Goal: Task Accomplishment & Management: Complete application form

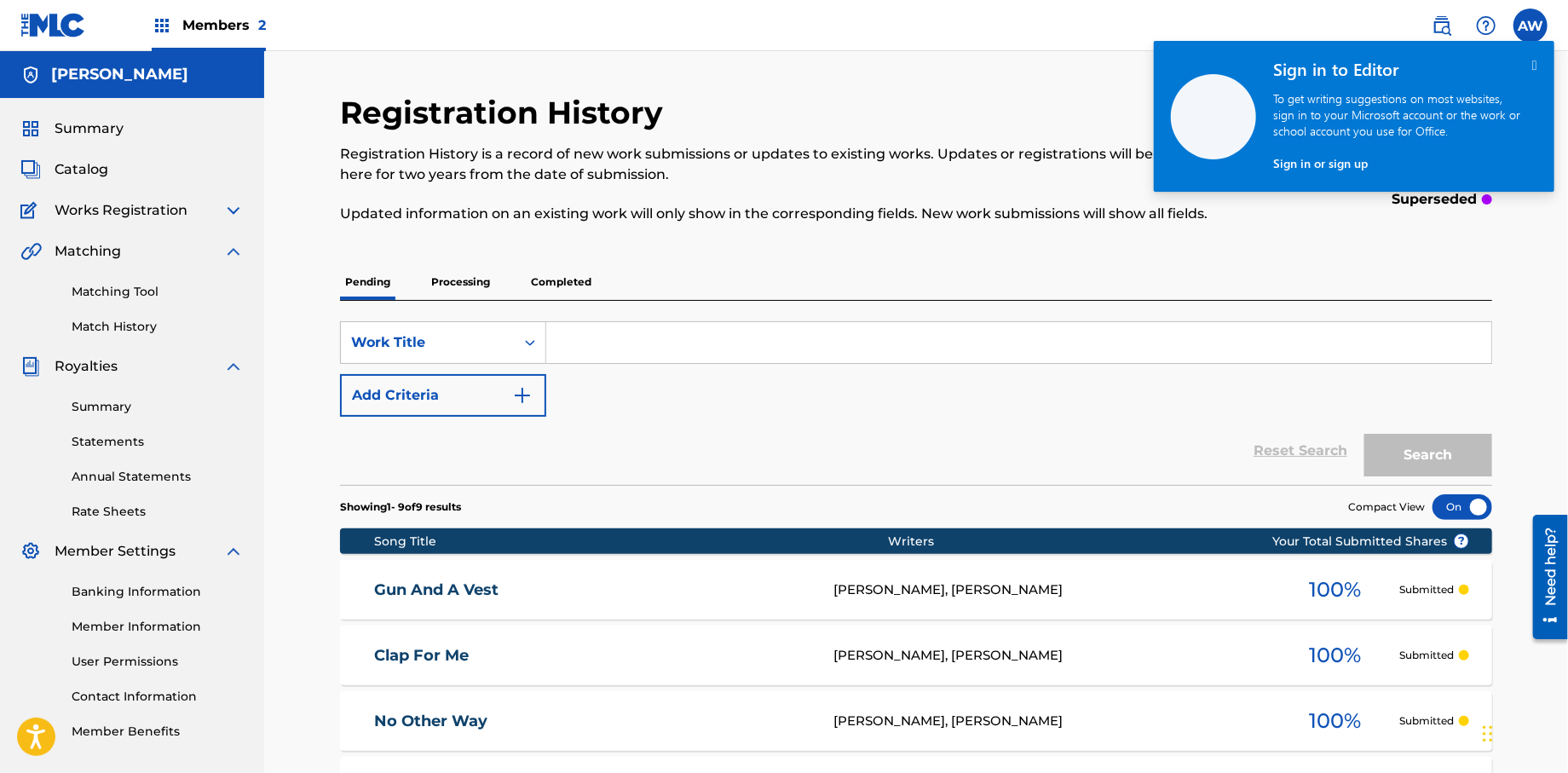
click at [615, 344] on input "Search Form" at bounding box center [1019, 342] width 945 height 41
type input "Blowing Big"
click at [537, 401] on button "Add Criteria" at bounding box center [443, 395] width 206 height 42
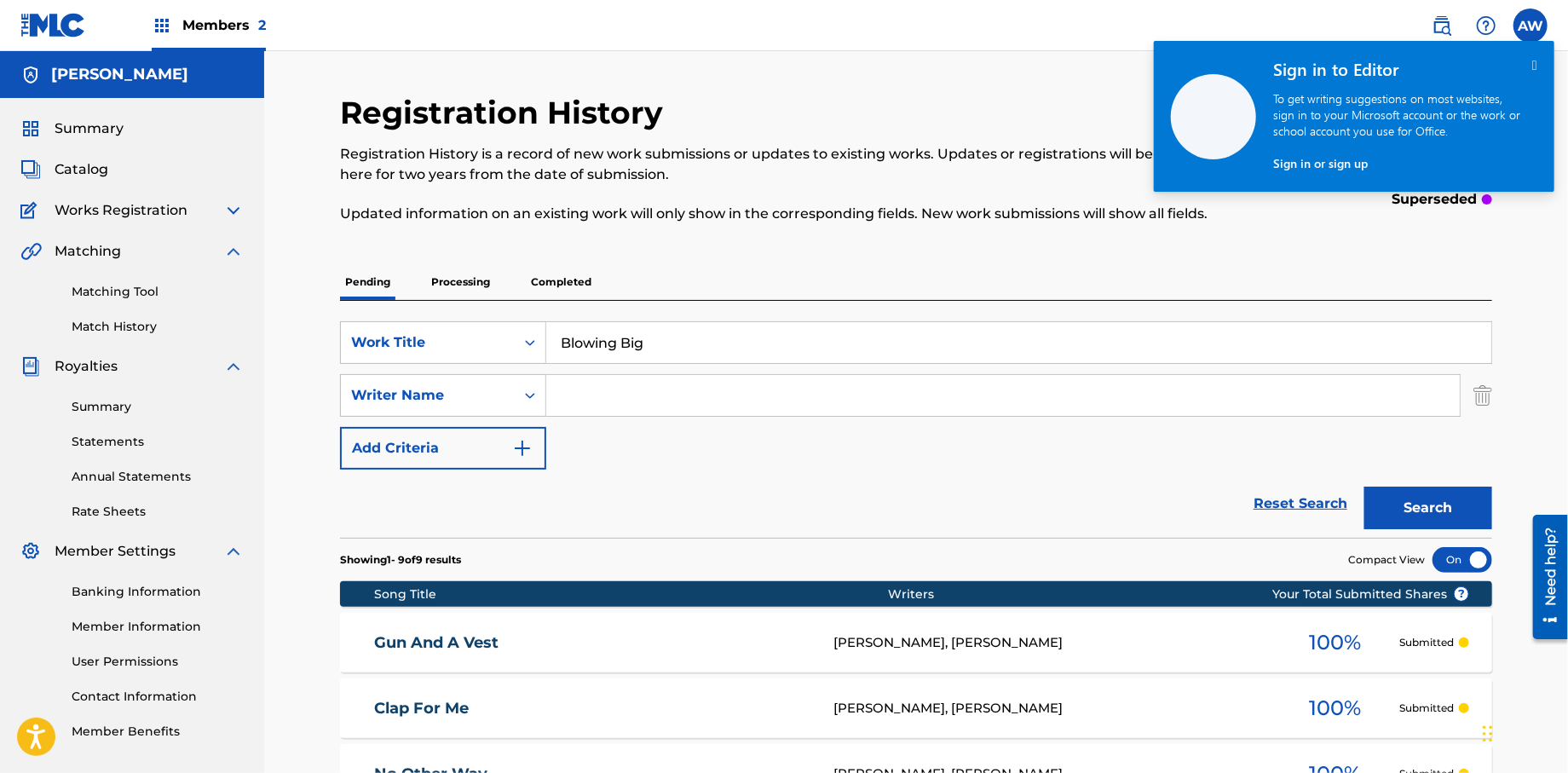
click at [647, 402] on input "Search Form" at bounding box center [1003, 395] width 914 height 41
type input "[PERSON_NAME]"
click at [524, 457] on img "Search Form" at bounding box center [522, 448] width 20 height 20
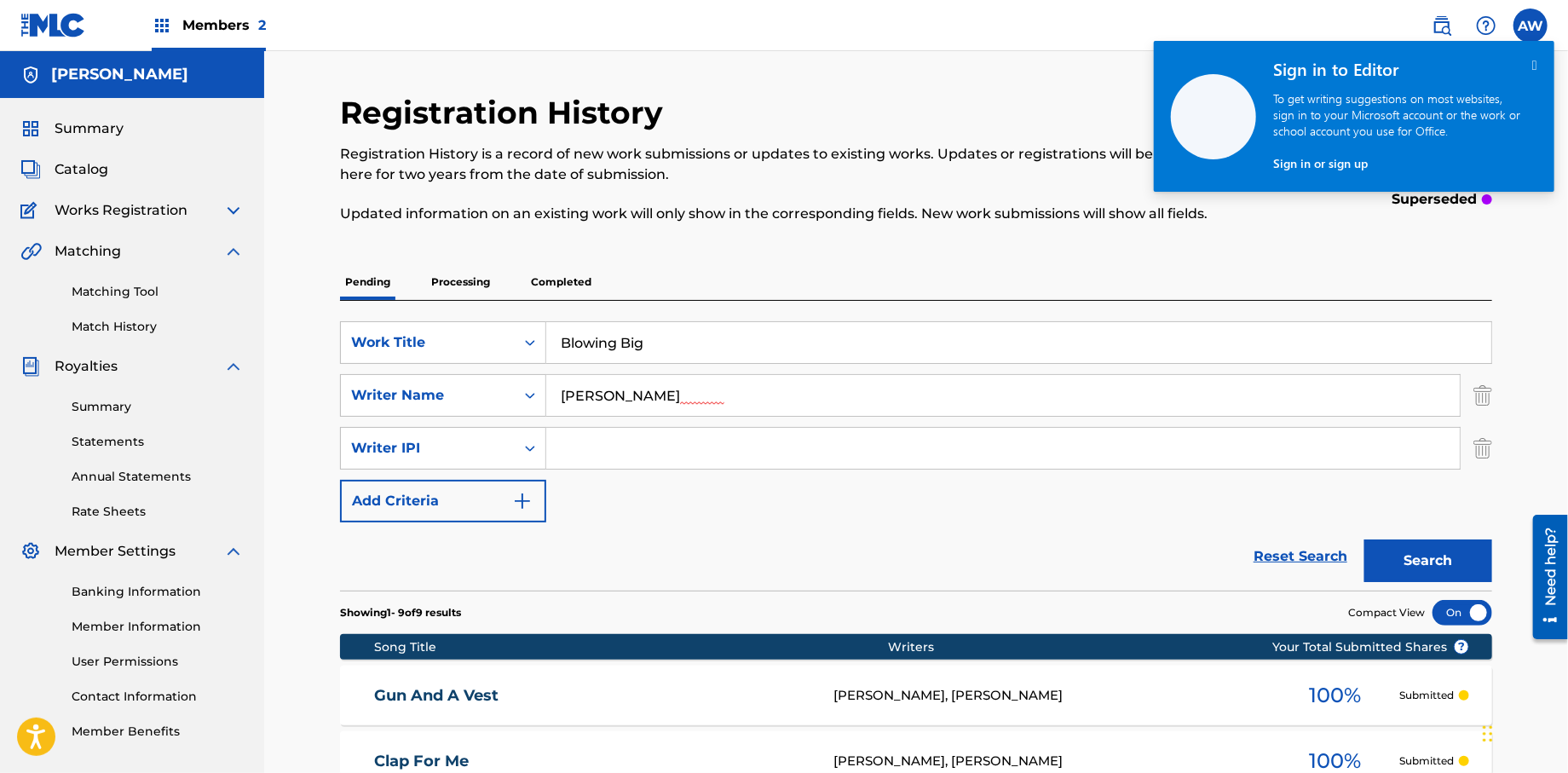
click at [610, 450] on input "Search Form" at bounding box center [1003, 448] width 914 height 41
type input "572298521"
click at [532, 508] on button "Add Criteria" at bounding box center [443, 501] width 206 height 42
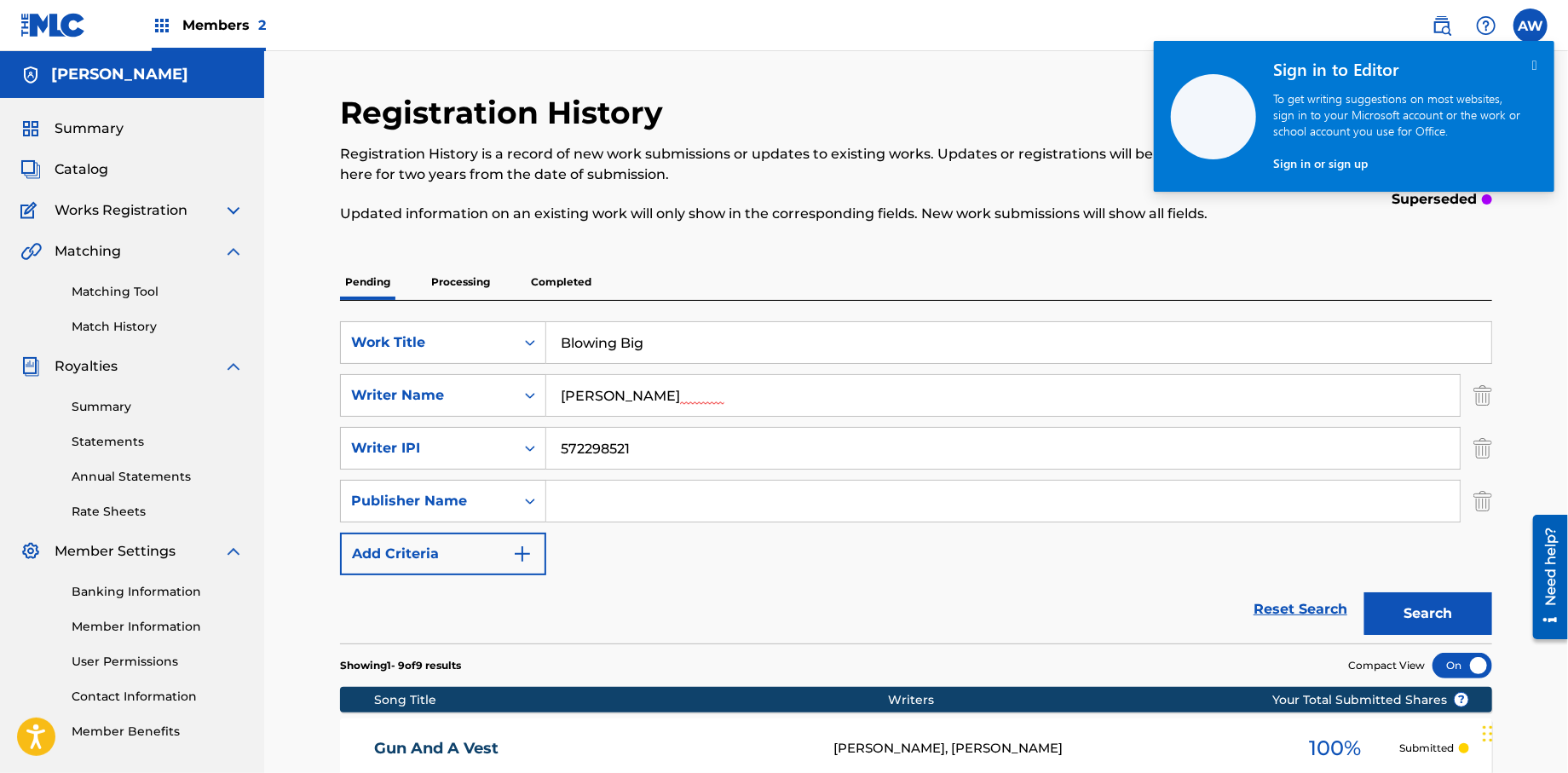
click at [568, 512] on input "Search Form" at bounding box center [1003, 501] width 914 height 41
type input "Formula 51"
click at [538, 567] on button "Add Criteria" at bounding box center [443, 554] width 206 height 42
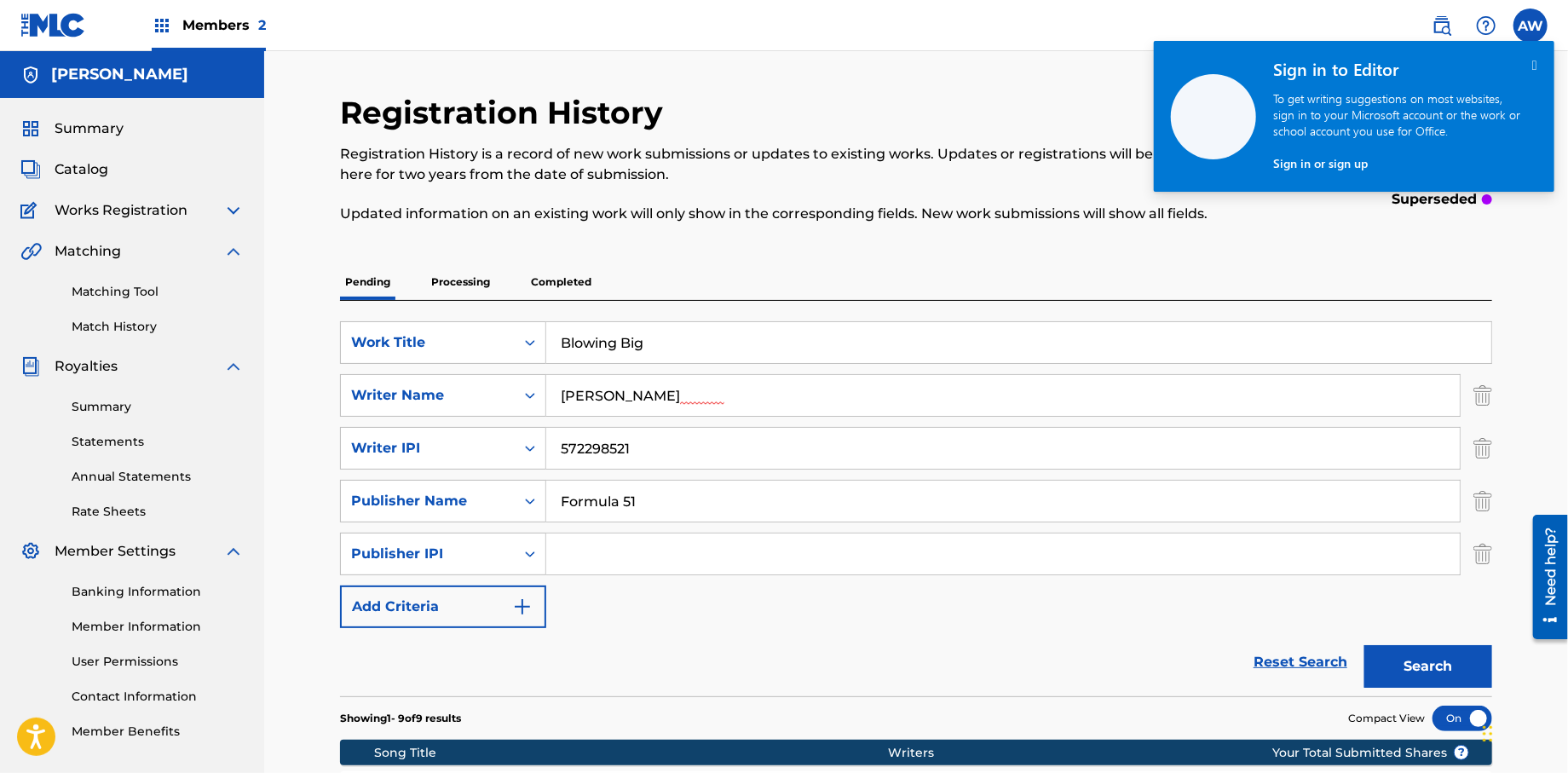
click at [591, 565] on input "Search Form" at bounding box center [1003, 554] width 914 height 41
type input "1106052708"
click at [533, 613] on button "Add Criteria" at bounding box center [443, 606] width 206 height 42
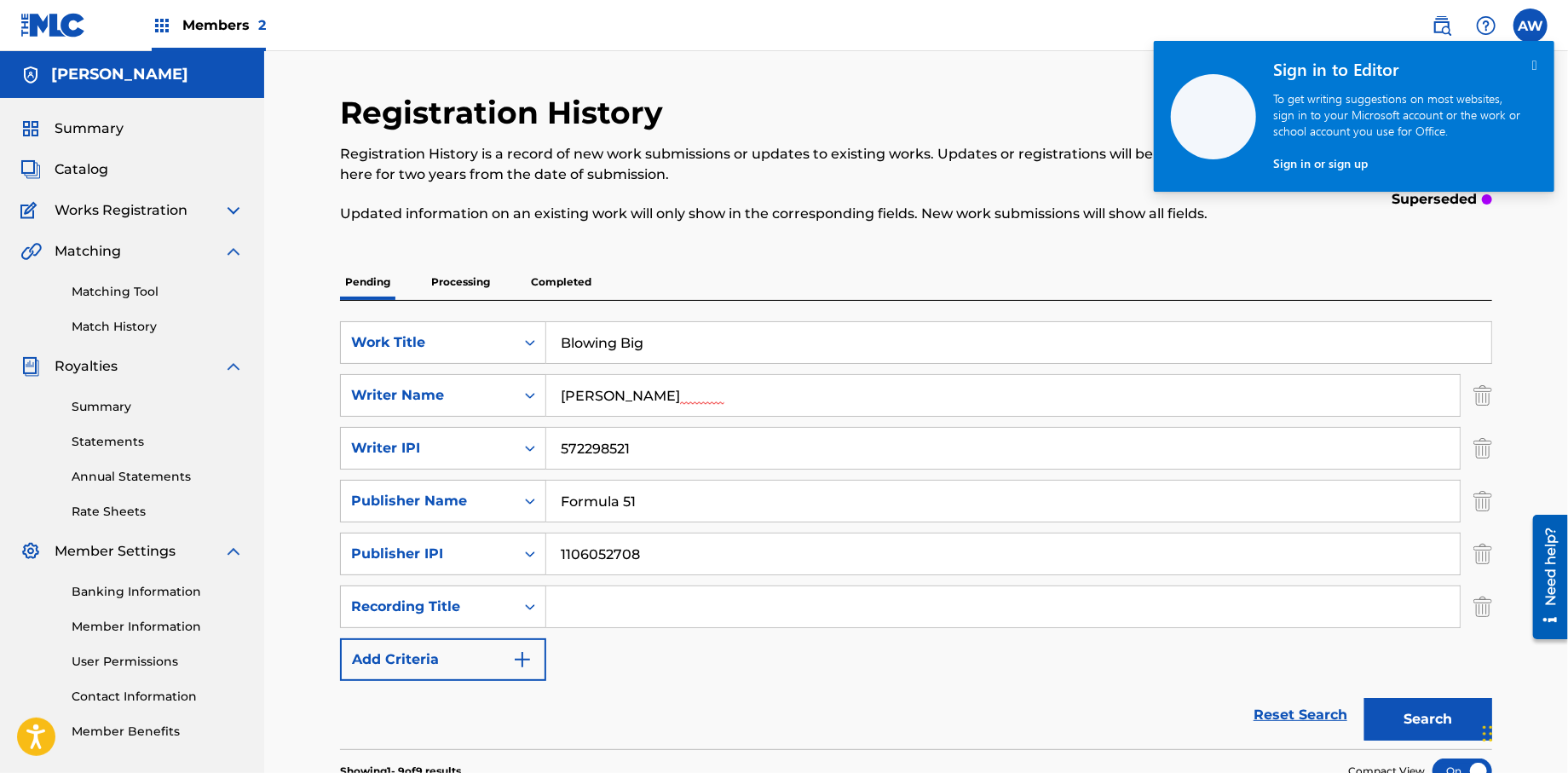
click at [606, 613] on input "Search Form" at bounding box center [1003, 606] width 914 height 41
type input "Papers Vol, 1."
click at [1393, 717] on button "Search" at bounding box center [1428, 719] width 128 height 42
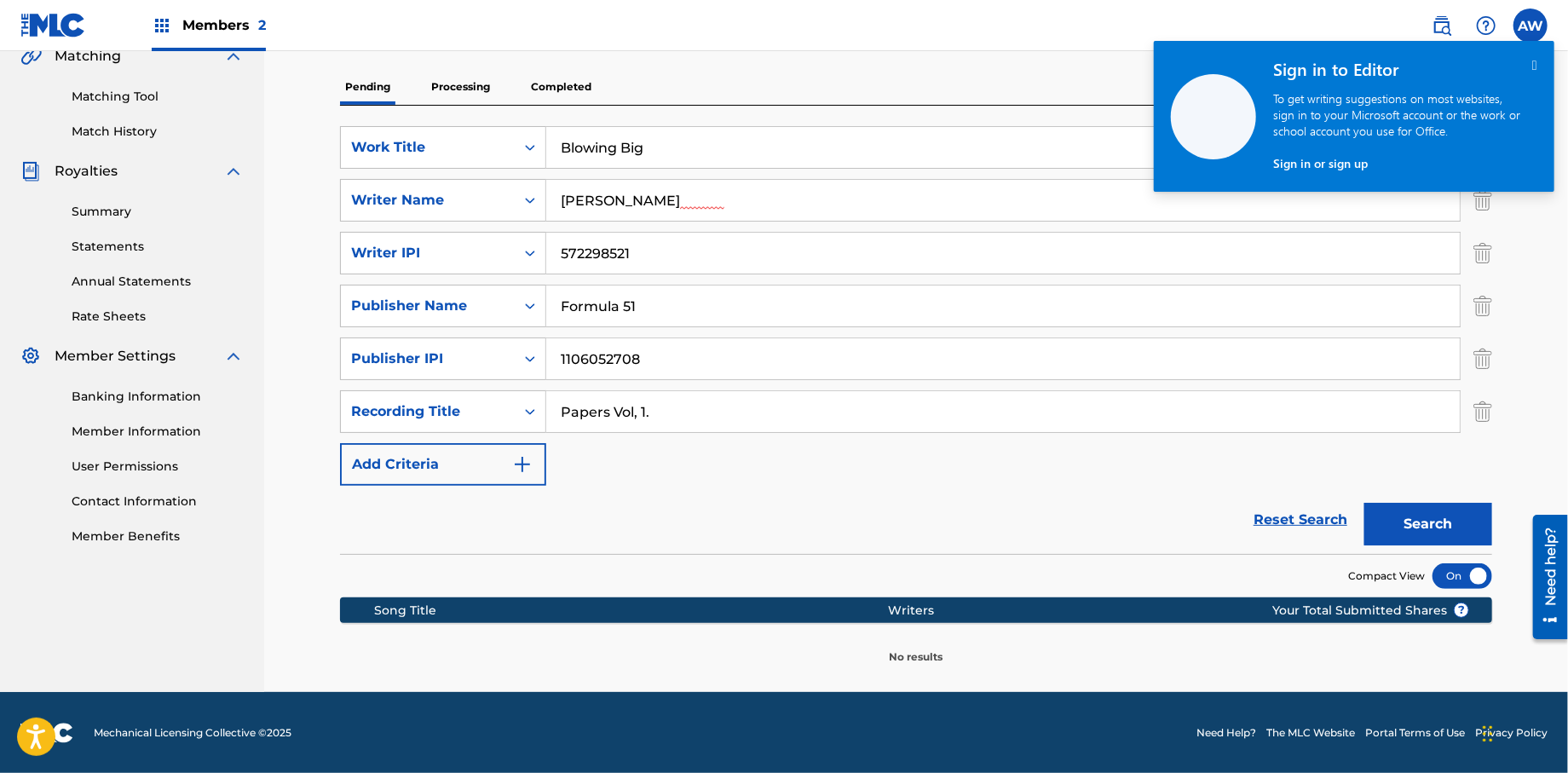
click at [1381, 525] on button "Search" at bounding box center [1428, 524] width 128 height 42
click at [519, 470] on img "Search Form" at bounding box center [522, 464] width 20 height 20
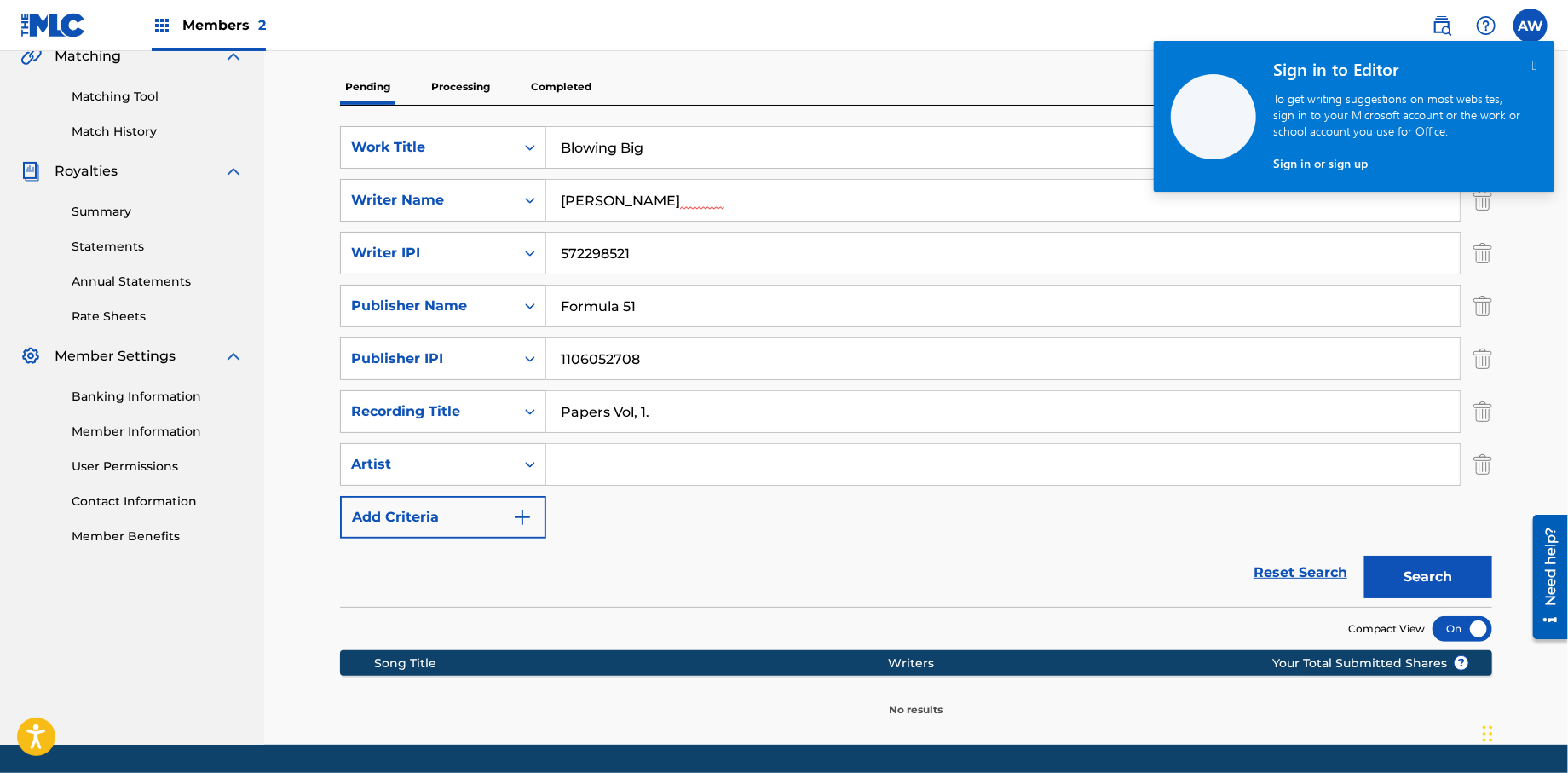
click at [595, 472] on input "Search Form" at bounding box center [1003, 465] width 914 height 41
type input "T-Rock"
click at [1423, 566] on button "Search" at bounding box center [1428, 576] width 128 height 42
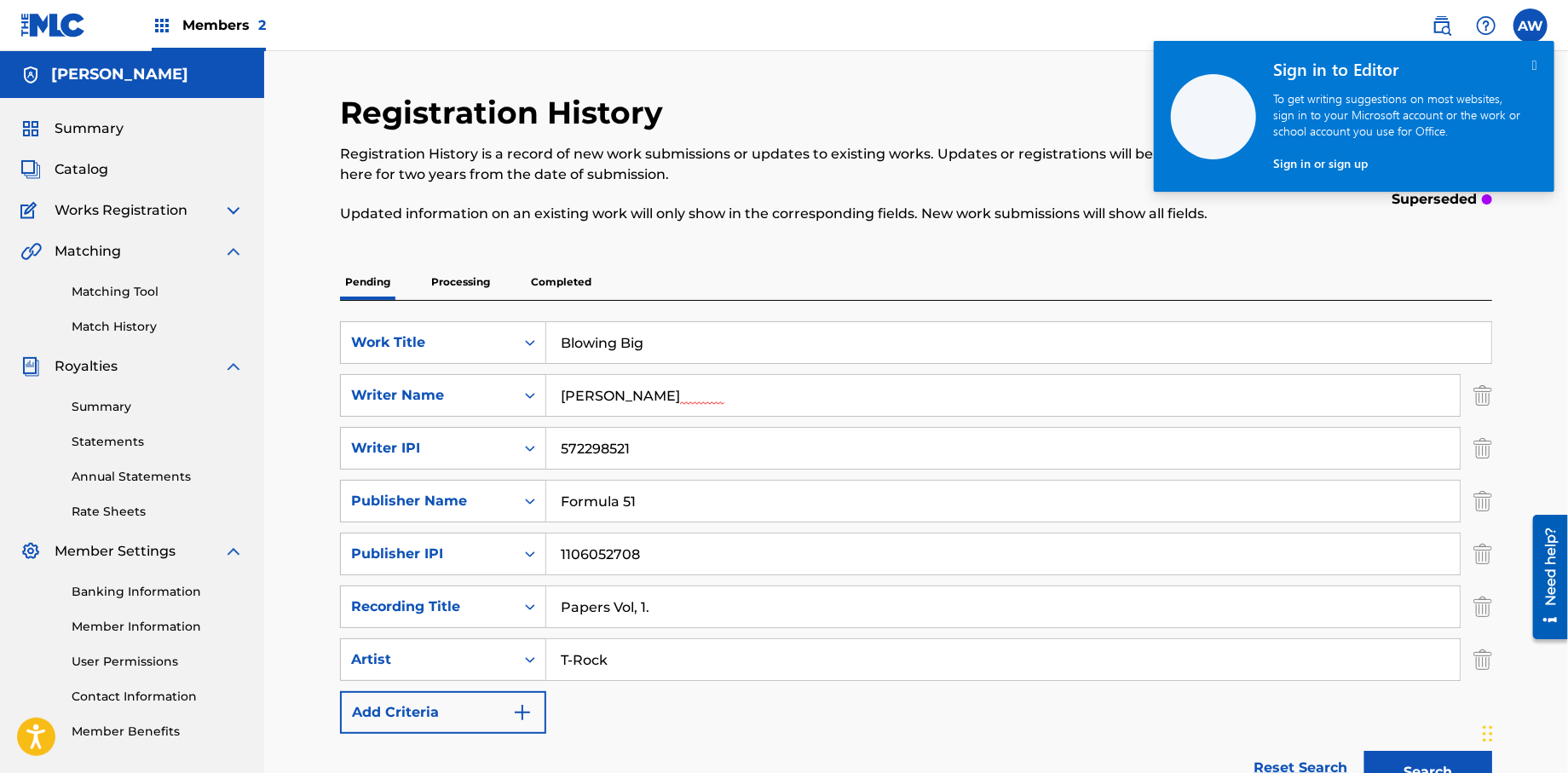
click at [100, 167] on span "Catalog" at bounding box center [81, 169] width 54 height 20
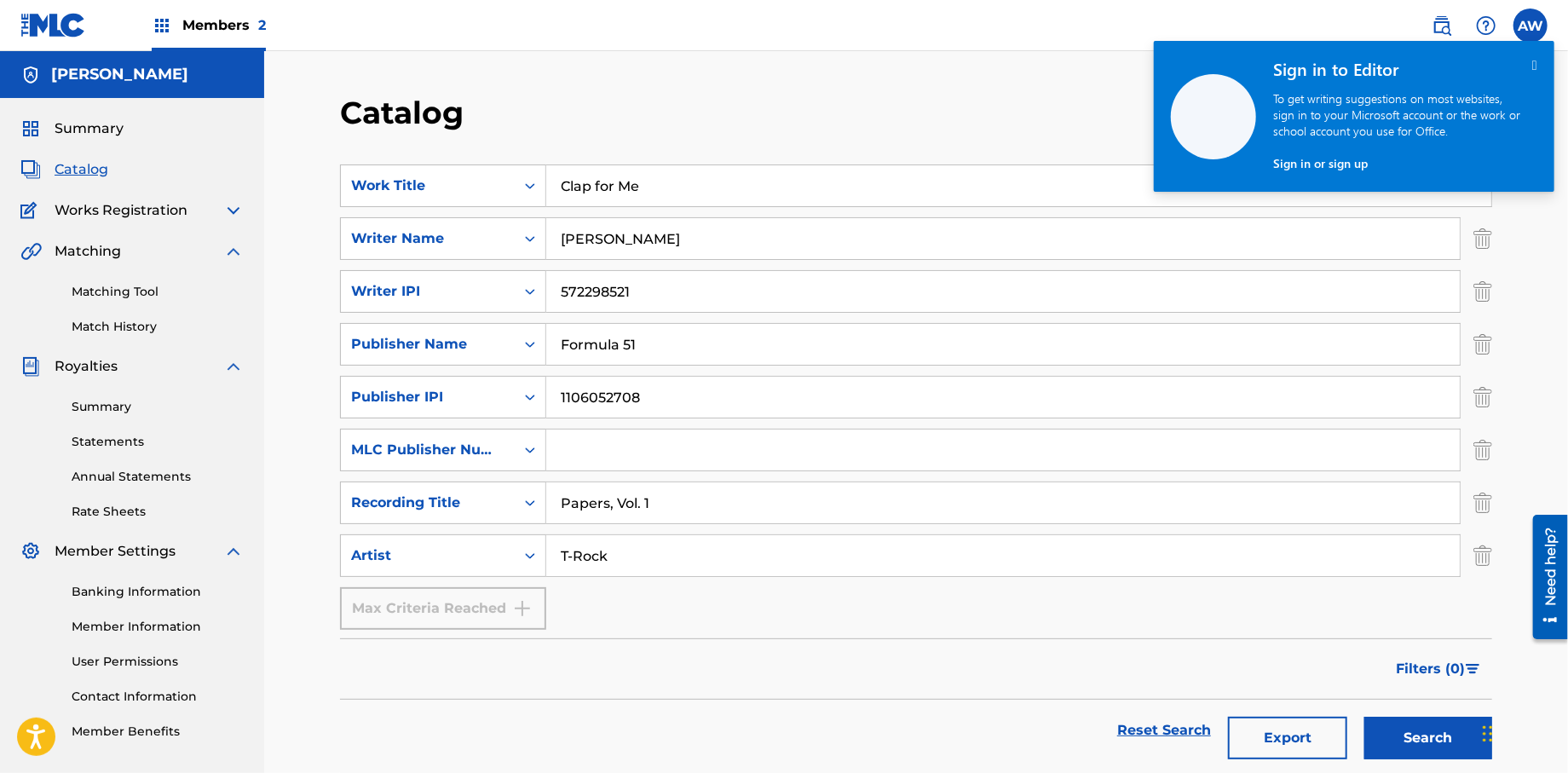
click at [1534, 65] on icon "" at bounding box center [1535, 65] width 5 height 14
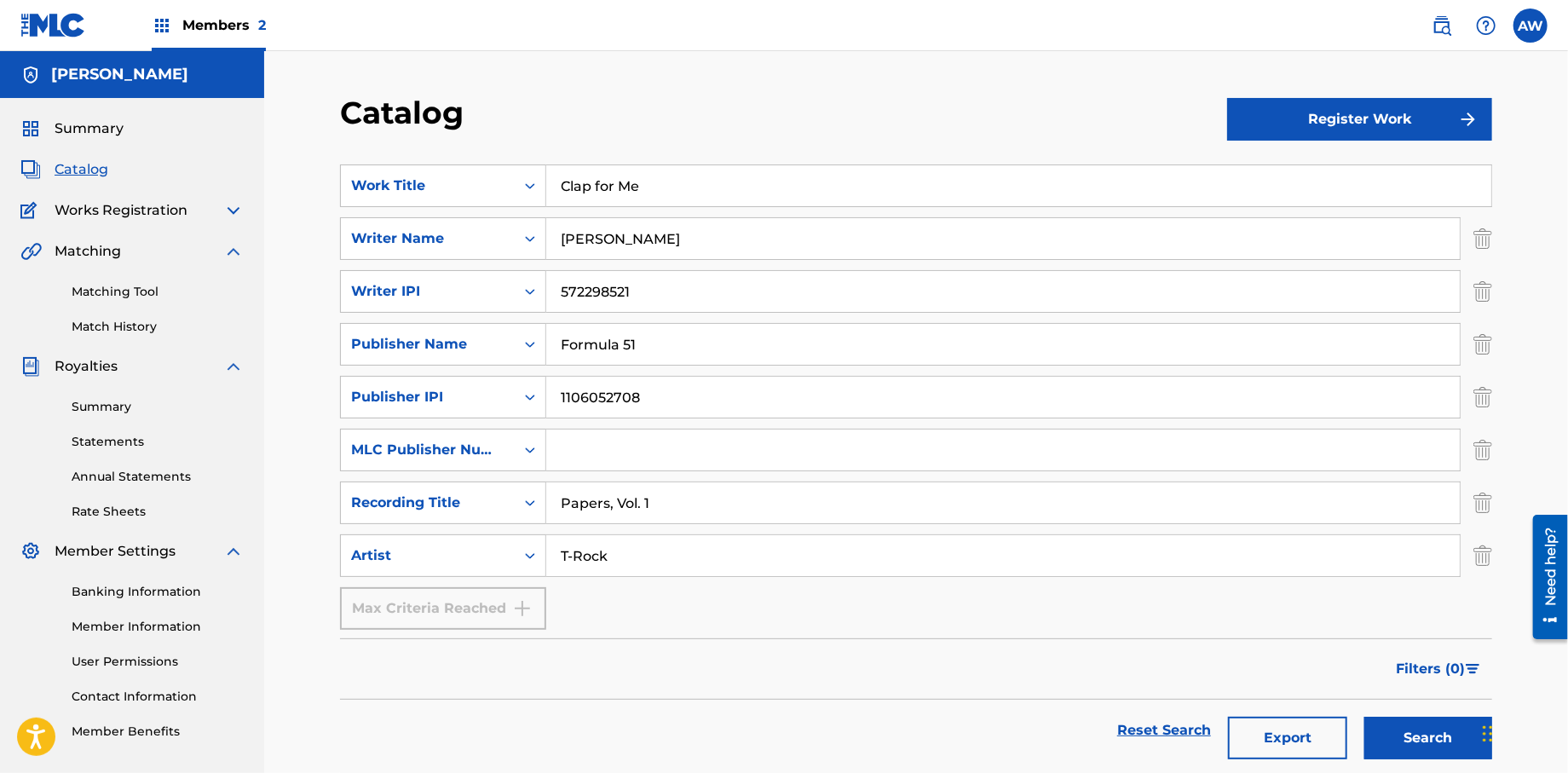
click at [1357, 123] on button "Register Work" at bounding box center [1359, 119] width 265 height 42
click at [1317, 167] on link "Individual" at bounding box center [1359, 175] width 265 height 41
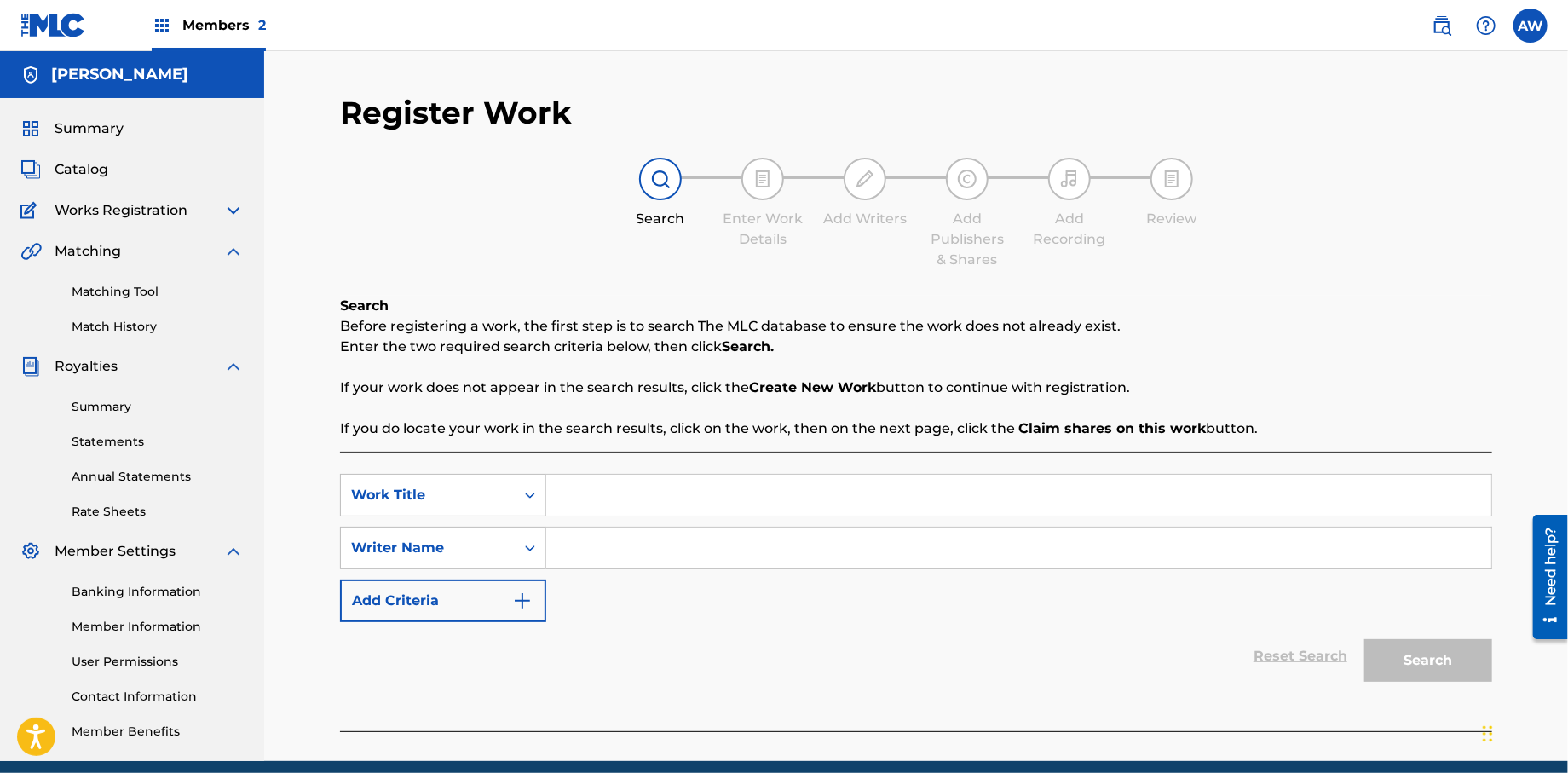
click at [661, 502] on input "Search Form" at bounding box center [1019, 495] width 945 height 41
type input "N"
type input "b"
type input "Blowing Big"
click at [626, 559] on input "Search Form" at bounding box center [1019, 548] width 945 height 41
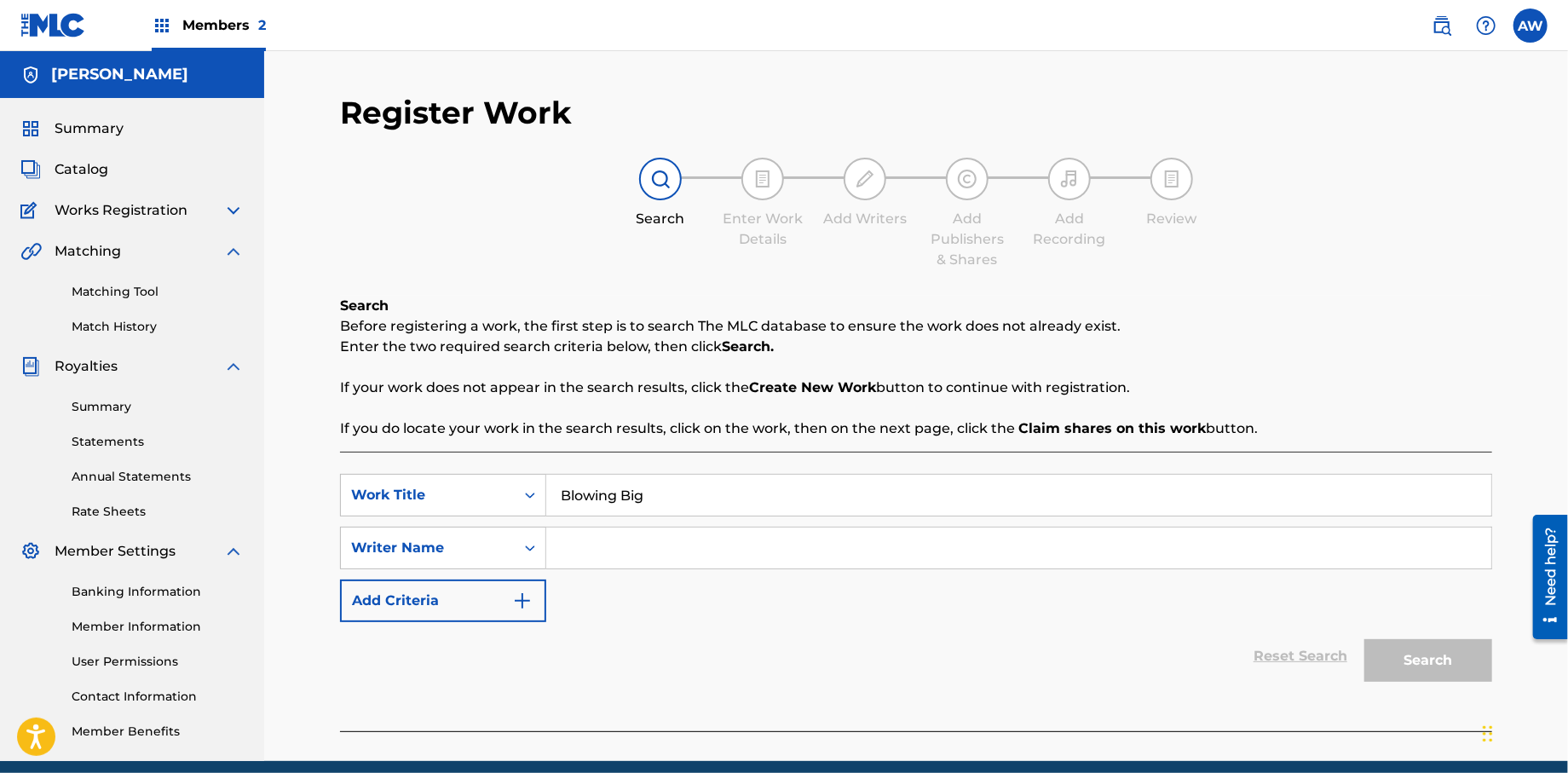
click at [626, 559] on input "Search Form" at bounding box center [1019, 548] width 945 height 41
type input "[PERSON_NAME]"
click at [523, 610] on button "Add Criteria" at bounding box center [443, 601] width 206 height 42
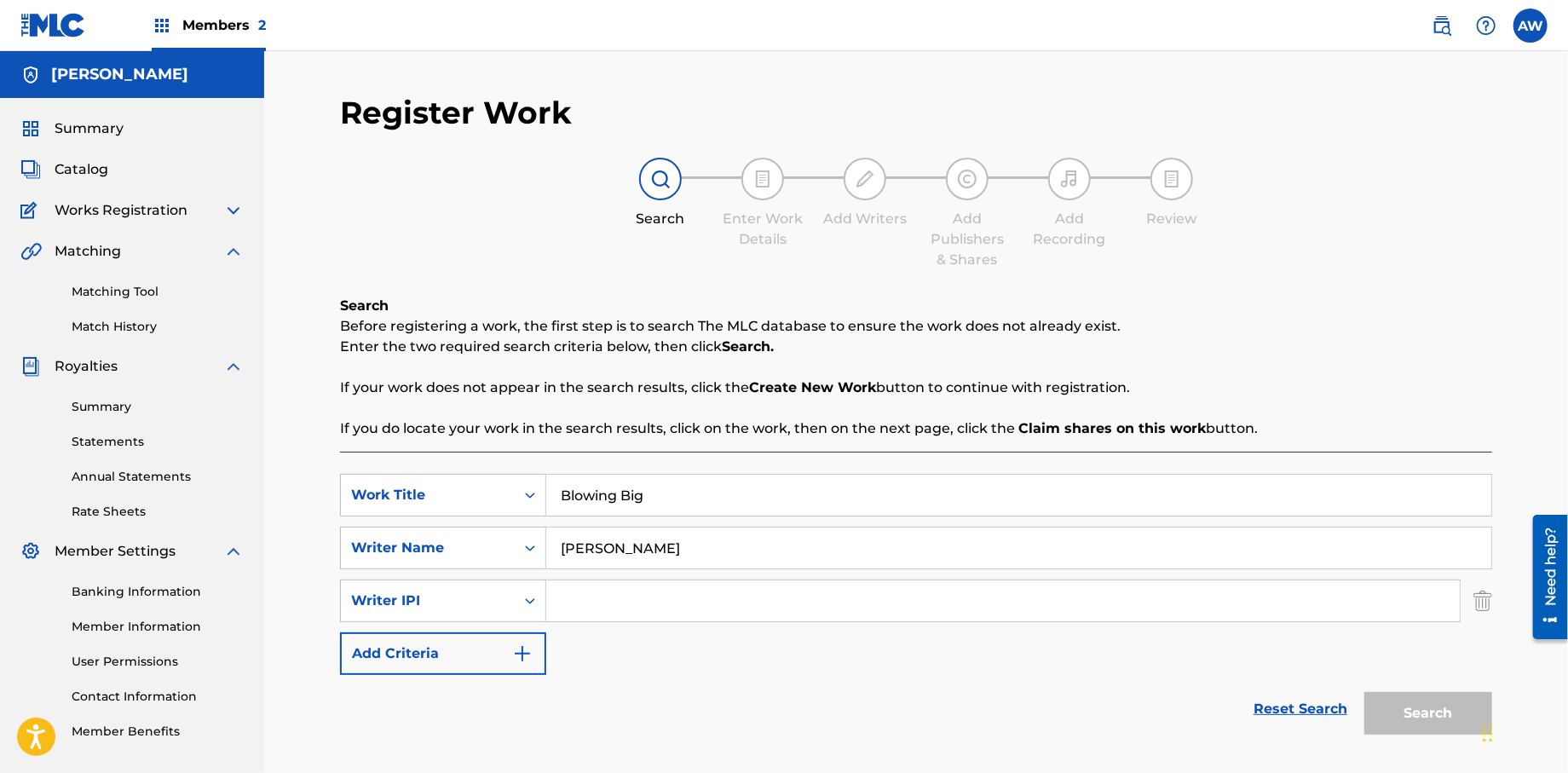
click at [600, 606] on input "Search Form" at bounding box center [1003, 600] width 914 height 41
type input "572298521"
click at [539, 665] on button "Add Criteria" at bounding box center [443, 653] width 206 height 42
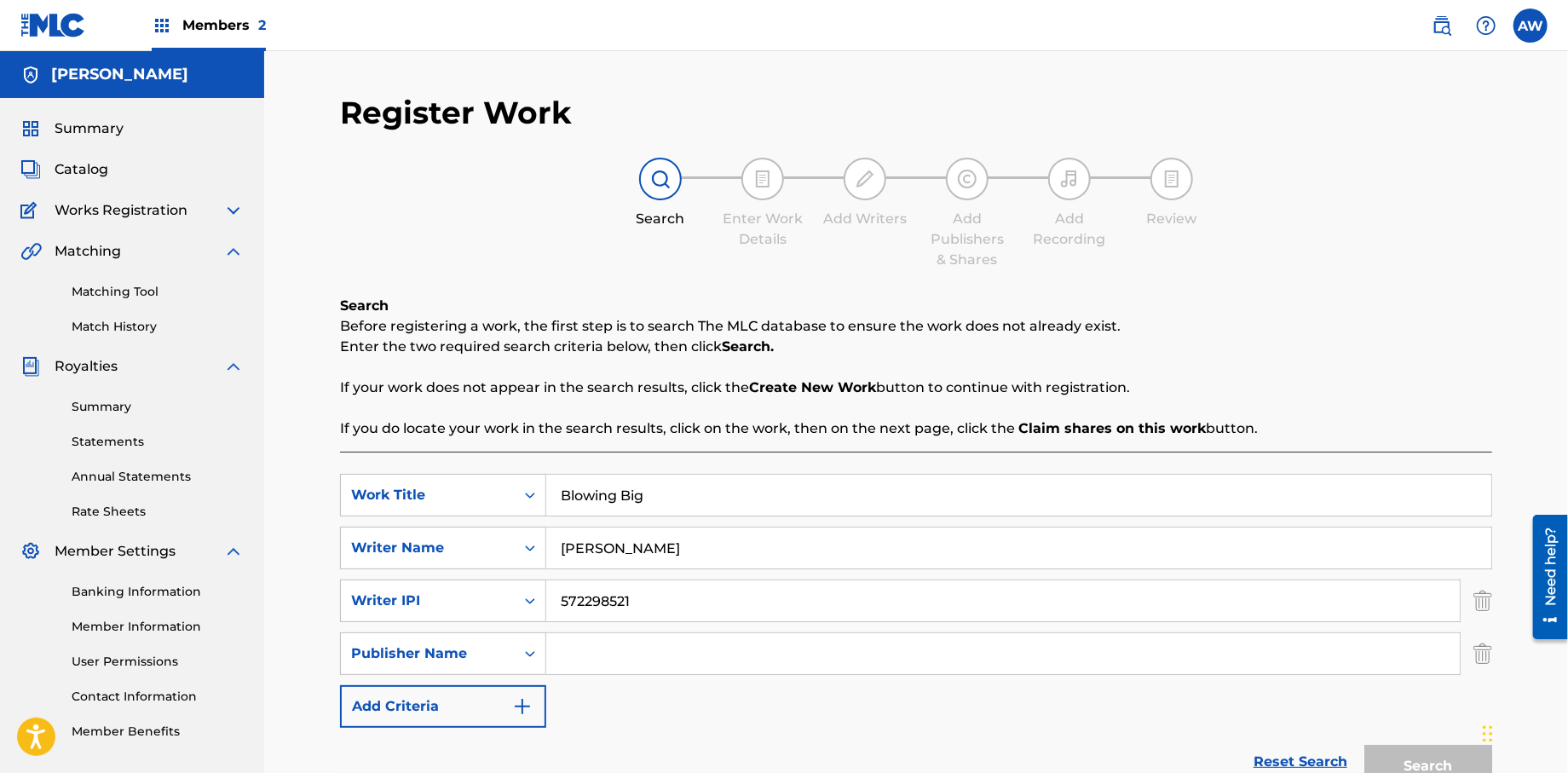
click at [620, 661] on input "Search Form" at bounding box center [1003, 653] width 914 height 41
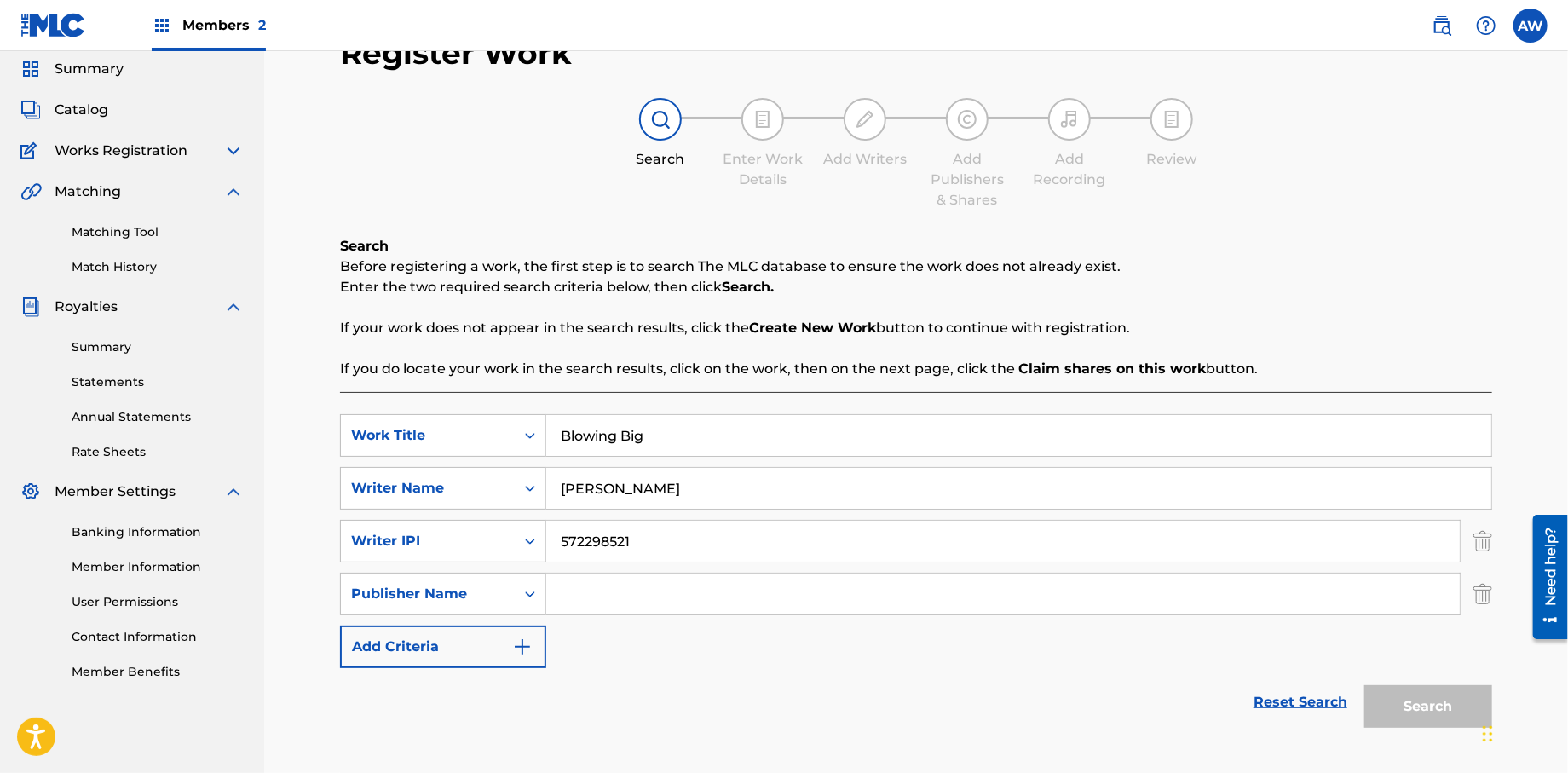
scroll to position [164, 0]
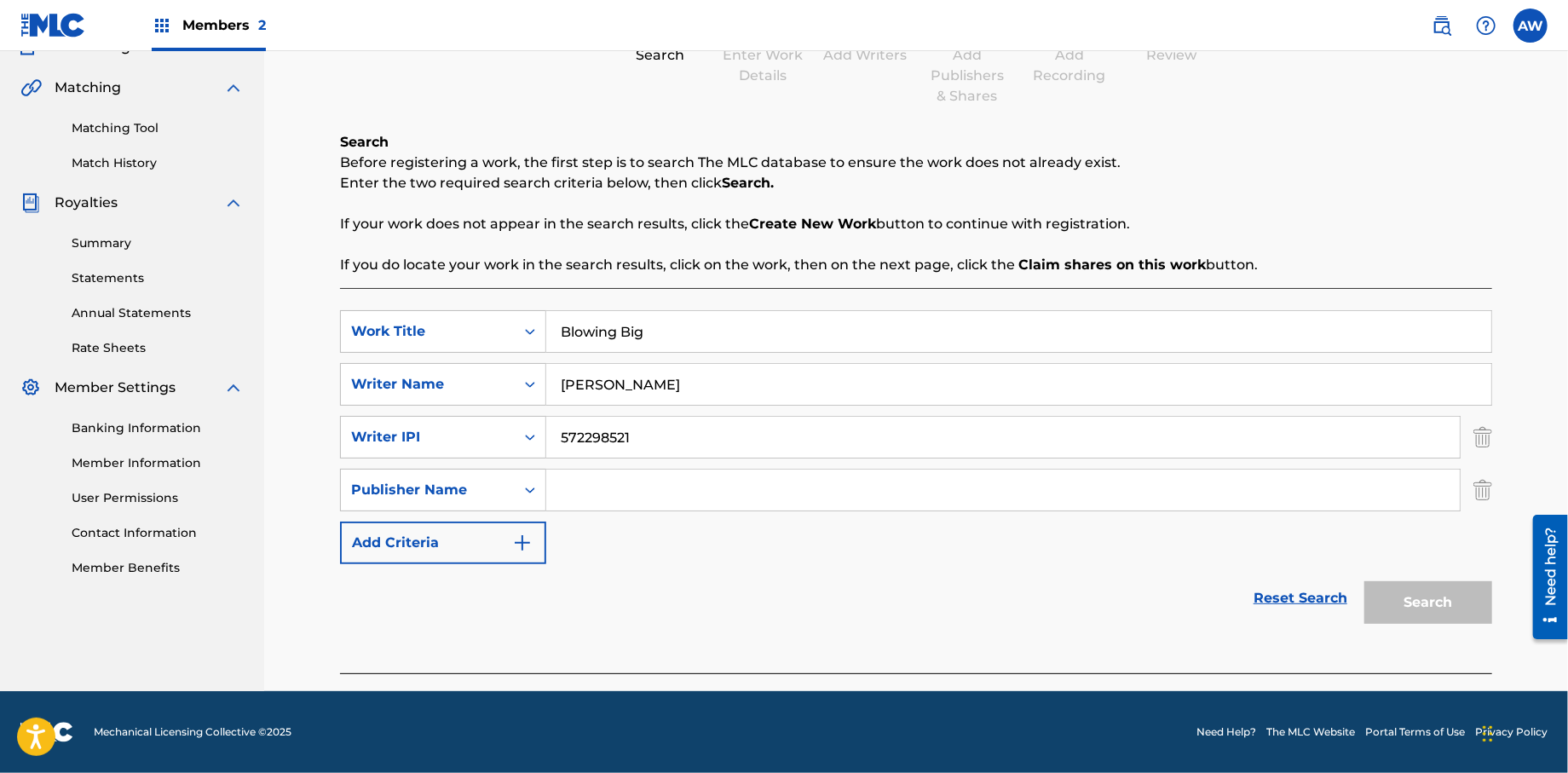
click at [583, 487] on input "Search Form" at bounding box center [1003, 490] width 914 height 41
type input "Formula 51"
click at [524, 545] on img "Search Form" at bounding box center [522, 542] width 20 height 20
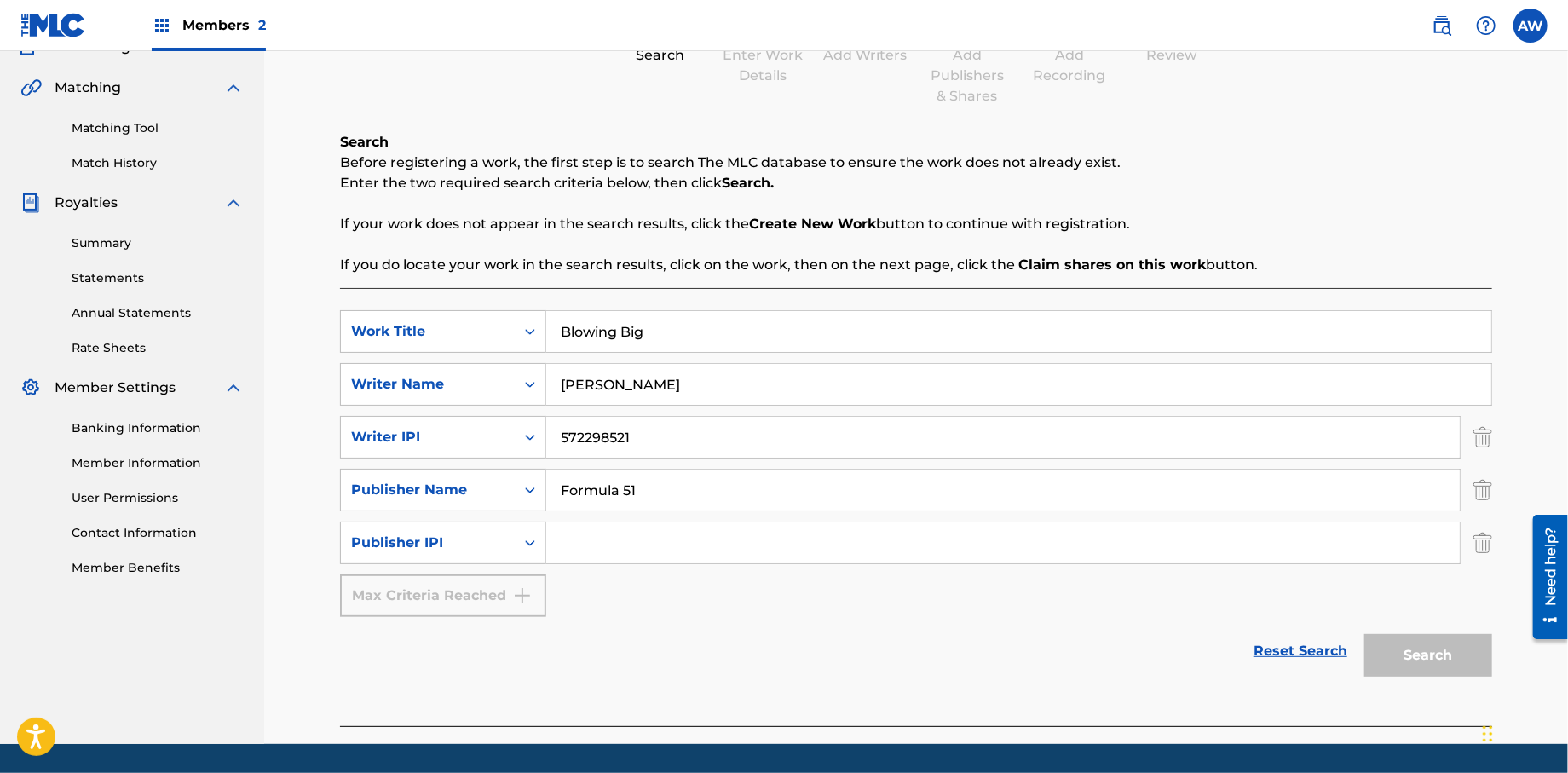
click at [649, 556] on input "Search Form" at bounding box center [1003, 543] width 914 height 41
type input "1106052708"
click at [1412, 645] on button "Search" at bounding box center [1428, 655] width 128 height 42
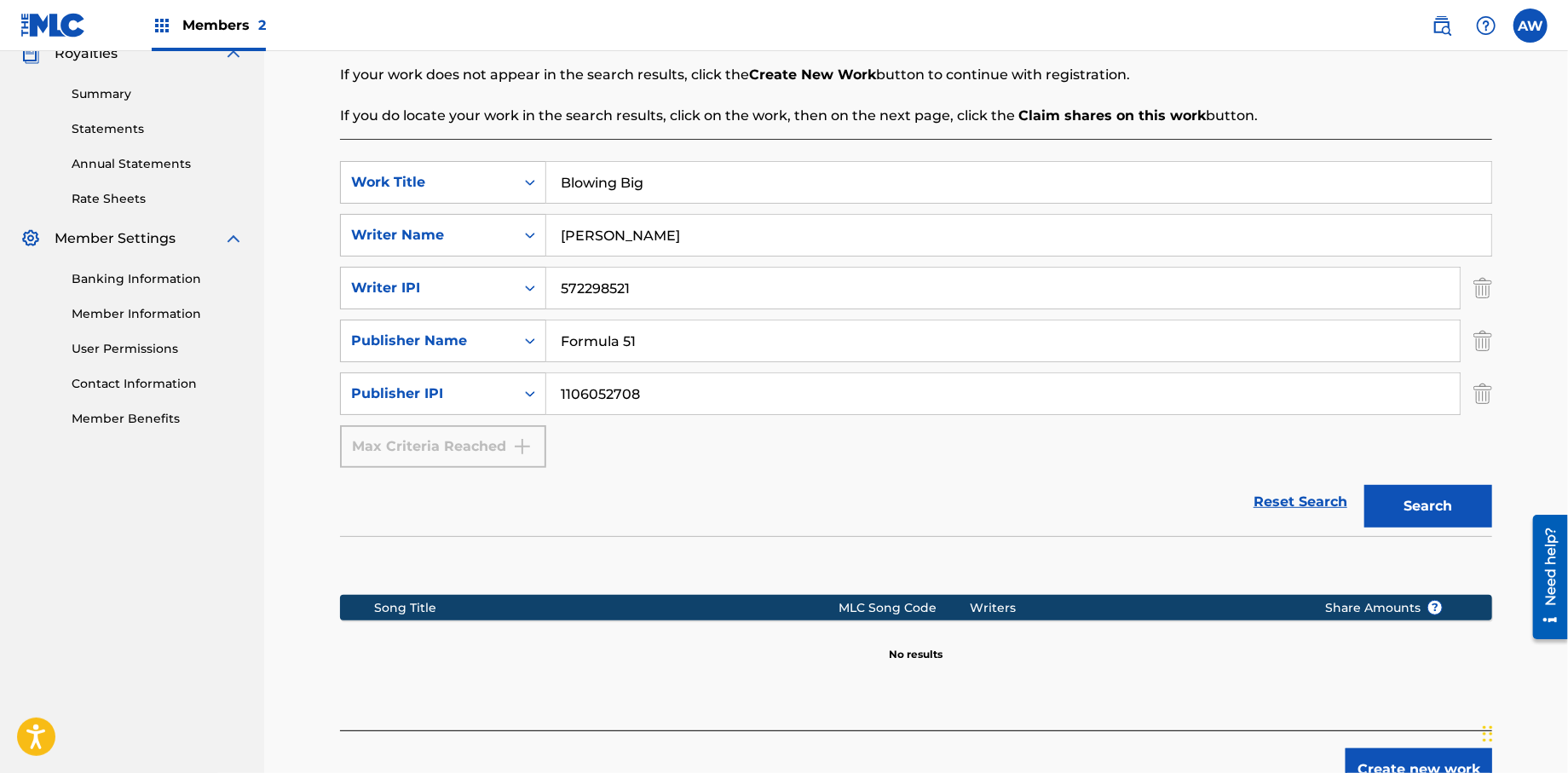
scroll to position [412, 0]
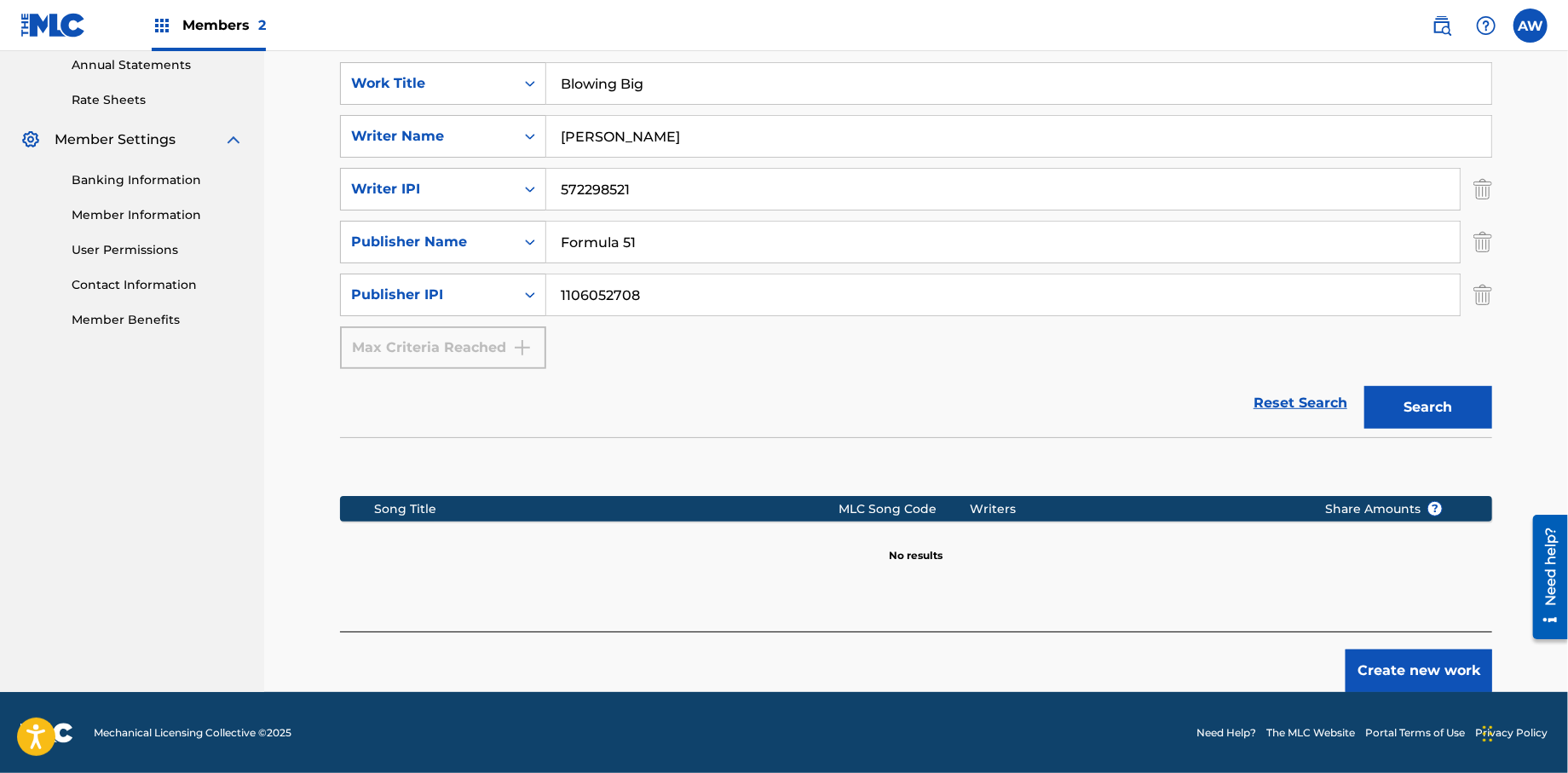
click at [1404, 673] on button "Create new work" at bounding box center [1419, 671] width 146 height 42
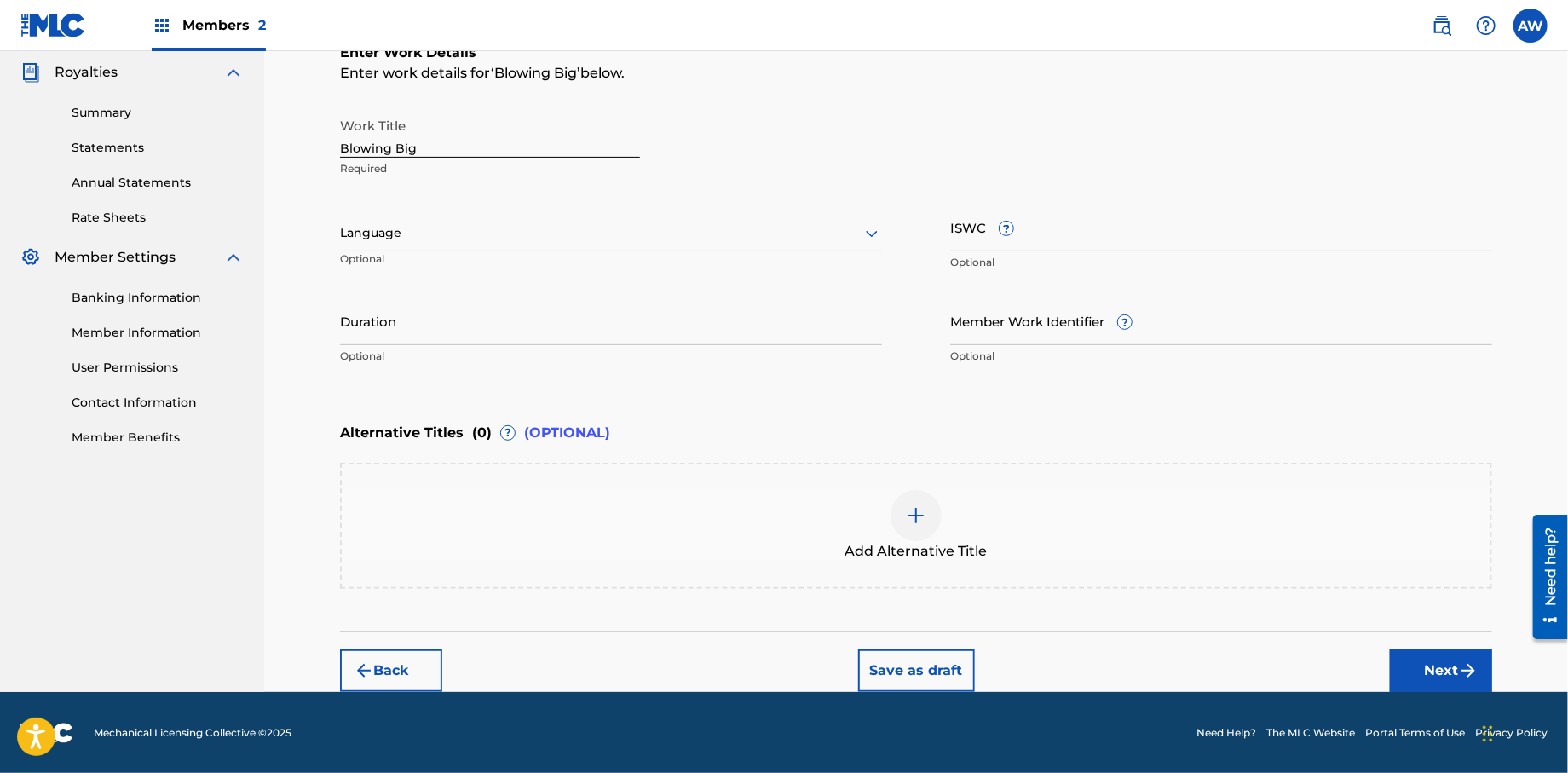
click at [1416, 669] on button "Next" at bounding box center [1441, 671] width 102 height 42
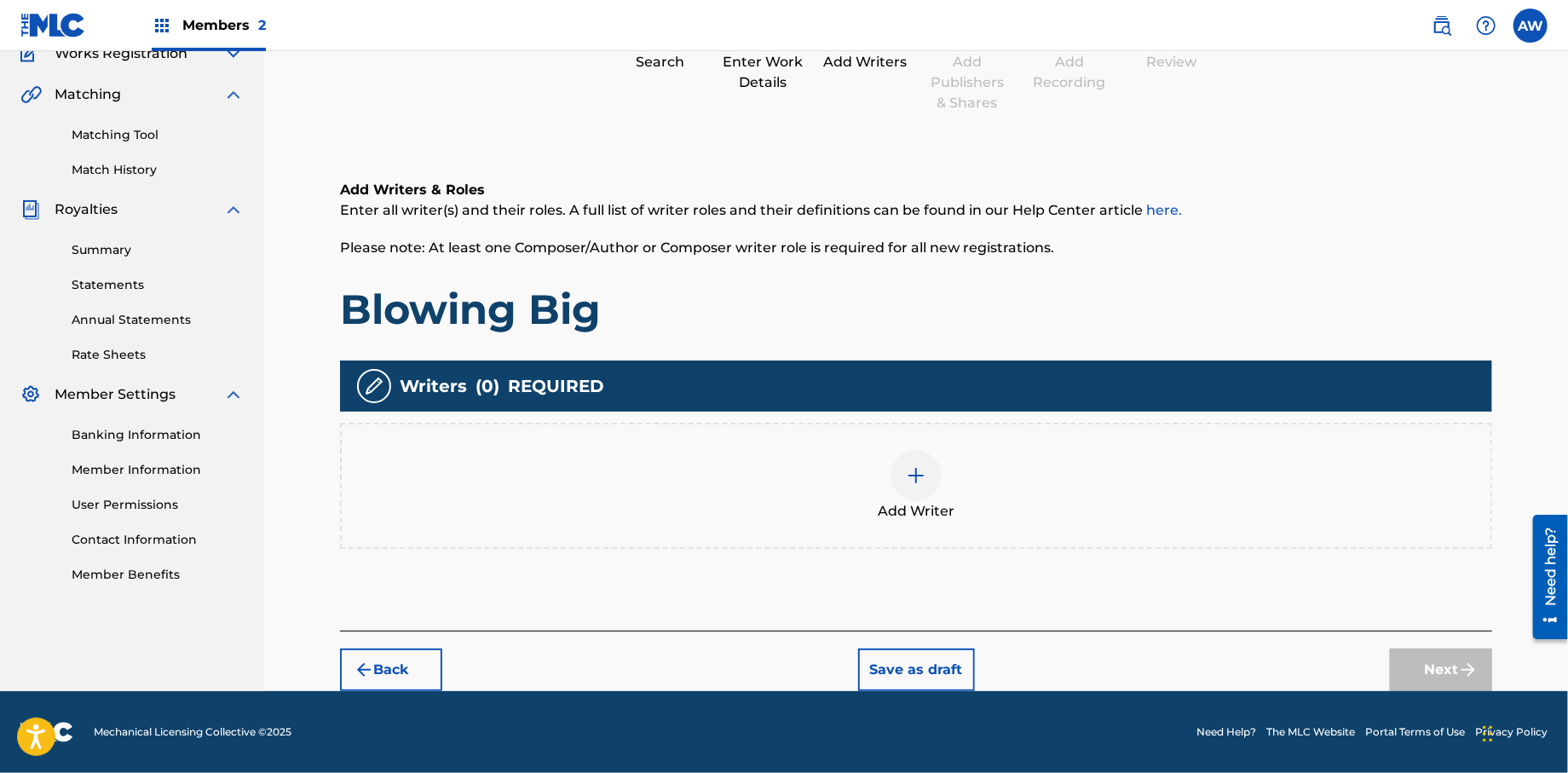
scroll to position [77, 0]
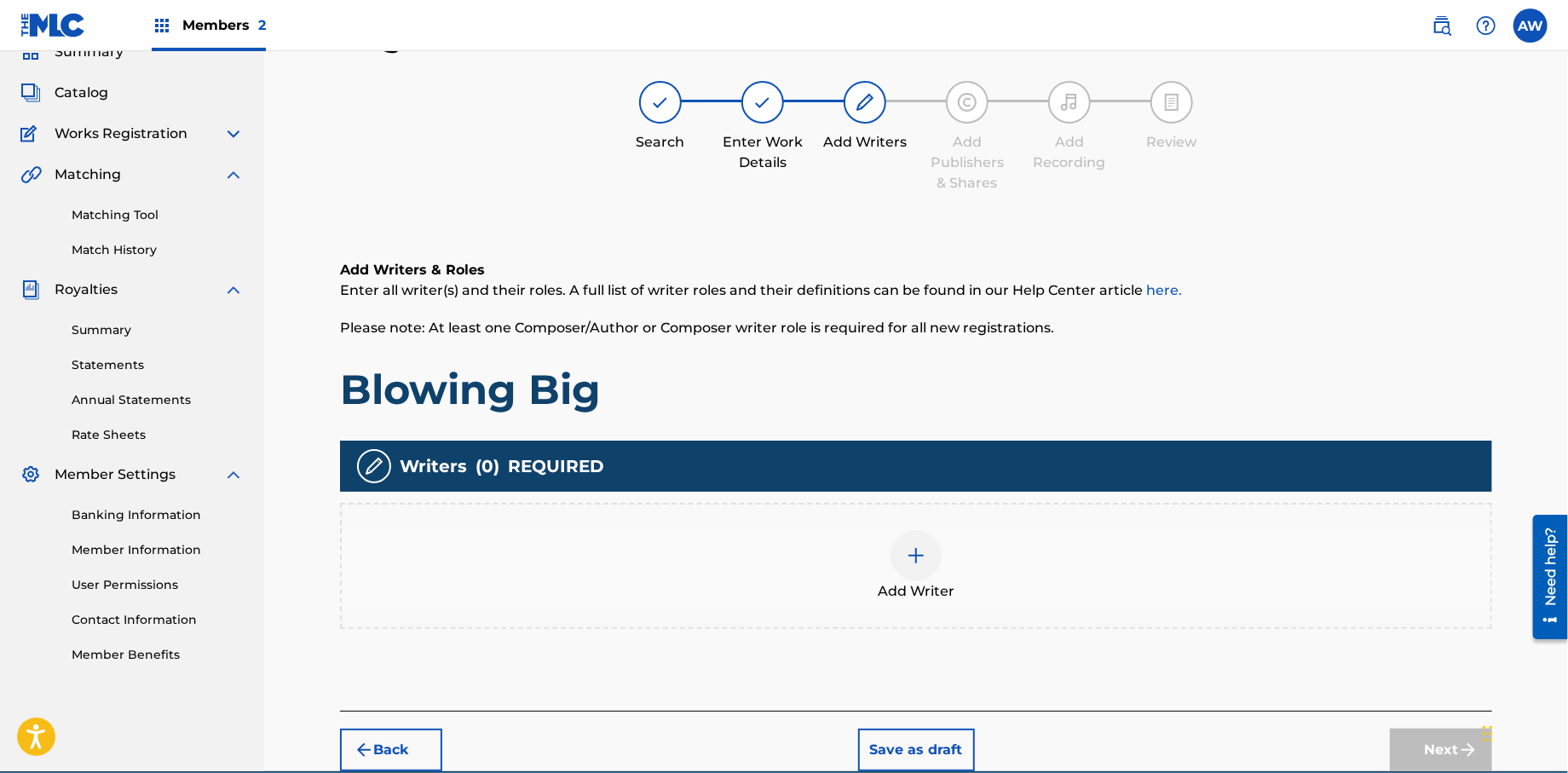
click at [897, 554] on div at bounding box center [916, 555] width 51 height 51
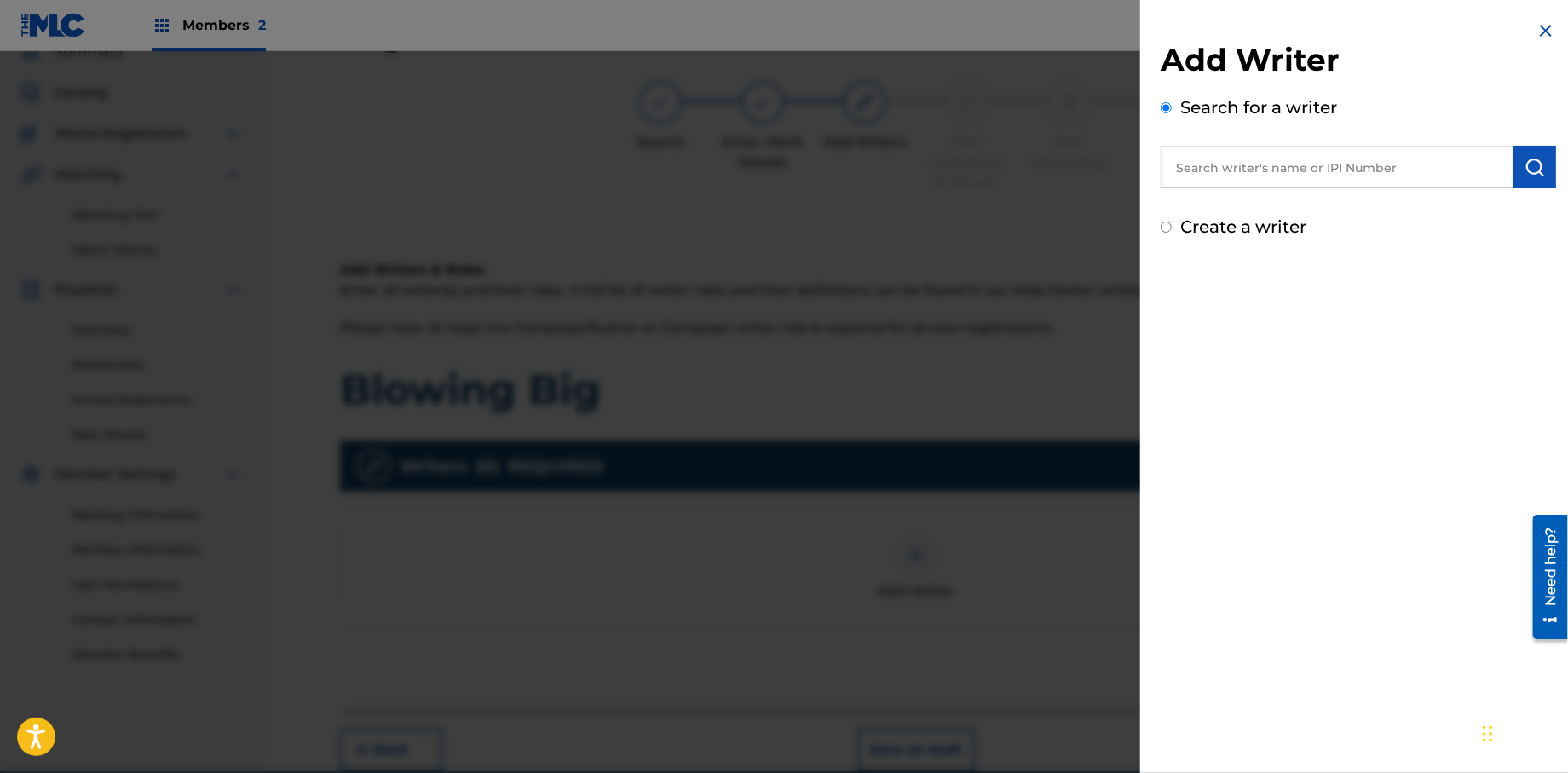
click at [1193, 173] on input "text" at bounding box center [1337, 167] width 353 height 42
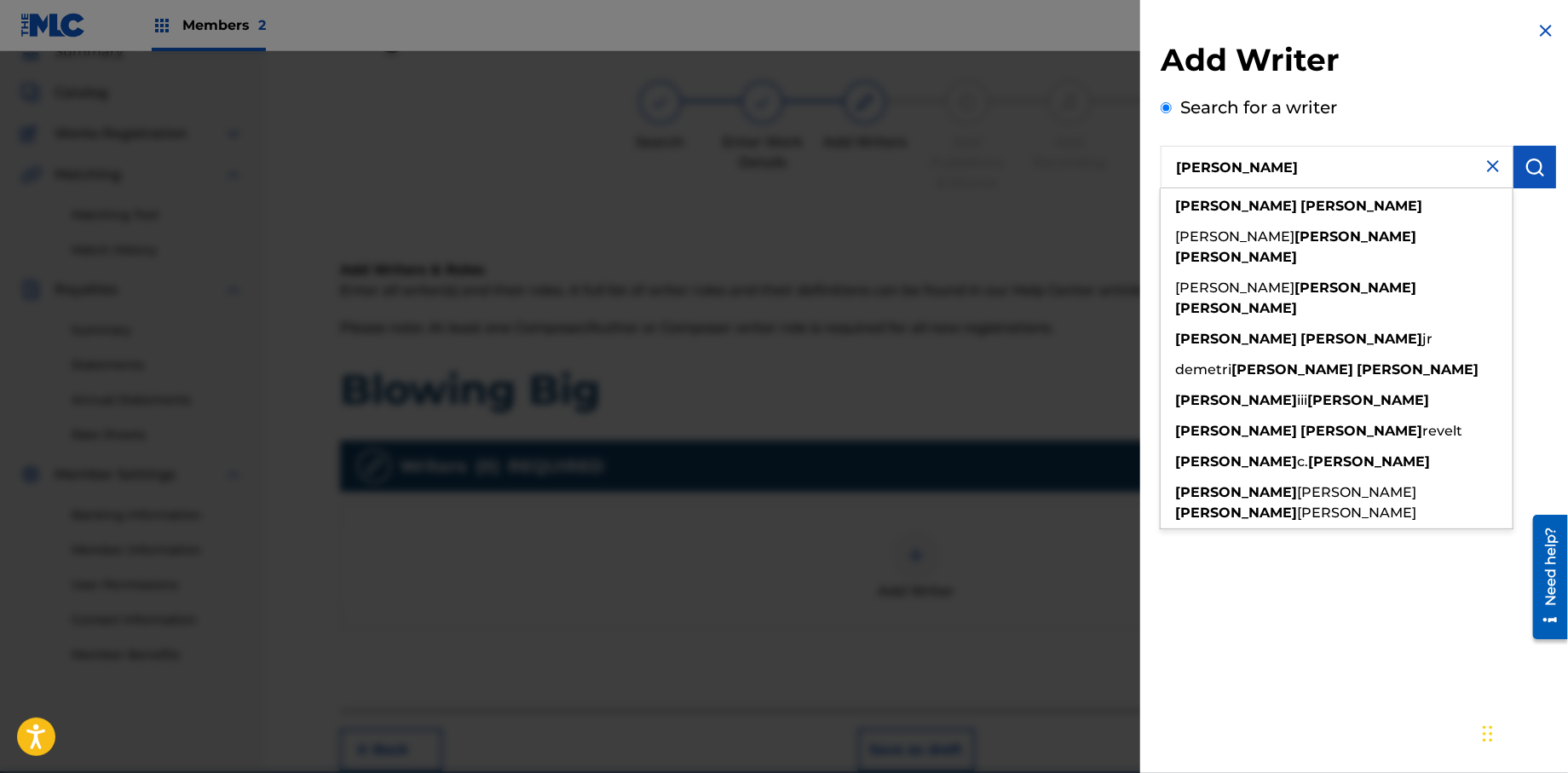
type input "[PERSON_NAME]"
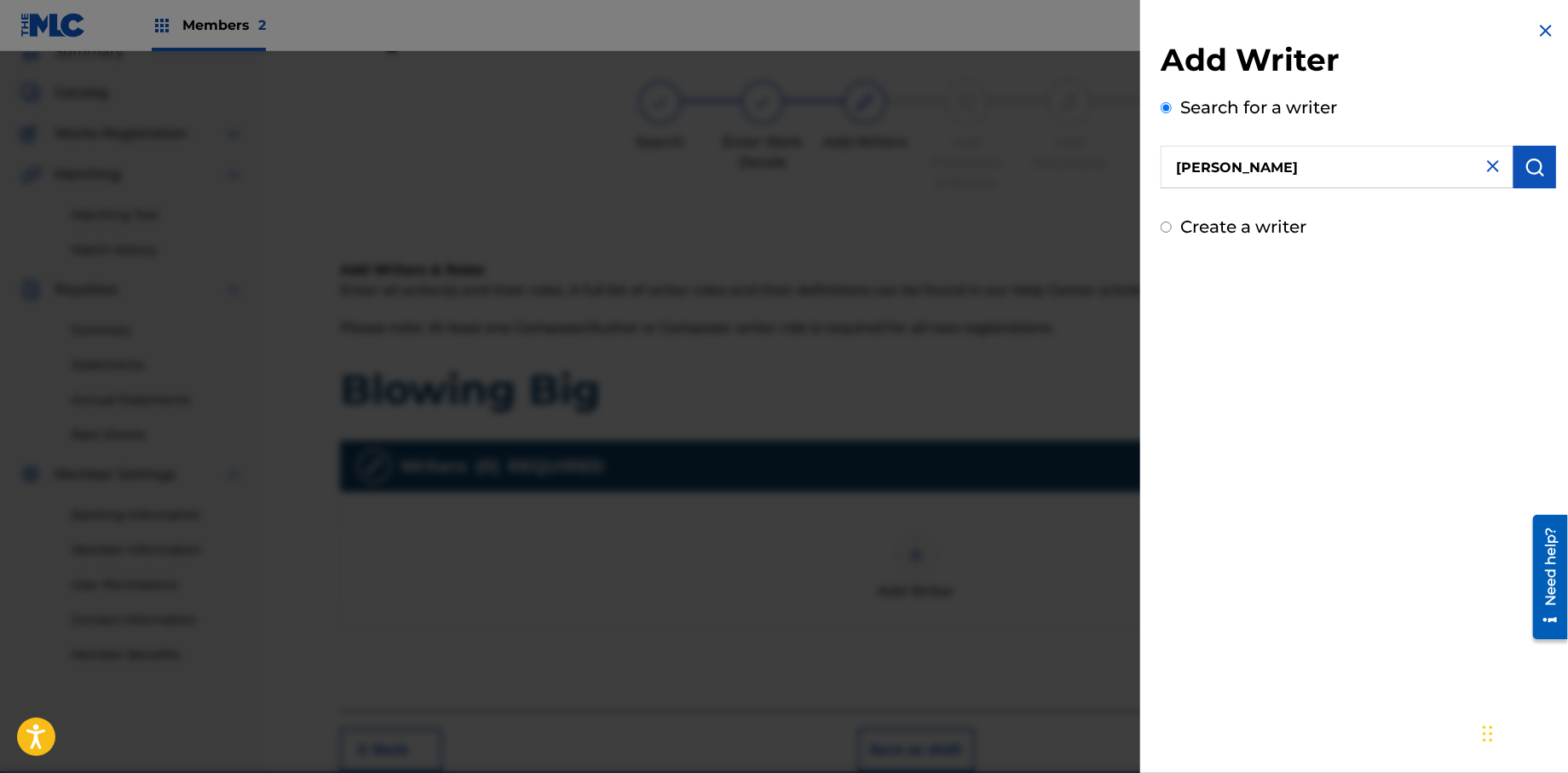
click at [1534, 168] on img "submit" at bounding box center [1535, 167] width 20 height 20
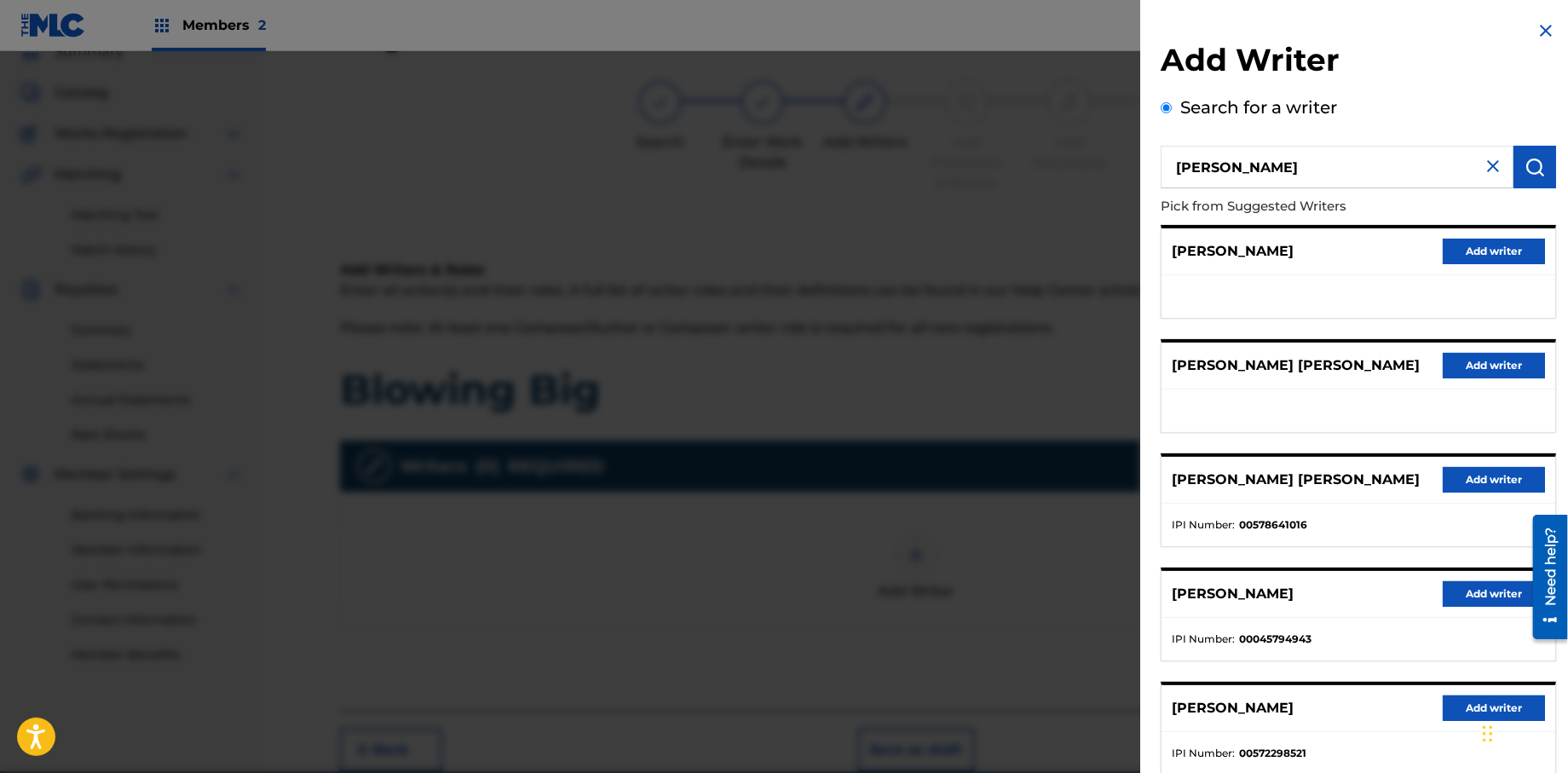
click at [1453, 702] on button "Add writer" at bounding box center [1494, 708] width 102 height 26
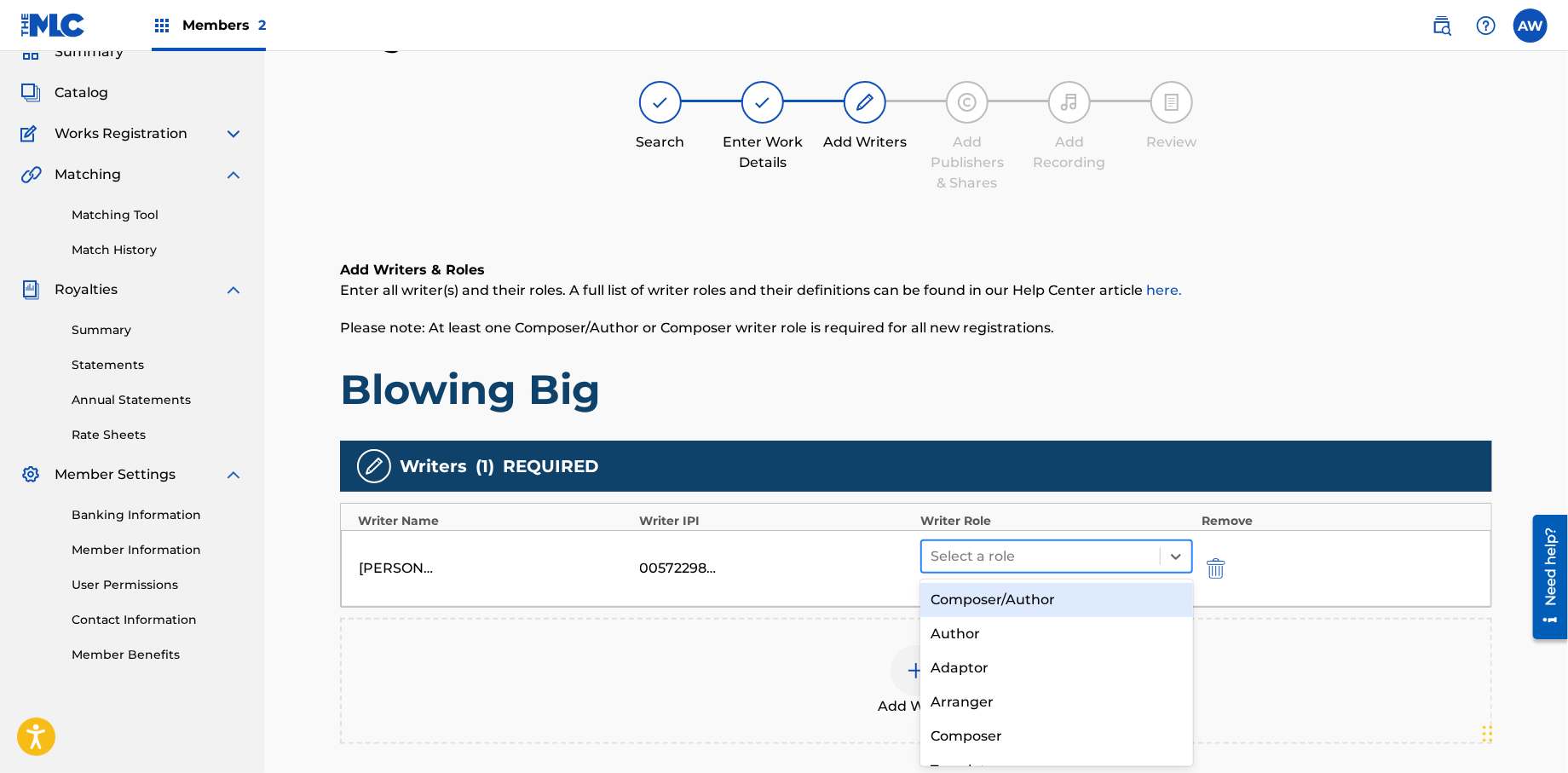
click at [981, 557] on div at bounding box center [1041, 556] width 220 height 24
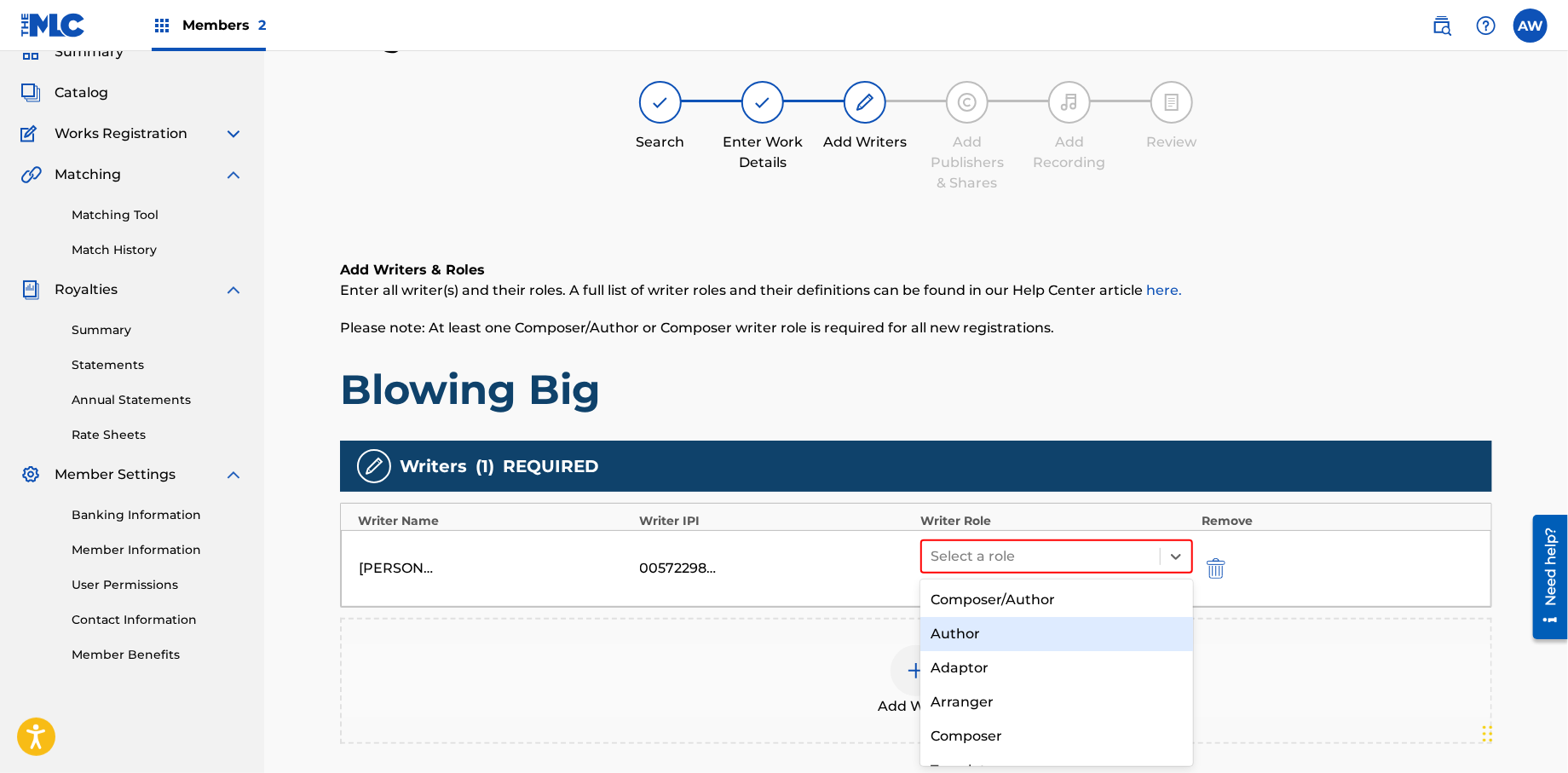
click at [979, 633] on div "Author" at bounding box center [1056, 634] width 272 height 34
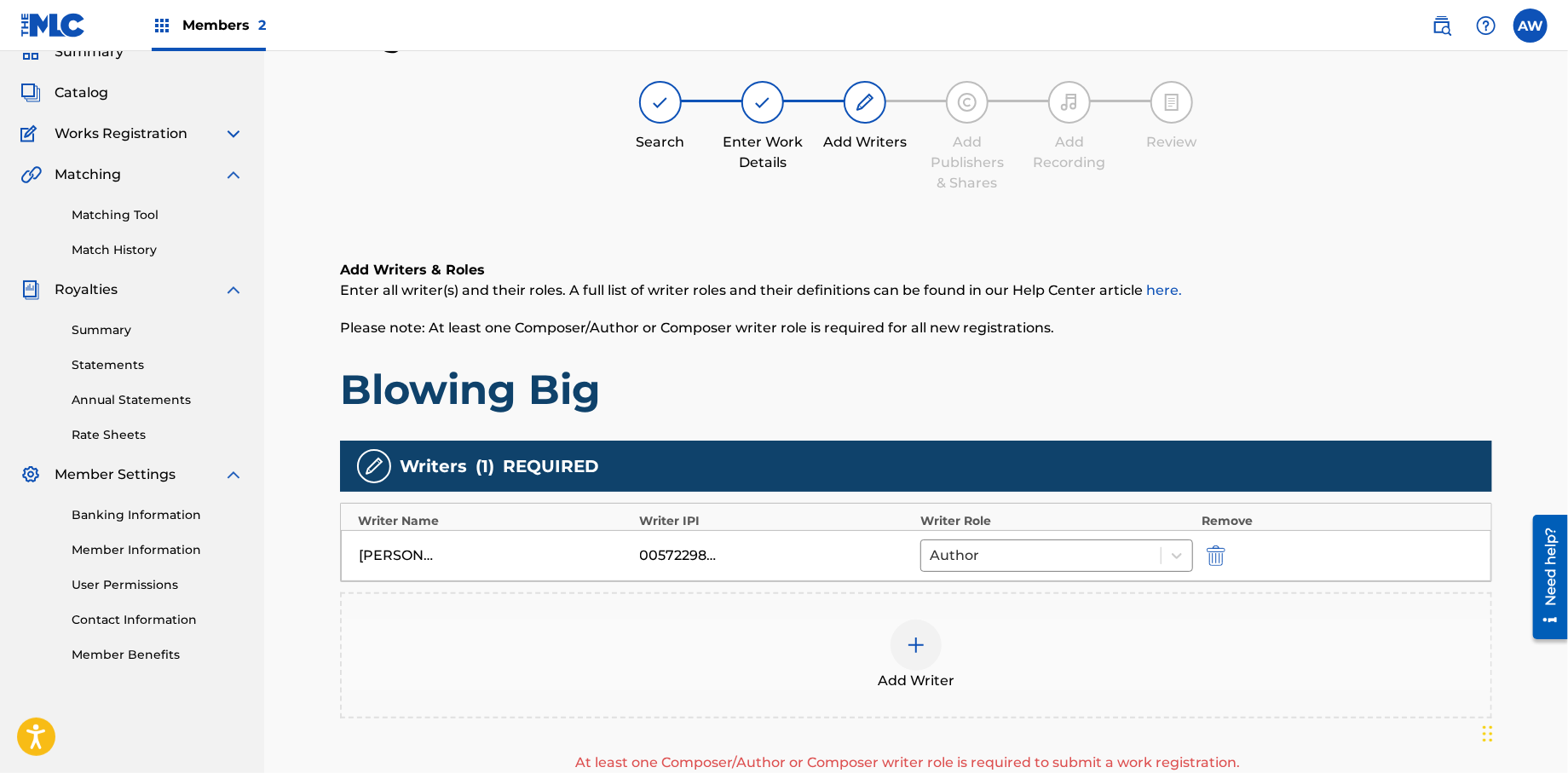
click at [925, 643] on img at bounding box center [916, 644] width 20 height 20
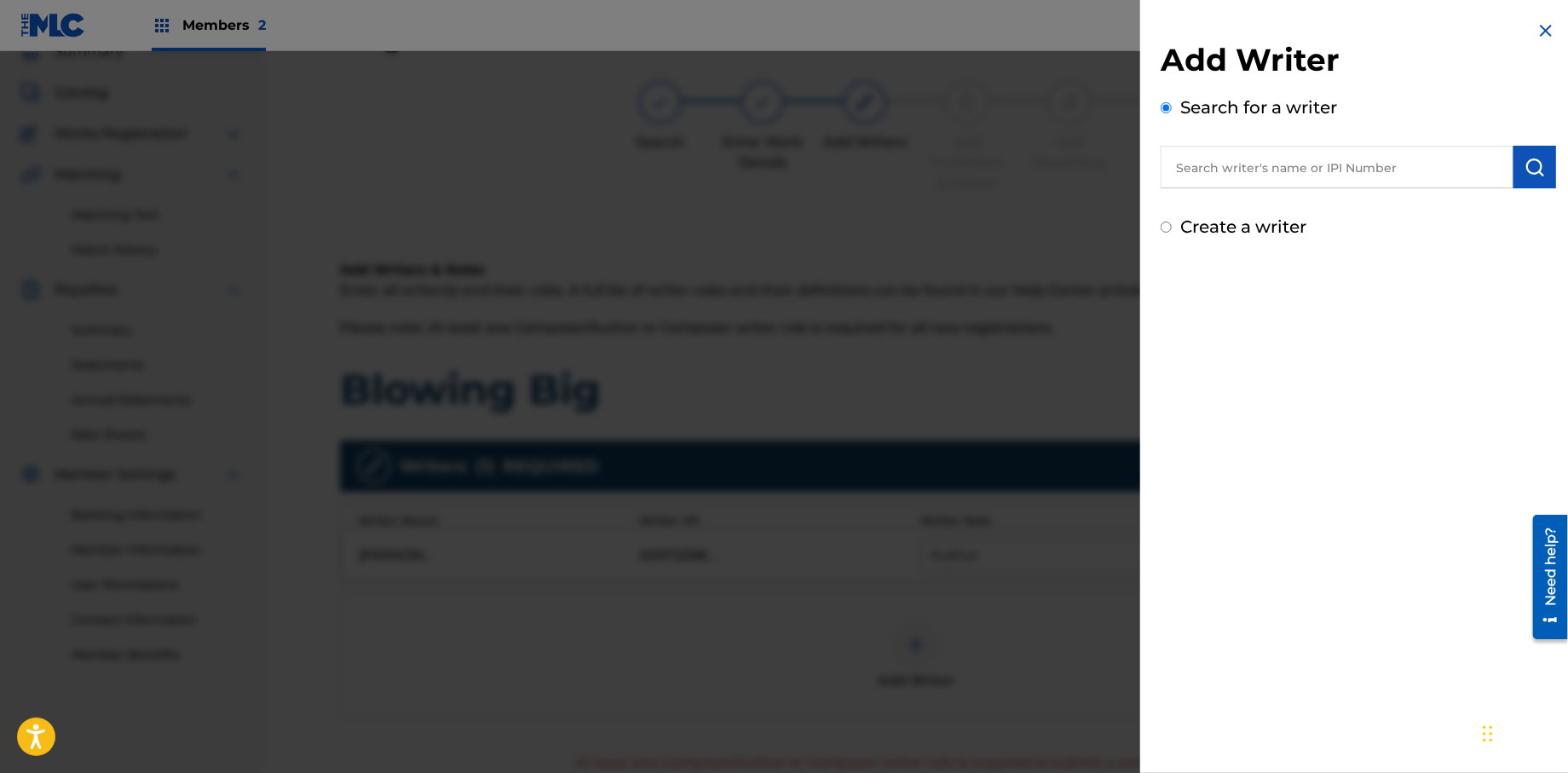
click at [1238, 169] on input "text" at bounding box center [1337, 167] width 353 height 42
click at [1165, 224] on input "Create a writer" at bounding box center [1166, 227] width 11 height 11
radio input "false"
radio input "true"
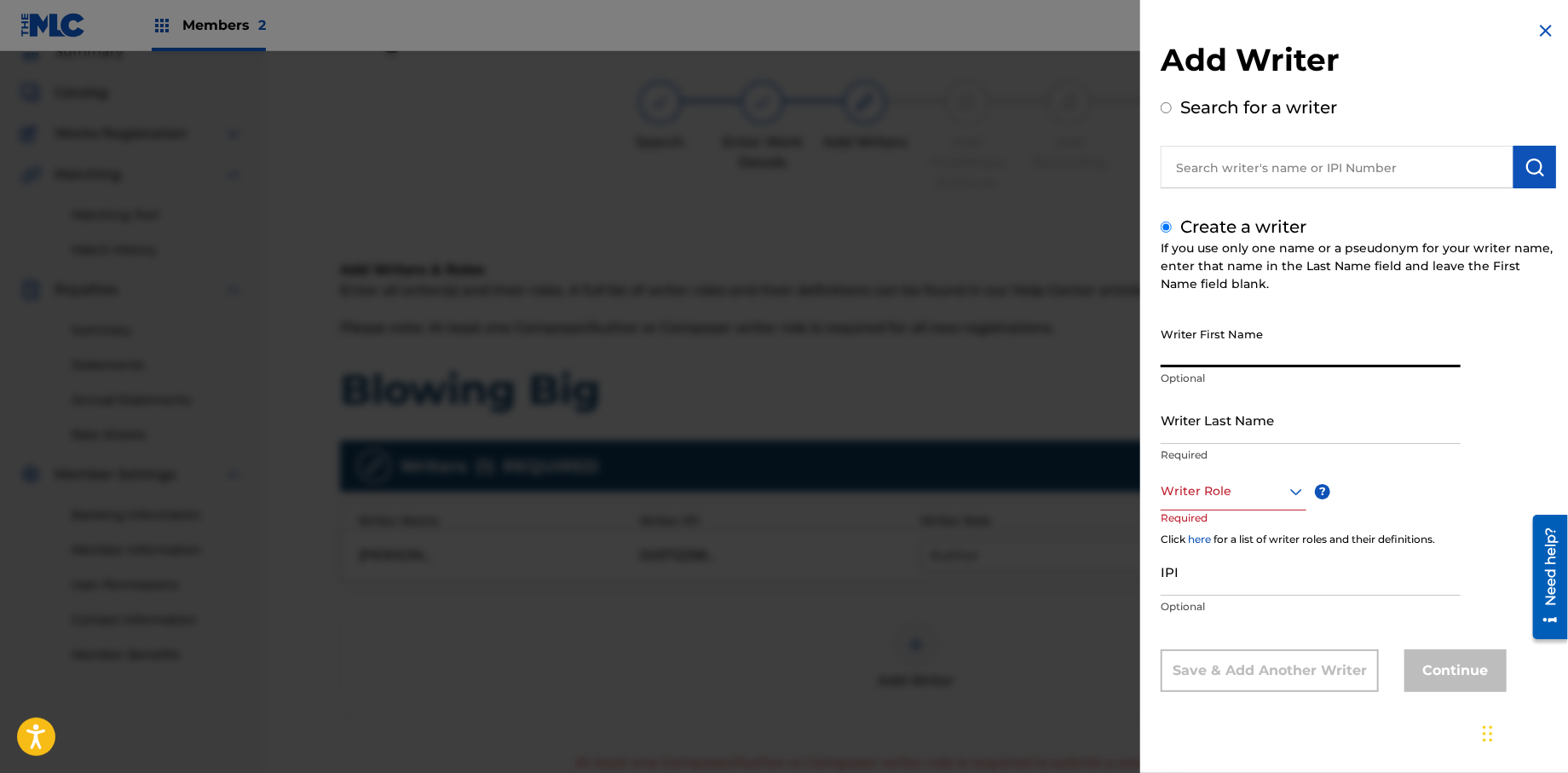
click at [1221, 353] on input "Writer First Name" at bounding box center [1311, 343] width 300 height 48
type input "[PERSON_NAME]"
click at [1203, 444] on div "Writer Last Name Required" at bounding box center [1311, 434] width 300 height 77
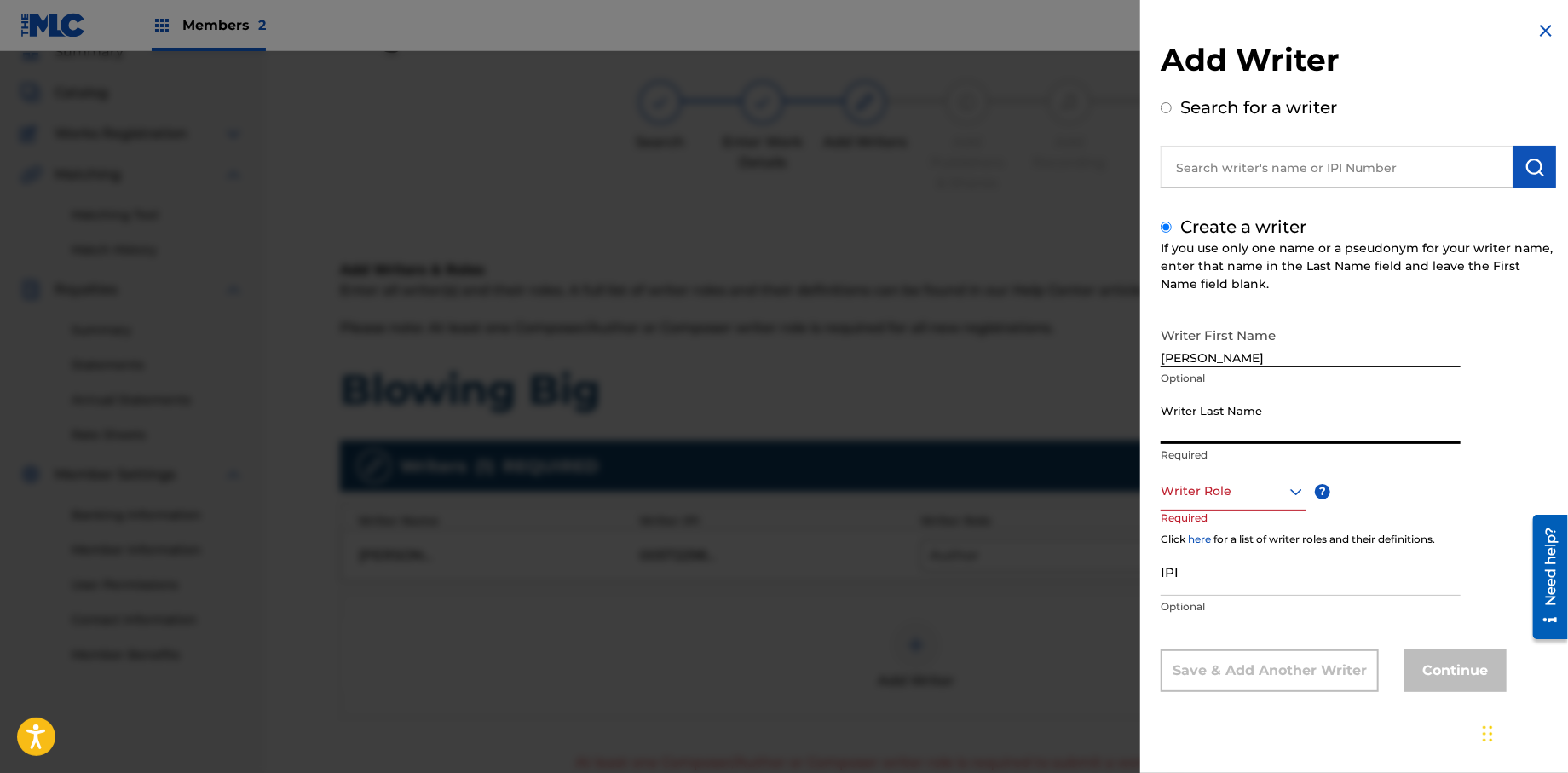
click at [1207, 433] on input "Writer Last Name" at bounding box center [1311, 420] width 300 height 48
type input "[PERSON_NAME]"
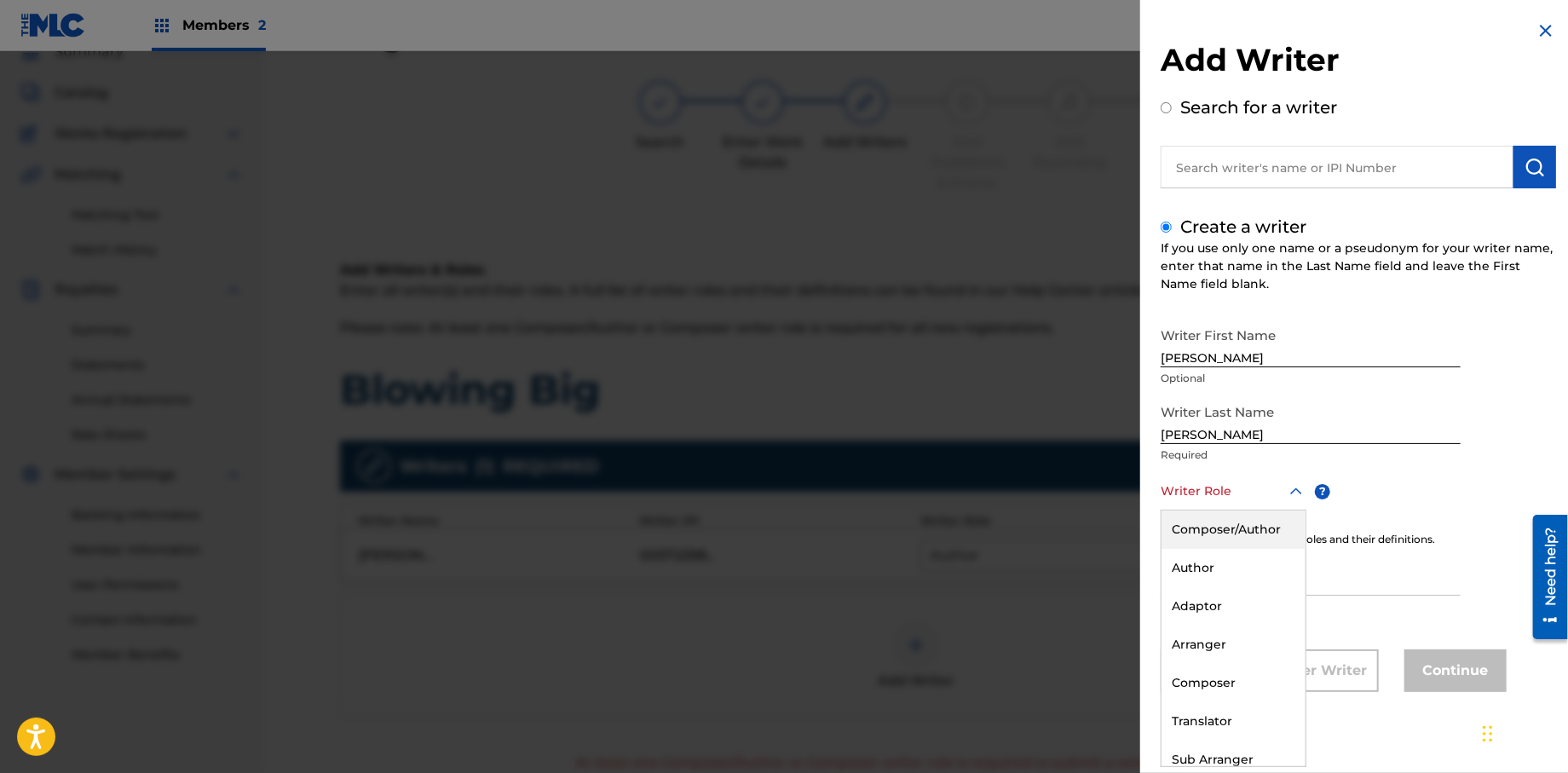
click at [1188, 496] on div at bounding box center [1233, 491] width 145 height 21
click at [1208, 672] on div "Composer" at bounding box center [1233, 683] width 144 height 39
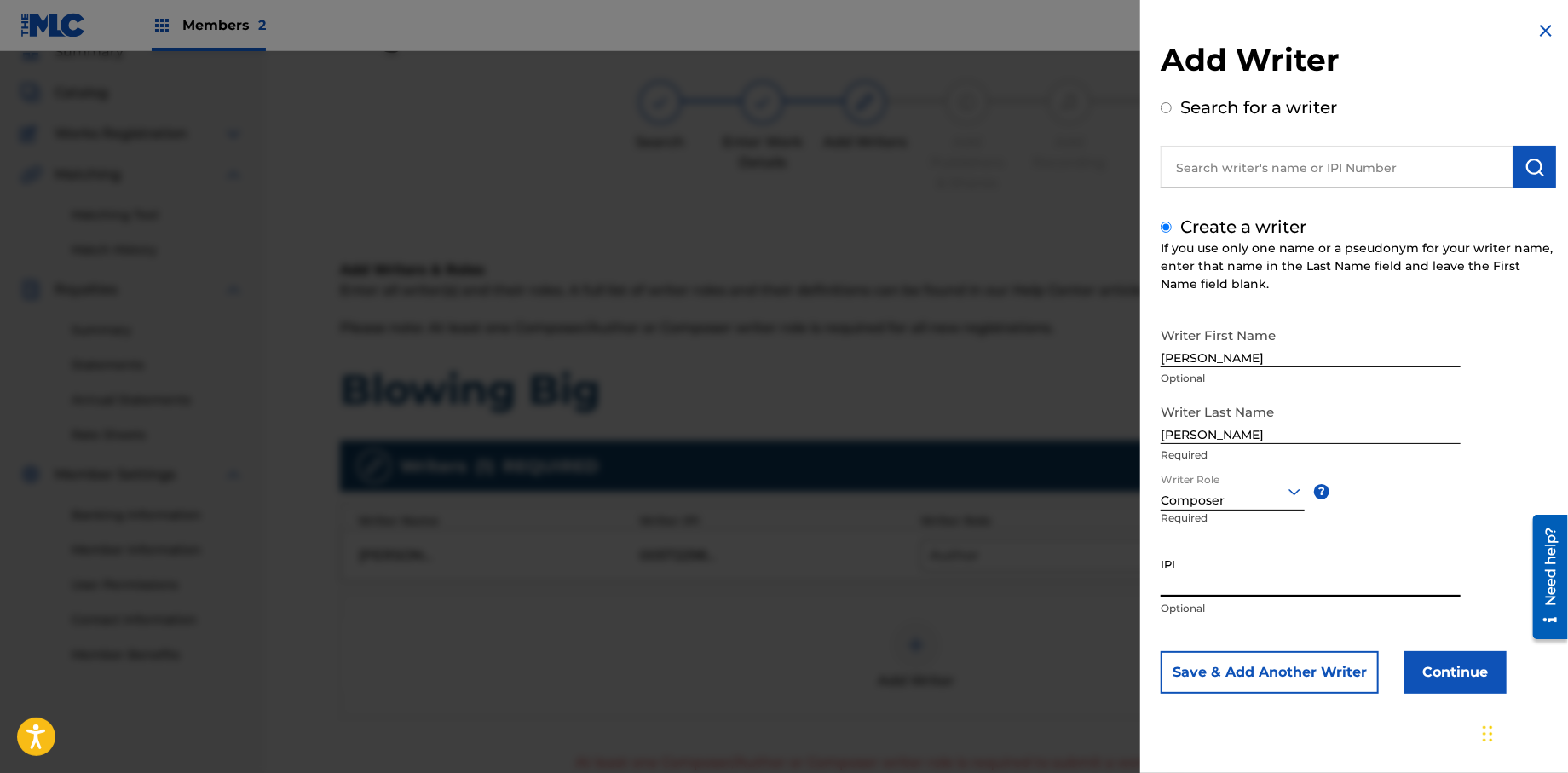
click at [1213, 589] on input "IPI" at bounding box center [1311, 573] width 300 height 48
type input "528264054"
click at [1452, 673] on button "Continue" at bounding box center [1456, 673] width 102 height 42
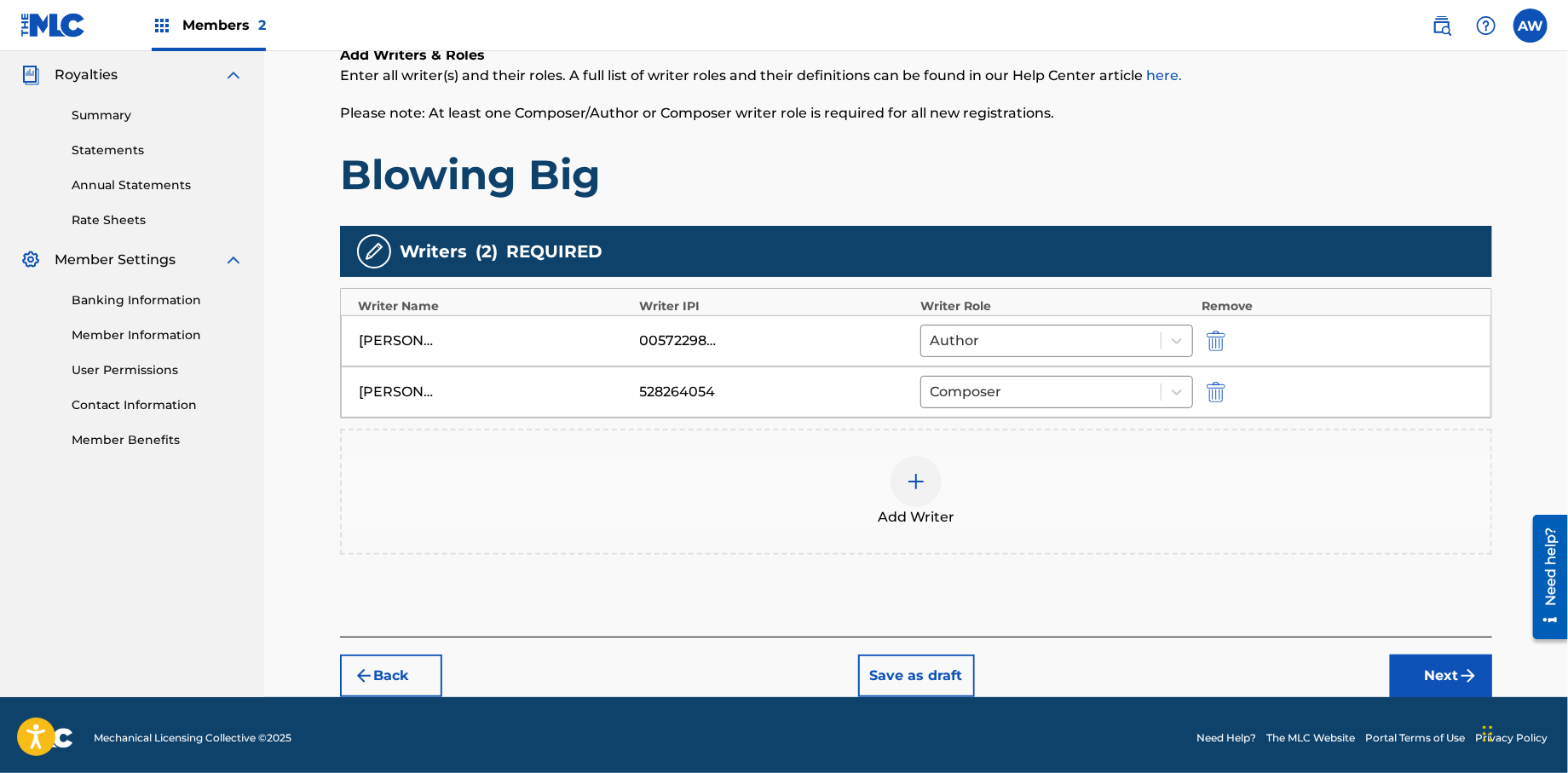
scroll to position [297, 0]
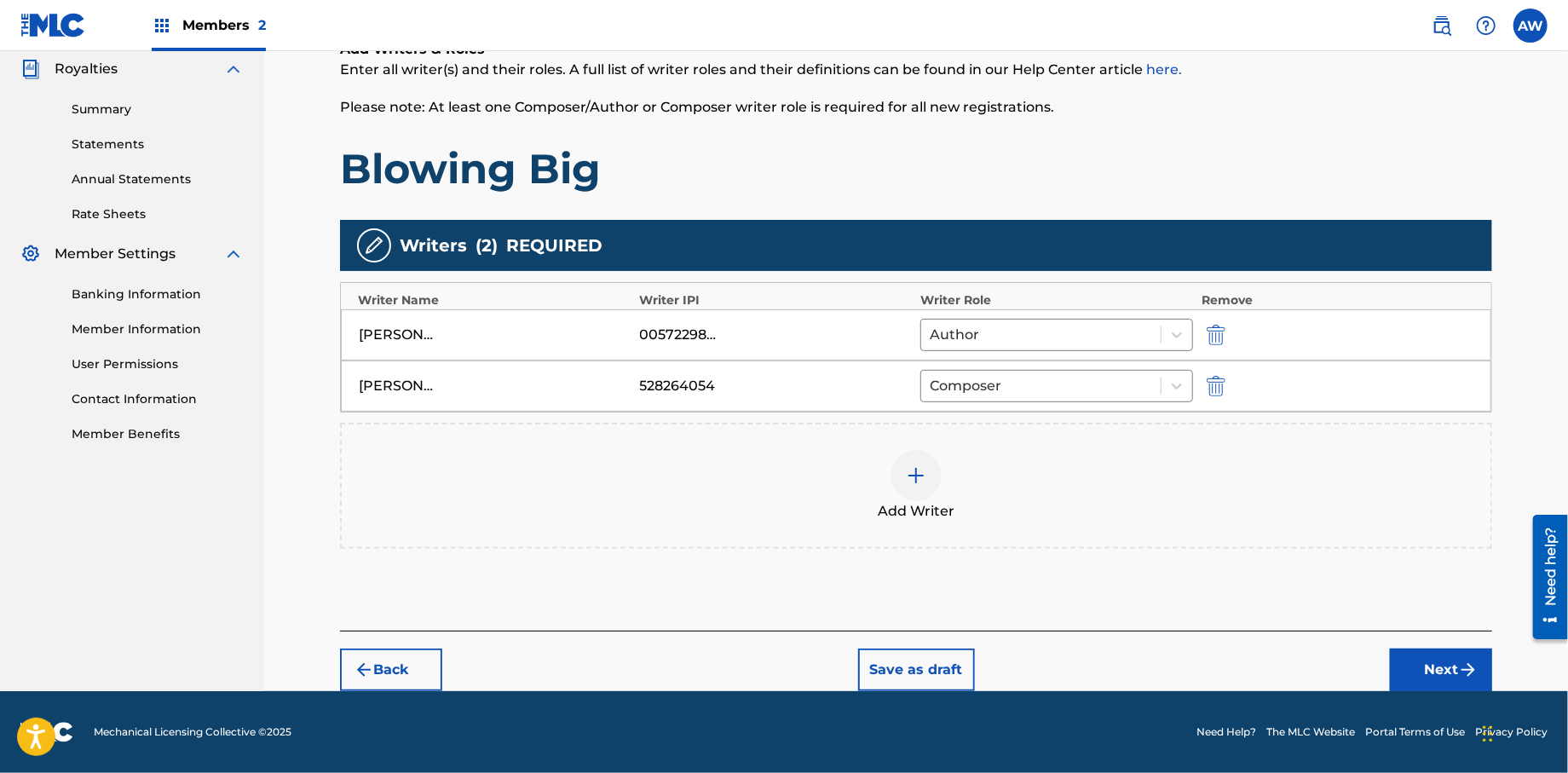
click at [1416, 676] on button "Next" at bounding box center [1441, 670] width 102 height 42
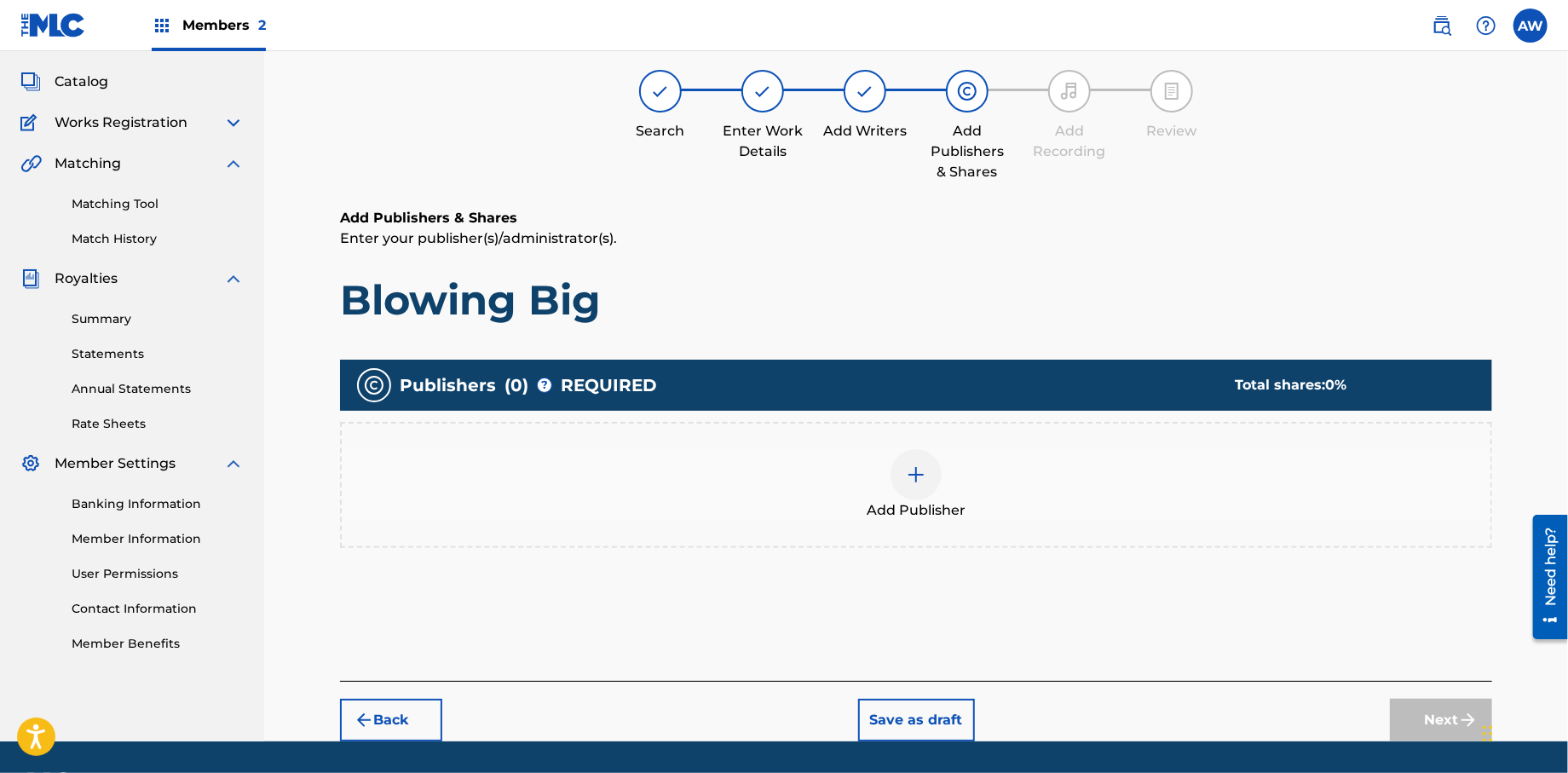
scroll to position [77, 0]
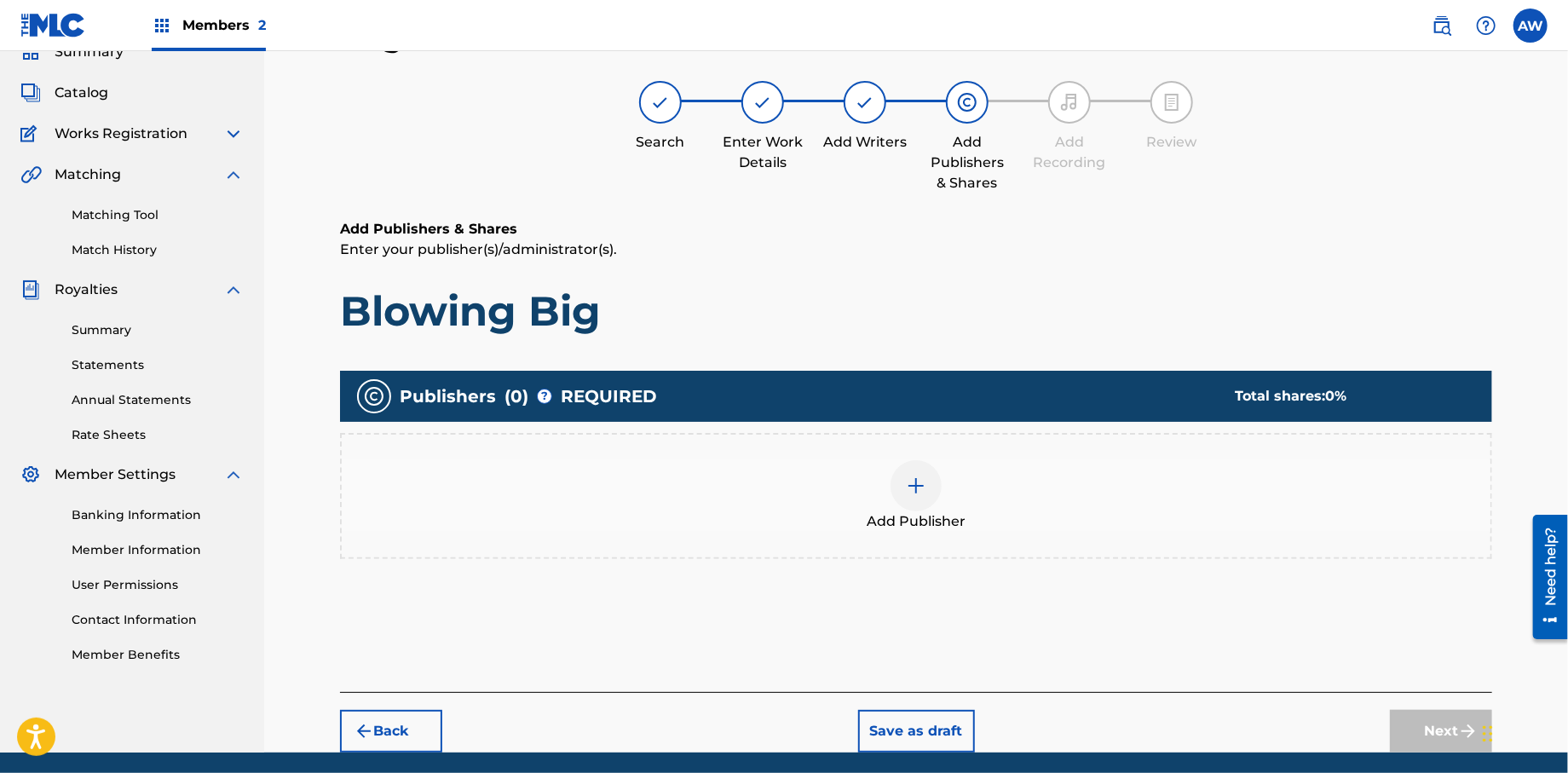
click at [918, 499] on div at bounding box center [916, 486] width 51 height 51
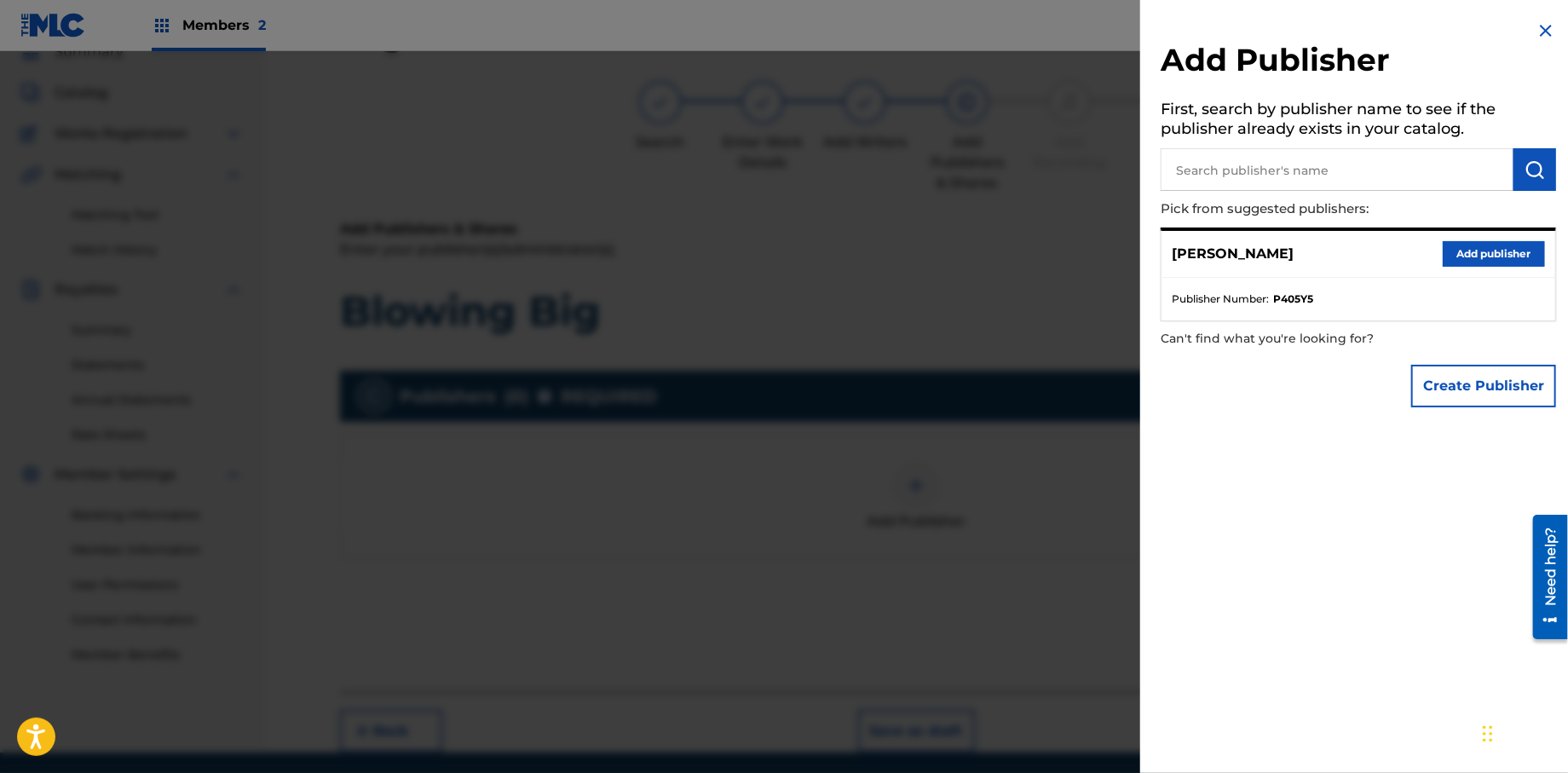
click at [1416, 390] on button "Create Publisher" at bounding box center [1483, 386] width 145 height 42
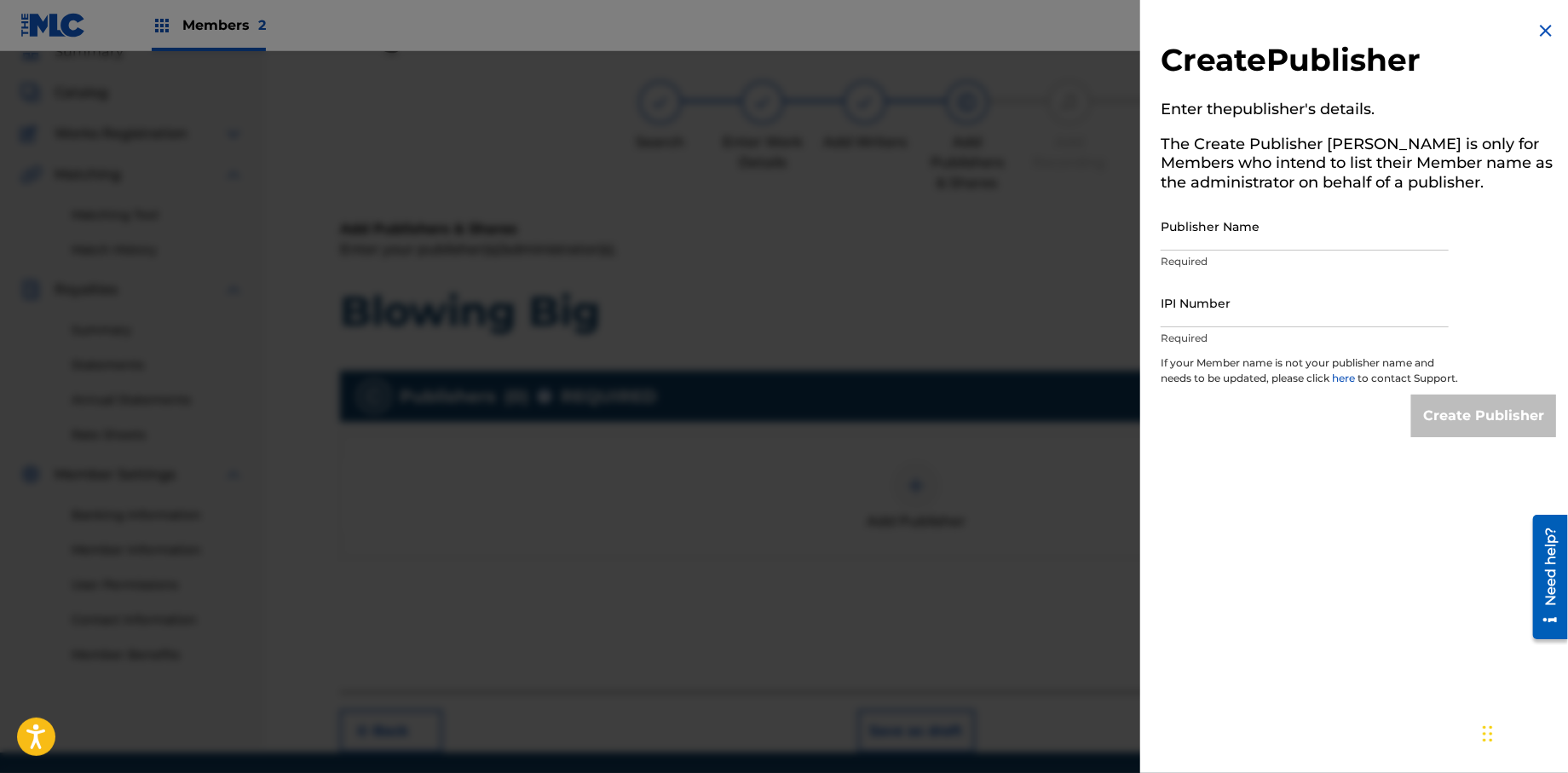
click at [1200, 227] on input "Publisher Name" at bounding box center [1304, 226] width 288 height 48
type input "Formula 51"
click at [1199, 312] on input "IPI Number" at bounding box center [1304, 302] width 288 height 48
type input "1106052708"
click at [1430, 433] on input "Create Publisher" at bounding box center [1483, 416] width 145 height 42
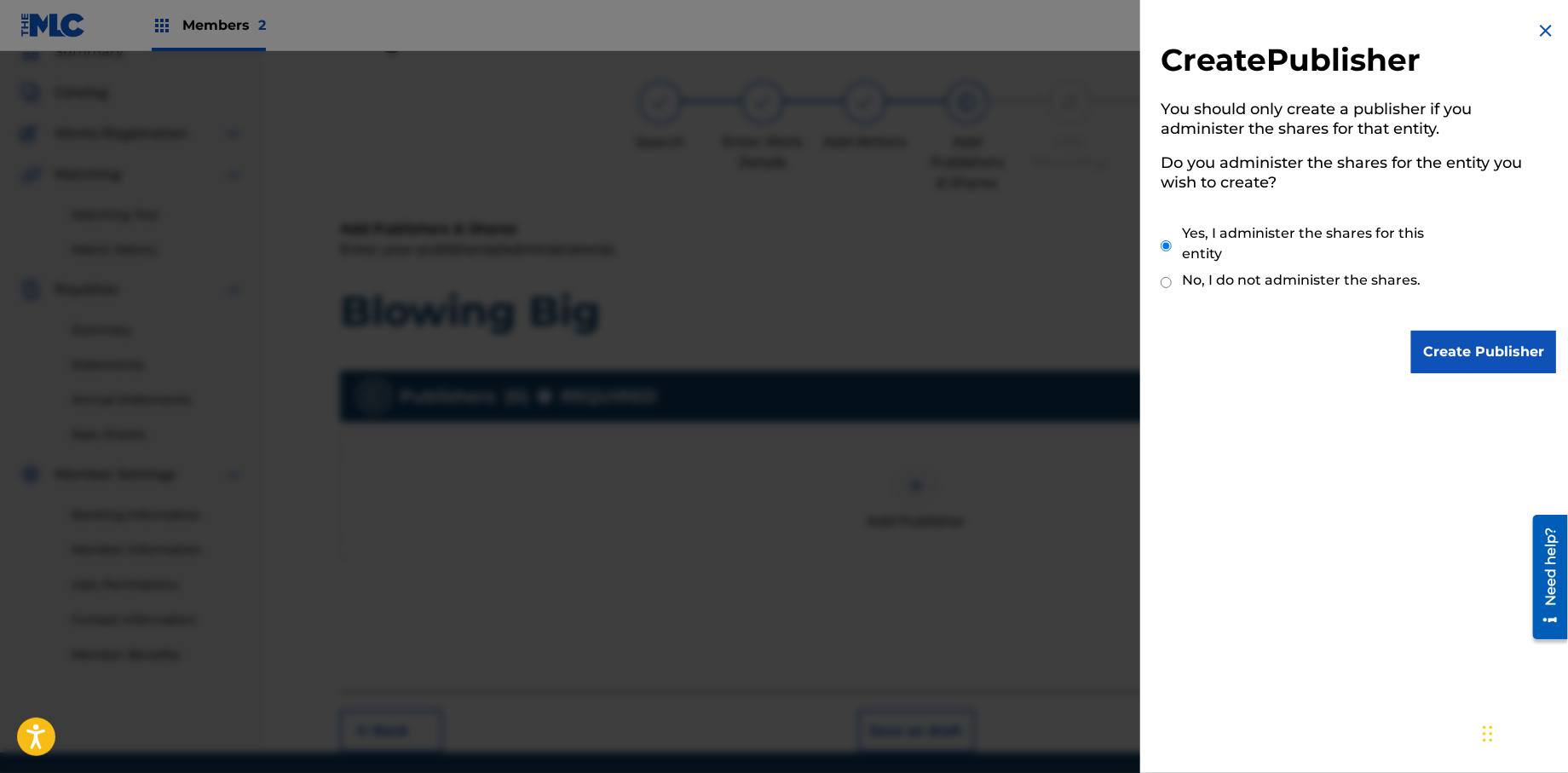
click at [1438, 353] on input "Create Publisher" at bounding box center [1483, 352] width 145 height 42
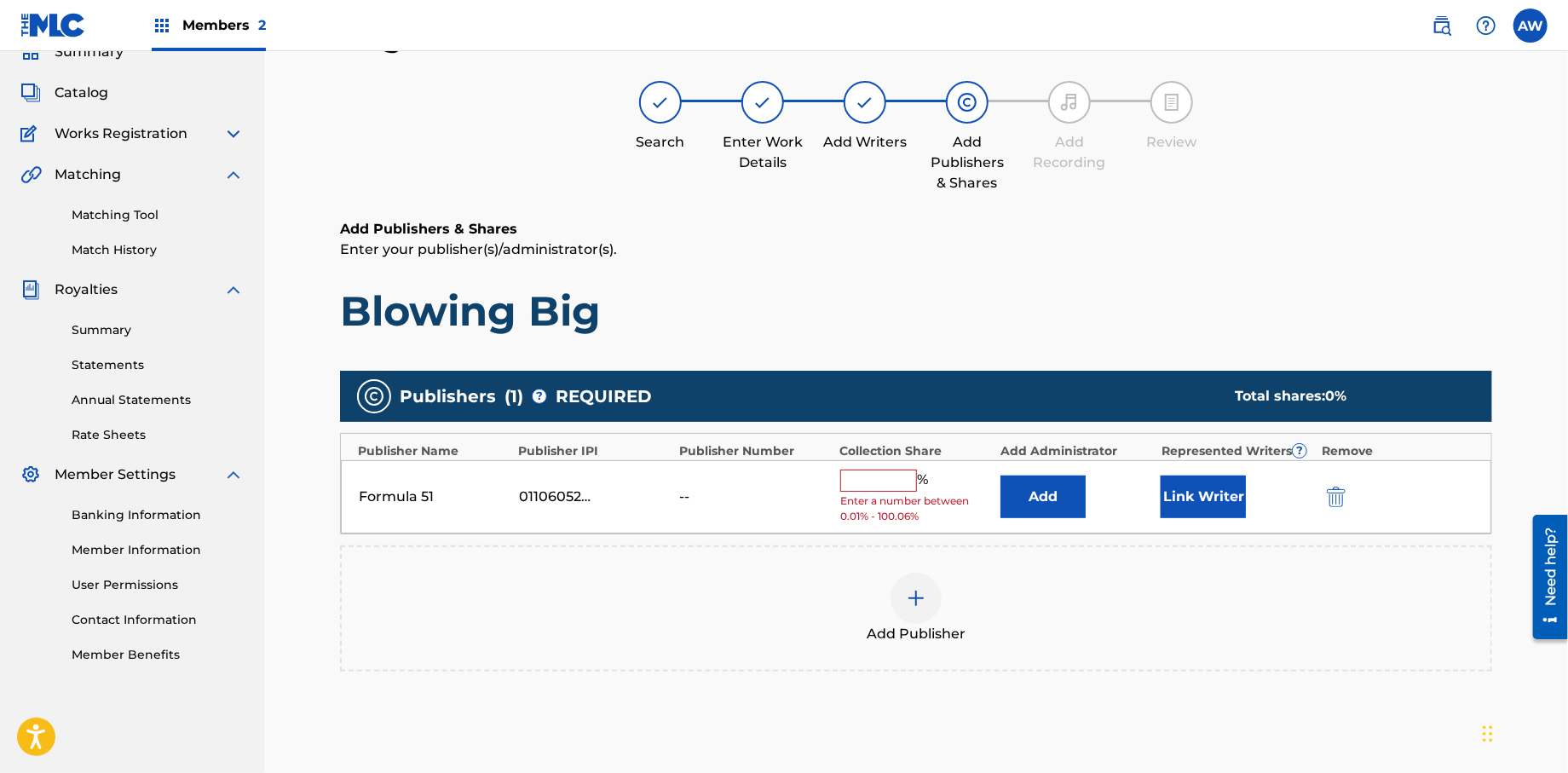
click at [881, 487] on input "text" at bounding box center [878, 480] width 77 height 22
type input "100"
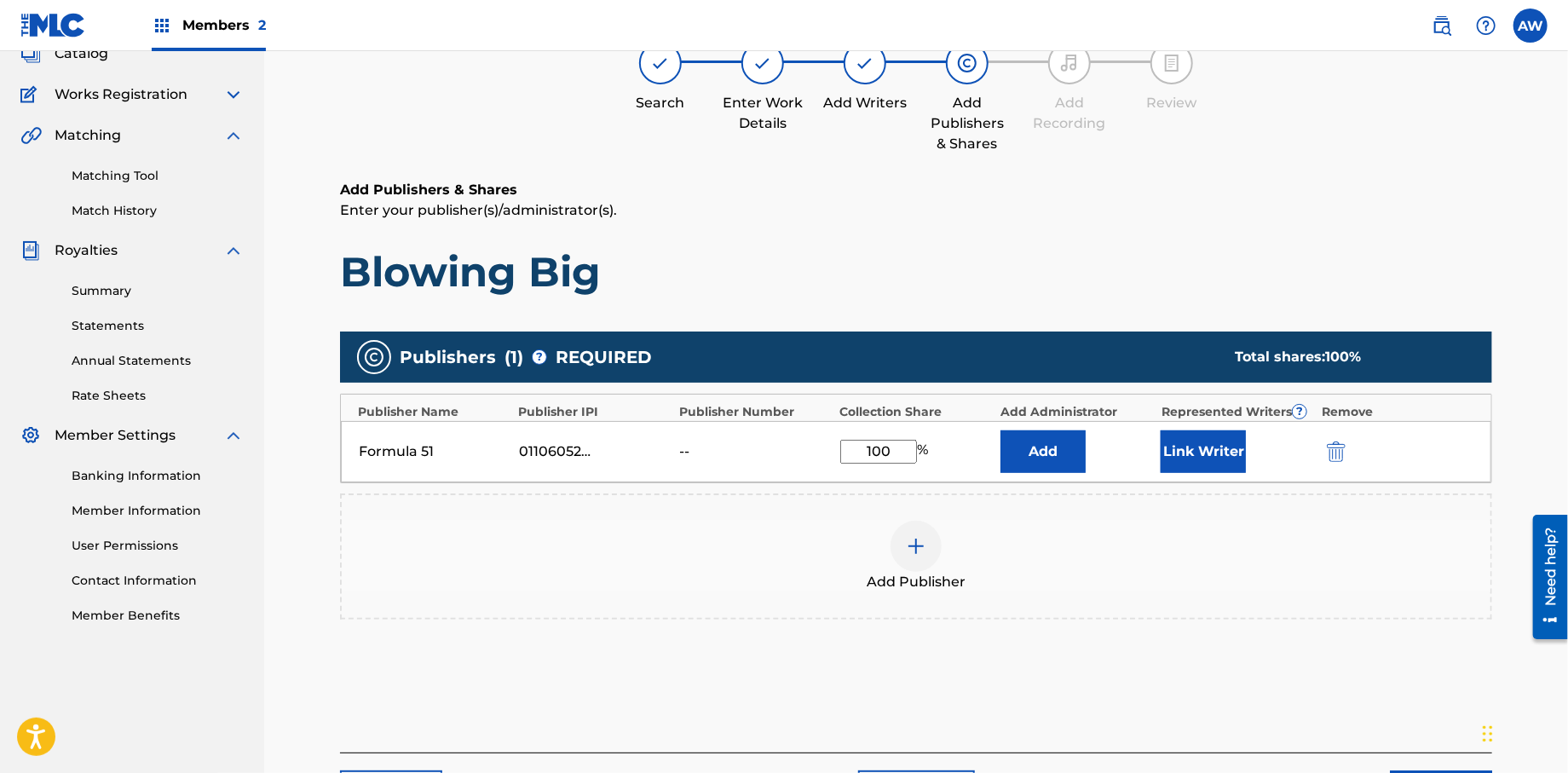
scroll to position [237, 0]
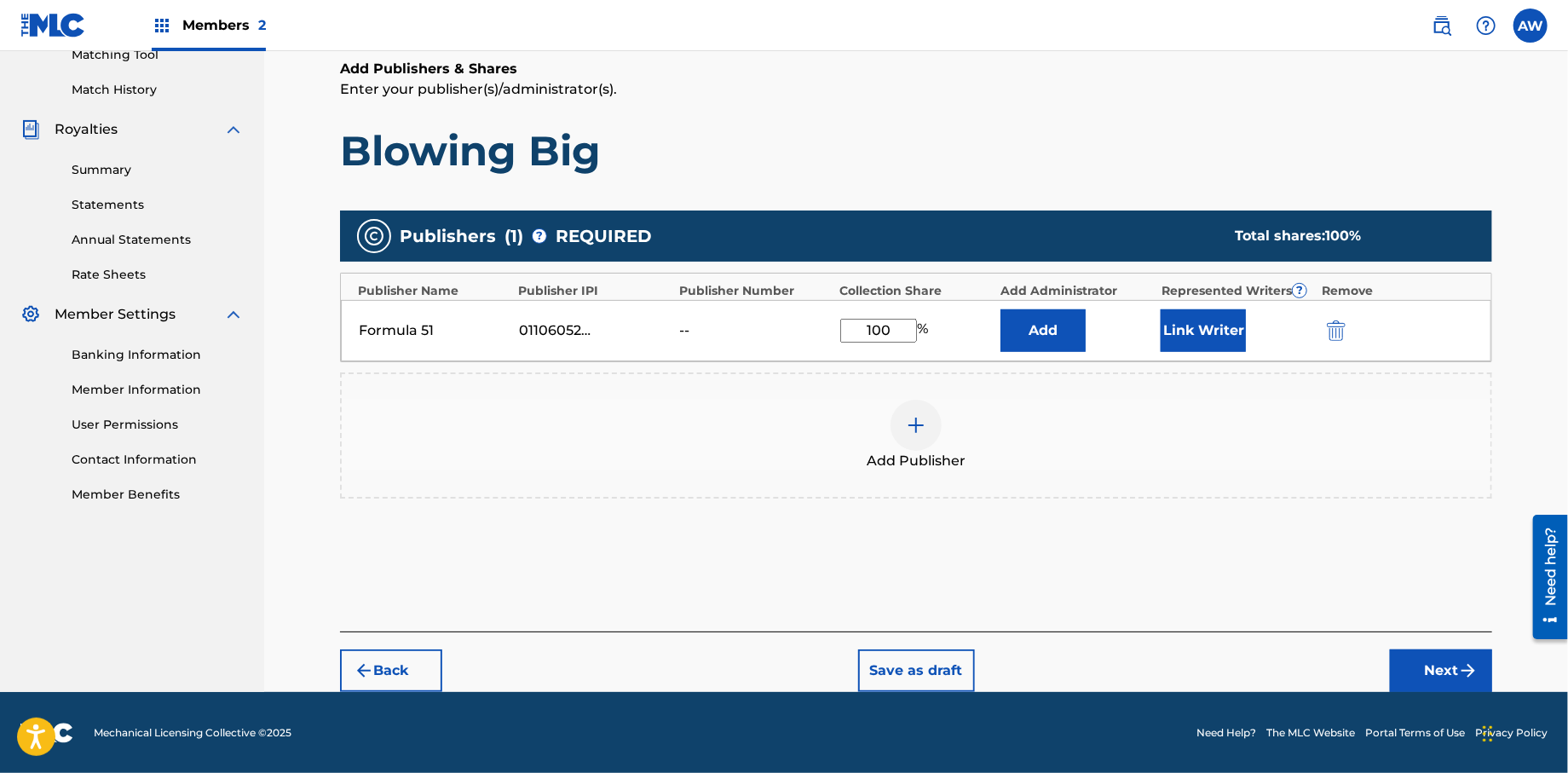
click at [1444, 664] on button "Next" at bounding box center [1441, 671] width 102 height 42
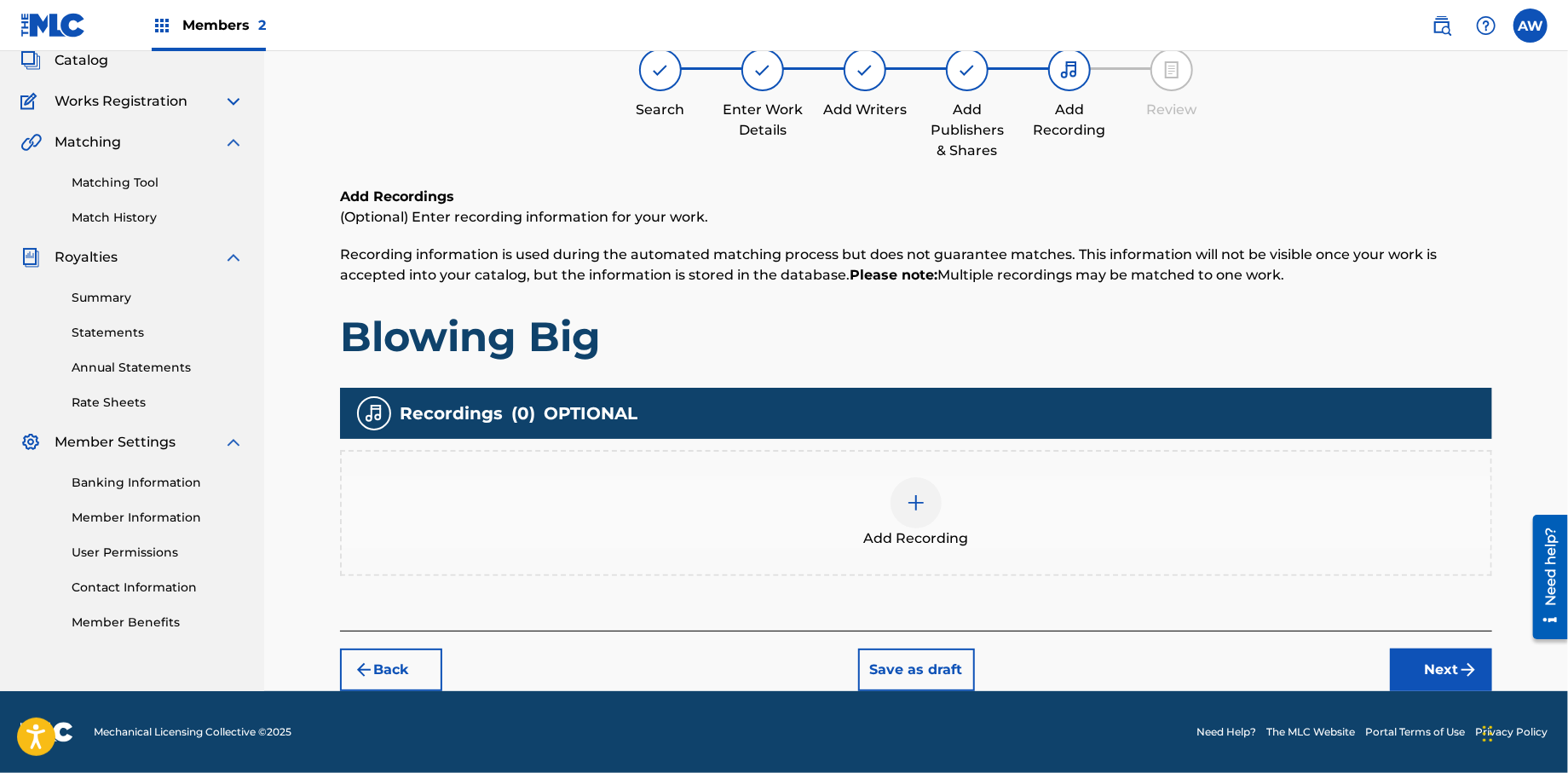
scroll to position [77, 0]
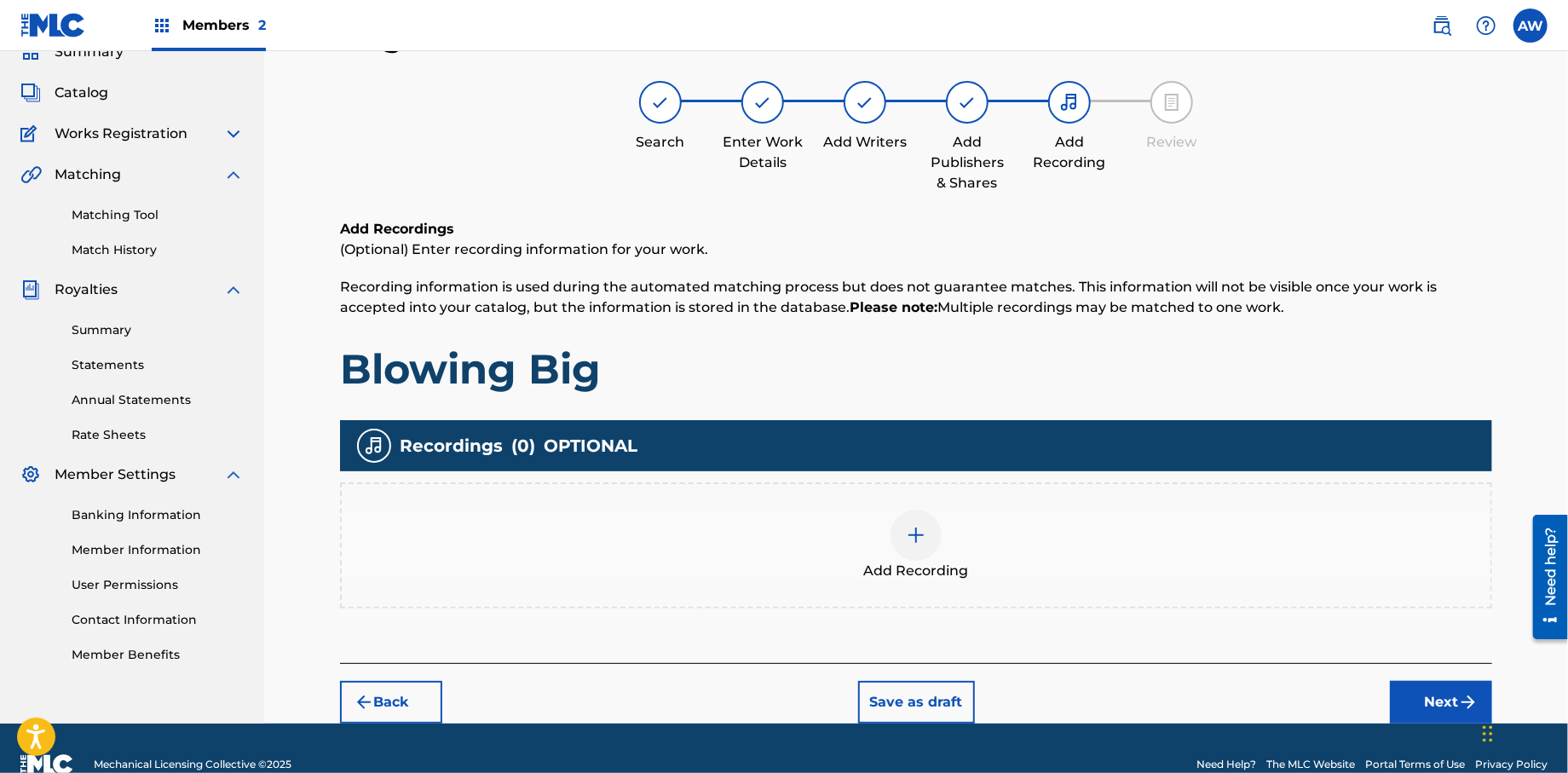
click at [919, 540] on img at bounding box center [916, 535] width 20 height 20
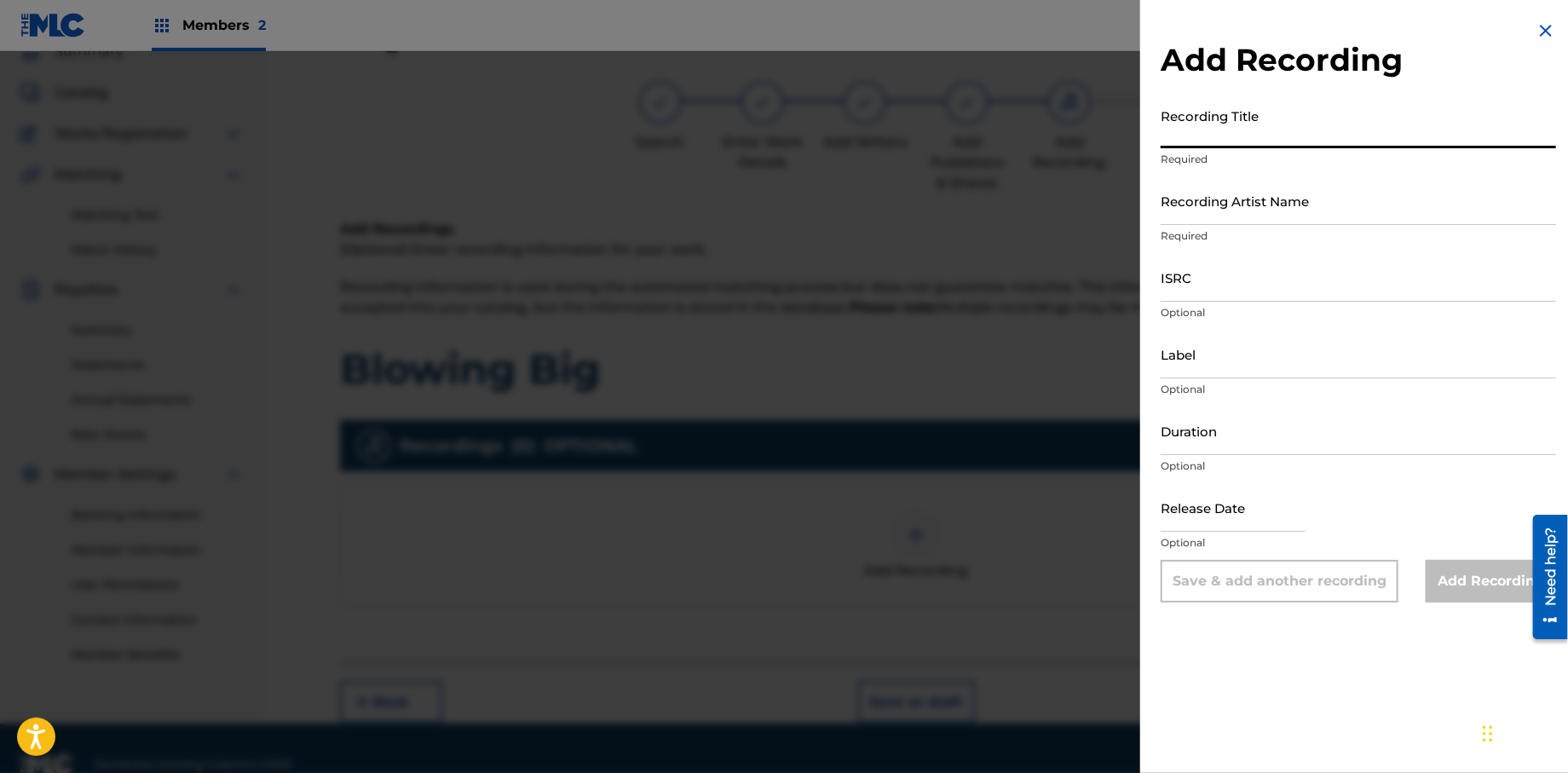
click at [1245, 142] on input "Recording Title" at bounding box center [1358, 123] width 396 height 48
type input "Papers, Vol. 1"
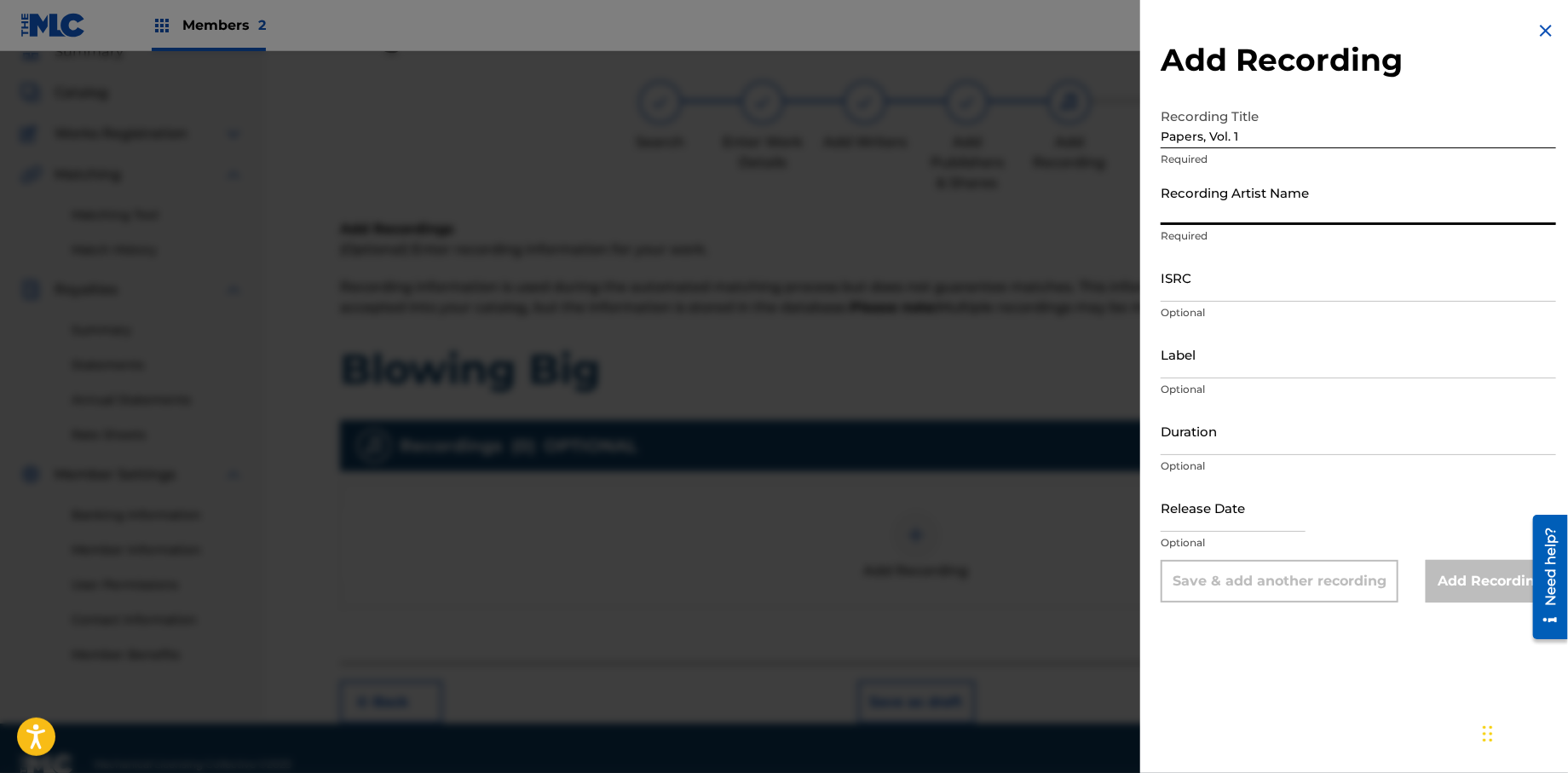
click at [1232, 219] on input "Recording Artist Name" at bounding box center [1358, 200] width 396 height 48
type input "T-Rock"
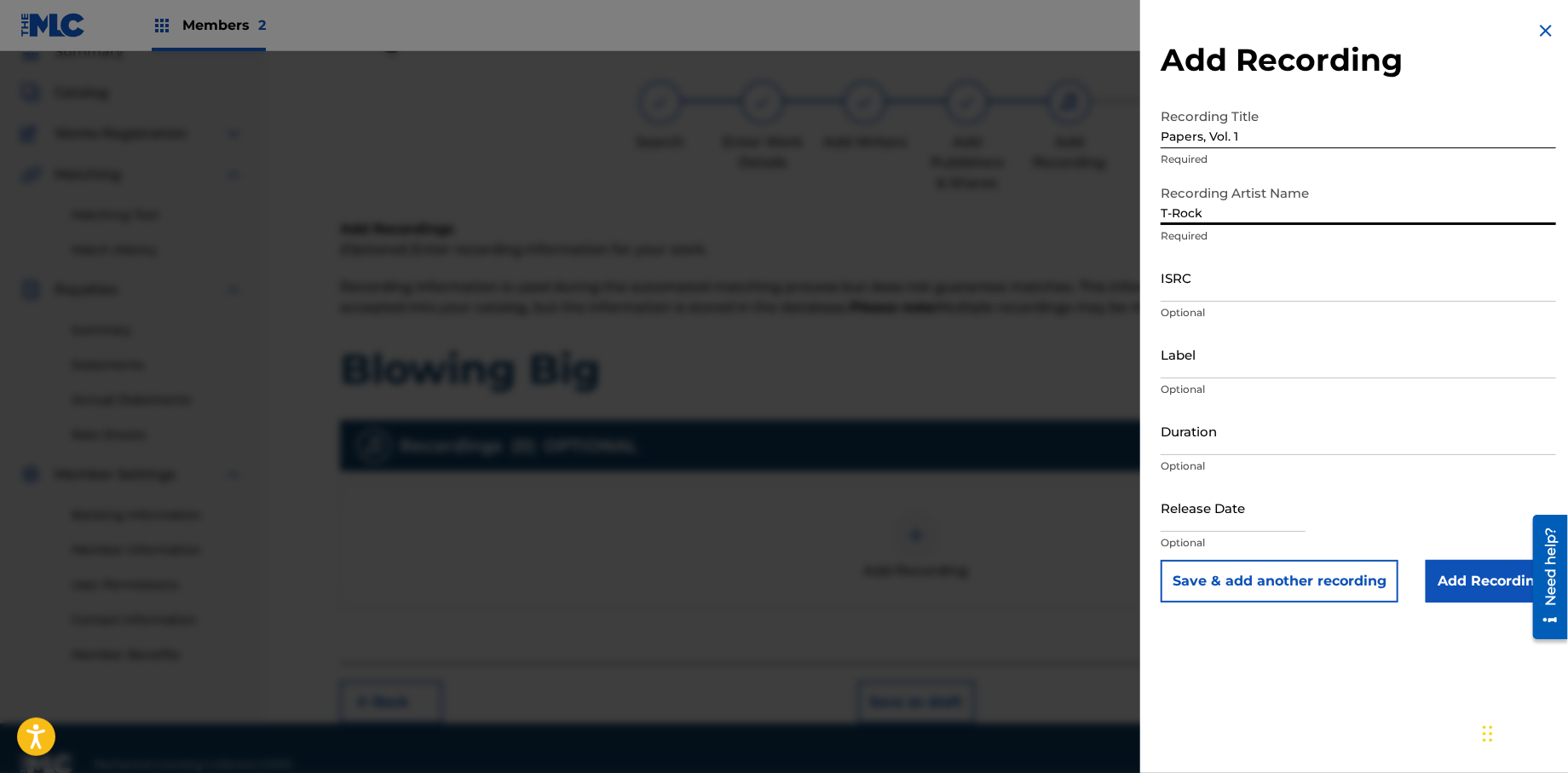
select select "7"
select select "2025"
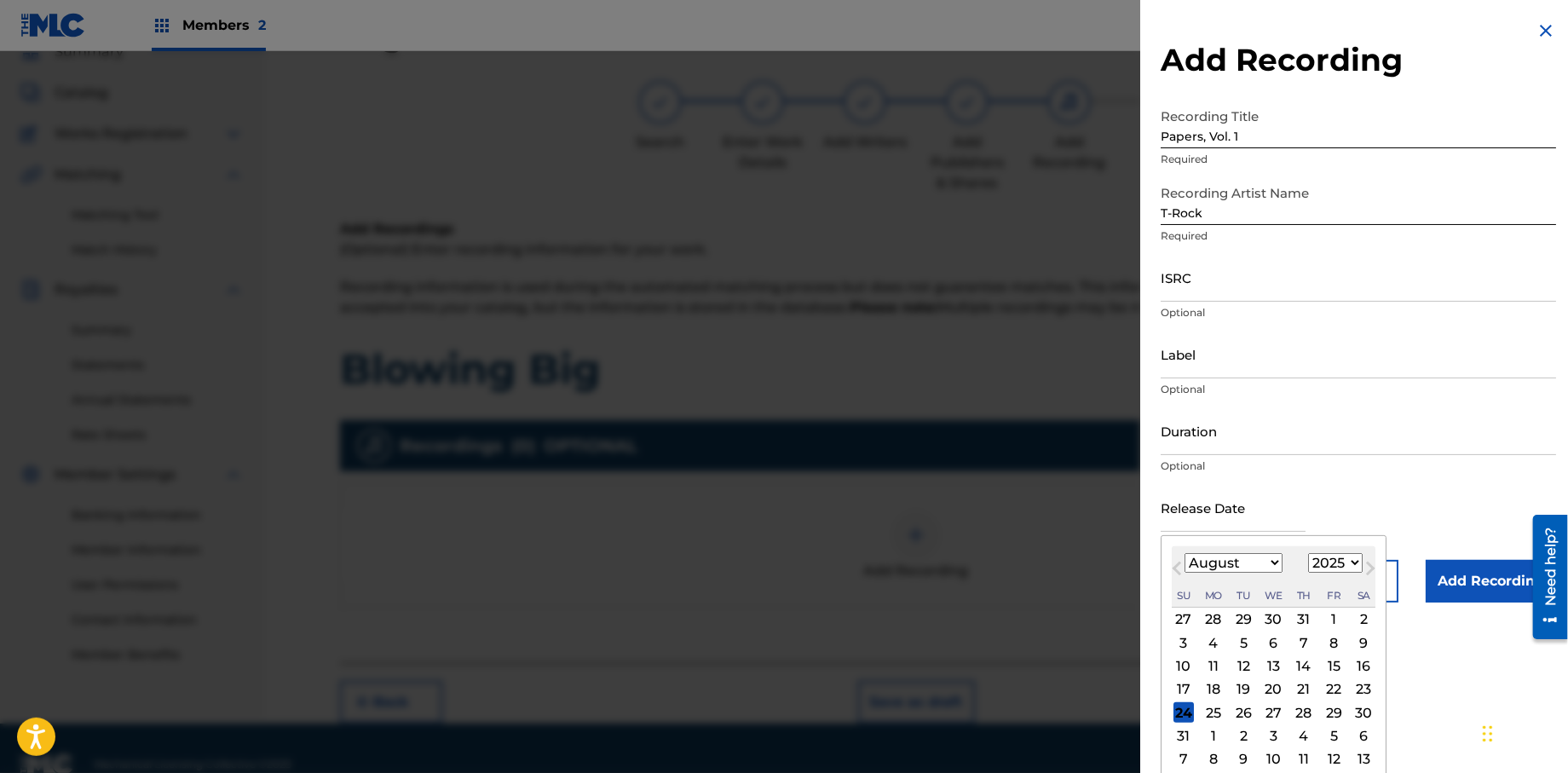
click at [1194, 517] on input "text" at bounding box center [1233, 507] width 145 height 48
type input "[DATE]"
select select "0"
select select "2013"
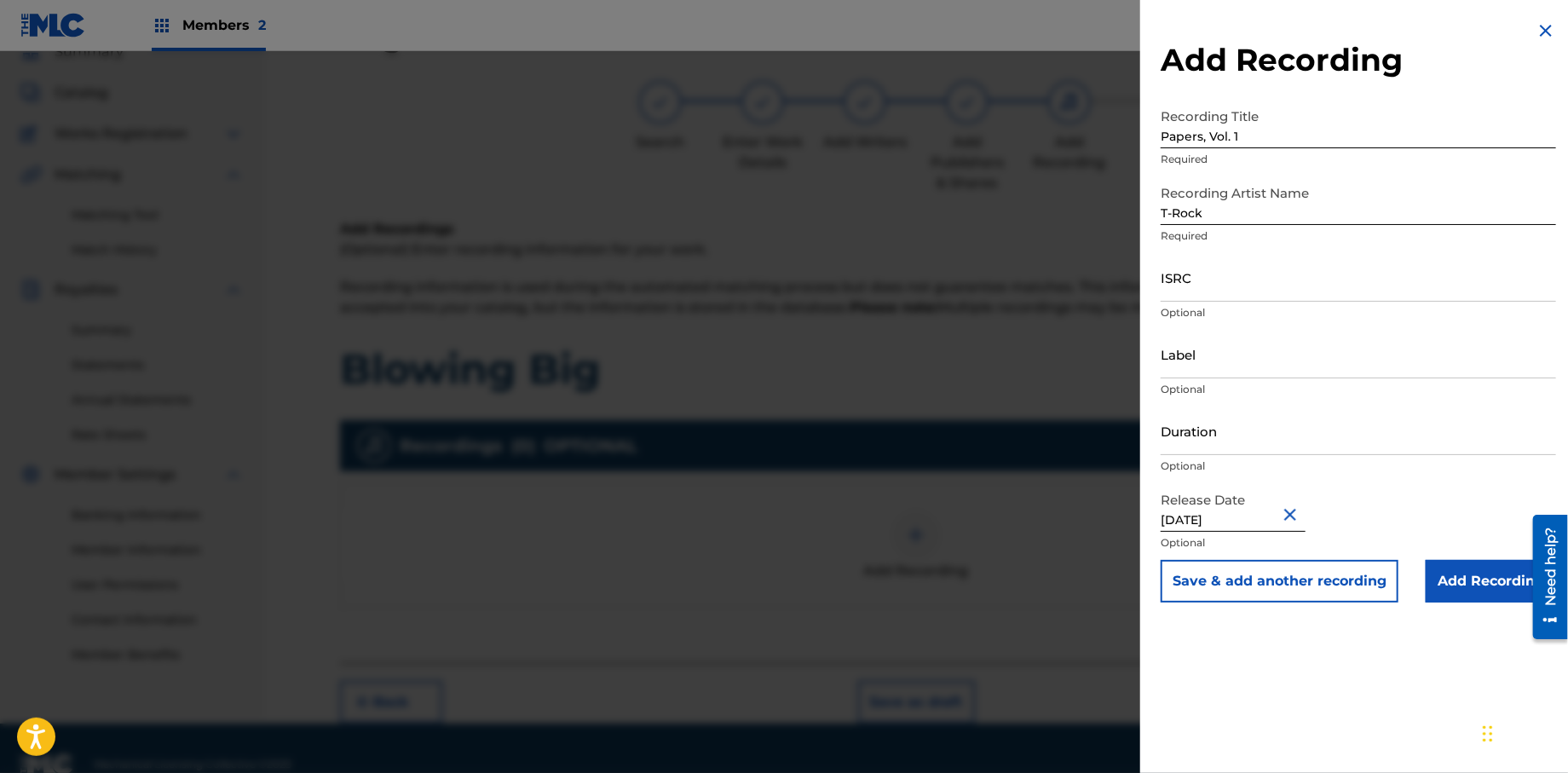
click at [1431, 575] on input "Add Recording" at bounding box center [1491, 581] width 130 height 42
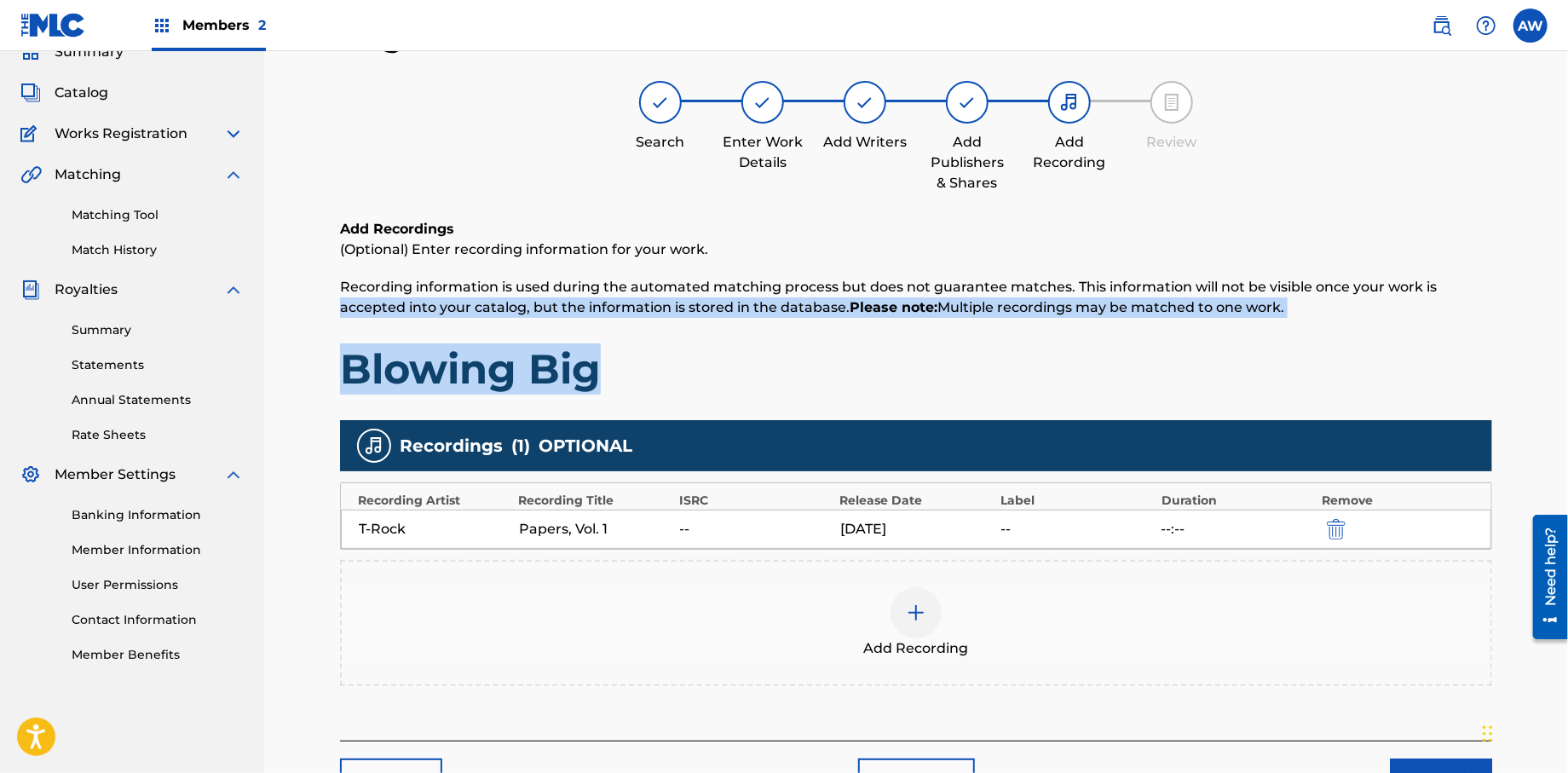
drag, startPoint x: 1566, startPoint y: 264, endPoint x: 1572, endPoint y: 362, distance: 98.2
click at [1567, 362] on html "Accessibility Screen-Reader Guide, Feedback, and Issue Reporting | New window C…" at bounding box center [784, 309] width 1568 height 773
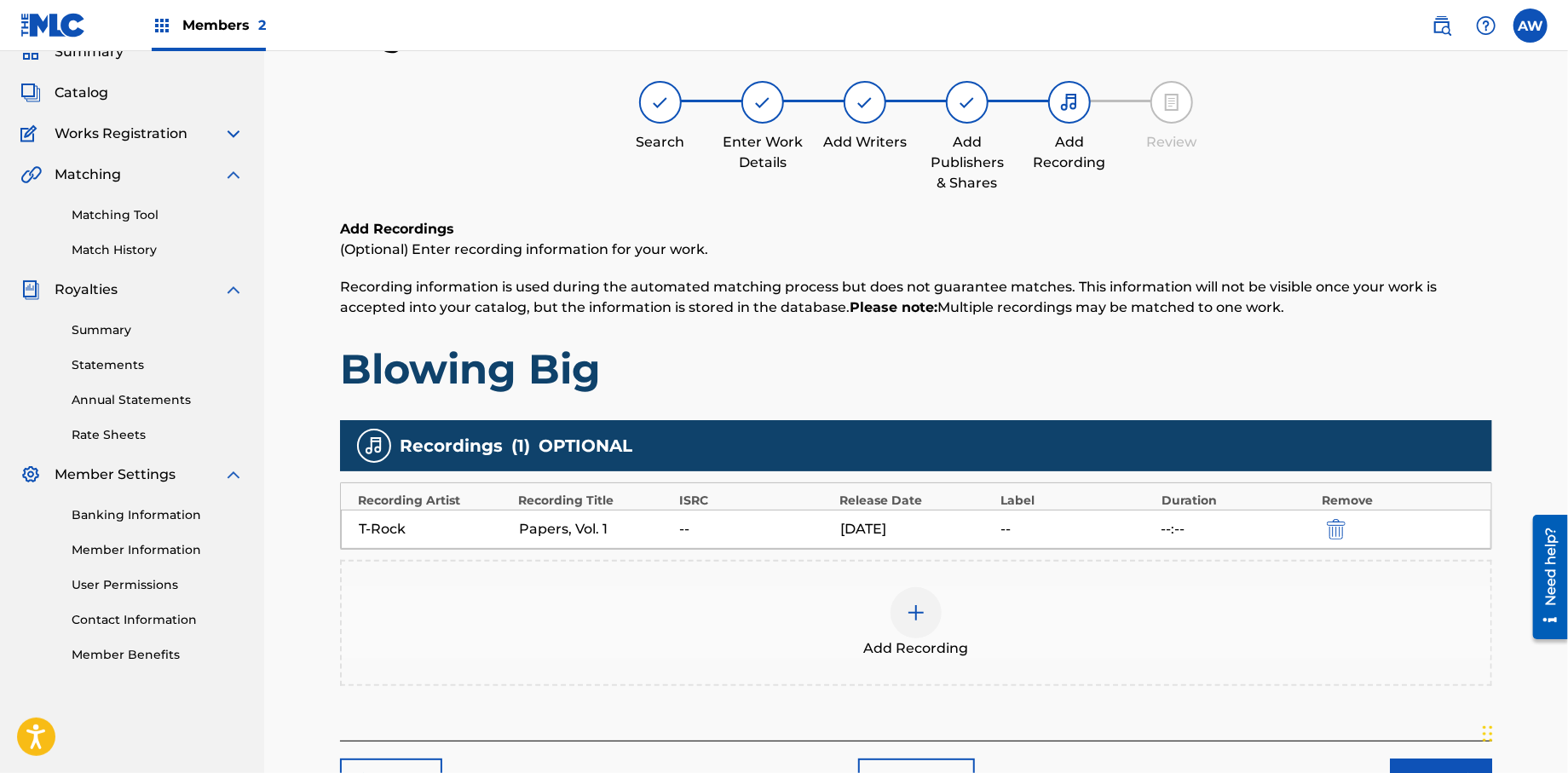
click at [1283, 201] on div "Register Work Search Enter Work Details Add Writers Add Publishers & Shares Add…" at bounding box center [916, 409] width 1152 height 784
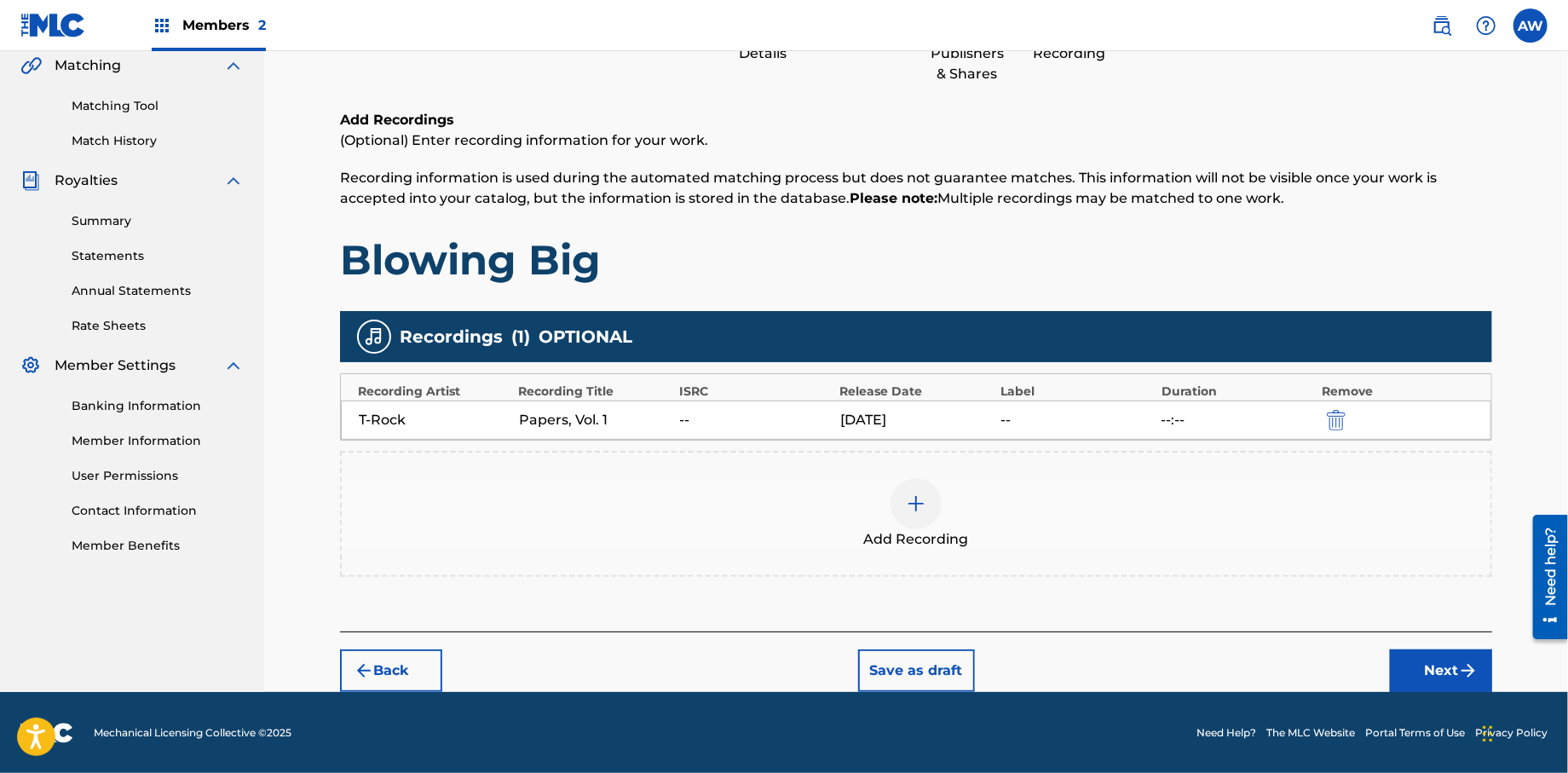
click at [1423, 678] on button "Next" at bounding box center [1441, 671] width 102 height 42
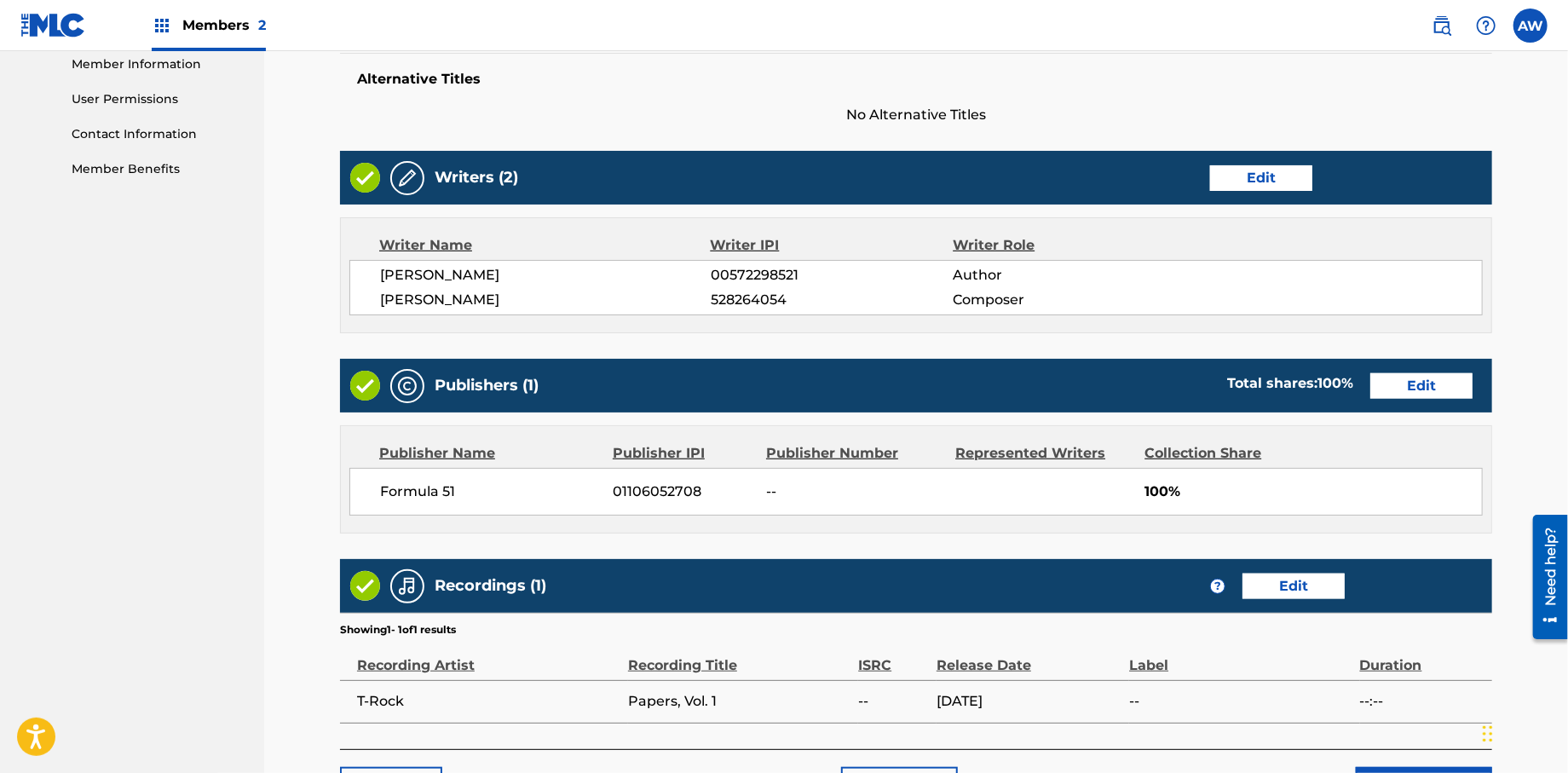
scroll to position [680, 0]
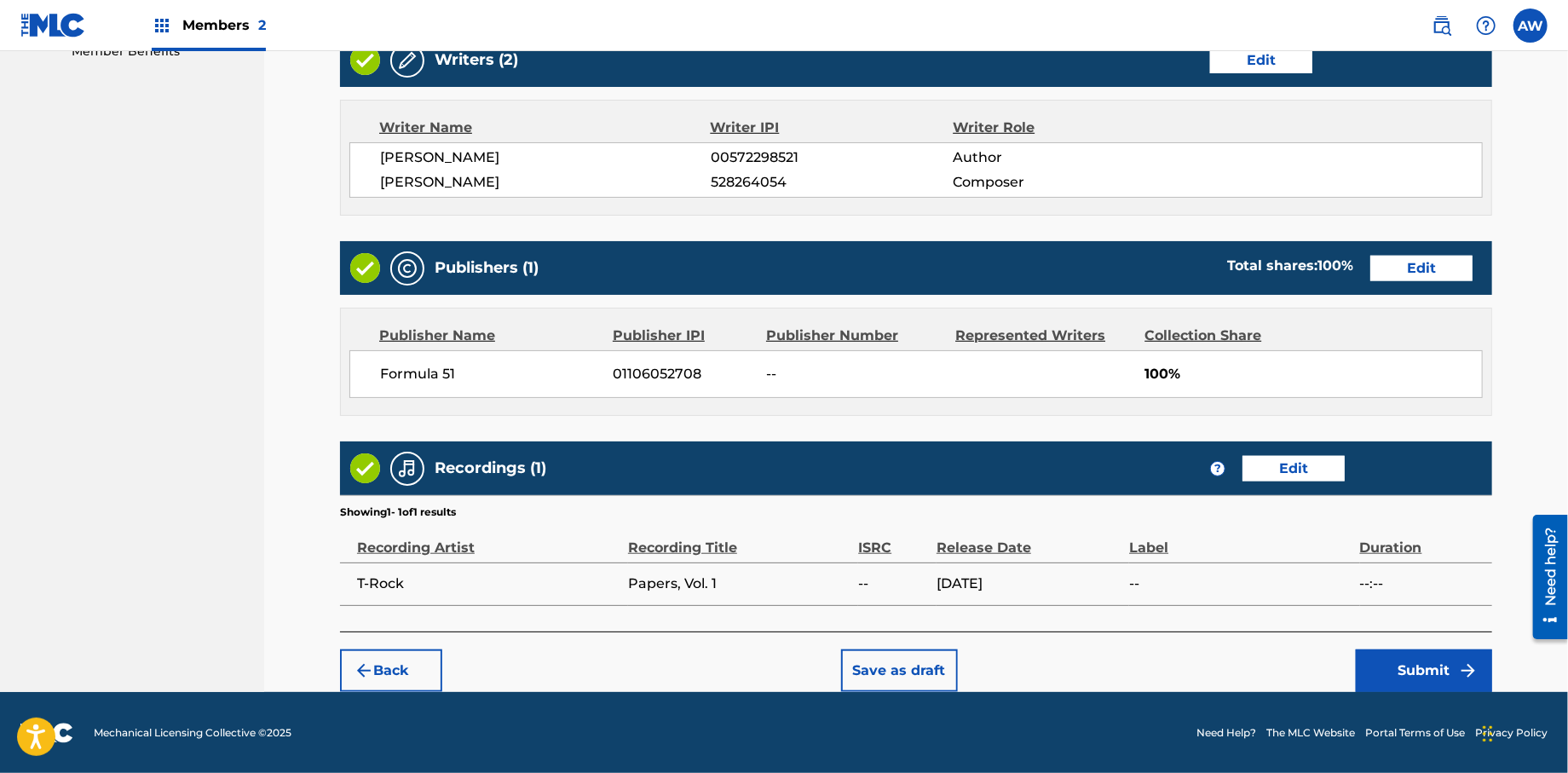
click at [1448, 674] on button "Submit" at bounding box center [1423, 671] width 137 height 42
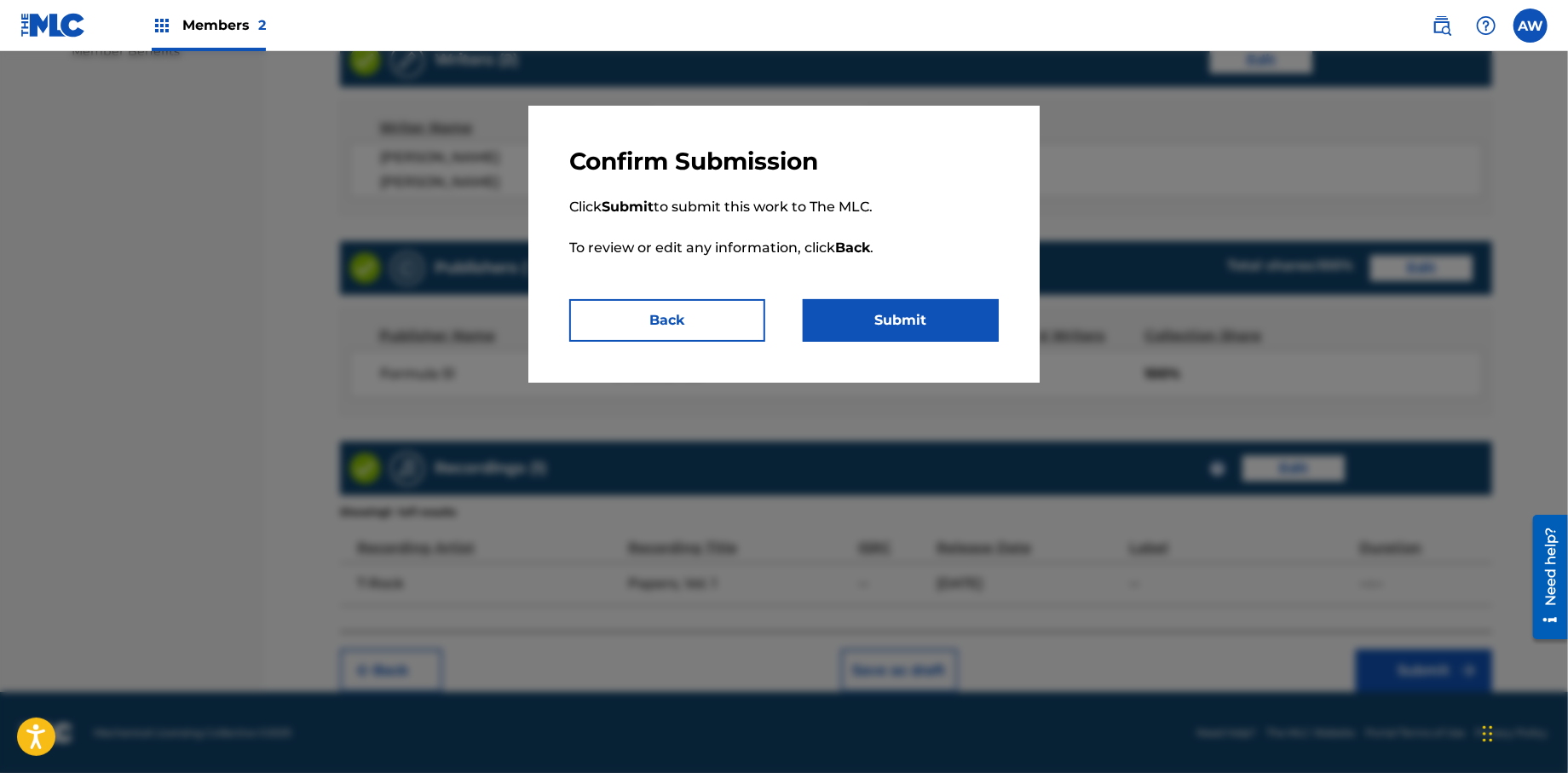
click at [910, 321] on button "Submit" at bounding box center [901, 320] width 196 height 42
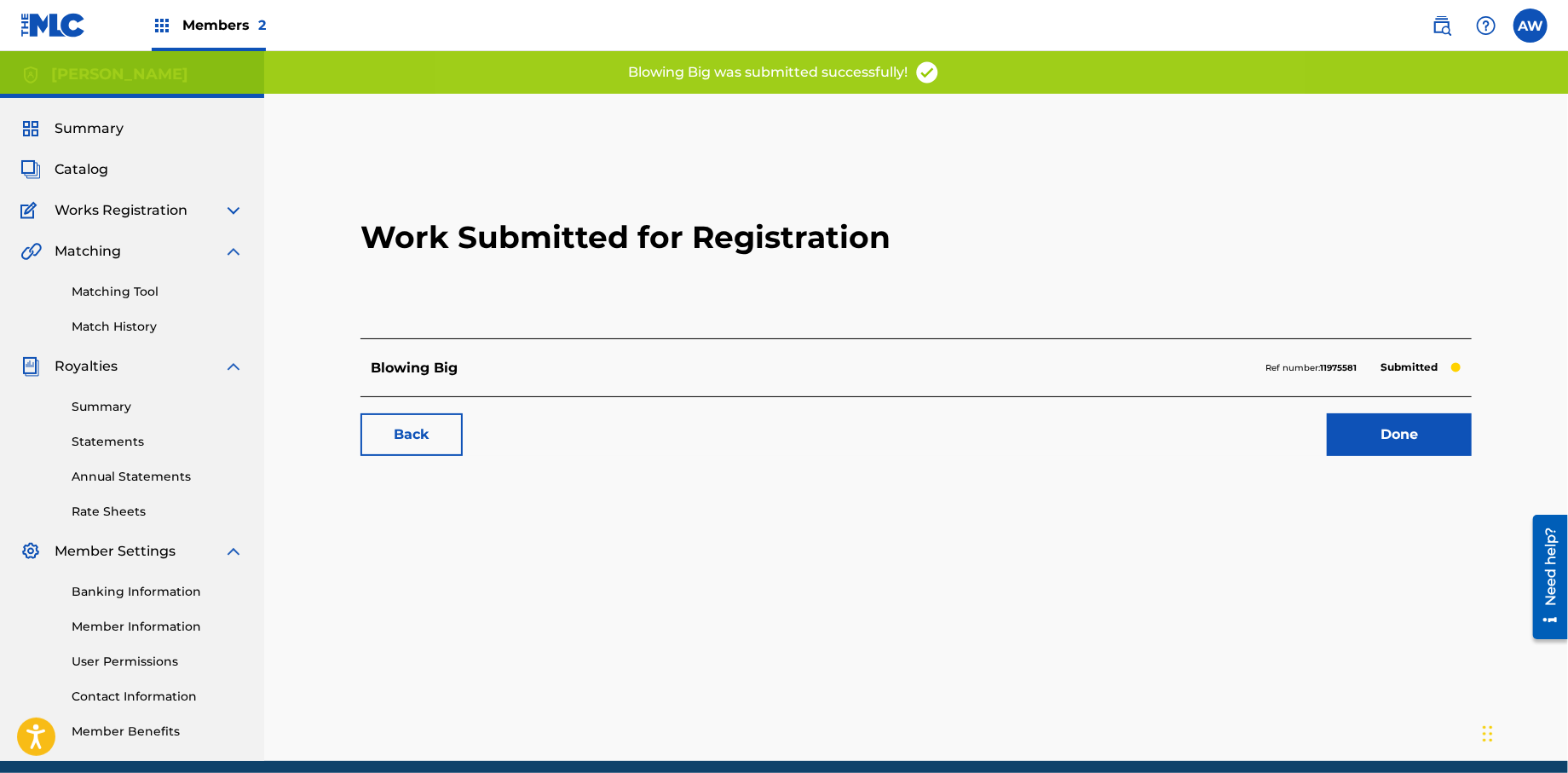
click at [1378, 437] on link "Done" at bounding box center [1400, 435] width 145 height 42
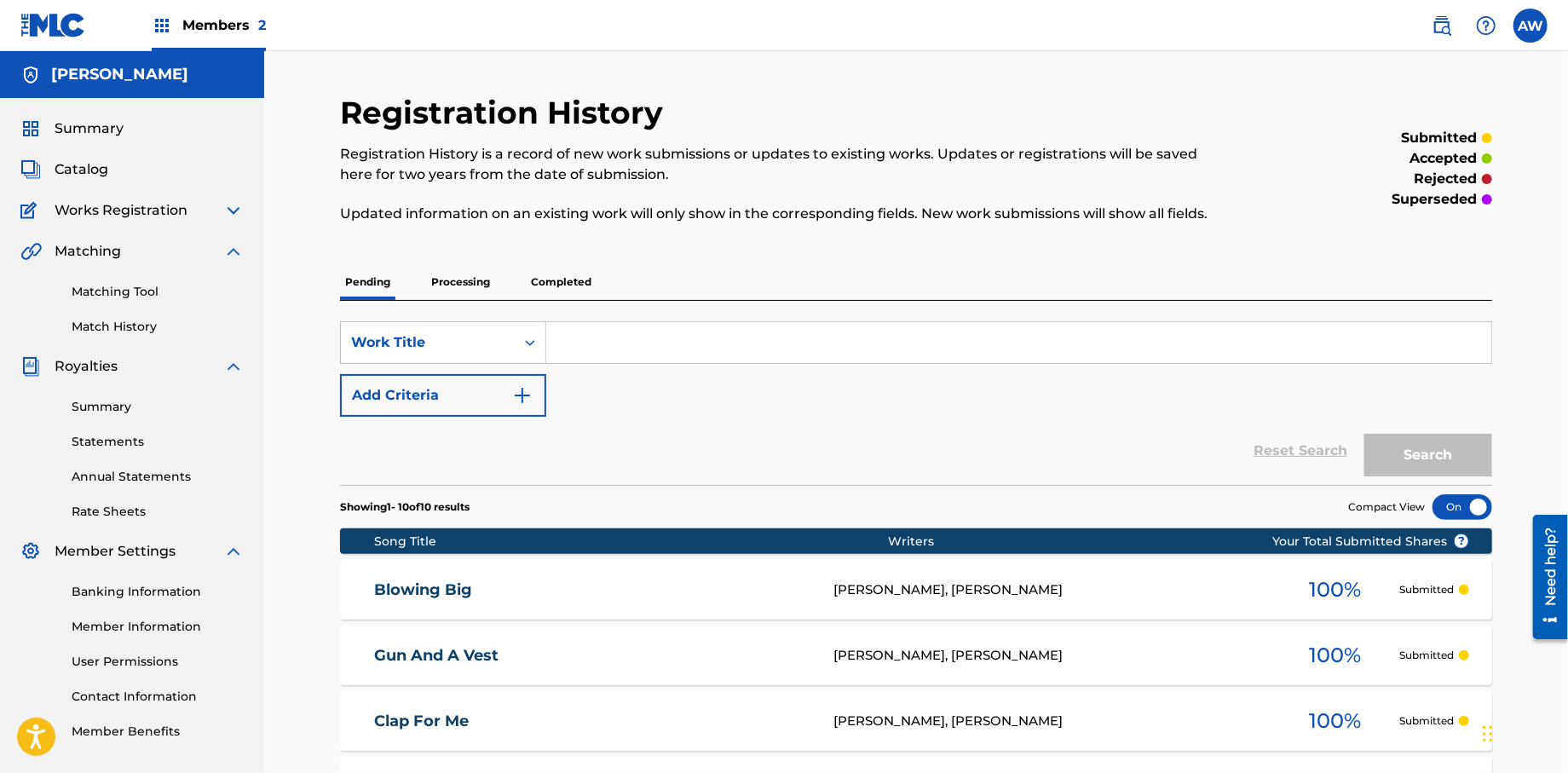
click at [63, 167] on span "Catalog" at bounding box center [81, 169] width 54 height 20
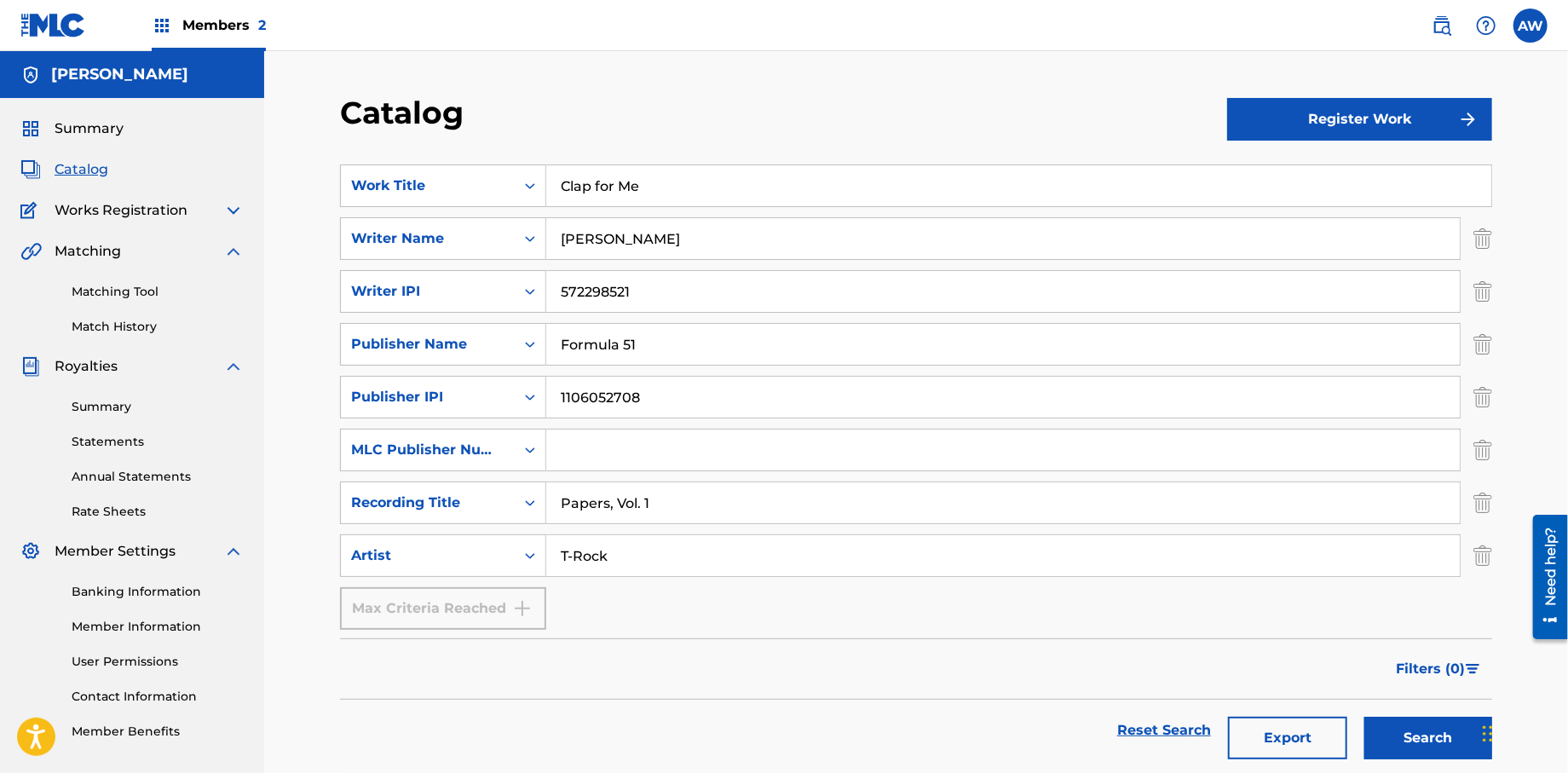
click at [1266, 118] on button "Register Work" at bounding box center [1359, 119] width 265 height 42
click at [1293, 182] on link "Individual" at bounding box center [1359, 175] width 265 height 41
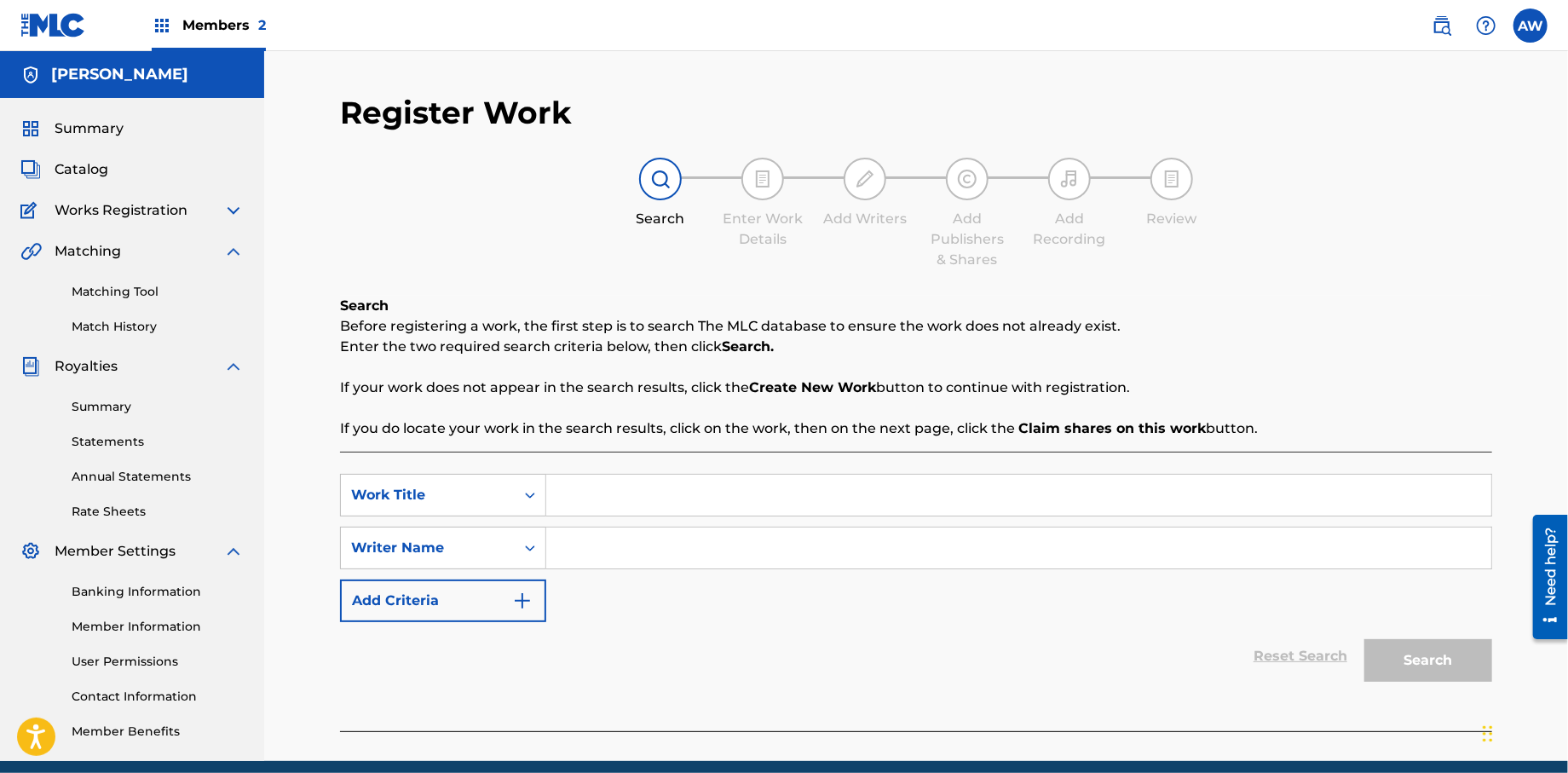
click at [653, 496] on input "Search Form" at bounding box center [1019, 495] width 945 height 41
type input "I Done Did It"
click at [596, 552] on input "Search Form" at bounding box center [1019, 548] width 945 height 41
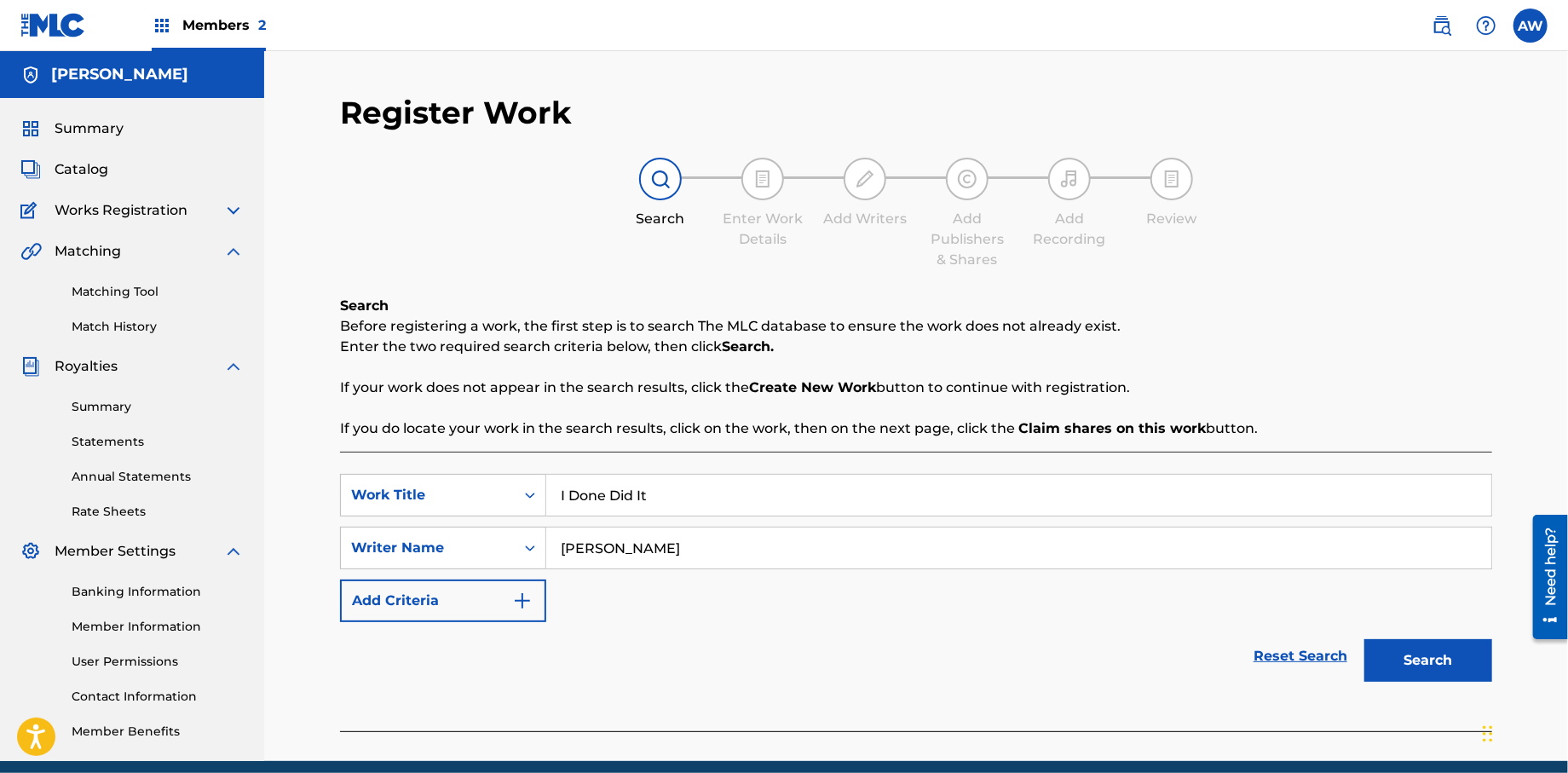
type input "[PERSON_NAME]"
click at [532, 596] on img "Search Form" at bounding box center [522, 600] width 20 height 20
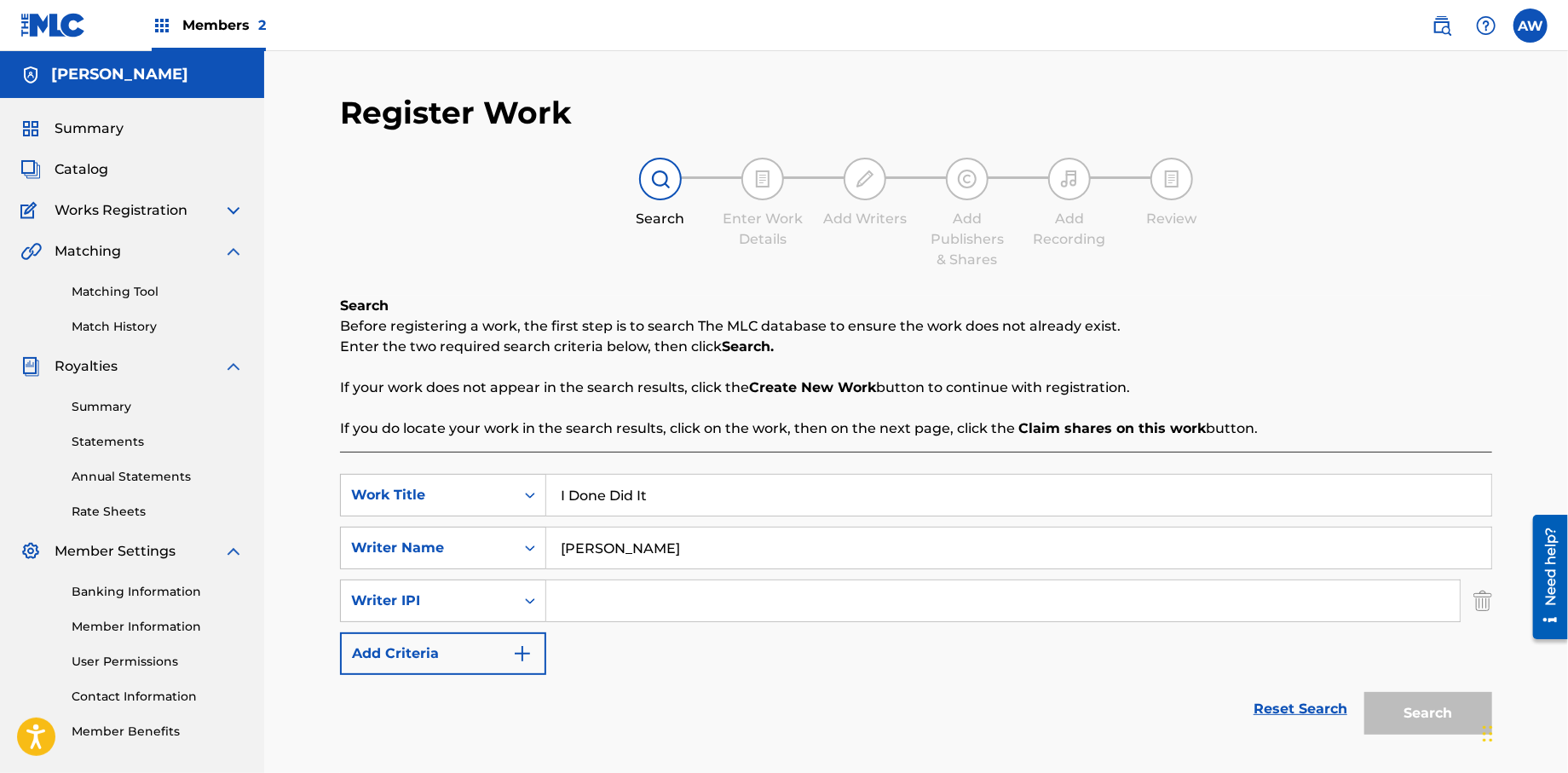
click at [622, 607] on input "Search Form" at bounding box center [1003, 600] width 914 height 41
type input "572298521"
click at [528, 650] on img "Search Form" at bounding box center [522, 653] width 20 height 20
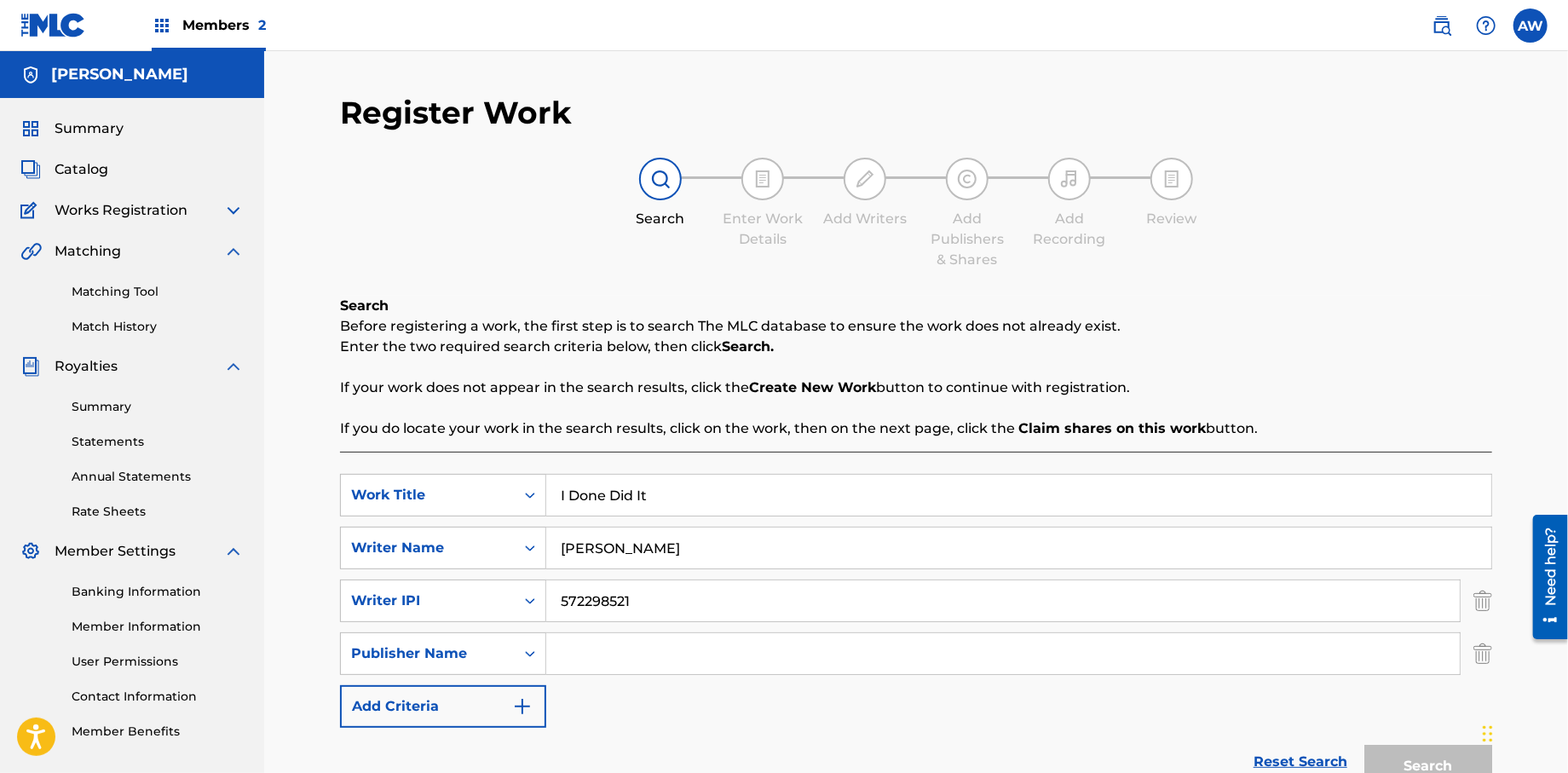
click at [591, 663] on input "Search Form" at bounding box center [1003, 653] width 914 height 41
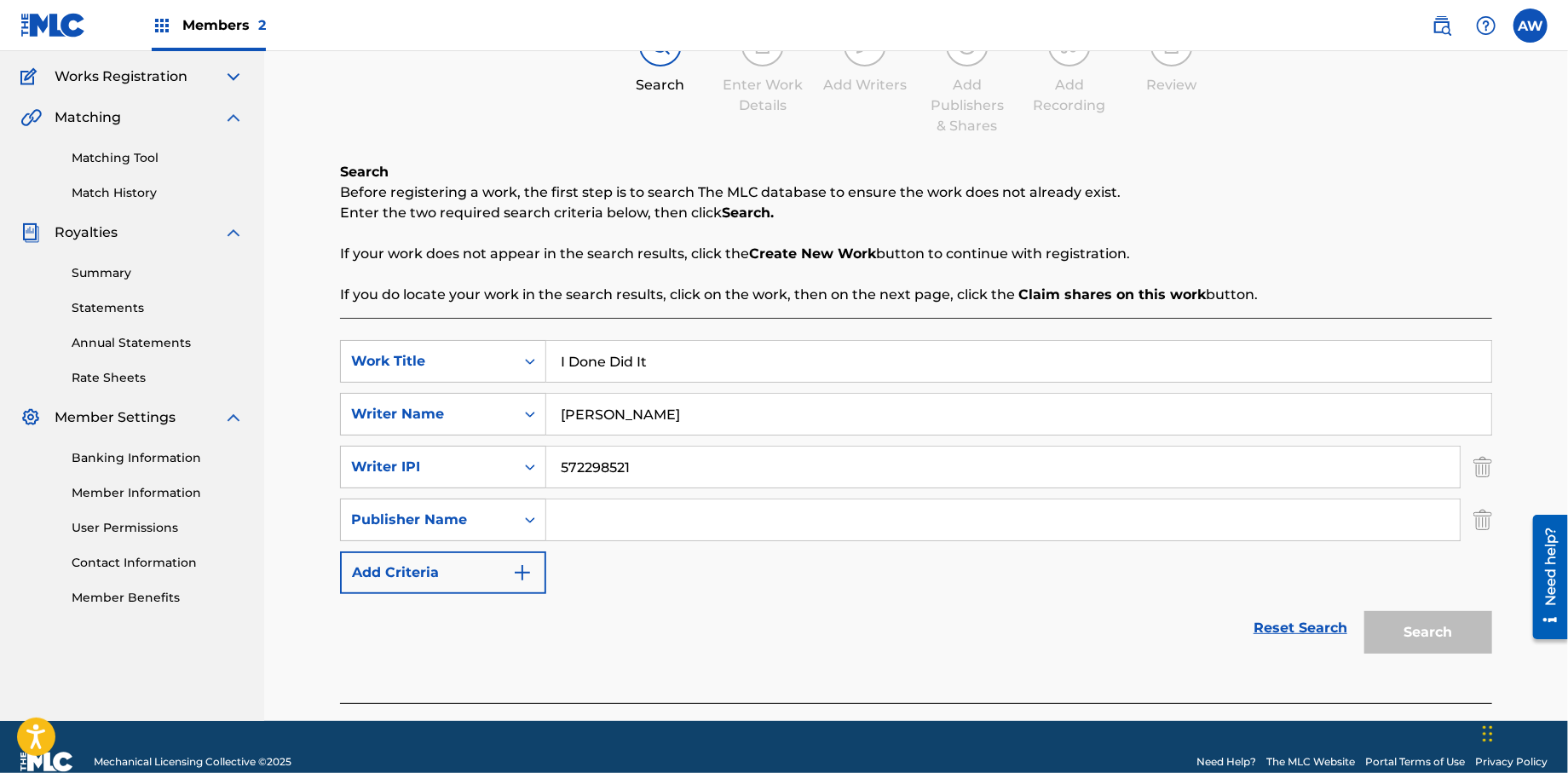
scroll to position [135, 0]
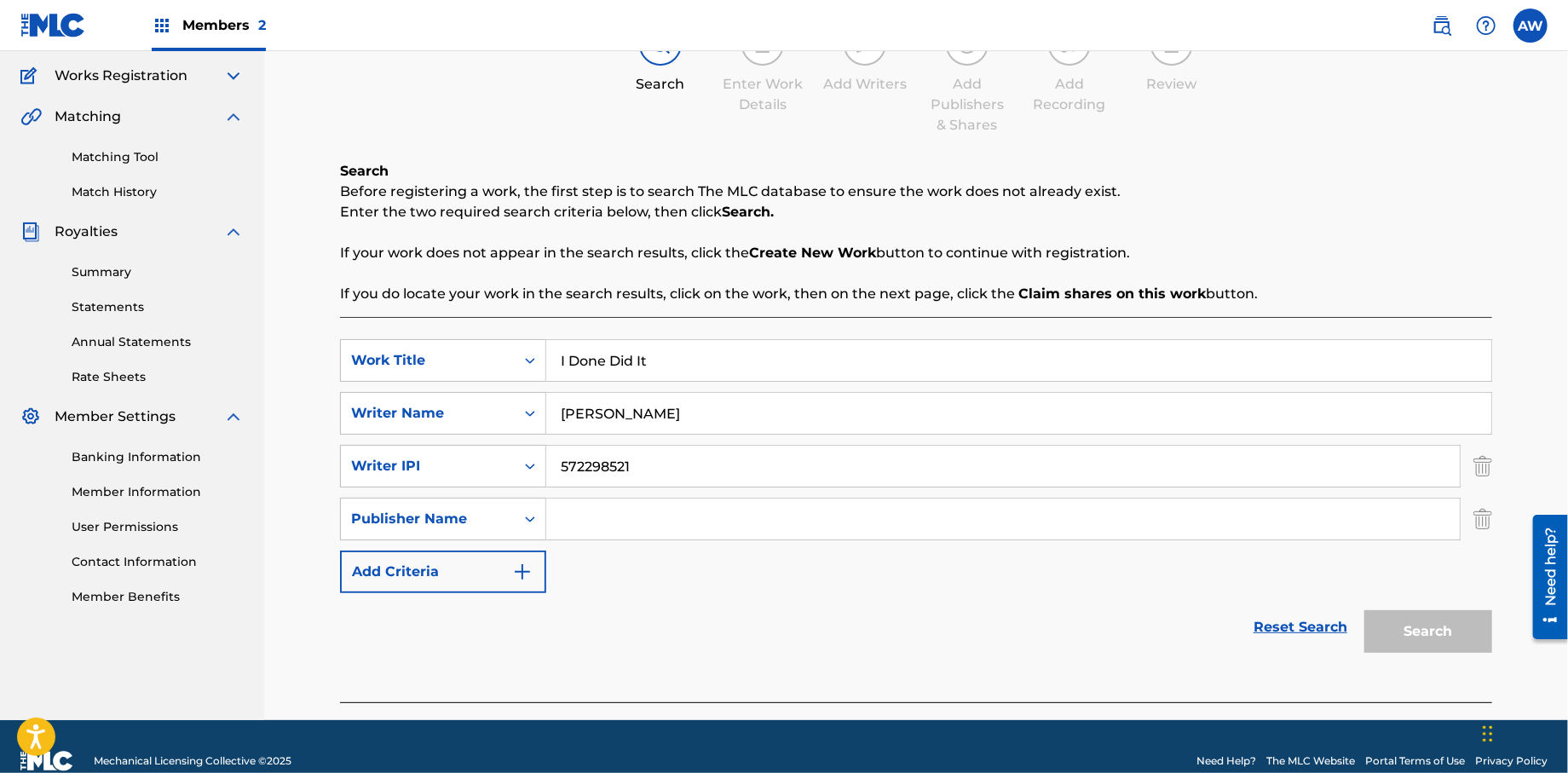
click at [582, 520] on input "Search Form" at bounding box center [1003, 519] width 914 height 41
type input "Formula 51"
click at [522, 580] on img "Search Form" at bounding box center [522, 571] width 20 height 20
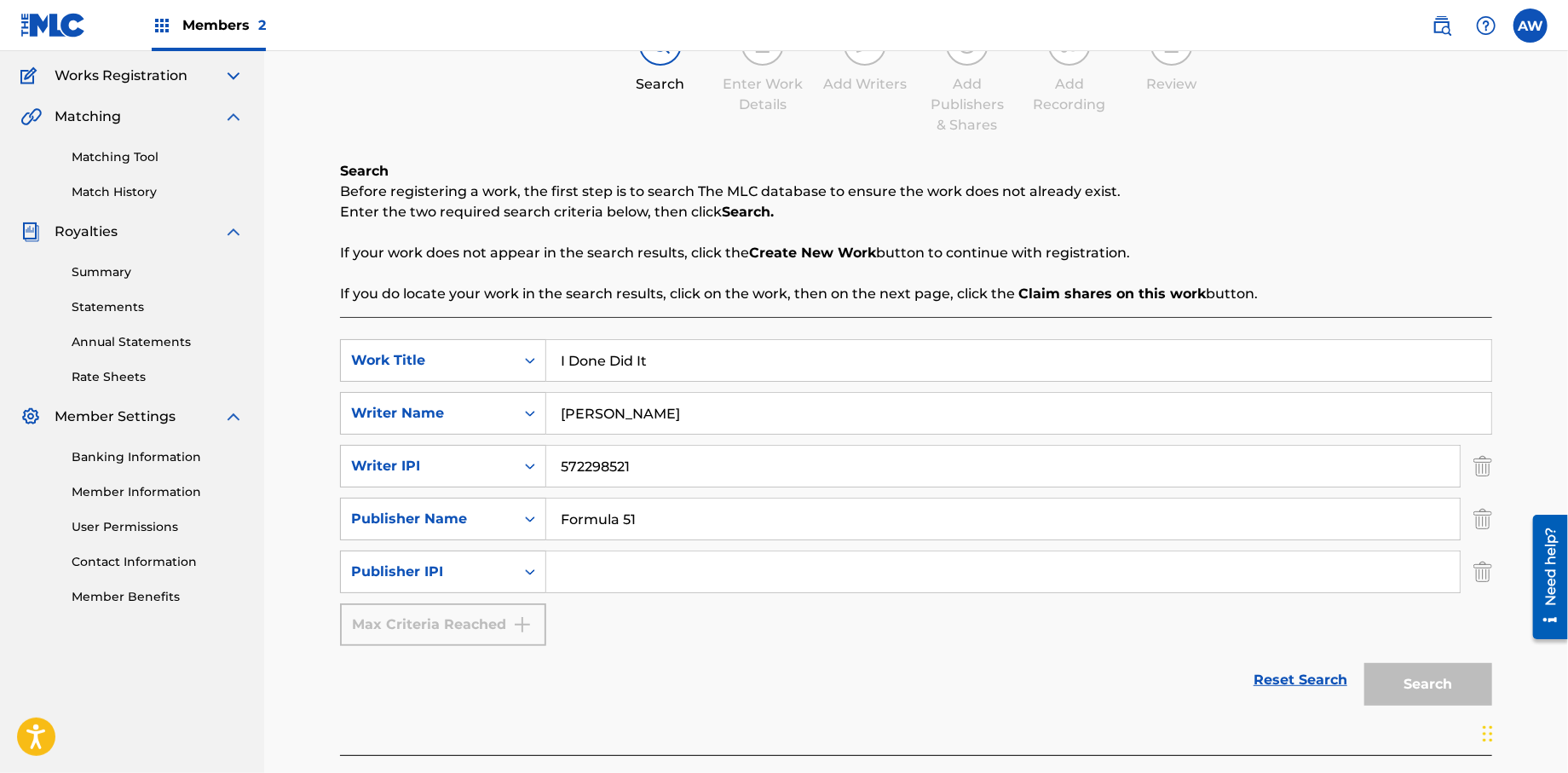
click at [595, 576] on input "Search Form" at bounding box center [1003, 572] width 914 height 41
type input "1106052708"
click at [1416, 680] on button "Search" at bounding box center [1428, 684] width 128 height 42
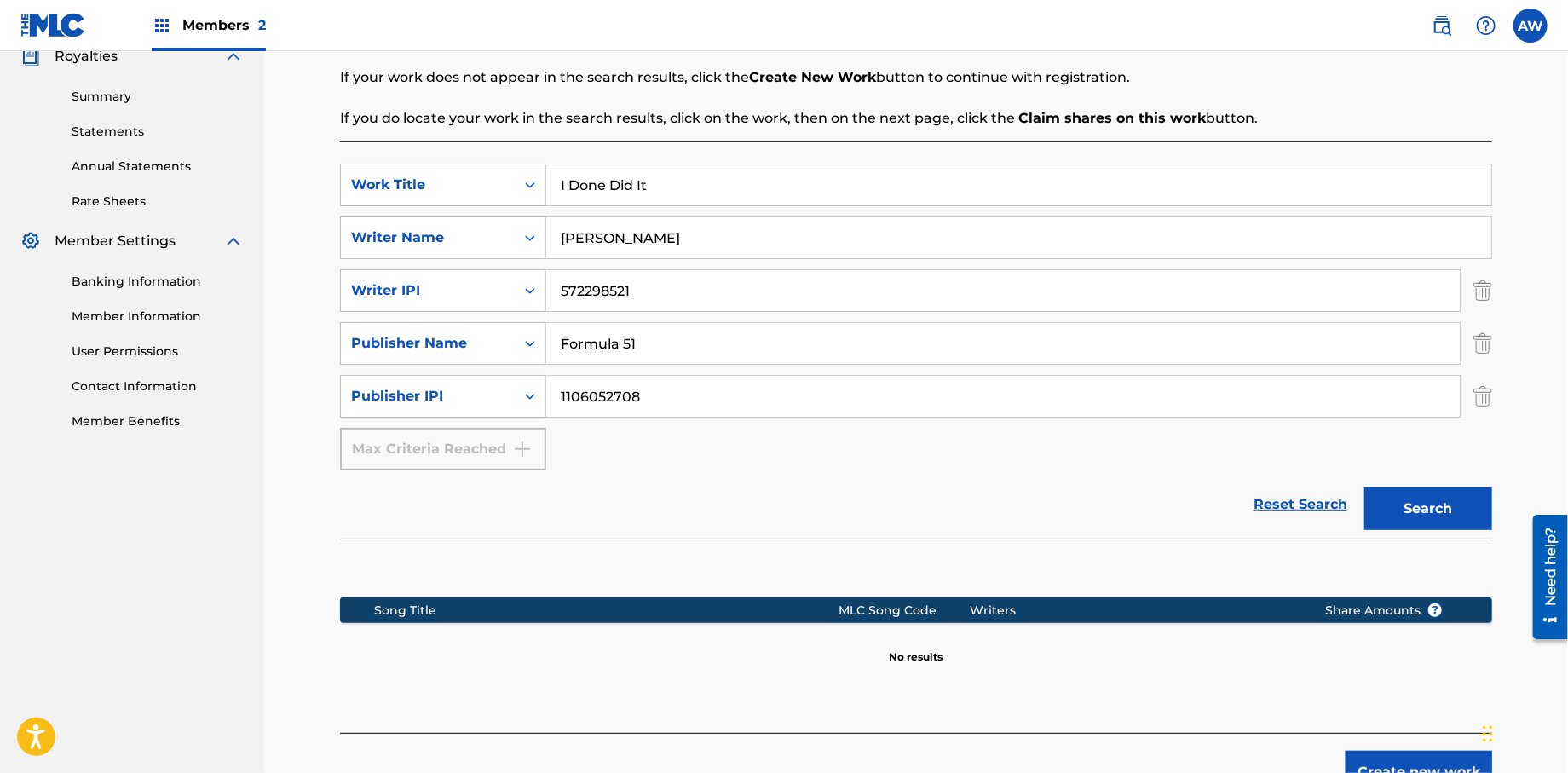
scroll to position [412, 0]
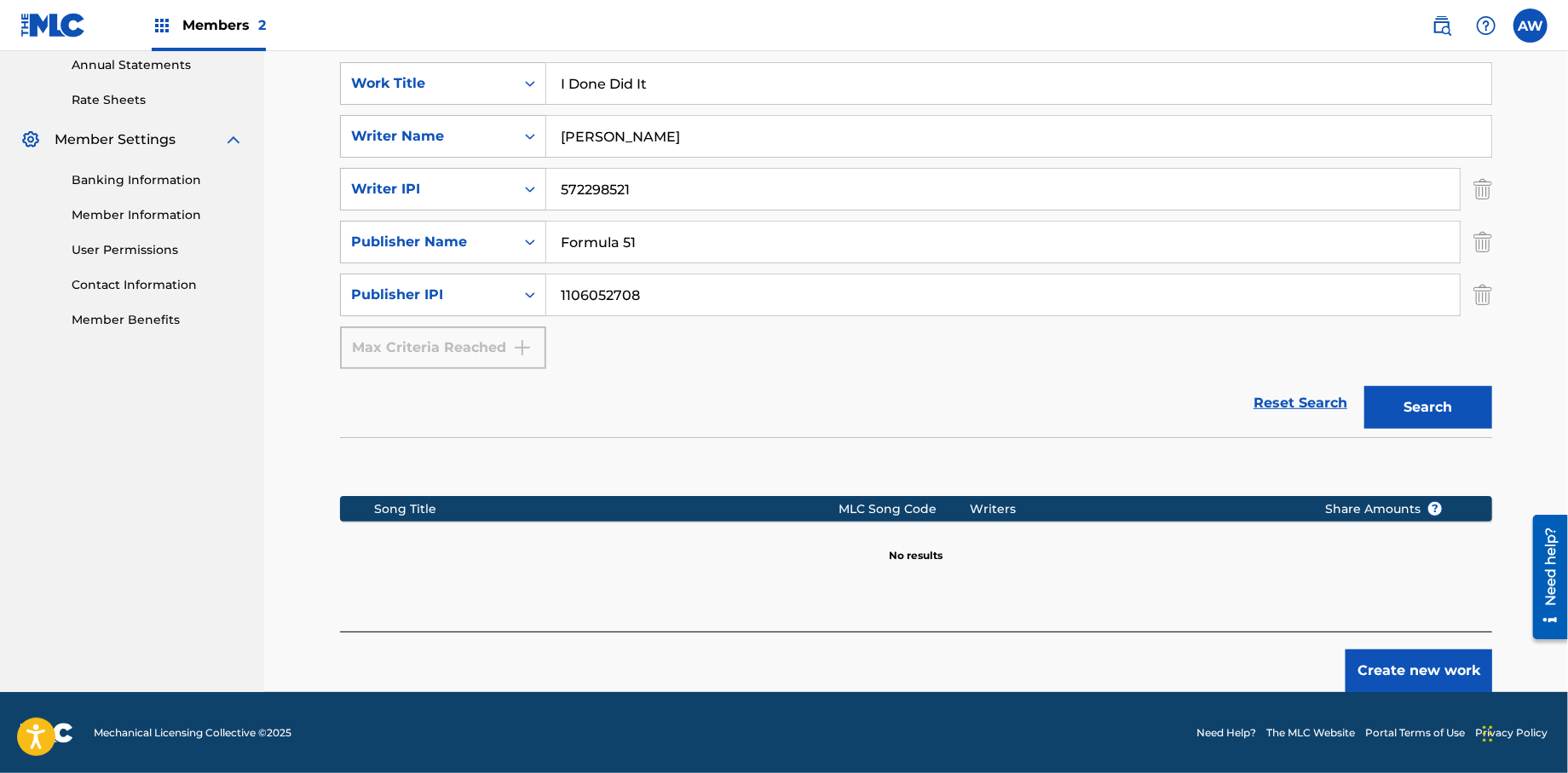
click at [1429, 674] on button "Create new work" at bounding box center [1419, 671] width 146 height 42
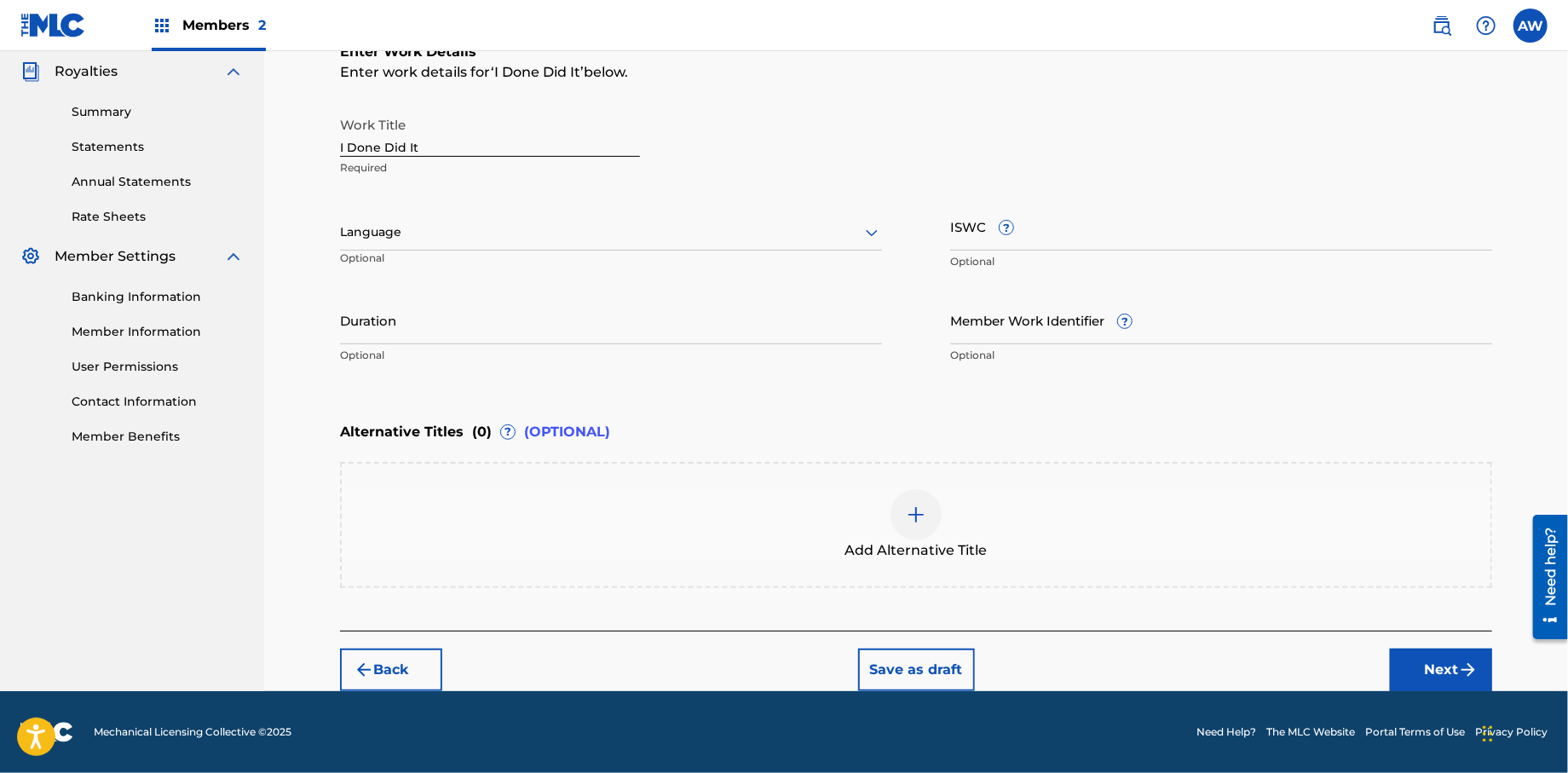
scroll to position [294, 0]
click at [1420, 677] on button "Next" at bounding box center [1441, 671] width 102 height 42
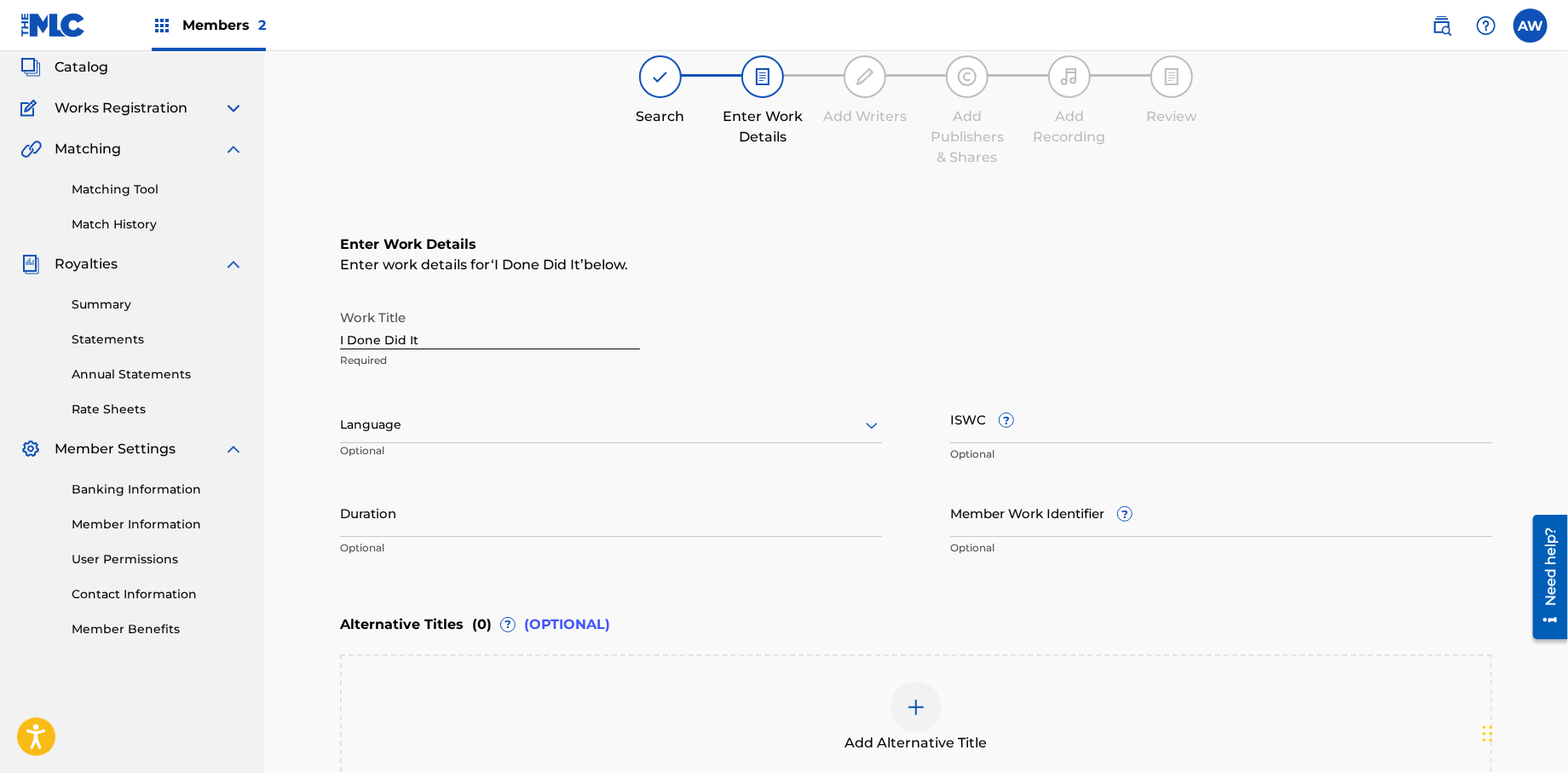
scroll to position [77, 0]
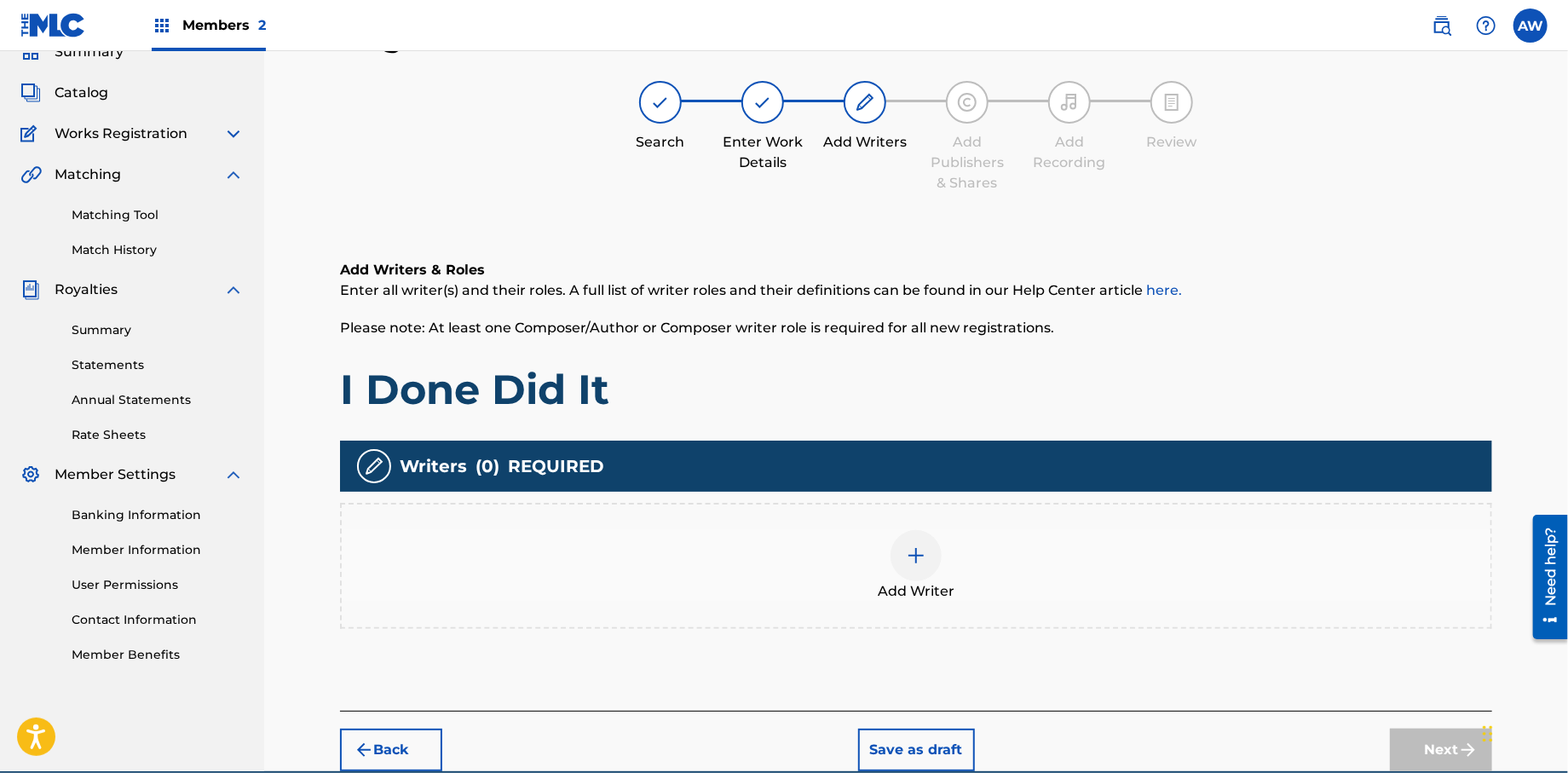
click at [910, 561] on img at bounding box center [916, 555] width 20 height 20
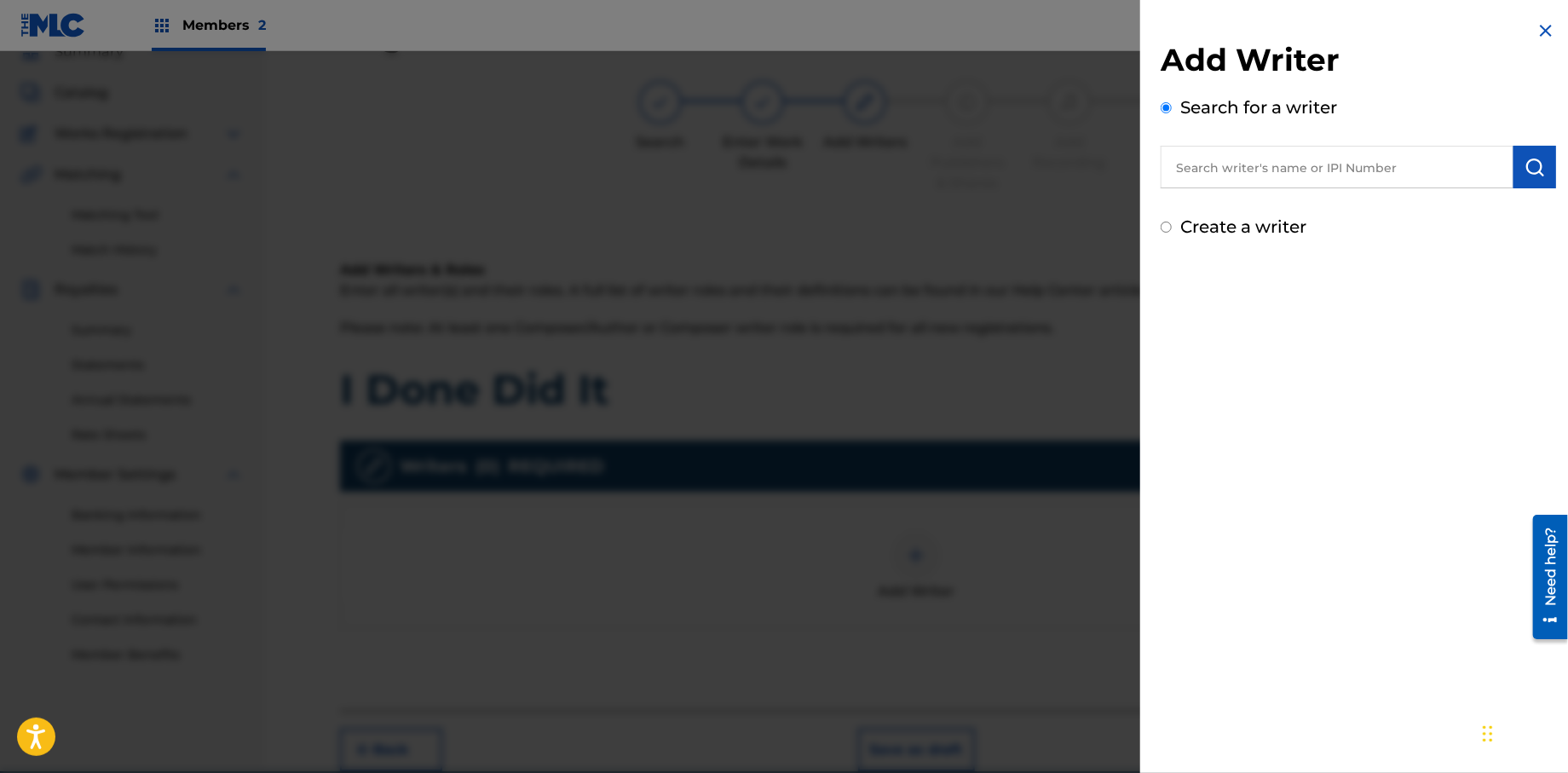
click at [1166, 227] on input "Create a writer" at bounding box center [1166, 227] width 11 height 11
radio input "false"
radio input "true"
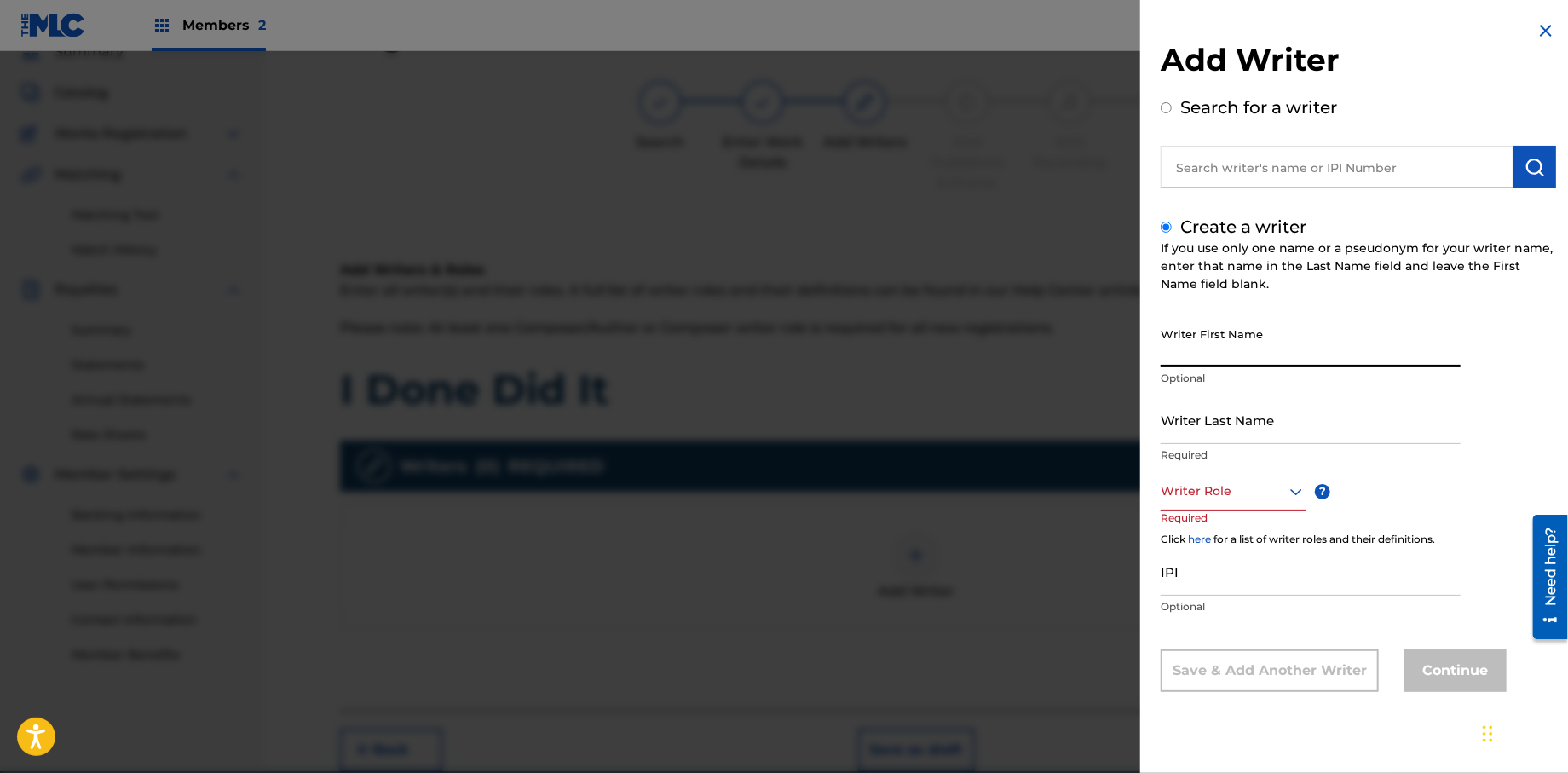
click at [1203, 354] on input "Writer First Name" at bounding box center [1311, 343] width 300 height 48
type input "[PERSON_NAME]"
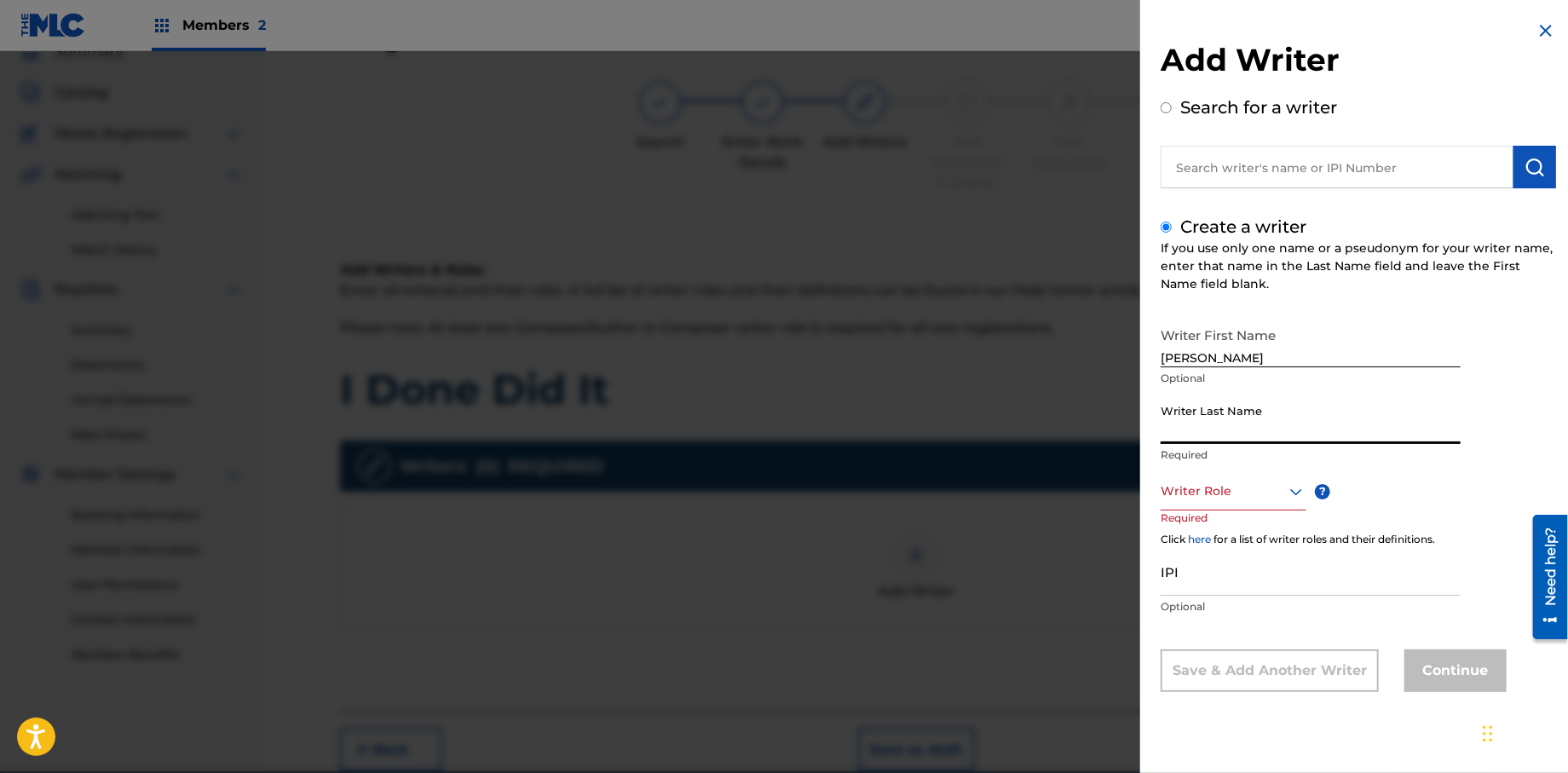
click at [1170, 435] on input "Writer Last Name" at bounding box center [1311, 420] width 300 height 48
type input "[PERSON_NAME]"
click at [1243, 502] on div "Writer Role" at bounding box center [1233, 492] width 145 height 39
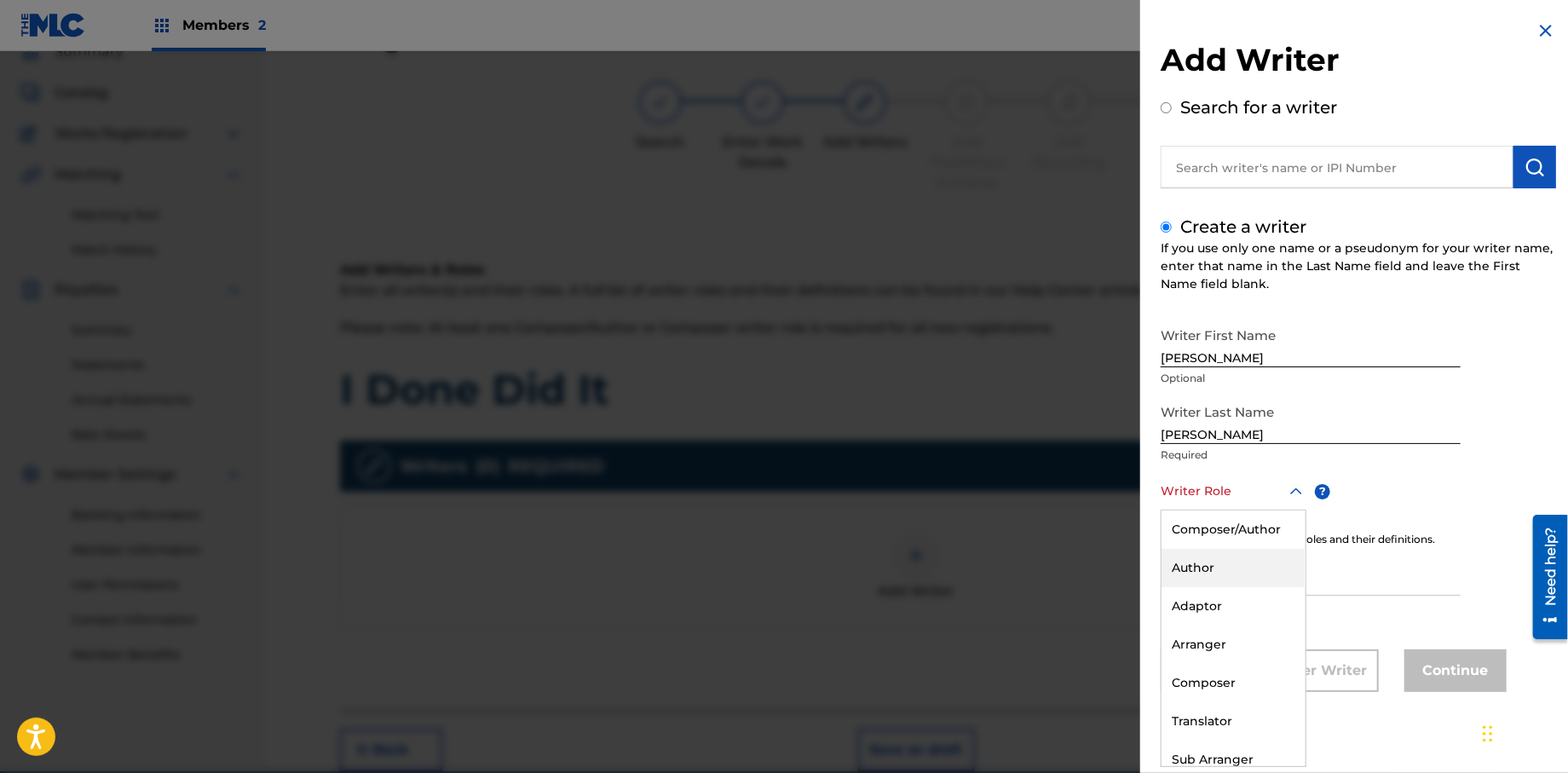
click at [1233, 562] on div "Author" at bounding box center [1233, 569] width 144 height 39
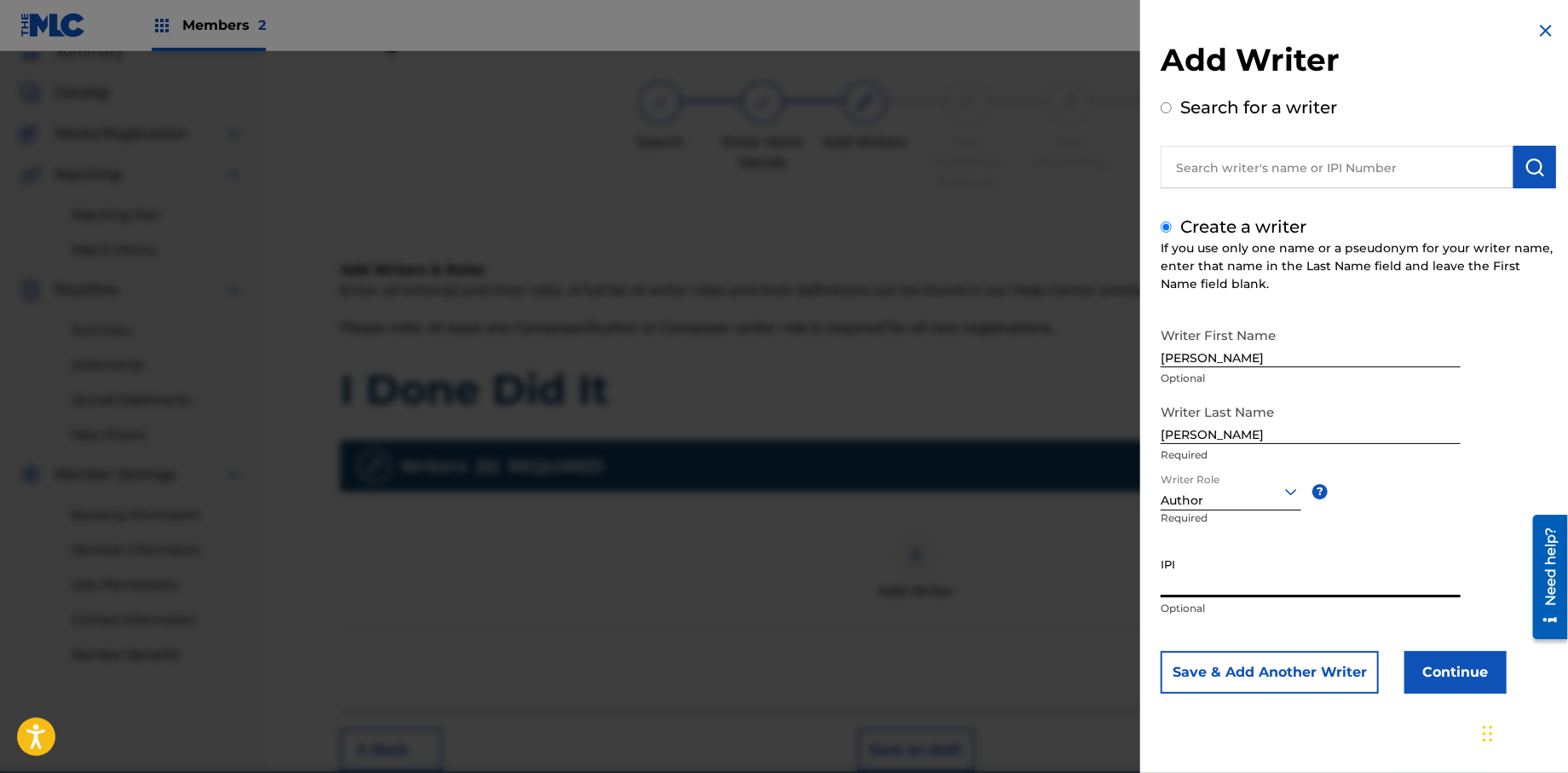
click at [1209, 587] on input "IPI" at bounding box center [1311, 573] width 300 height 48
type input "572298521"
click at [1451, 676] on button "Continue" at bounding box center [1456, 673] width 102 height 42
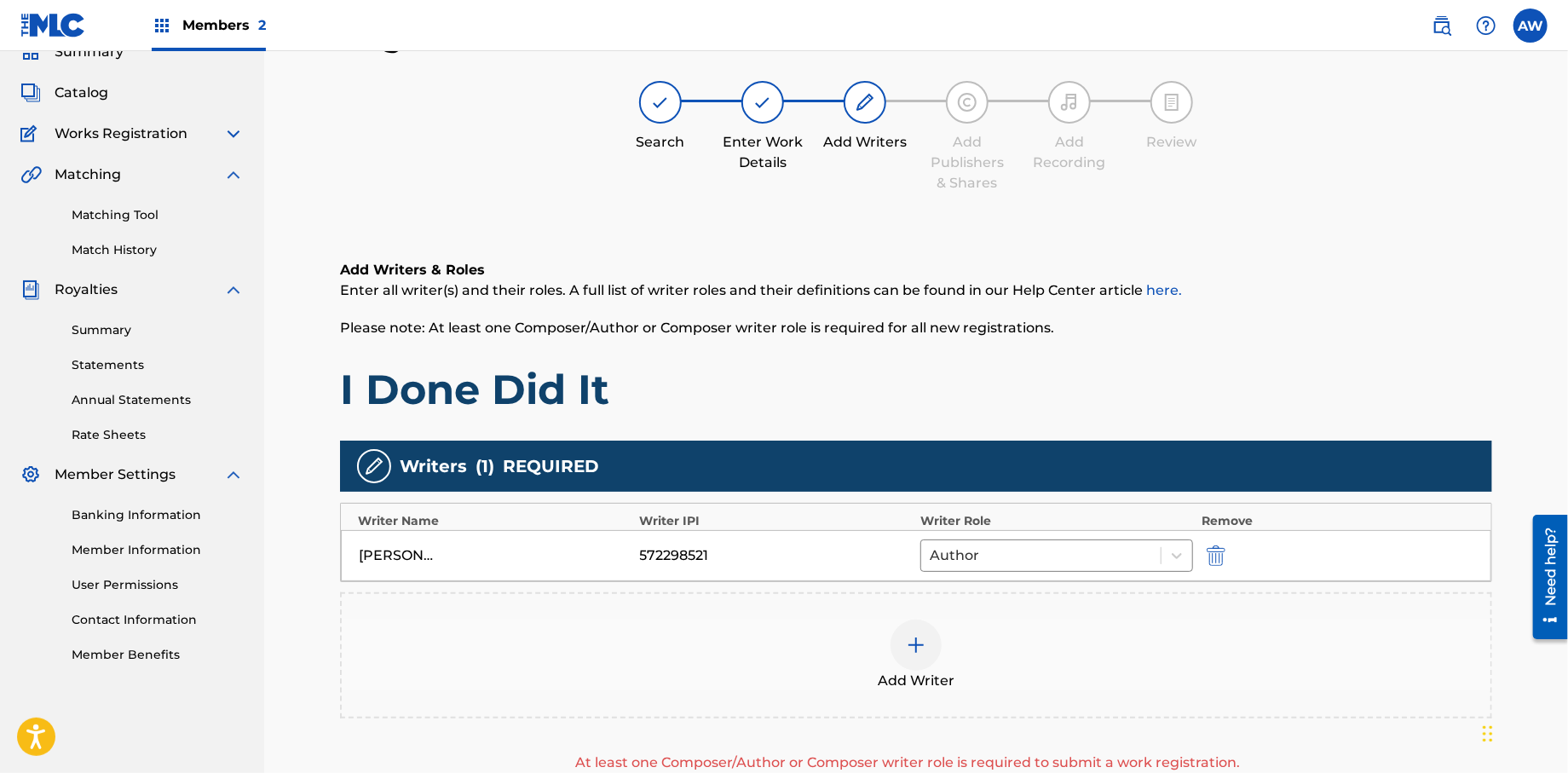
click at [913, 636] on img at bounding box center [916, 644] width 20 height 20
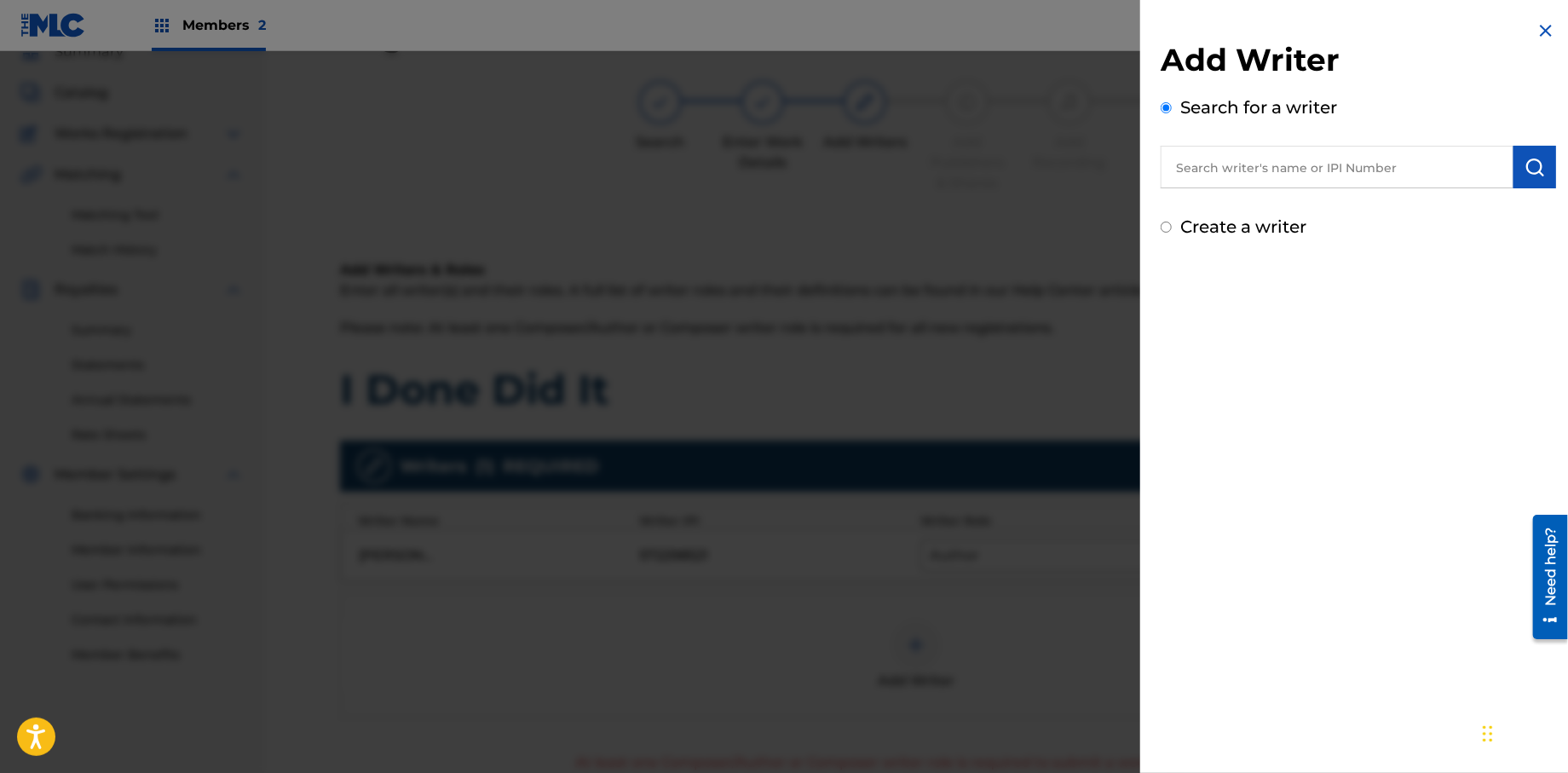
click at [1169, 226] on input "Create a writer" at bounding box center [1166, 227] width 11 height 11
radio input "false"
radio input "true"
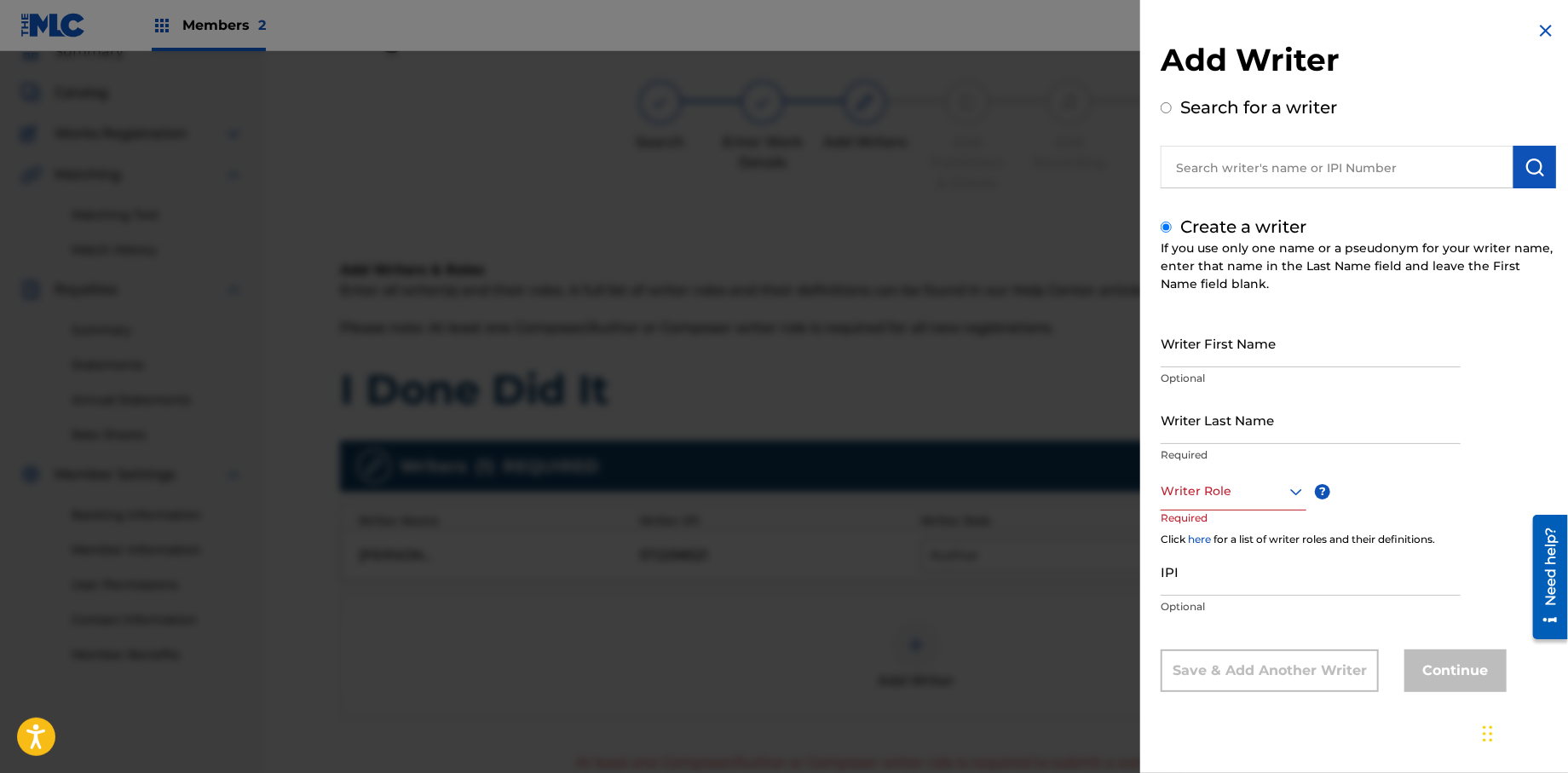
click at [1193, 352] on input "Writer First Name" at bounding box center [1311, 343] width 300 height 48
type input "[PERSON_NAME]"
click at [1230, 424] on input "Writer Last Name" at bounding box center [1311, 420] width 300 height 48
type input "[PERSON_NAME]"
click at [1226, 500] on div at bounding box center [1233, 491] width 145 height 21
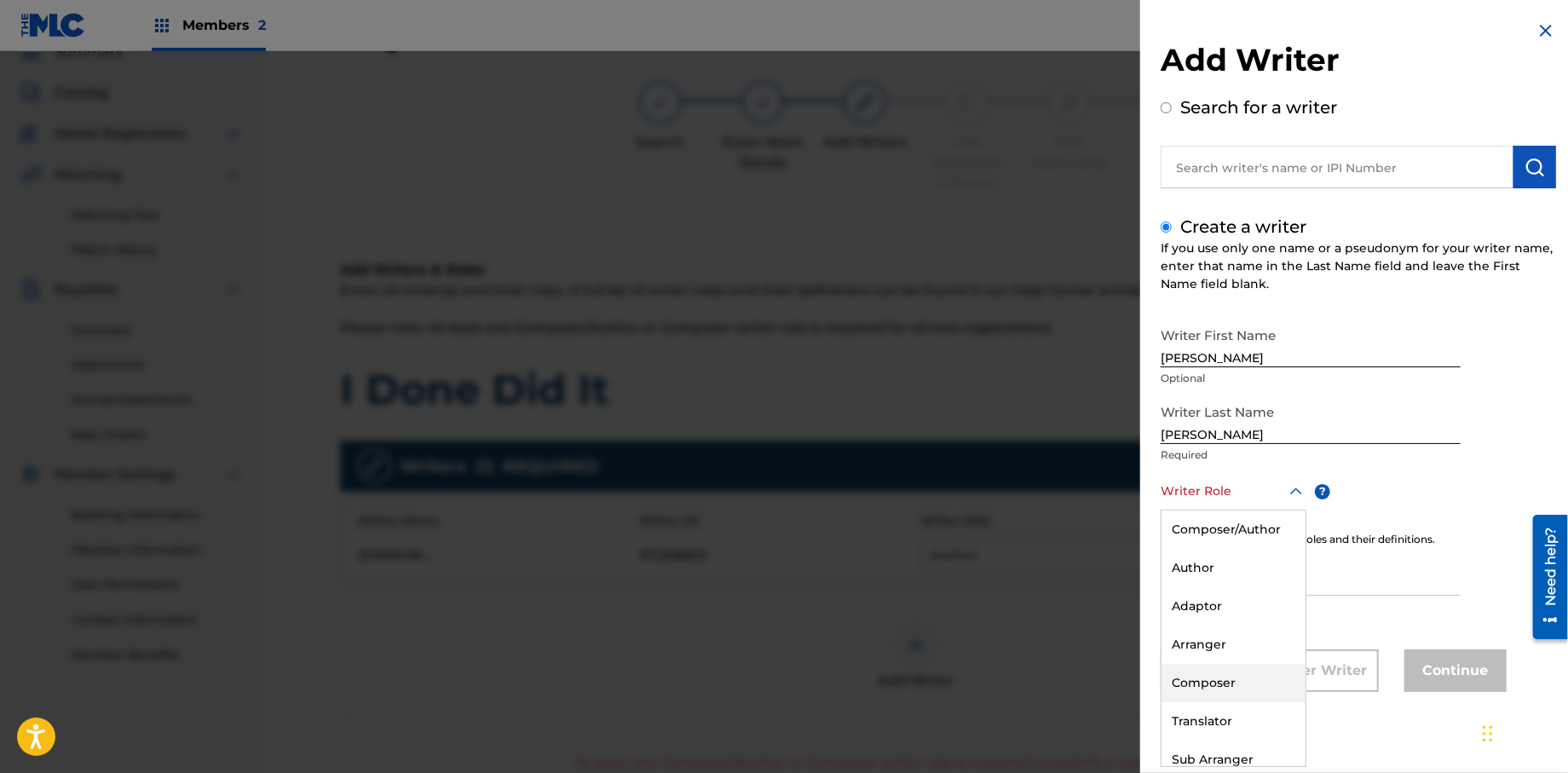
click at [1181, 683] on div "Composer" at bounding box center [1233, 683] width 144 height 39
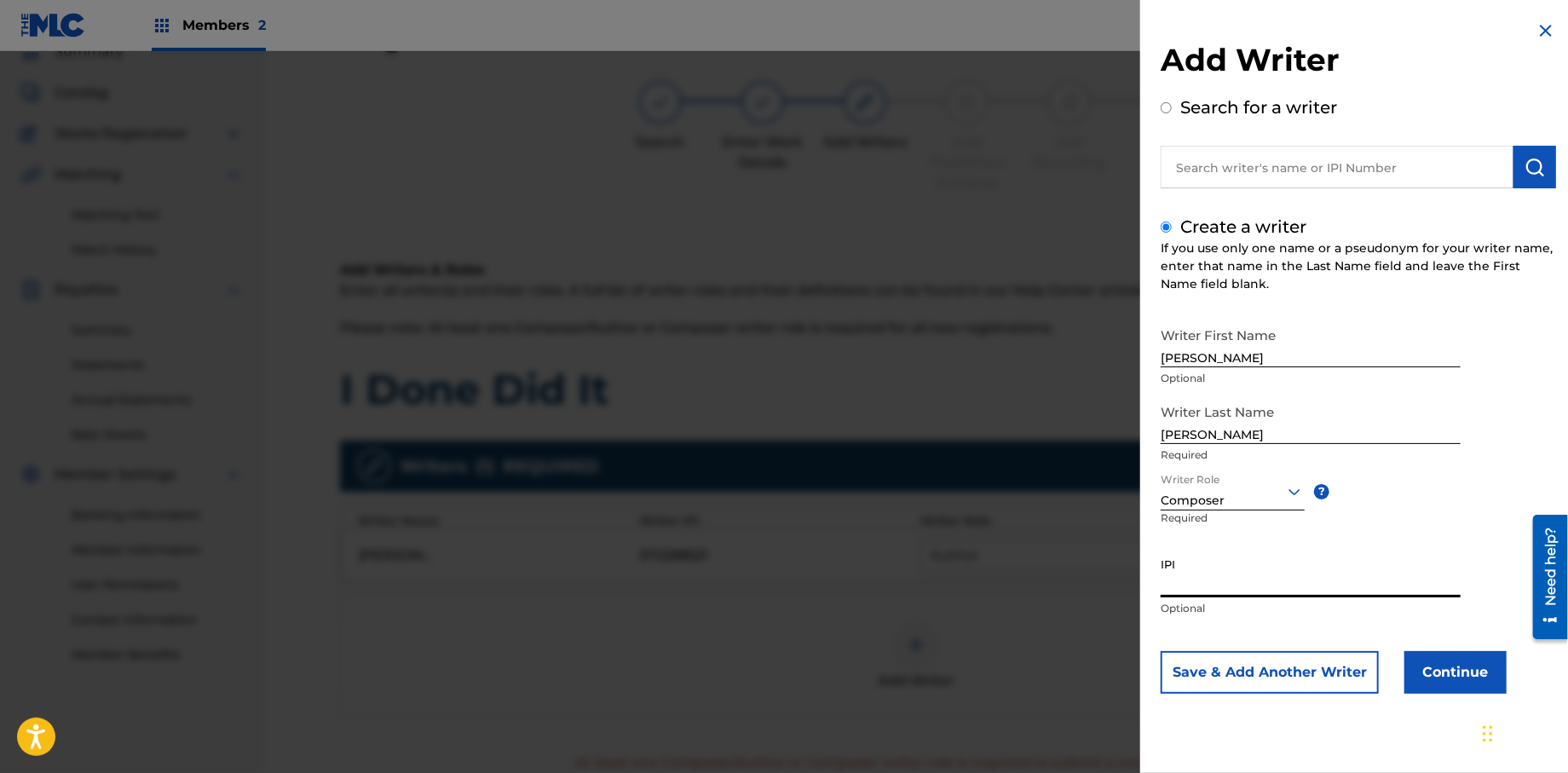
click at [1247, 583] on input "IPI" at bounding box center [1311, 573] width 300 height 48
click at [1432, 678] on button "Continue" at bounding box center [1456, 673] width 102 height 42
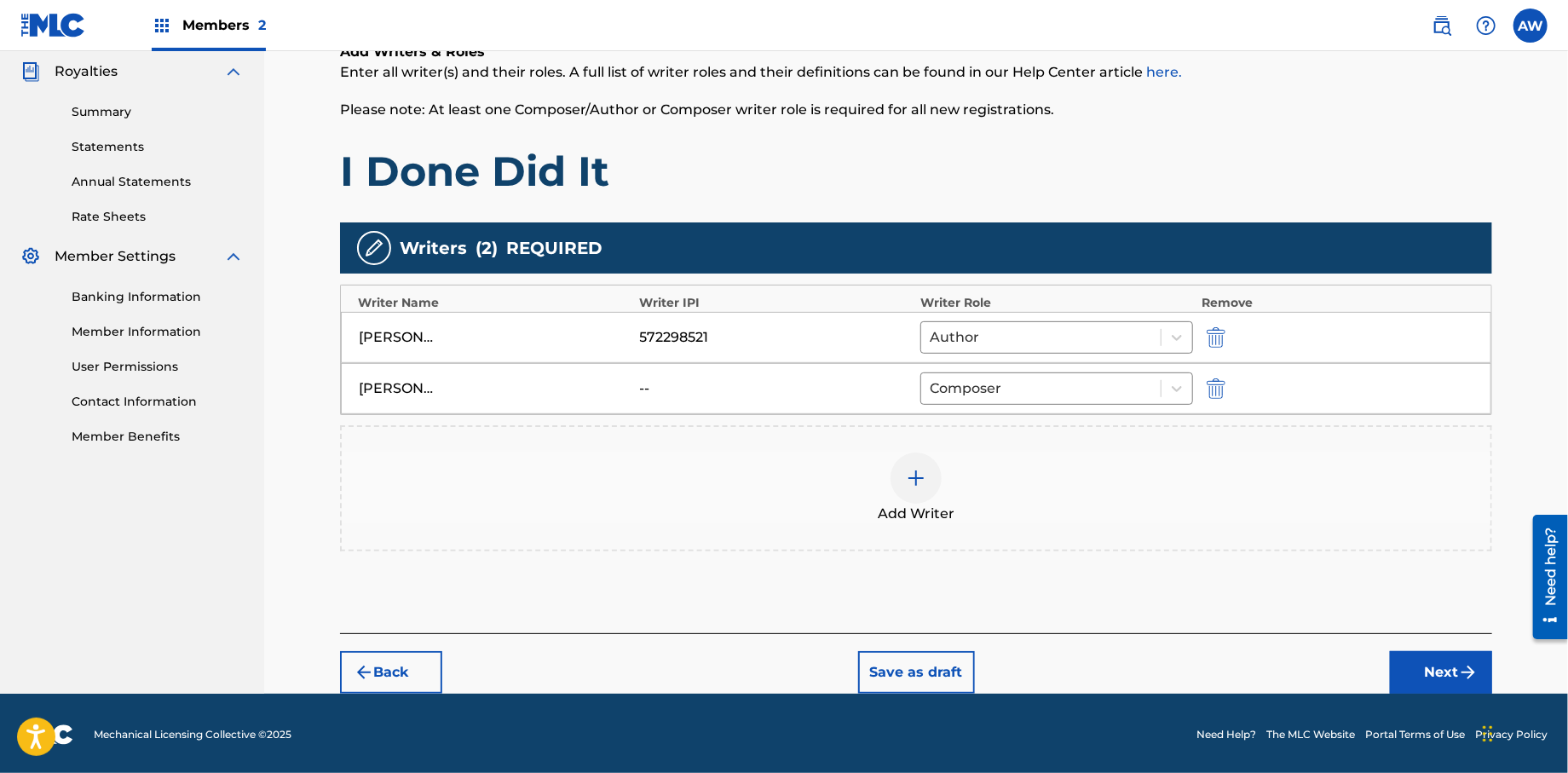
scroll to position [297, 0]
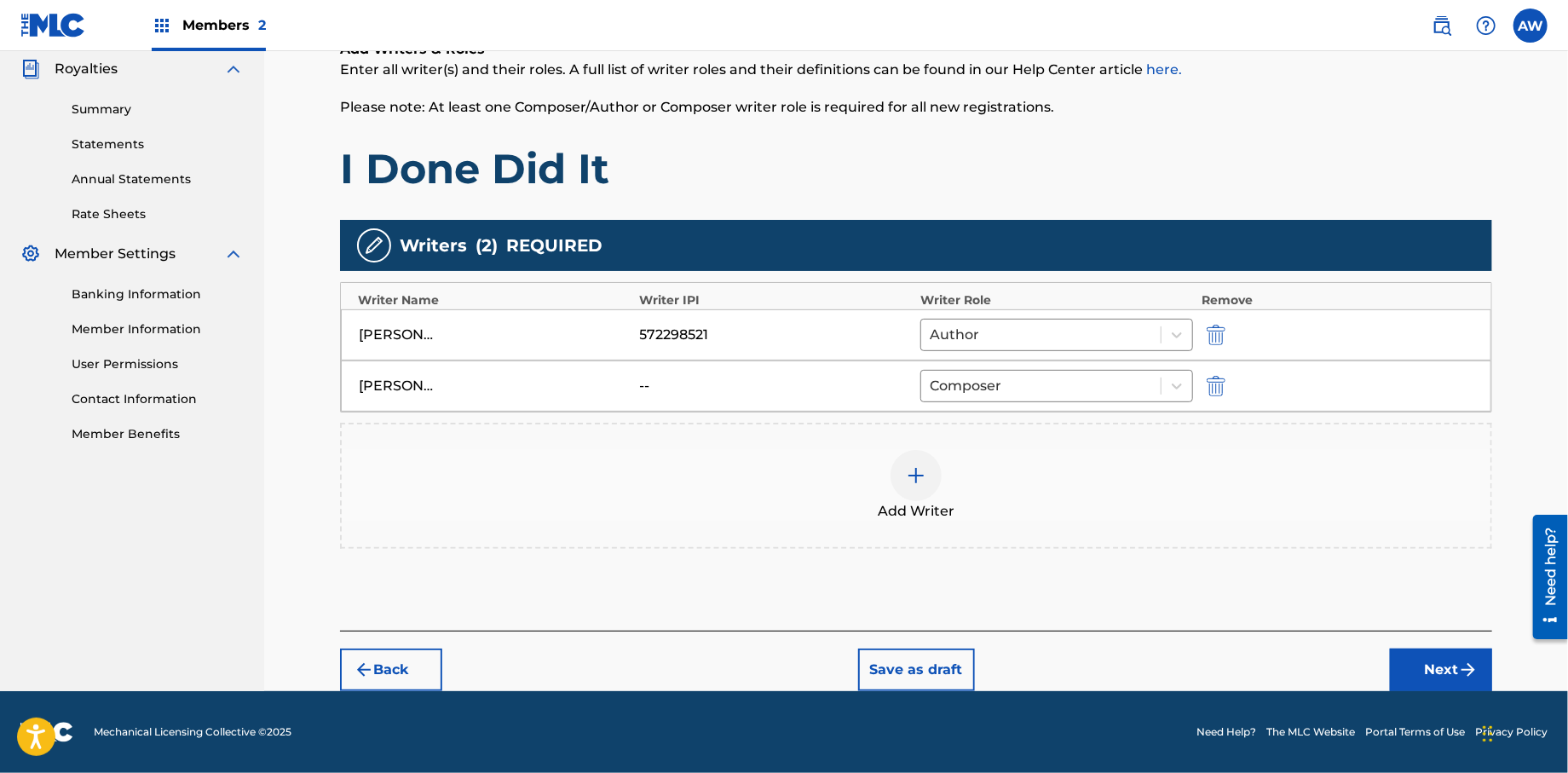
click at [1411, 671] on button "Next" at bounding box center [1441, 670] width 102 height 42
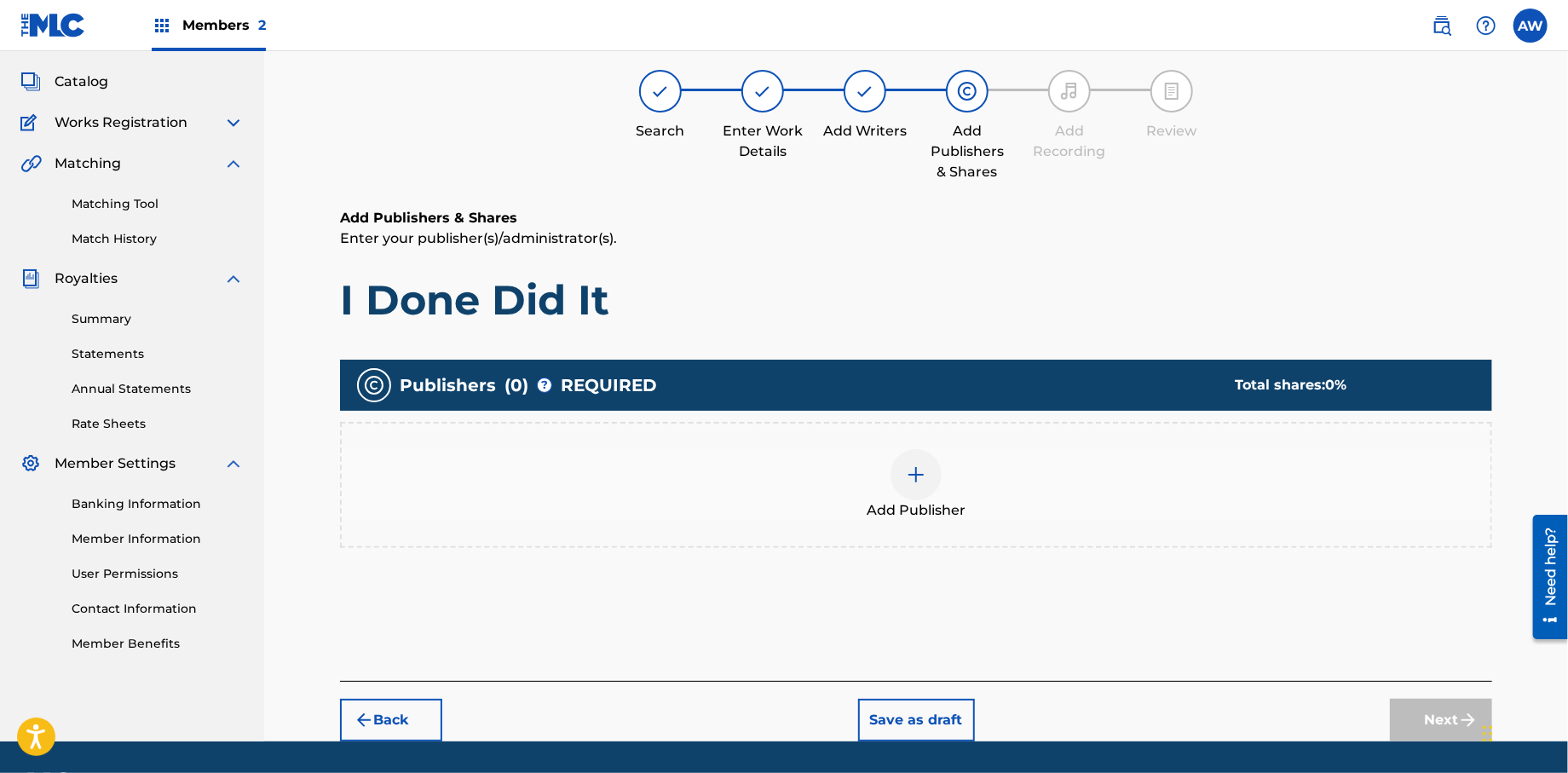
scroll to position [77, 0]
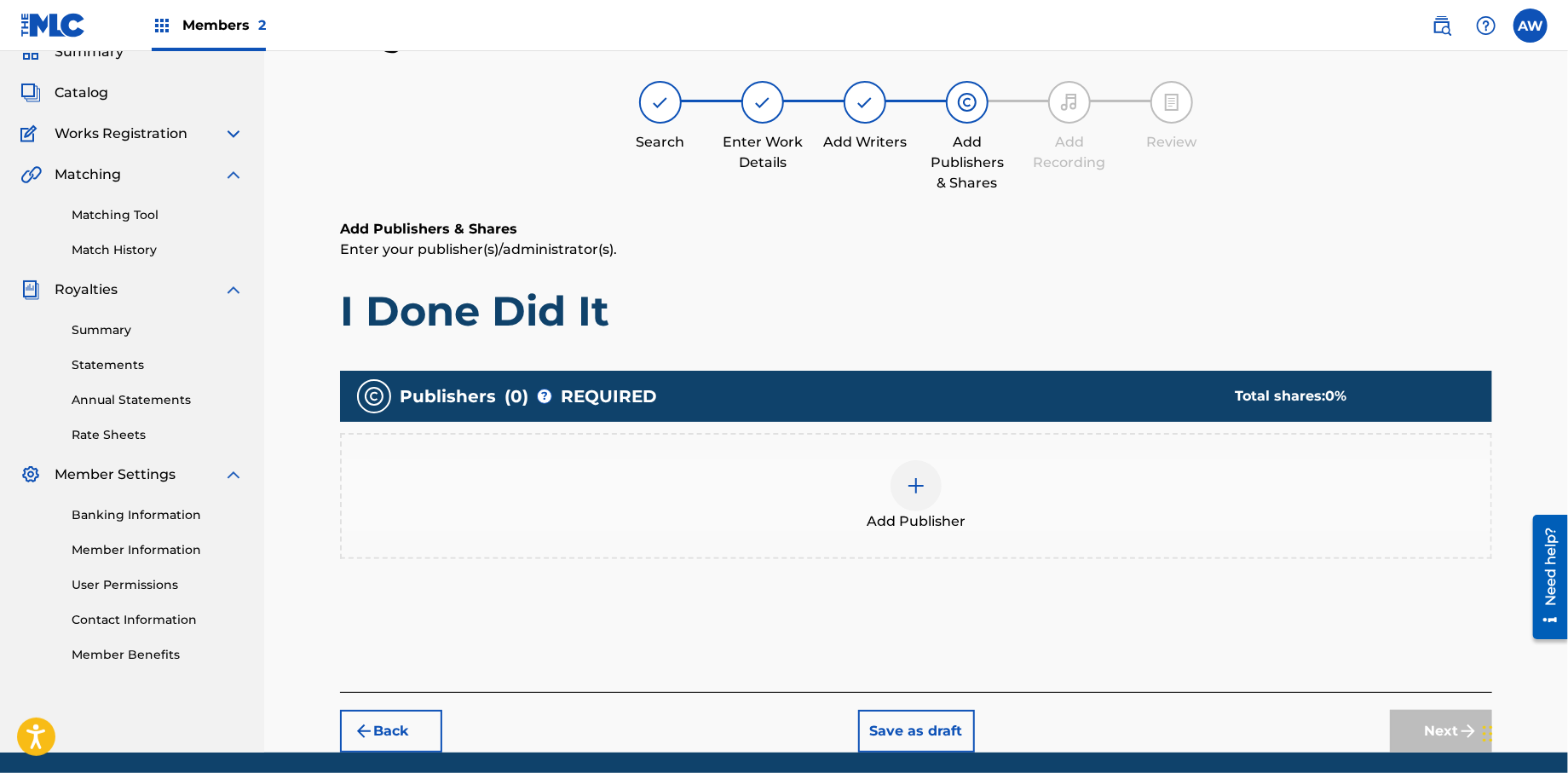
click at [901, 487] on div at bounding box center [916, 486] width 51 height 51
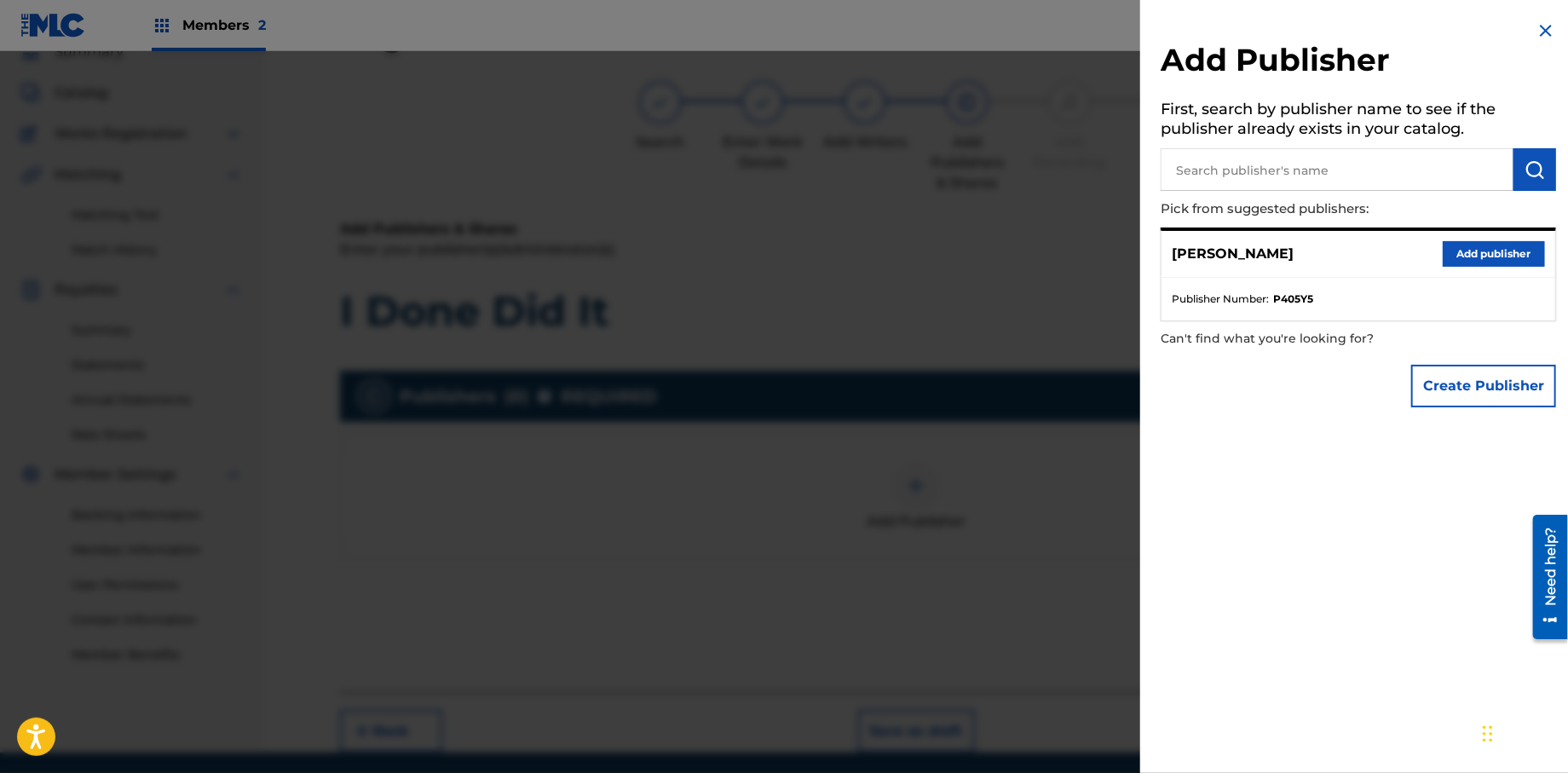
click at [1443, 395] on button "Create Publisher" at bounding box center [1483, 386] width 145 height 42
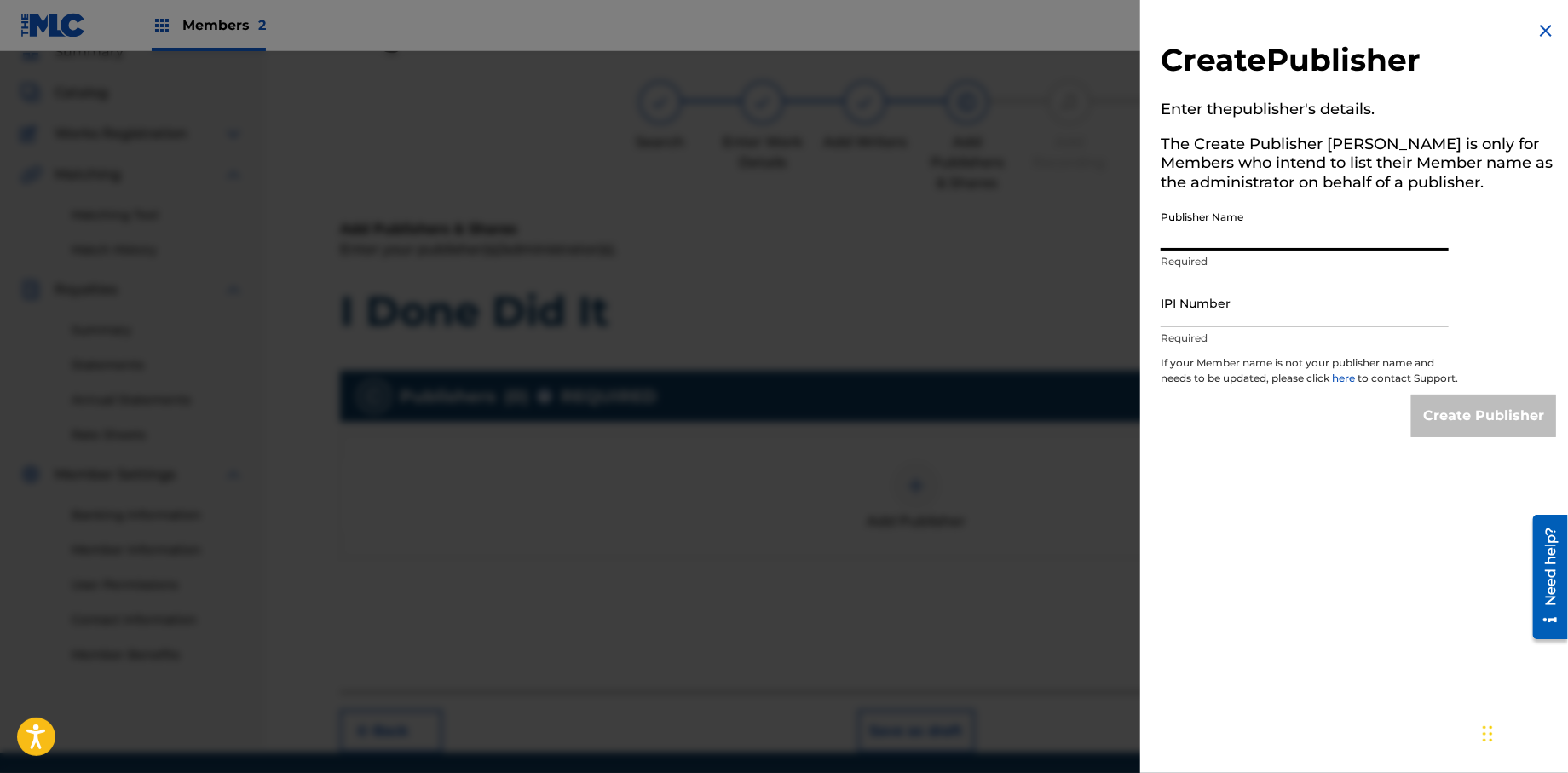
click at [1230, 235] on input "Publisher Name" at bounding box center [1304, 226] width 288 height 48
type input "Formula 51"
click at [1182, 316] on input "IPI Number" at bounding box center [1304, 302] width 288 height 48
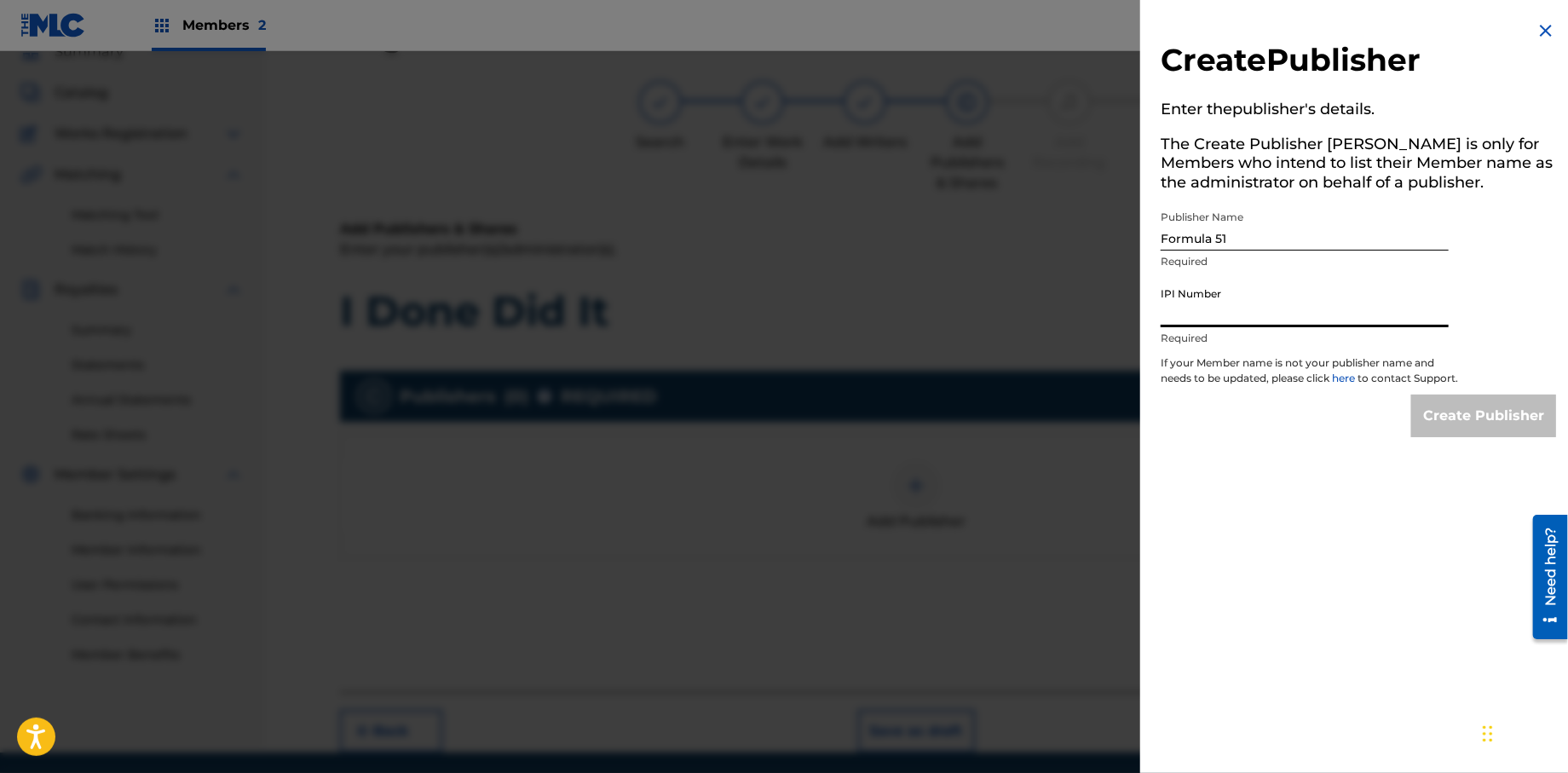
type input "1106052708"
click at [1481, 421] on input "Create Publisher" at bounding box center [1483, 416] width 145 height 42
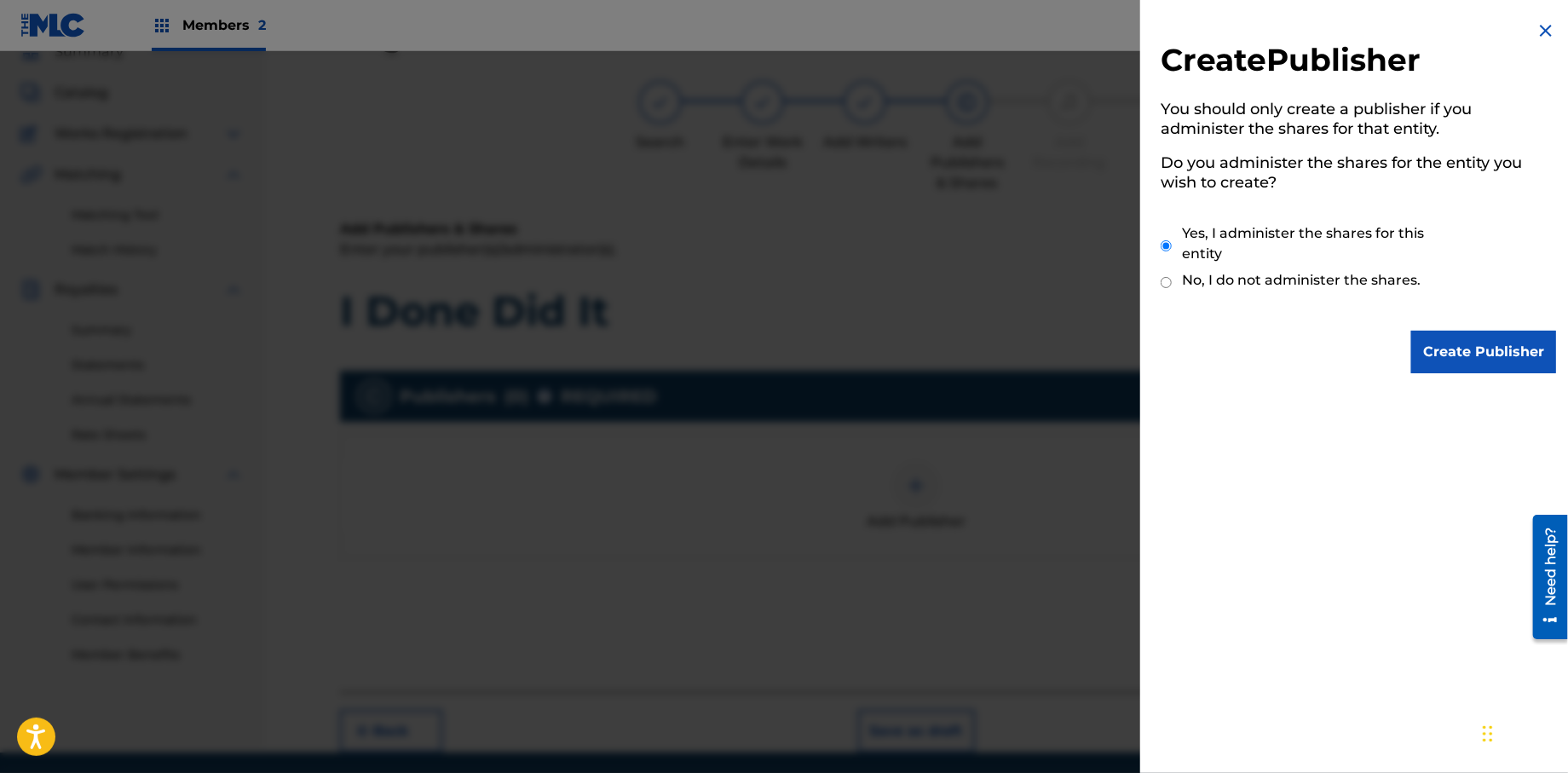
click at [1466, 353] on input "Create Publisher" at bounding box center [1483, 352] width 145 height 42
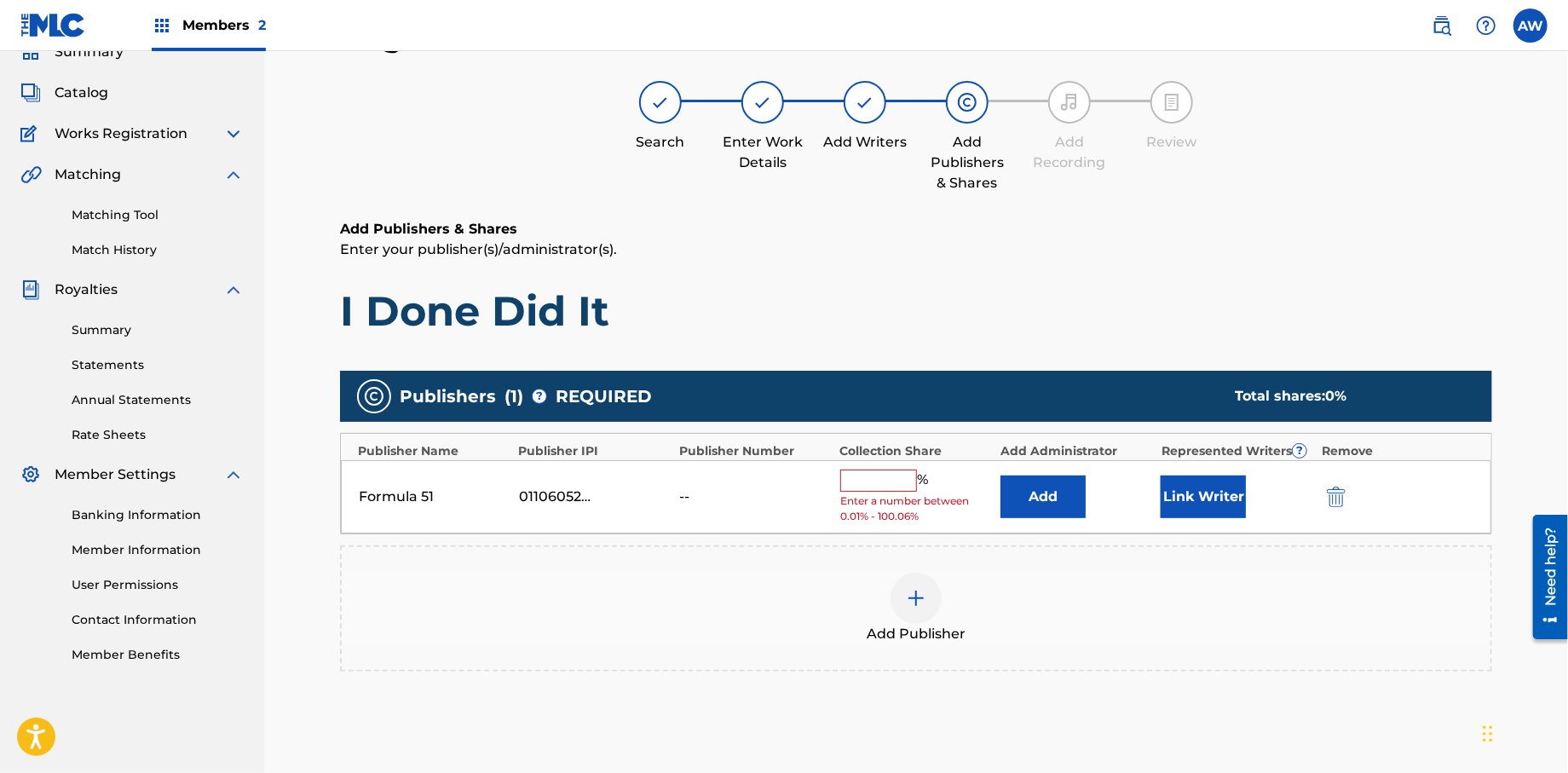
click at [835, 480] on div "Formula 51 01106052708 -- % Enter a number between 0.01% - 100.06% Add Link Wri…" at bounding box center [916, 497] width 1150 height 74
click at [863, 477] on input "text" at bounding box center [878, 480] width 77 height 22
type input "100"
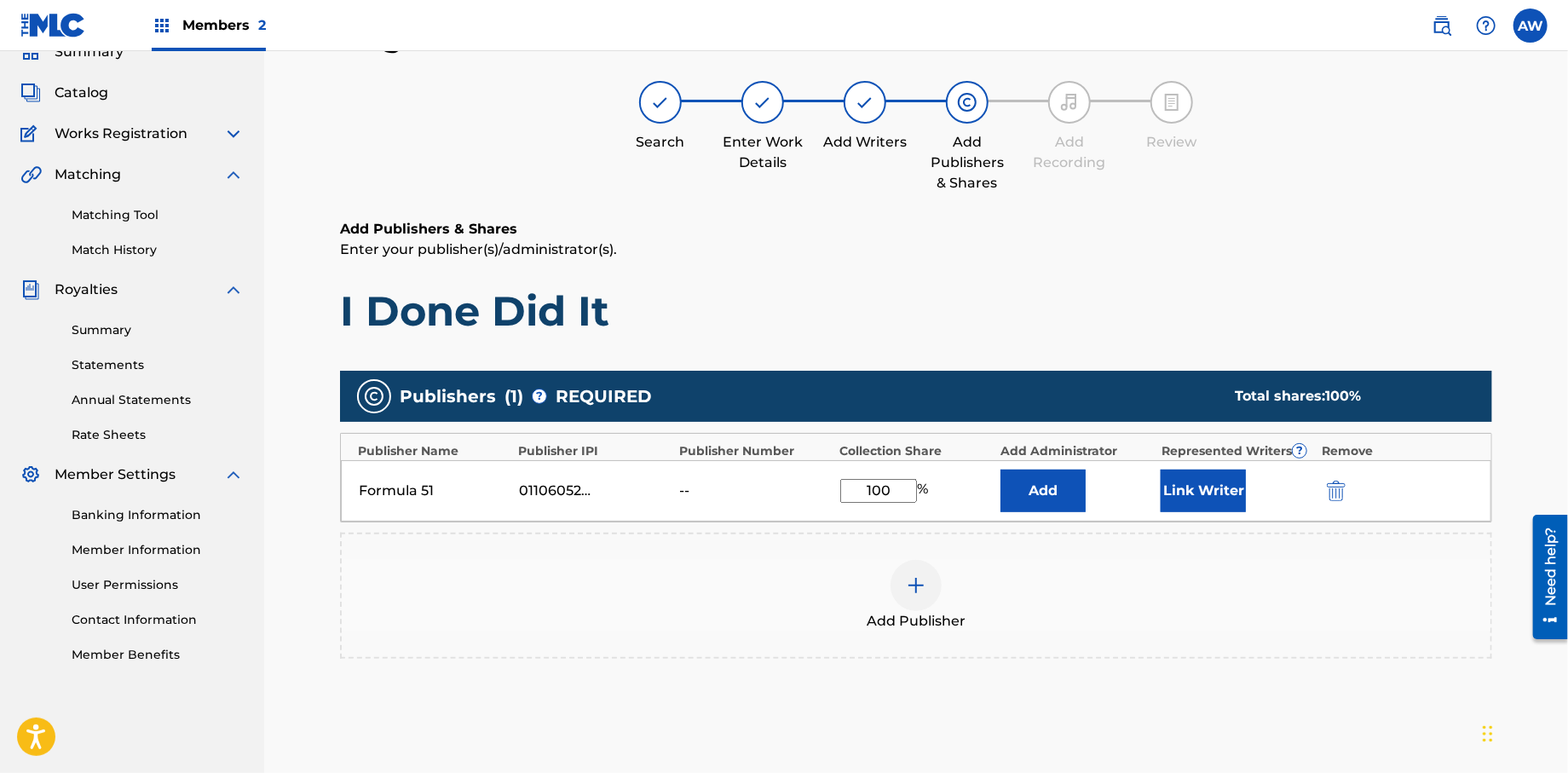
scroll to position [237, 0]
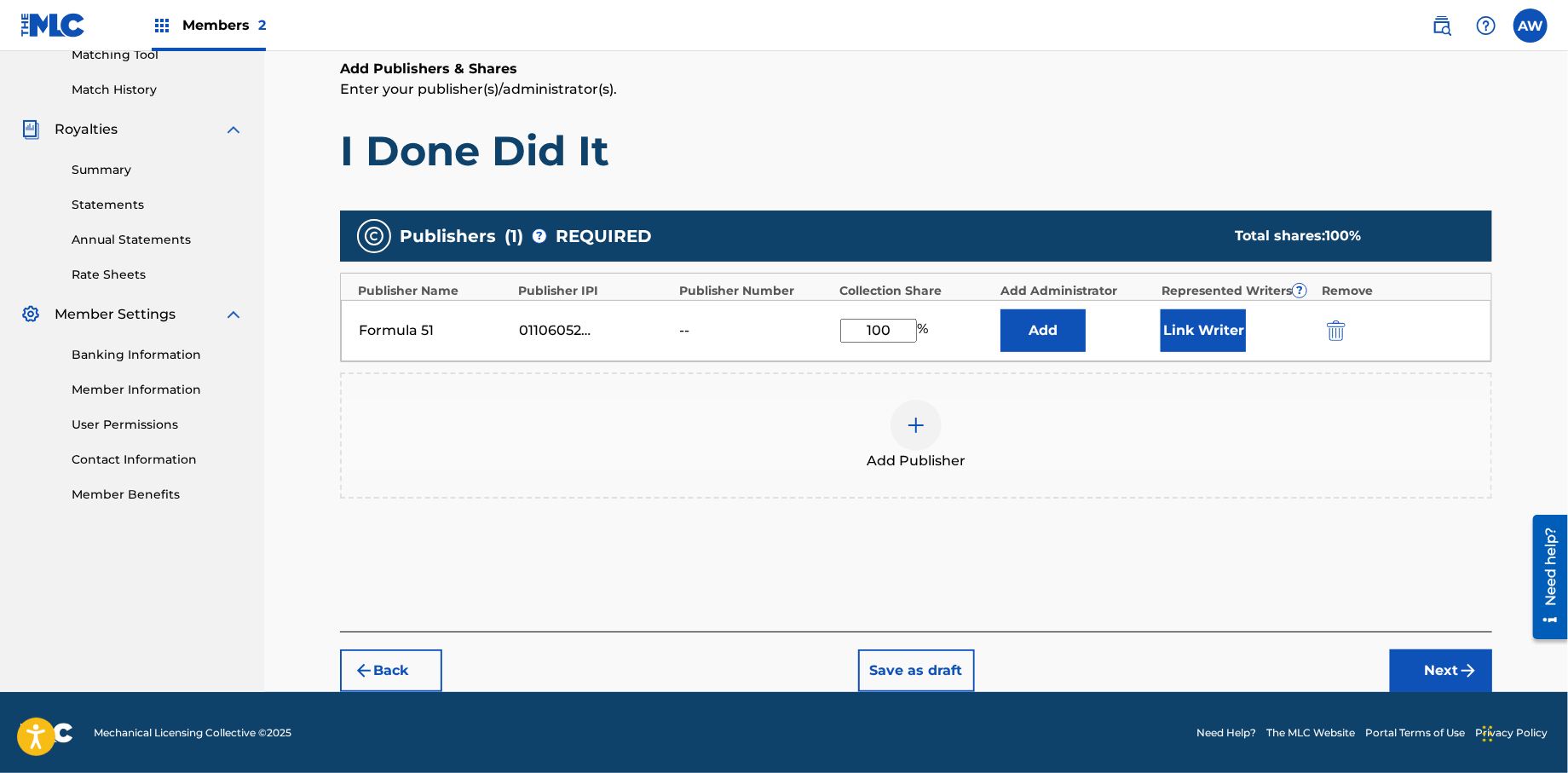
click at [1423, 670] on button "Next" at bounding box center [1441, 671] width 102 height 42
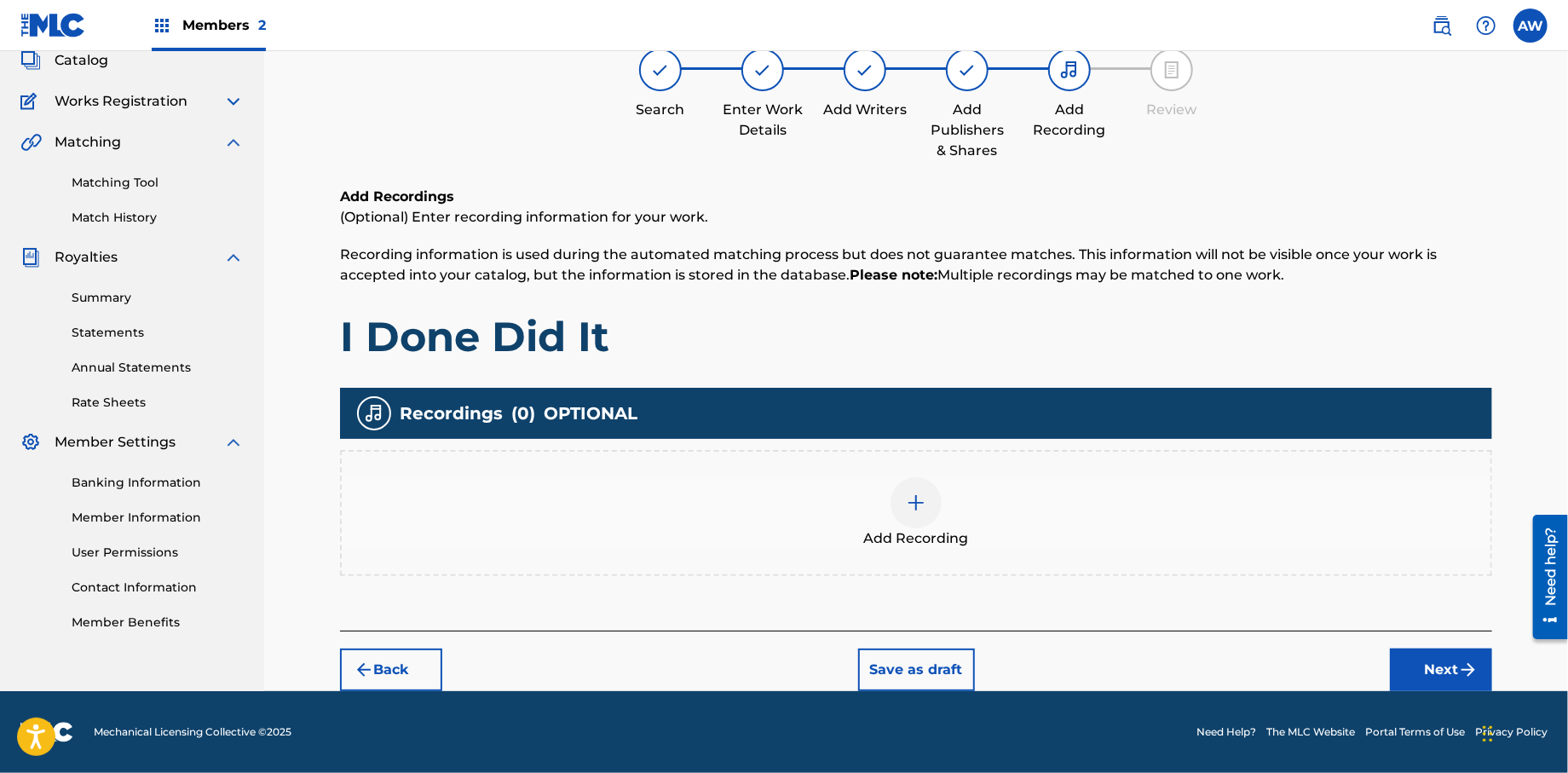
scroll to position [77, 0]
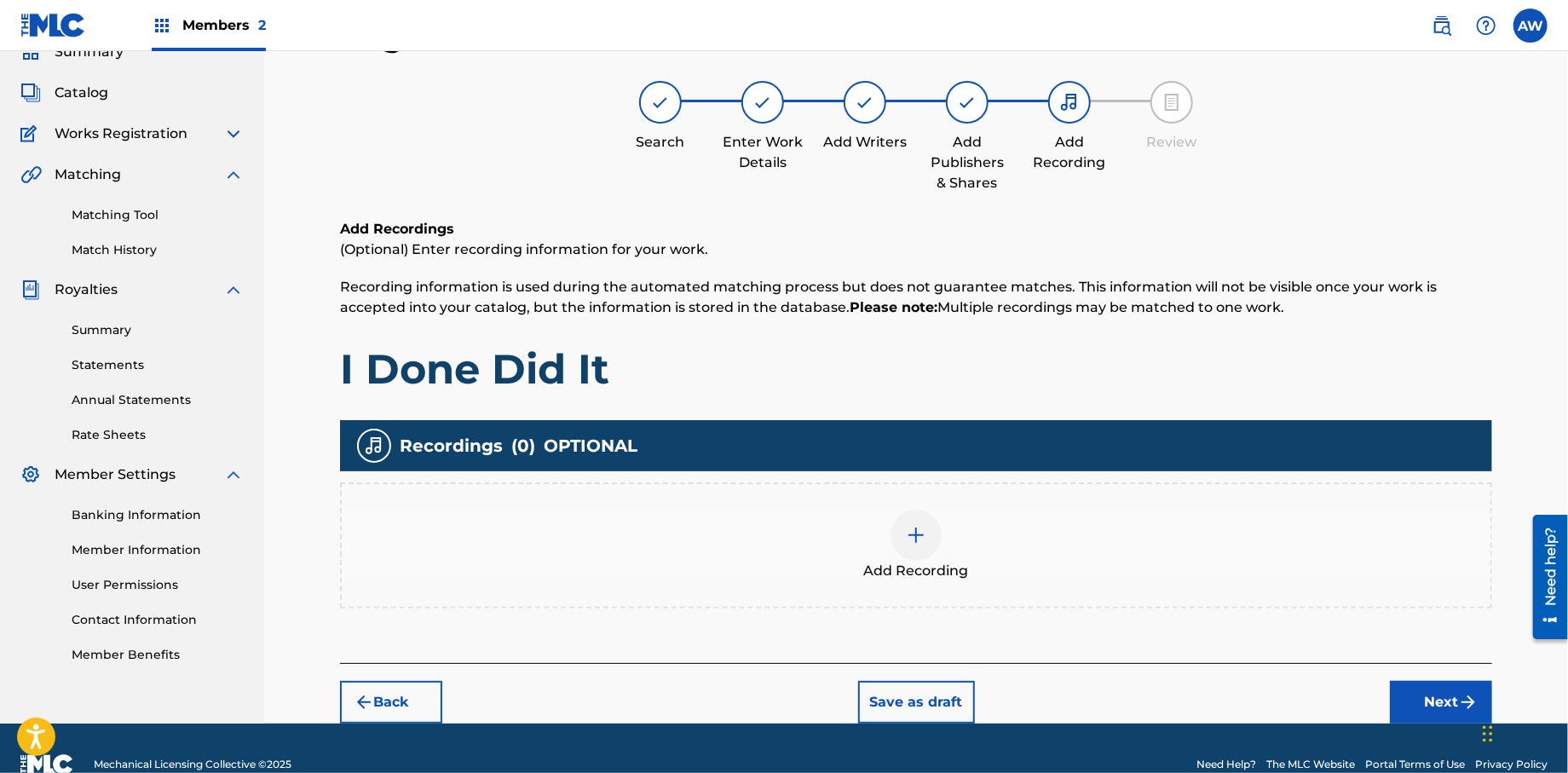
click at [899, 535] on div at bounding box center [916, 535] width 51 height 51
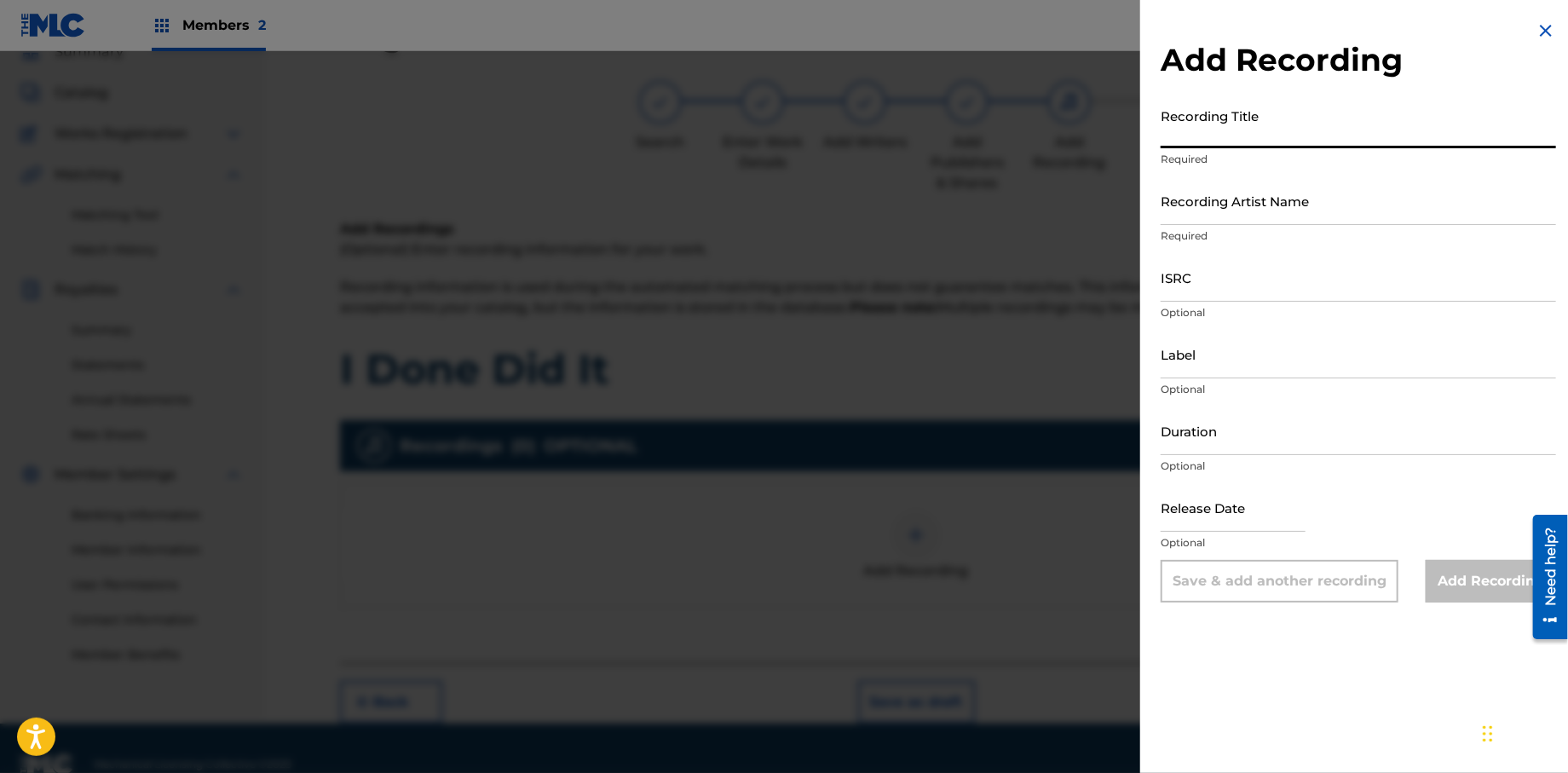
click at [1269, 131] on input "Recording Title" at bounding box center [1358, 123] width 396 height 48
type input "Papers, Vol. 1"
click at [1269, 215] on input "Recording Artist Name" at bounding box center [1358, 200] width 396 height 48
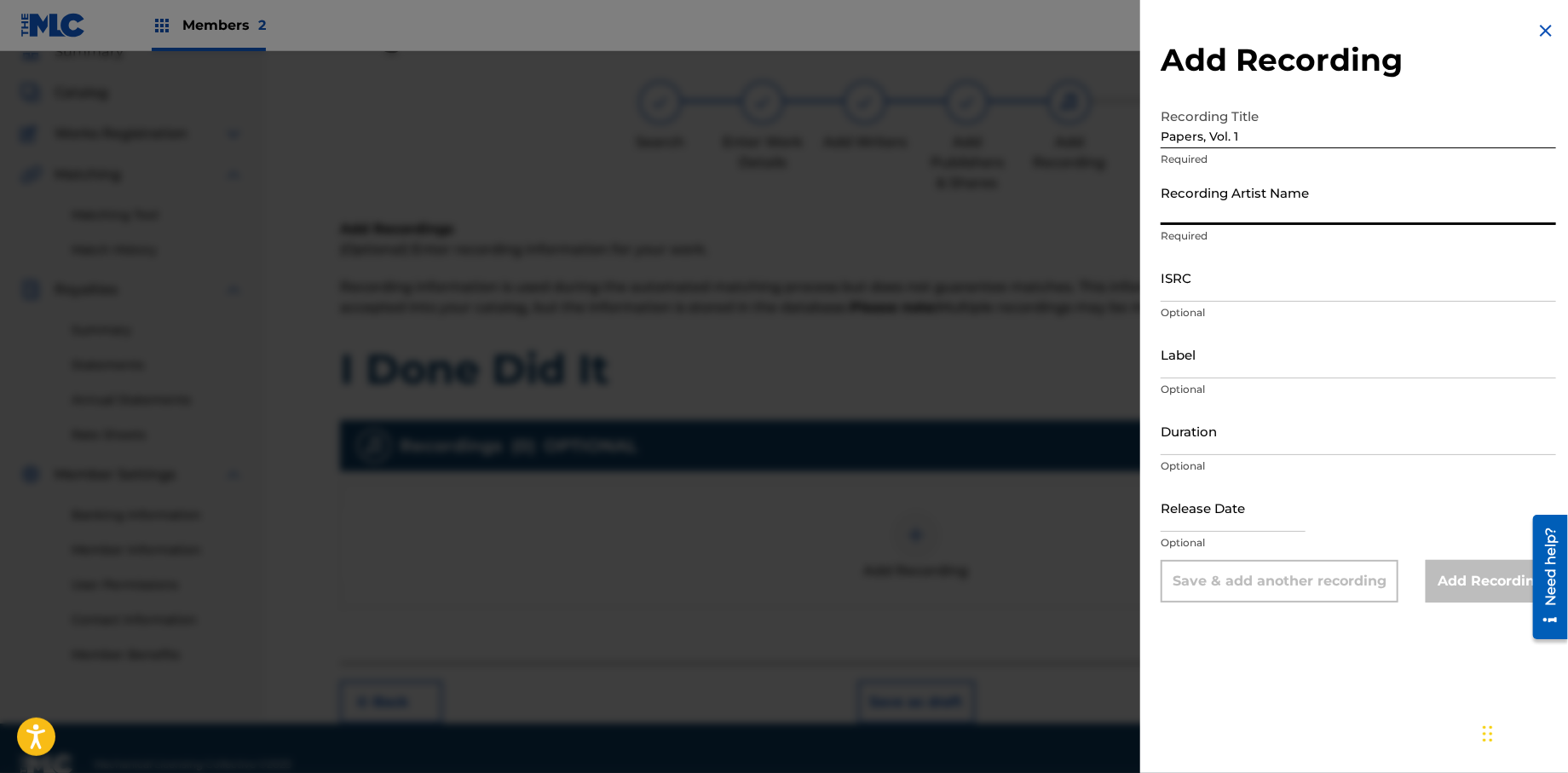
type input "T-Rock"
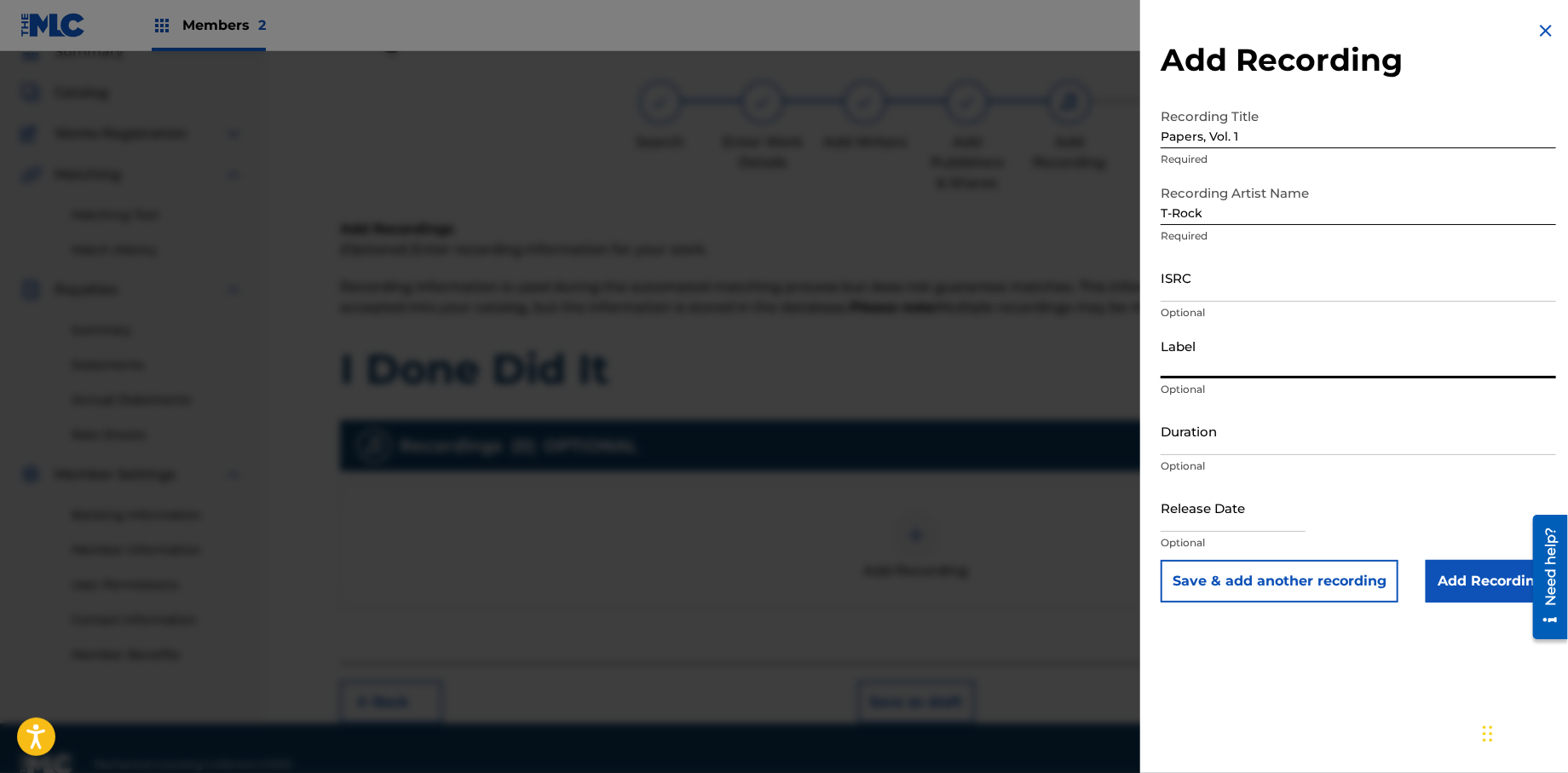
click at [1236, 370] on input "Label" at bounding box center [1358, 353] width 396 height 48
type input "Rock Solid Music"
select select "7"
select select "2025"
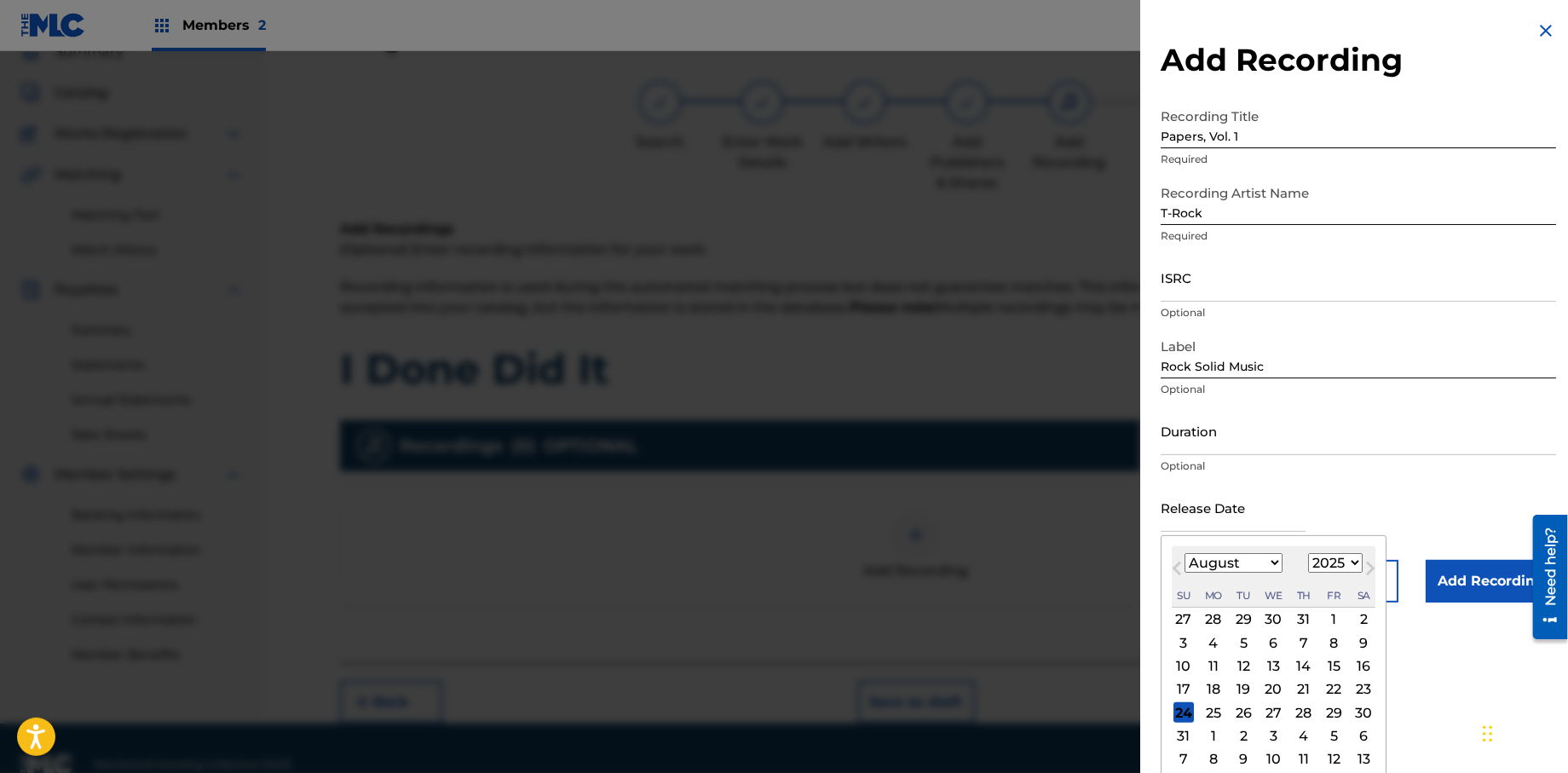
click at [1202, 519] on input "text" at bounding box center [1233, 507] width 145 height 48
type input "[DATE]"
select select "0"
select select "2013"
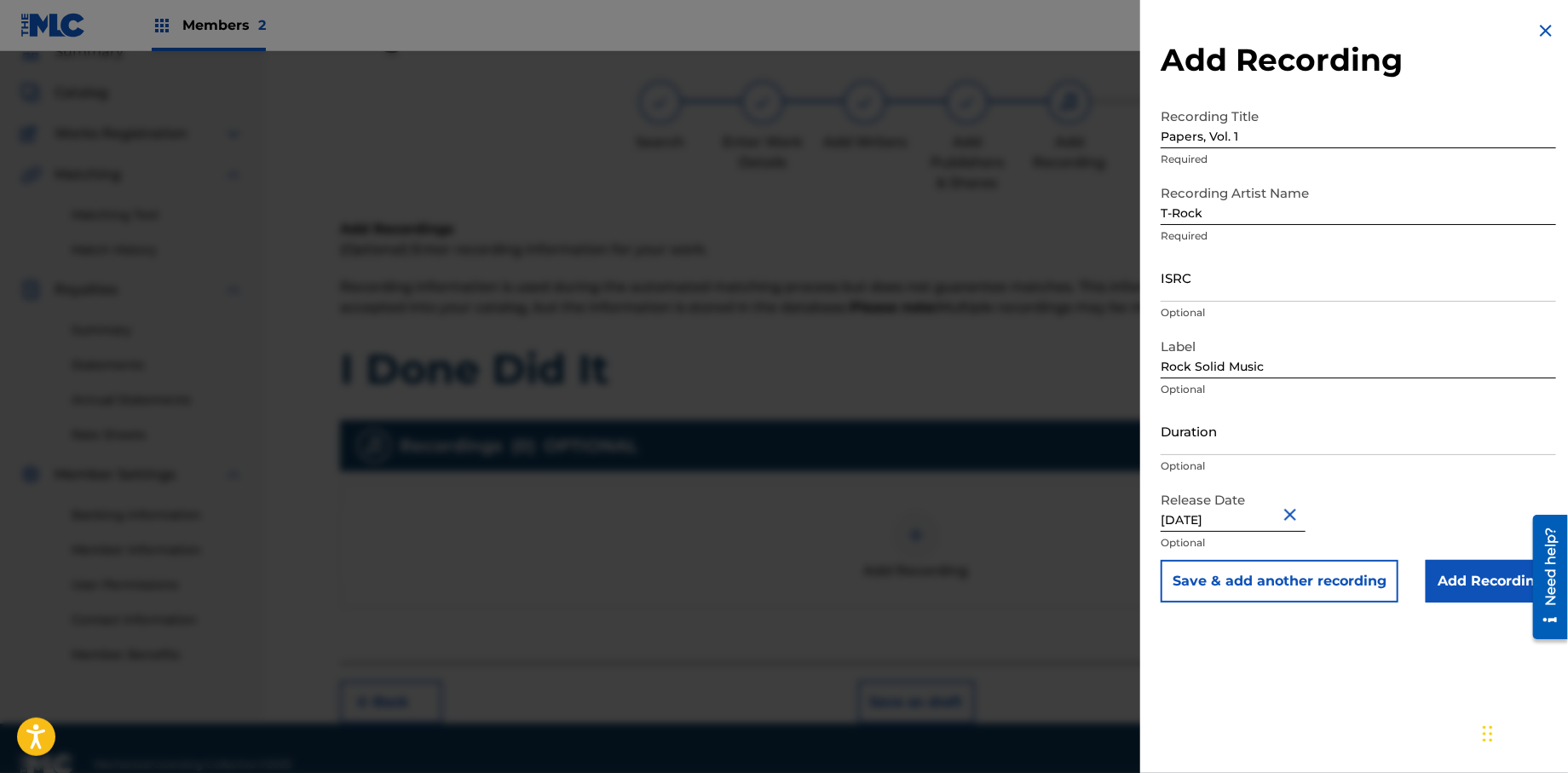
click at [1428, 578] on input "Add Recording" at bounding box center [1491, 581] width 130 height 42
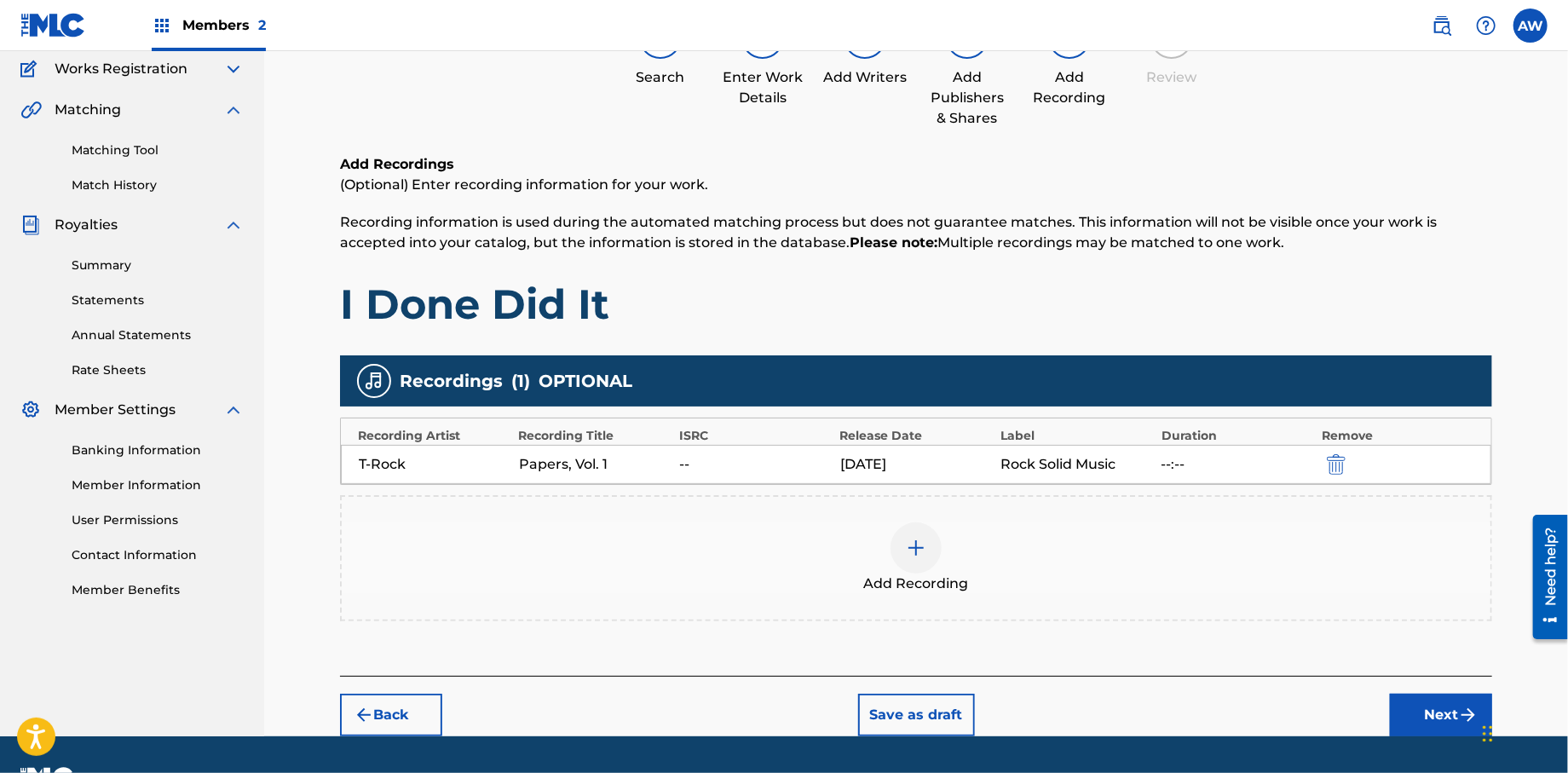
scroll to position [186, 0]
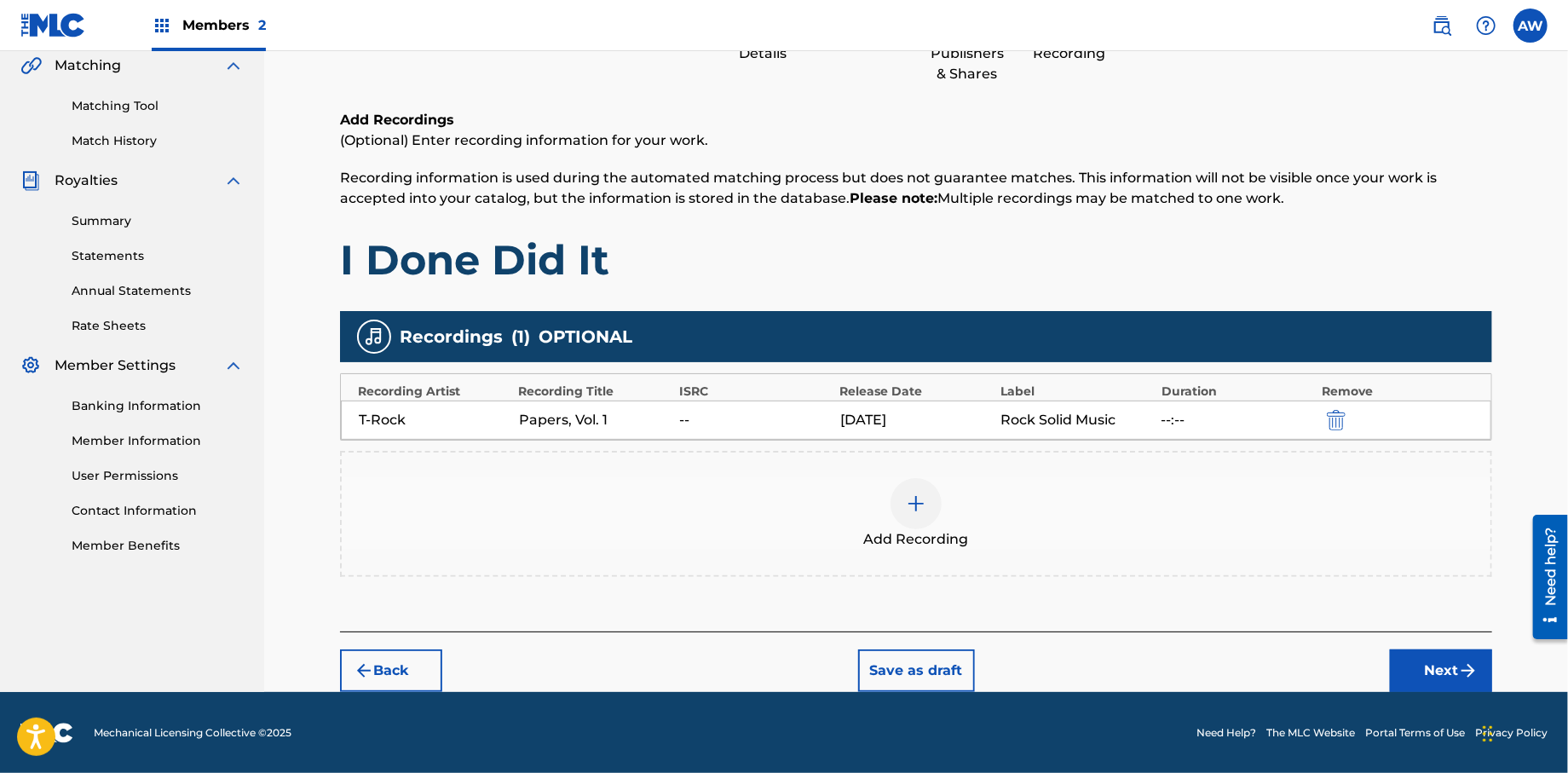
click at [1438, 661] on button "Next" at bounding box center [1441, 671] width 102 height 42
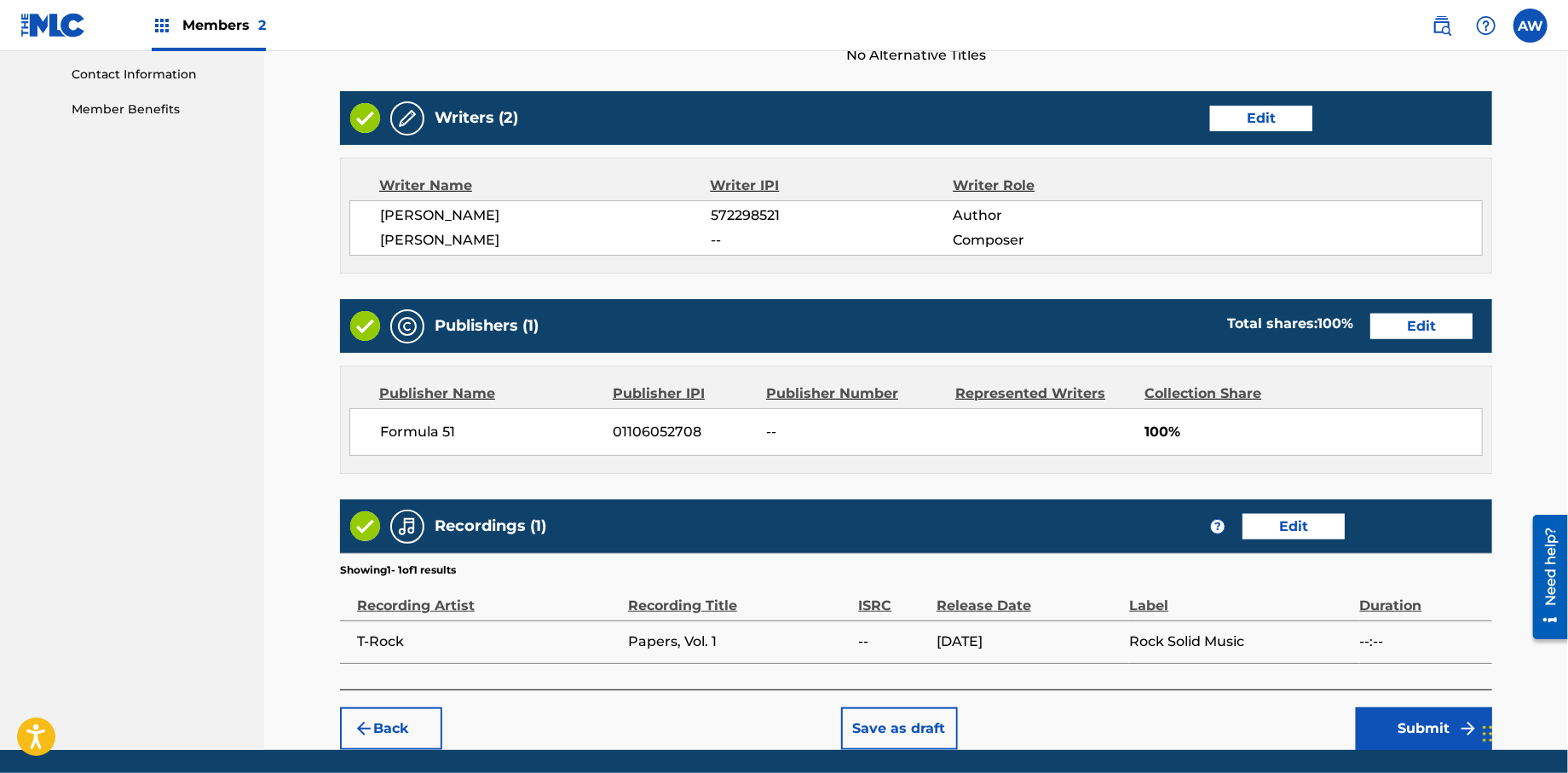
scroll to position [680, 0]
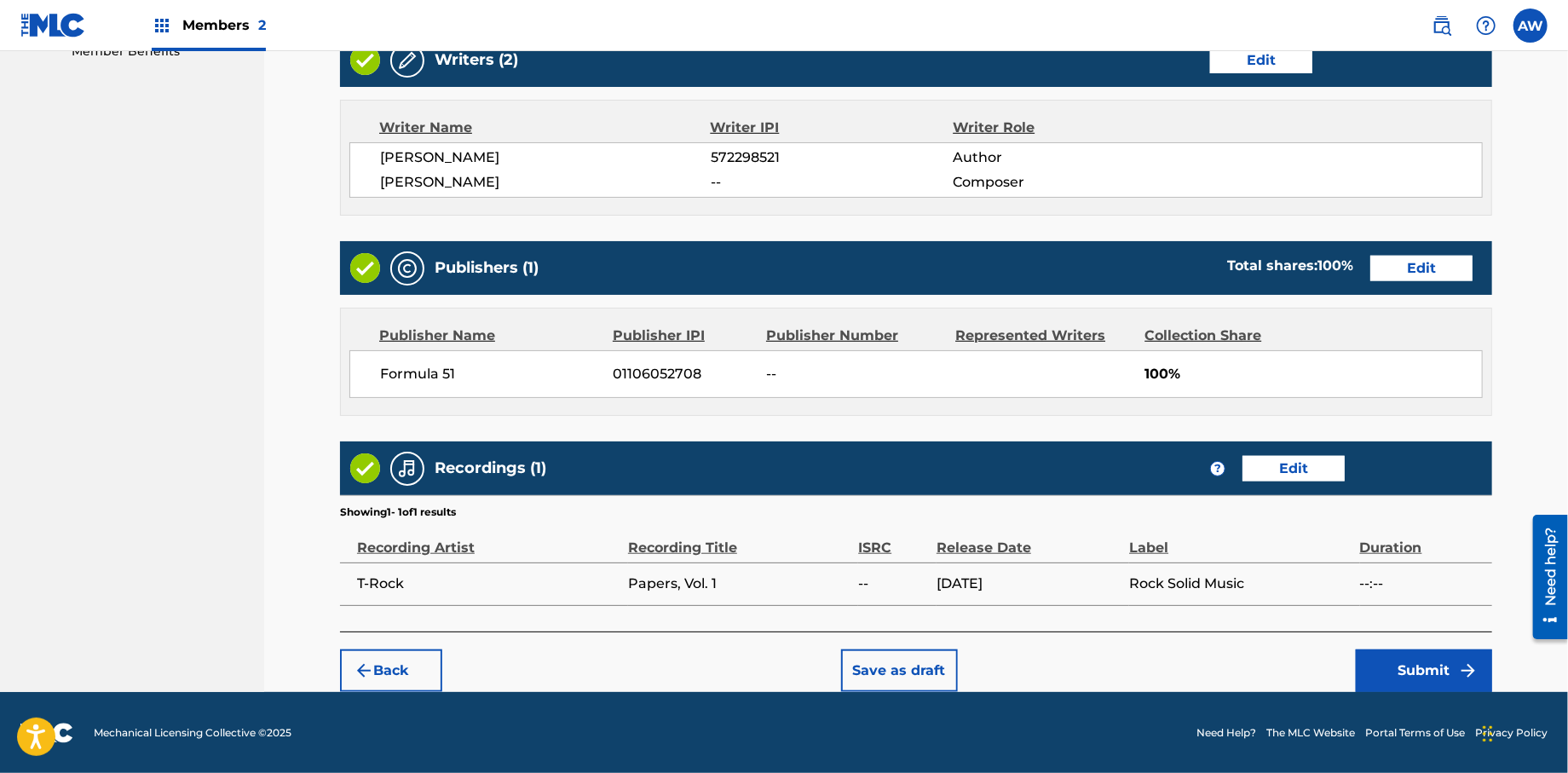
click at [1399, 667] on button "Submit" at bounding box center [1423, 671] width 137 height 42
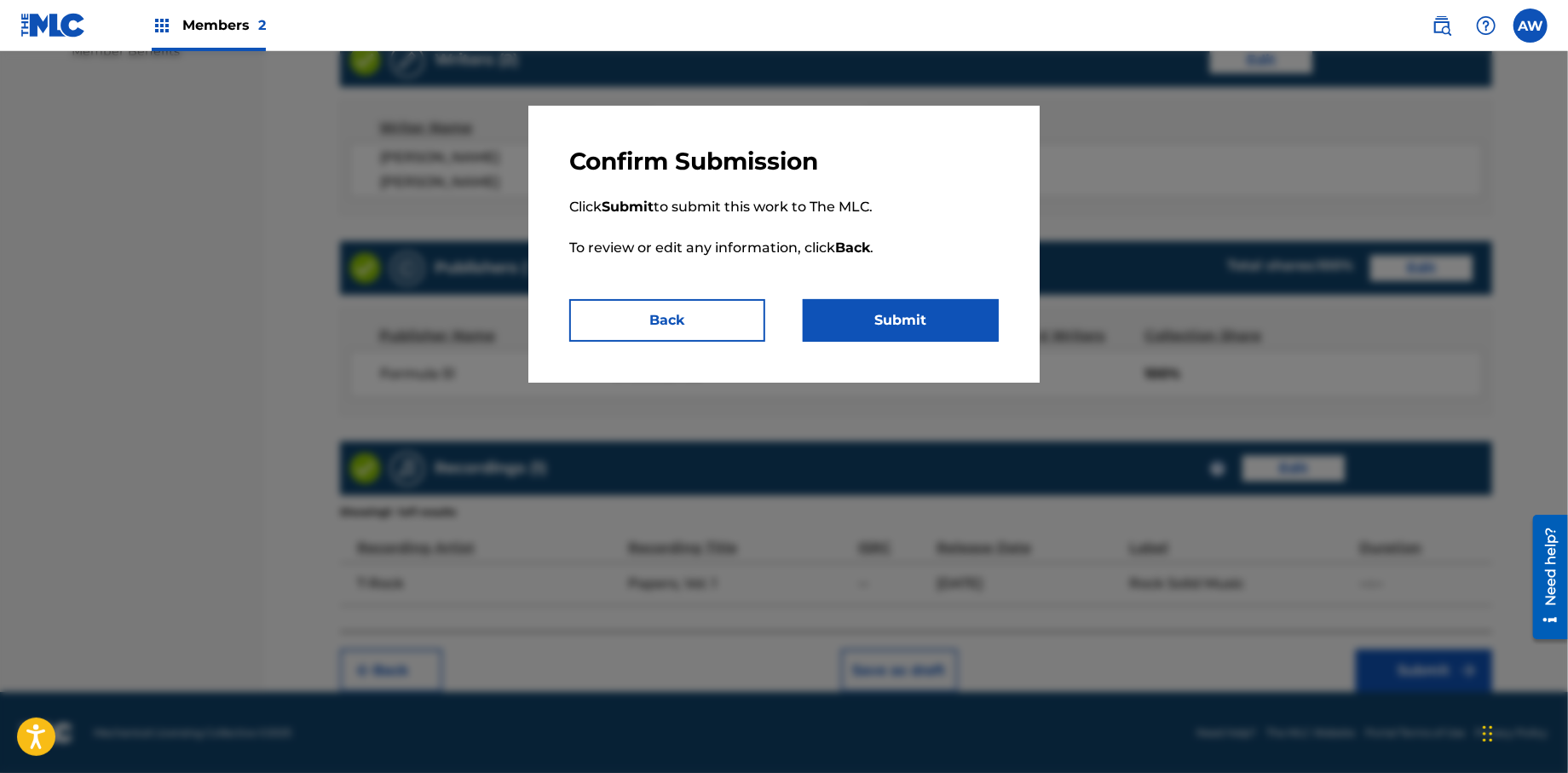
click at [845, 328] on button "Submit" at bounding box center [901, 320] width 196 height 42
click at [851, 324] on button "Submit" at bounding box center [901, 320] width 196 height 42
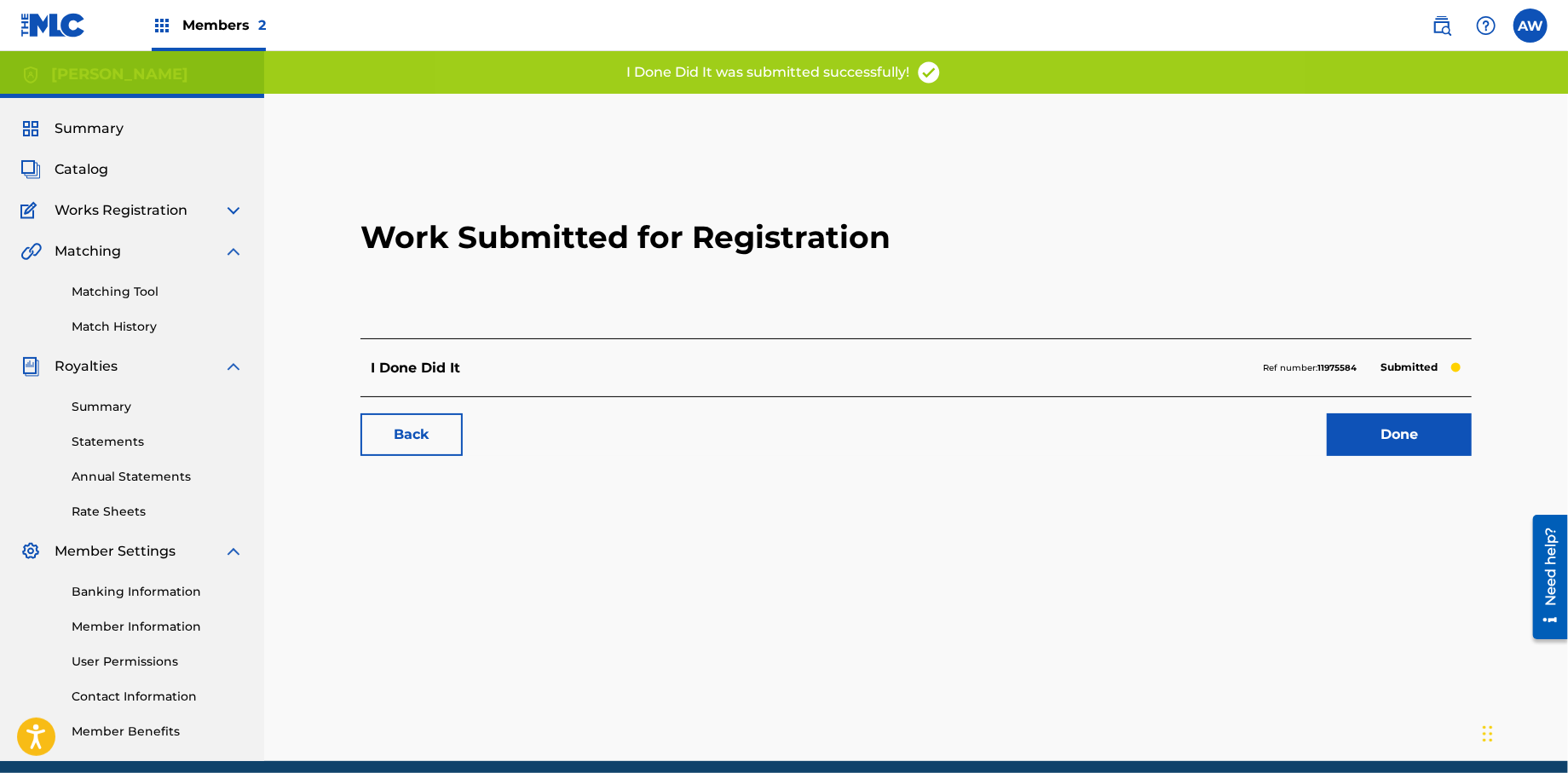
click at [1392, 447] on link "Done" at bounding box center [1400, 435] width 145 height 42
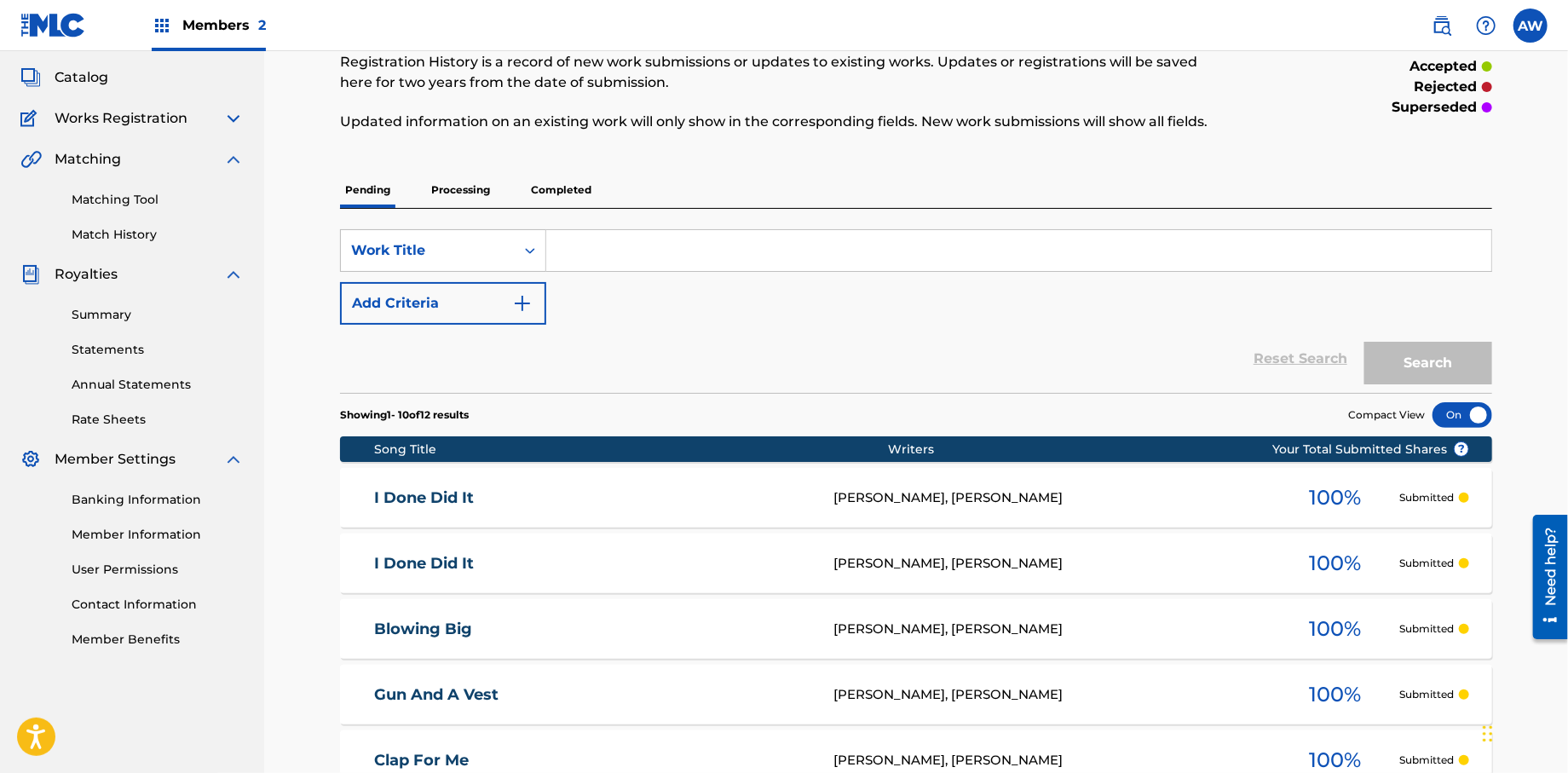
scroll to position [55, 0]
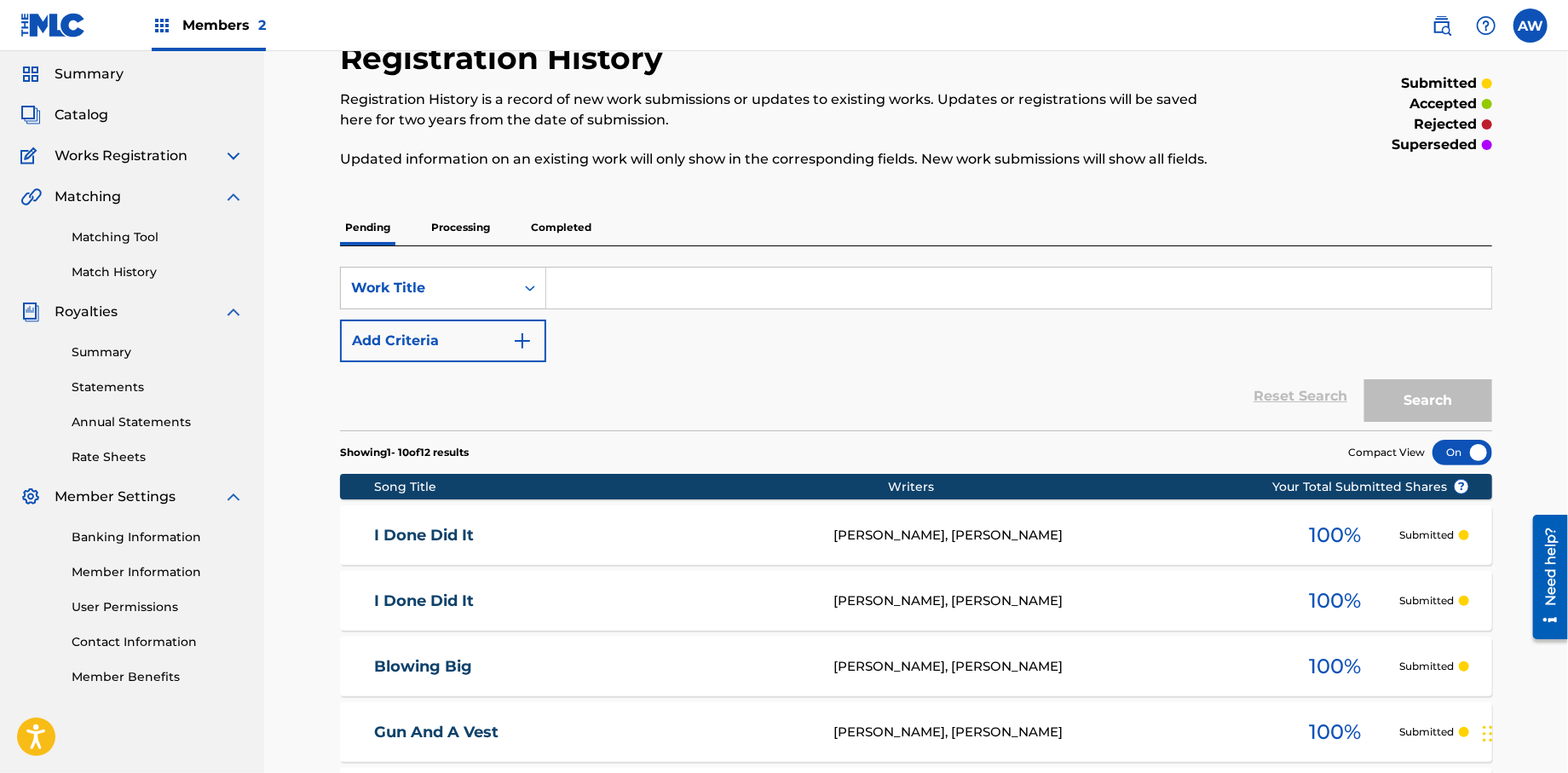
click at [81, 117] on span "Catalog" at bounding box center [81, 115] width 54 height 20
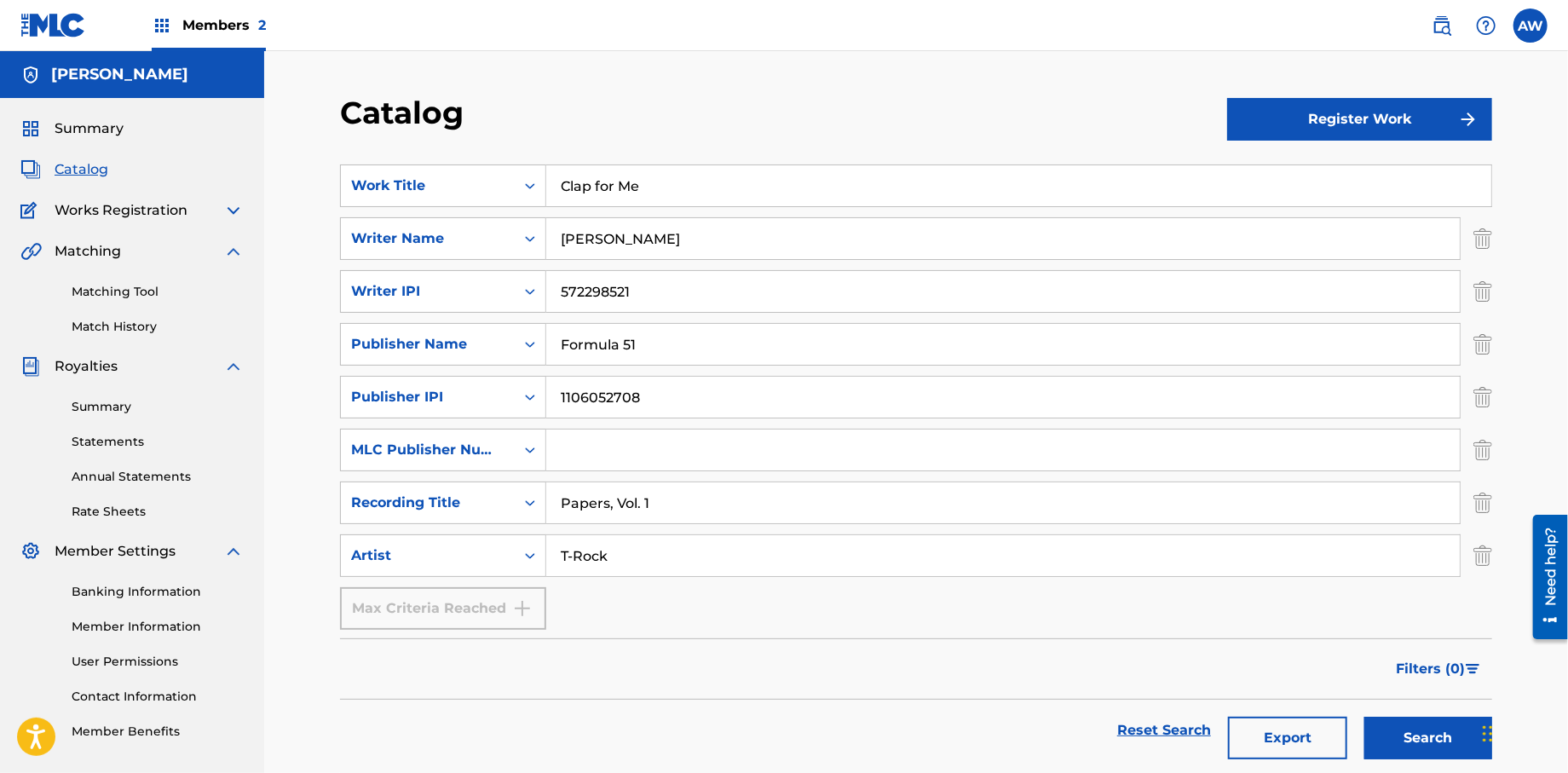
click at [1279, 136] on button "Register Work" at bounding box center [1359, 119] width 265 height 42
click at [1240, 182] on link "Individual" at bounding box center [1359, 175] width 265 height 41
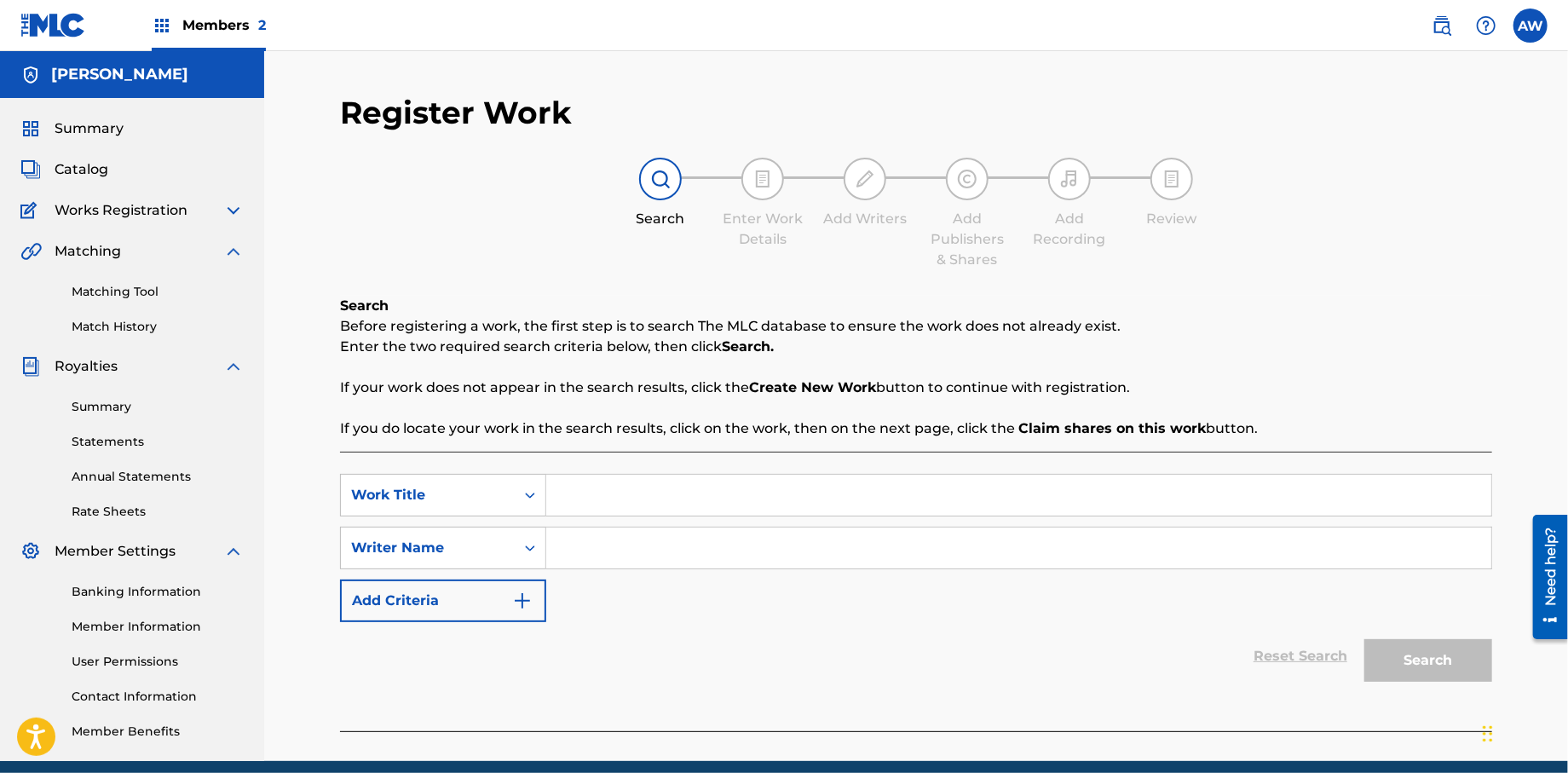
click at [616, 508] on input "Search Form" at bounding box center [1019, 495] width 945 height 41
type input "[PERSON_NAME]"
click at [607, 561] on input "Search Form" at bounding box center [1019, 548] width 945 height 41
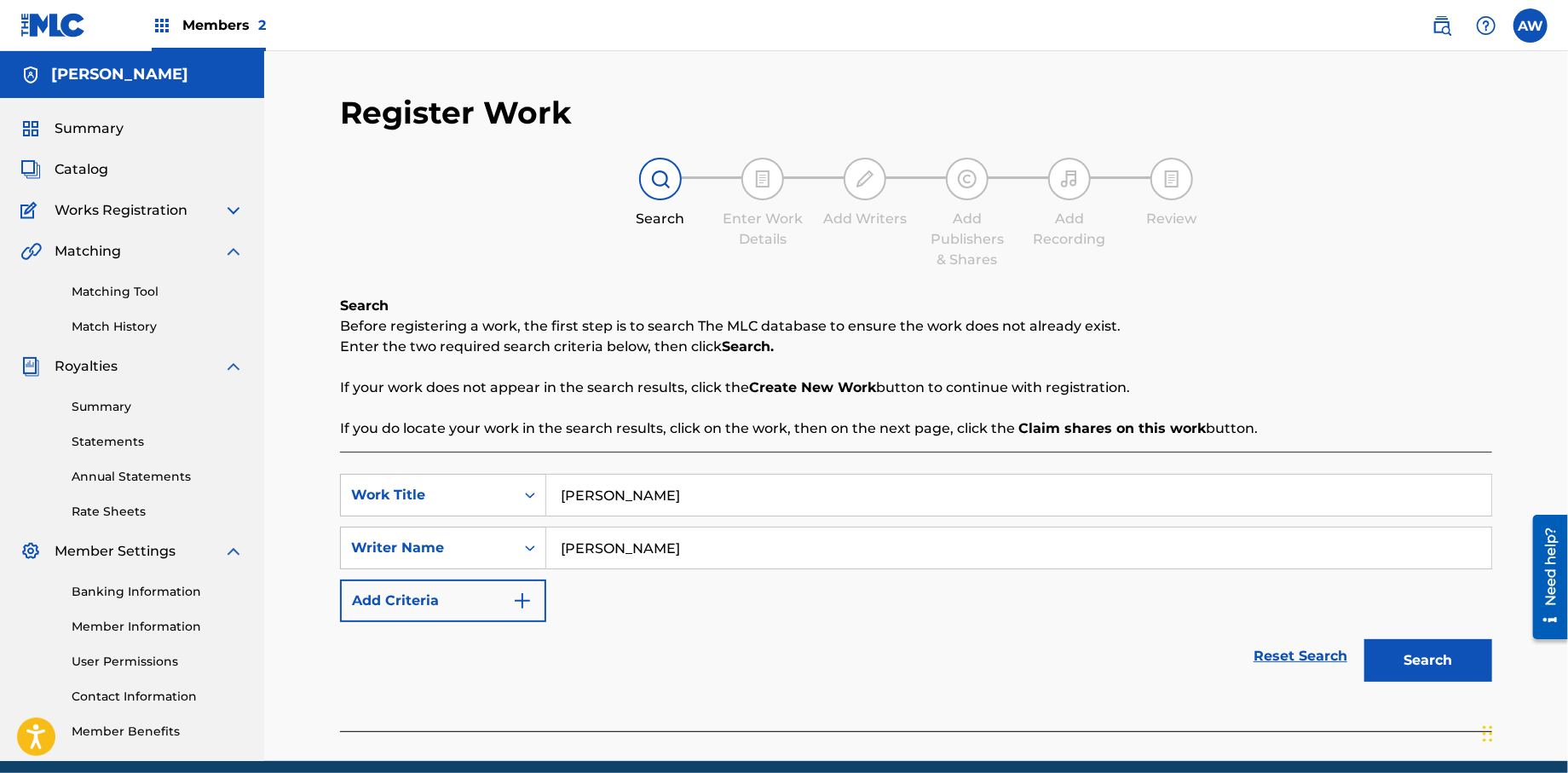
type input "[PERSON_NAME]"
click at [536, 613] on button "Add Criteria" at bounding box center [443, 601] width 206 height 42
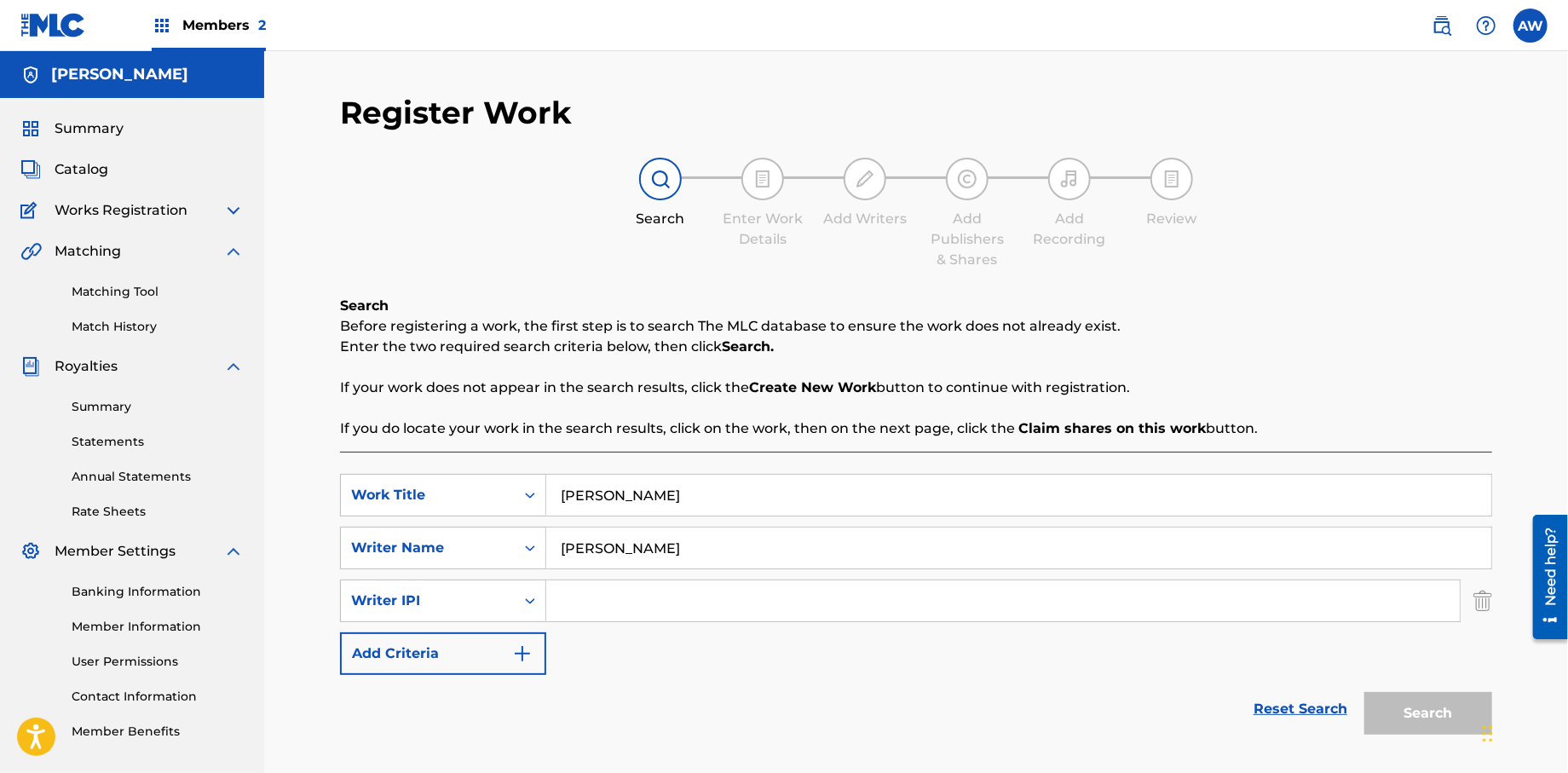
click at [612, 611] on input "Search Form" at bounding box center [1003, 600] width 914 height 41
type input "572298521"
click at [521, 671] on button "Add Criteria" at bounding box center [443, 653] width 206 height 42
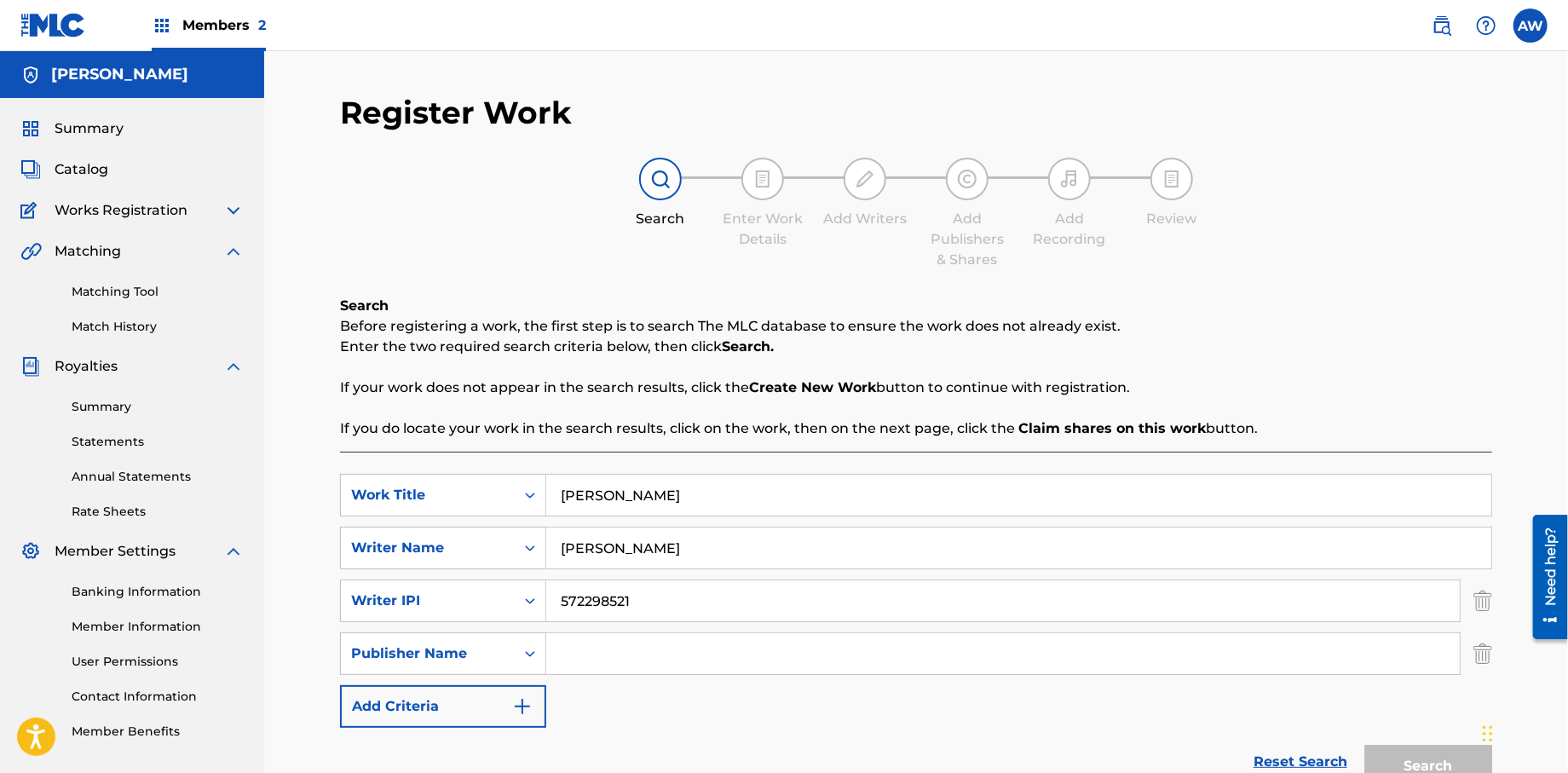
click at [579, 652] on input "Search Form" at bounding box center [1003, 653] width 914 height 41
click at [594, 652] on input "Search Form" at bounding box center [1003, 653] width 914 height 41
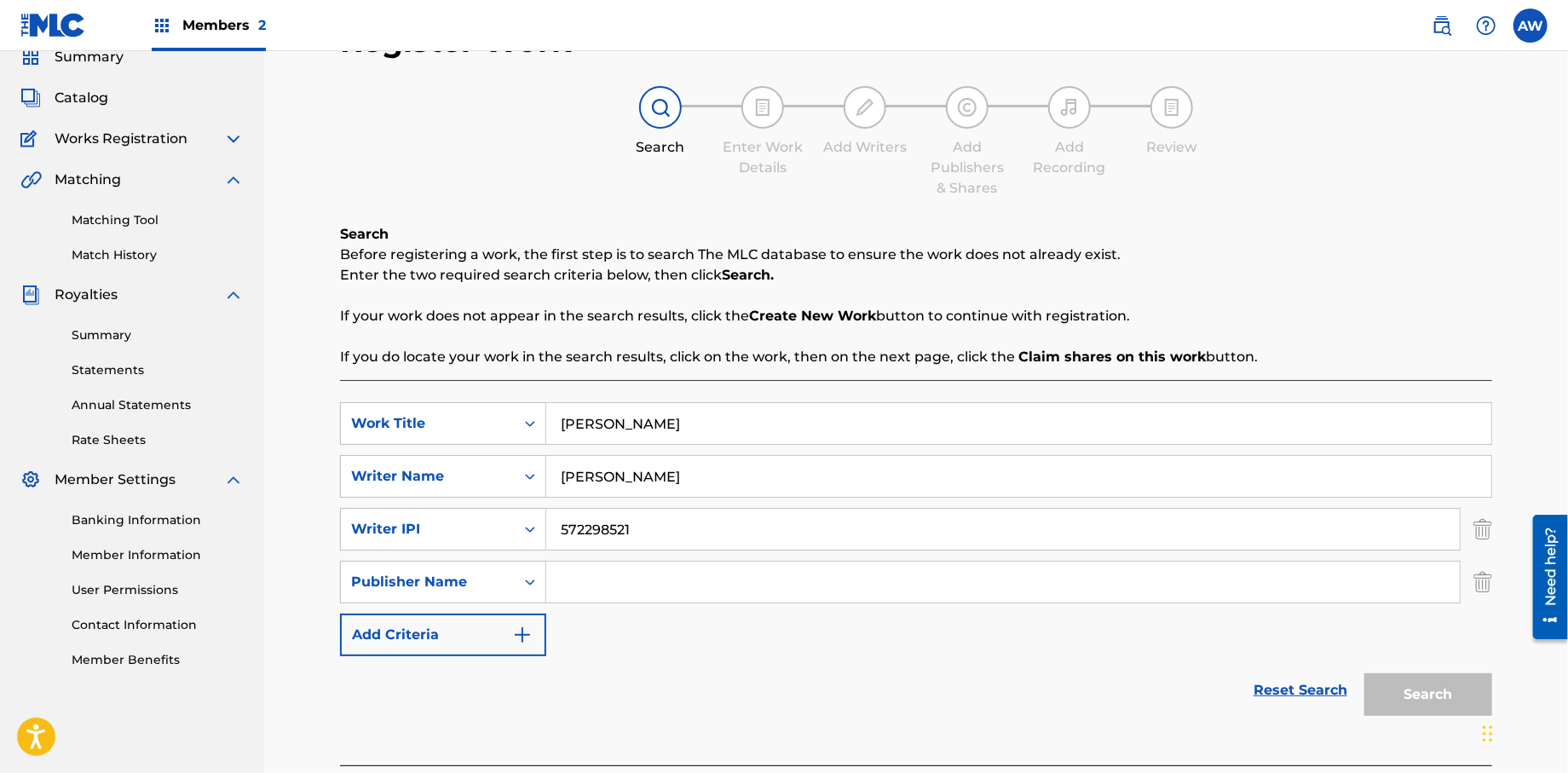
scroll to position [164, 0]
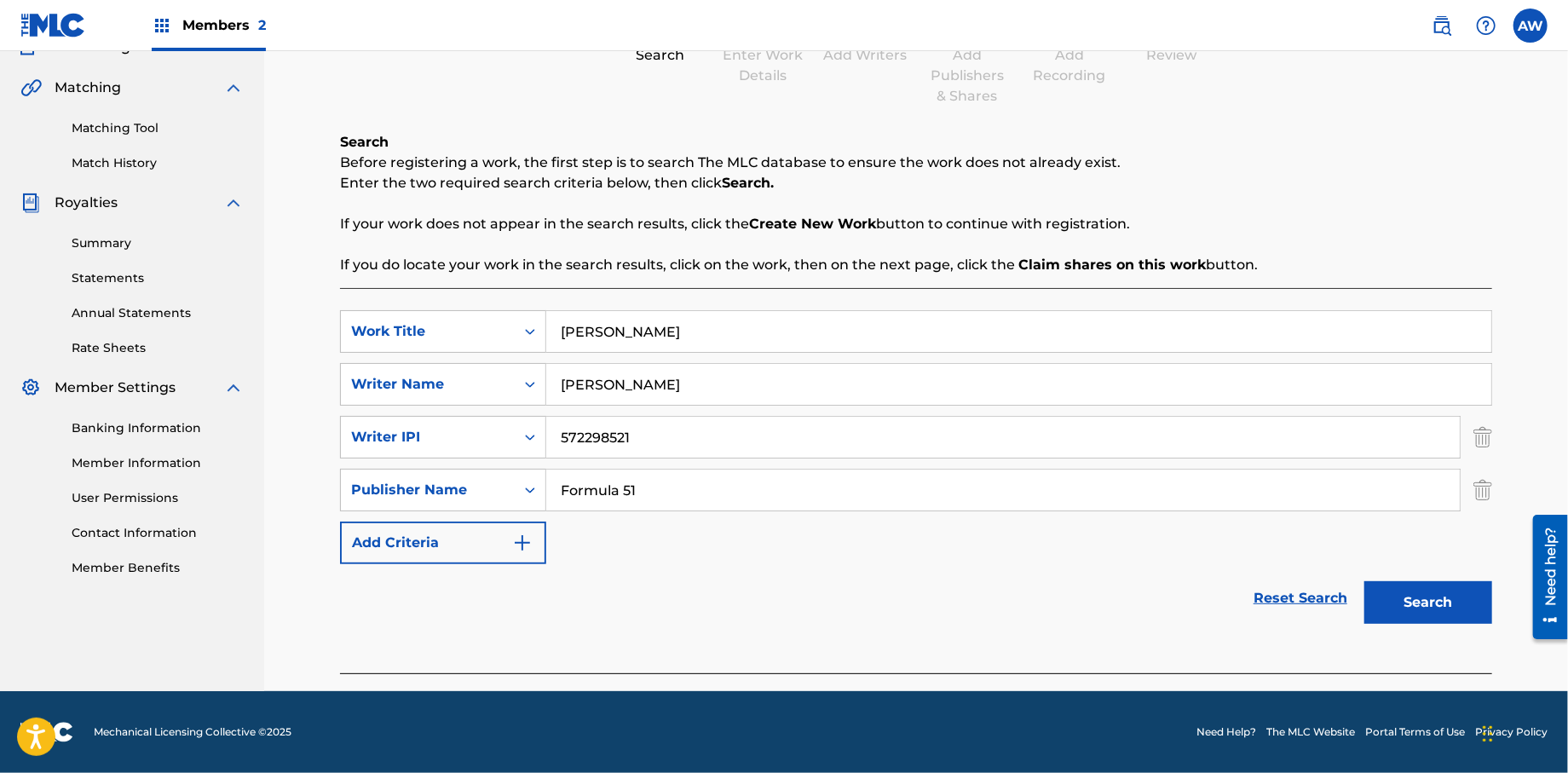
type input "Formula 51"
click at [524, 552] on img "Search Form" at bounding box center [522, 542] width 20 height 20
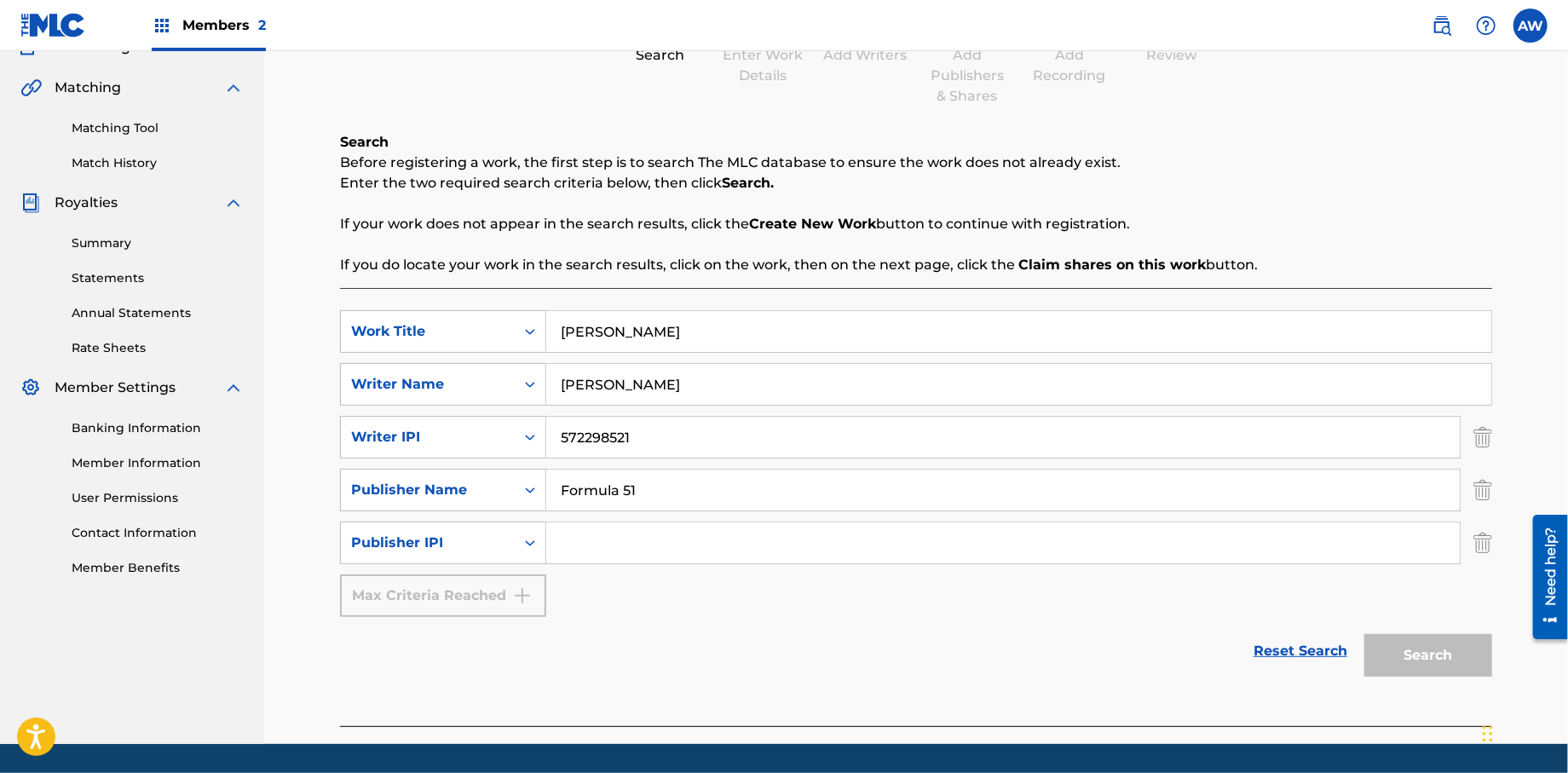
click at [585, 548] on input "Search Form" at bounding box center [1003, 543] width 914 height 41
type input "1106052708"
click at [1427, 654] on button "Search" at bounding box center [1428, 655] width 128 height 42
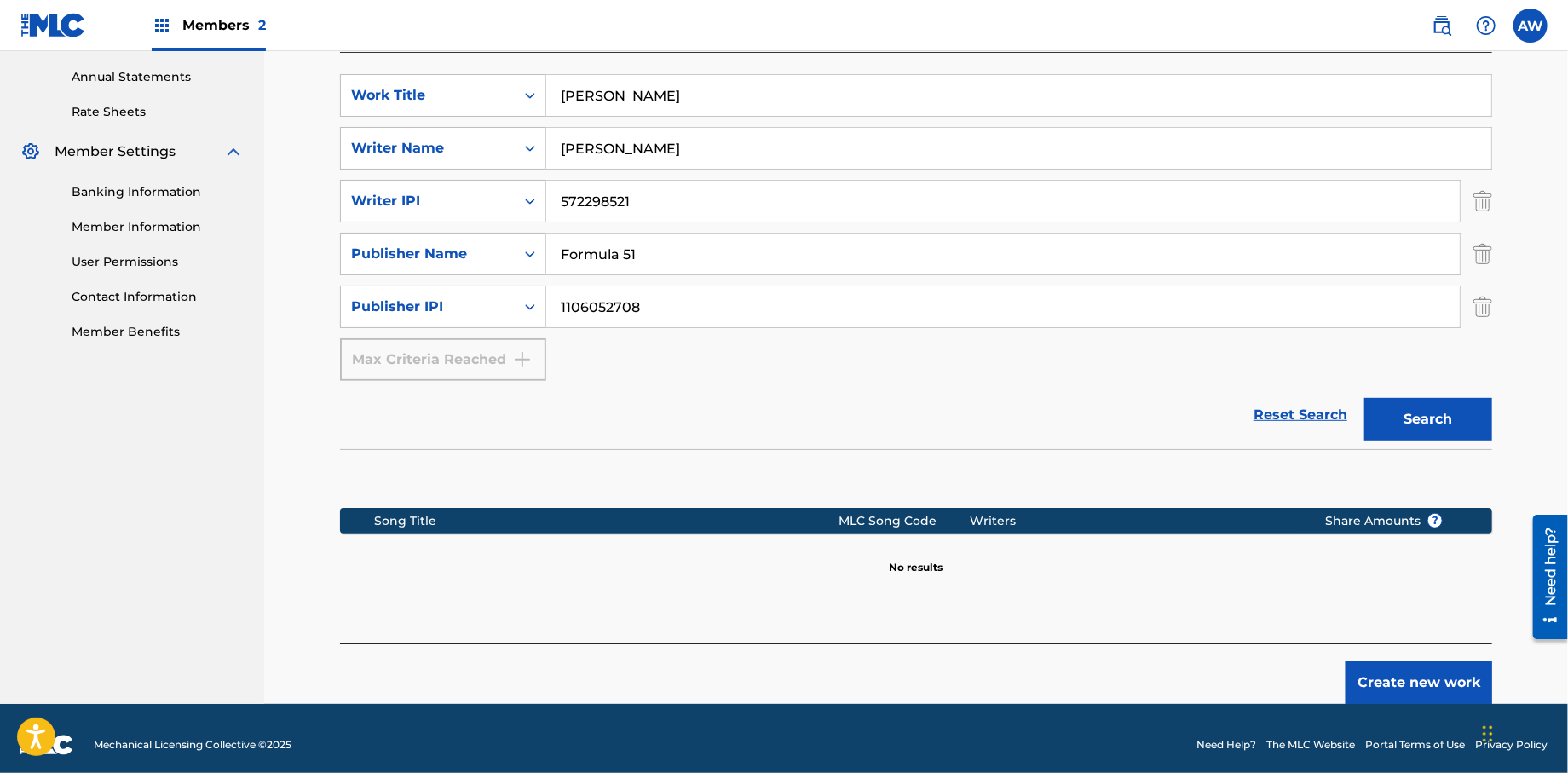
scroll to position [403, 0]
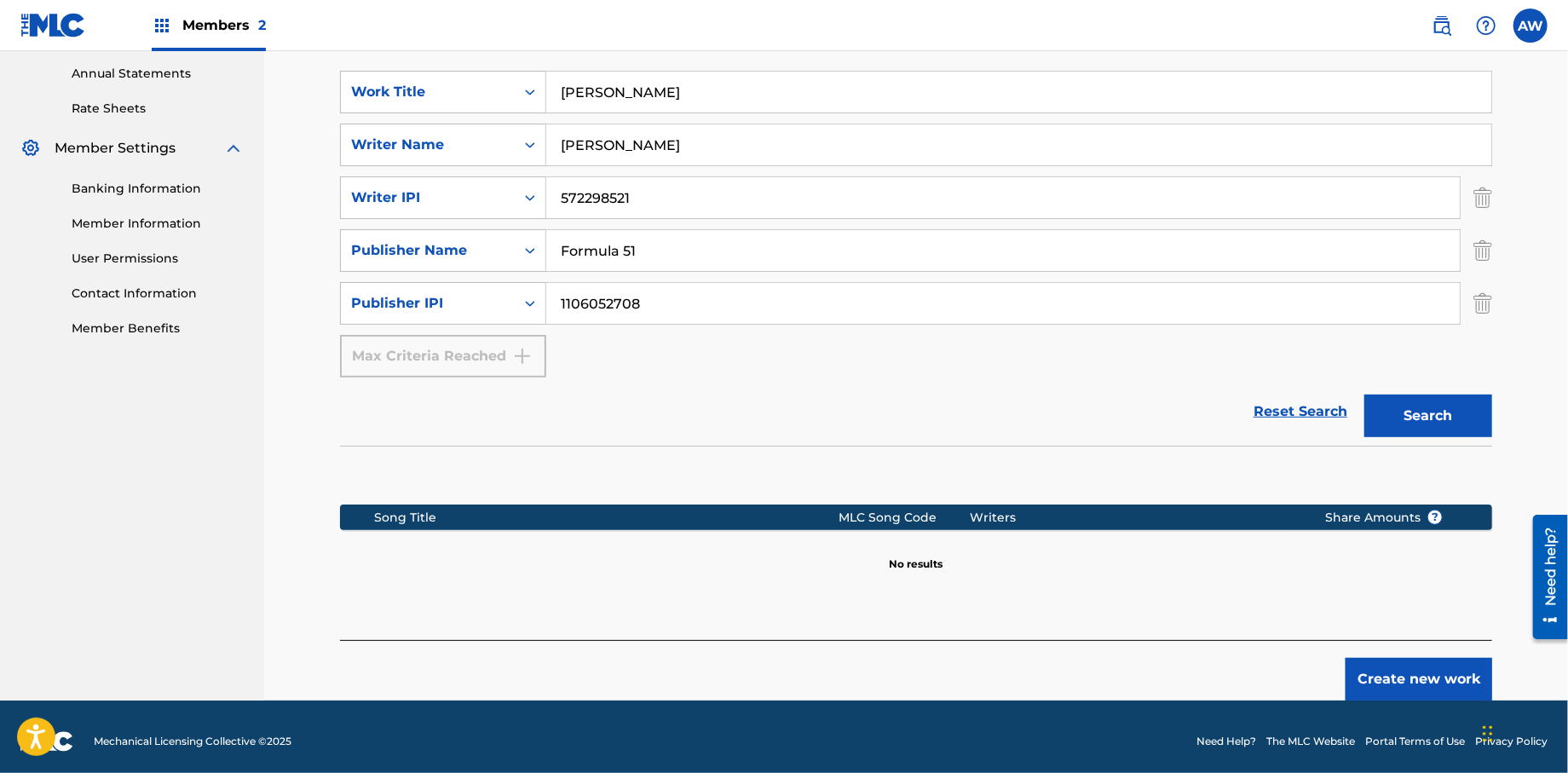
click at [1438, 679] on button "Create new work" at bounding box center [1419, 679] width 146 height 42
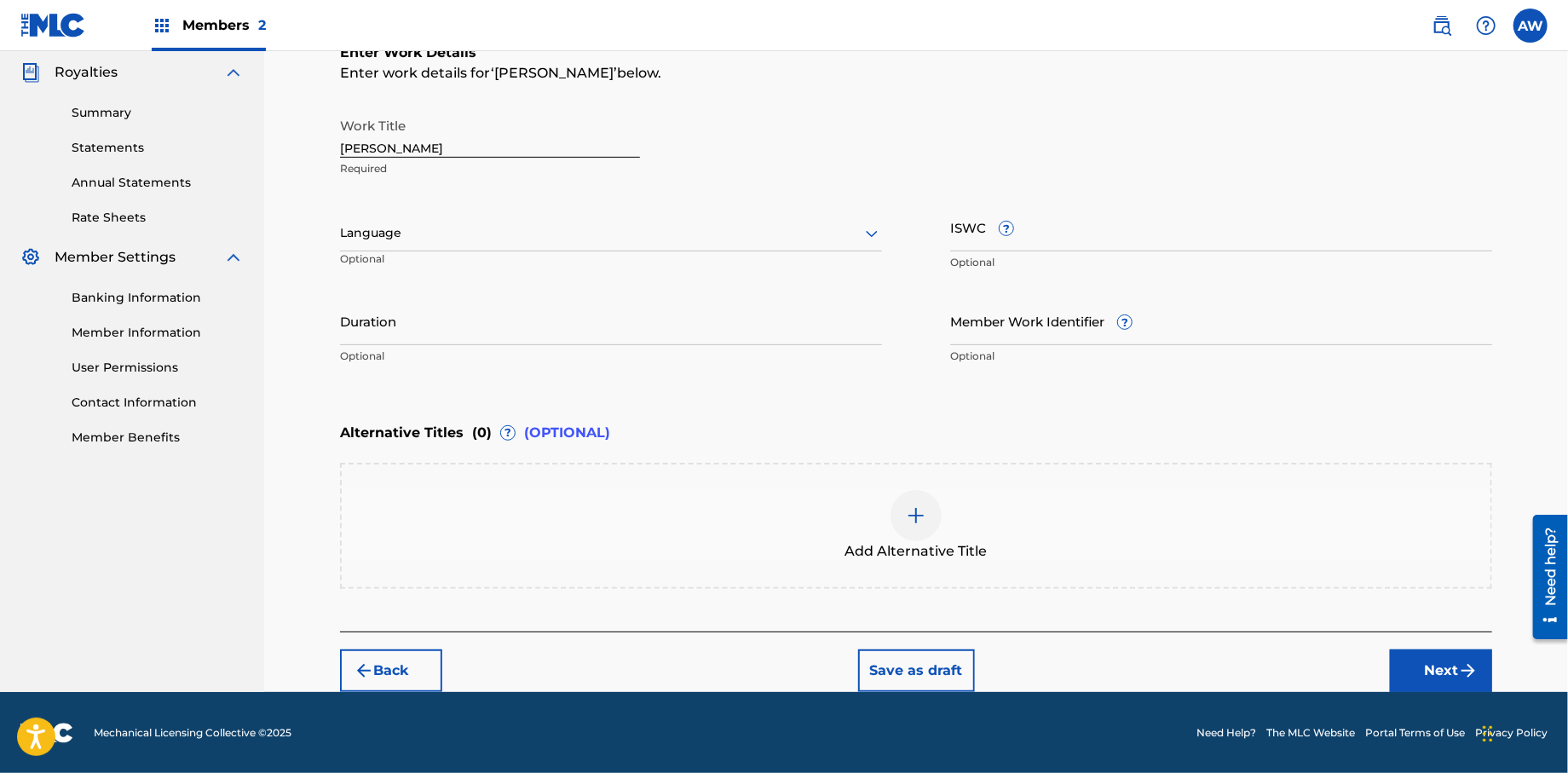
click at [1427, 662] on button "Next" at bounding box center [1441, 671] width 102 height 42
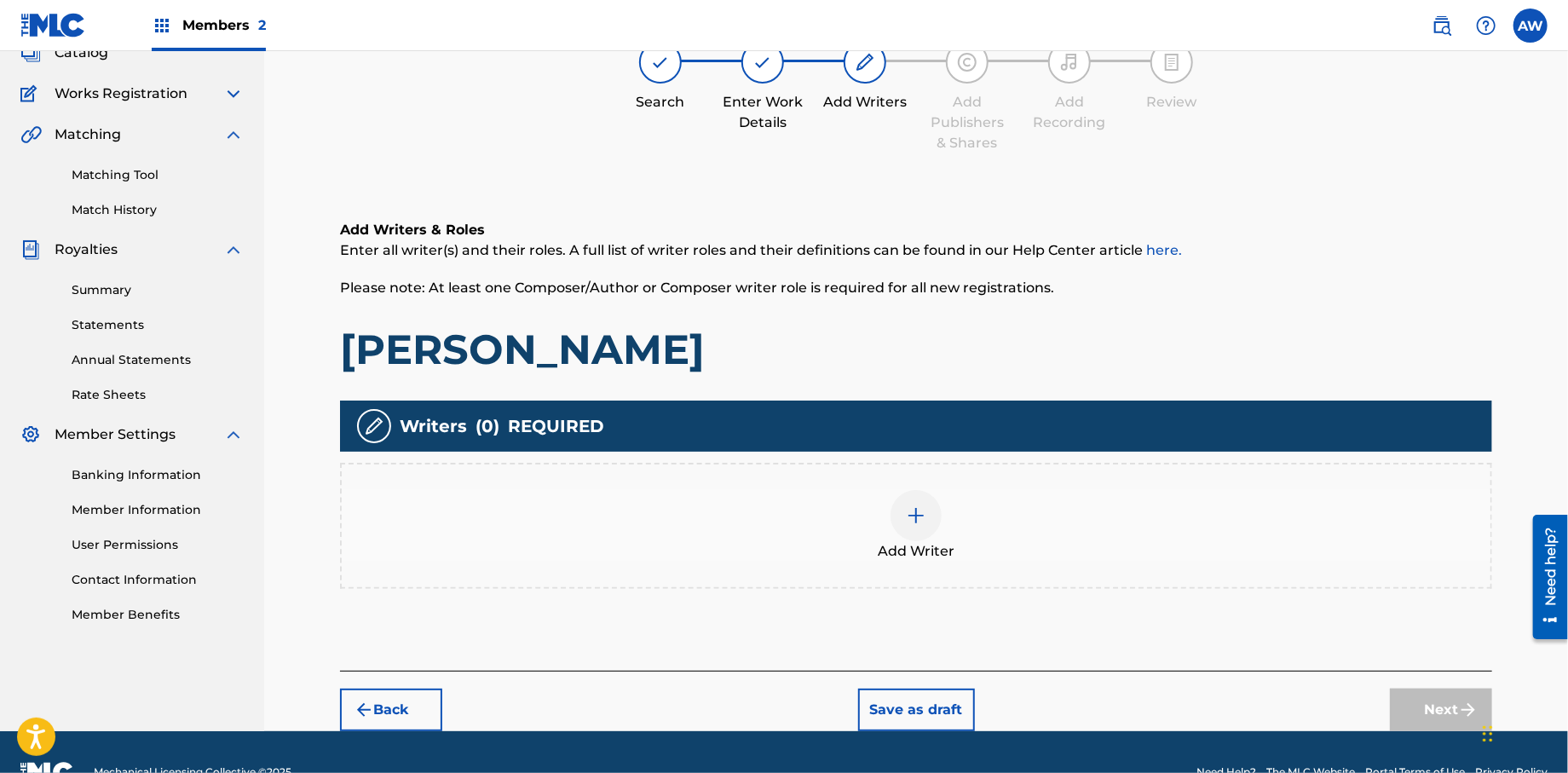
scroll to position [156, 0]
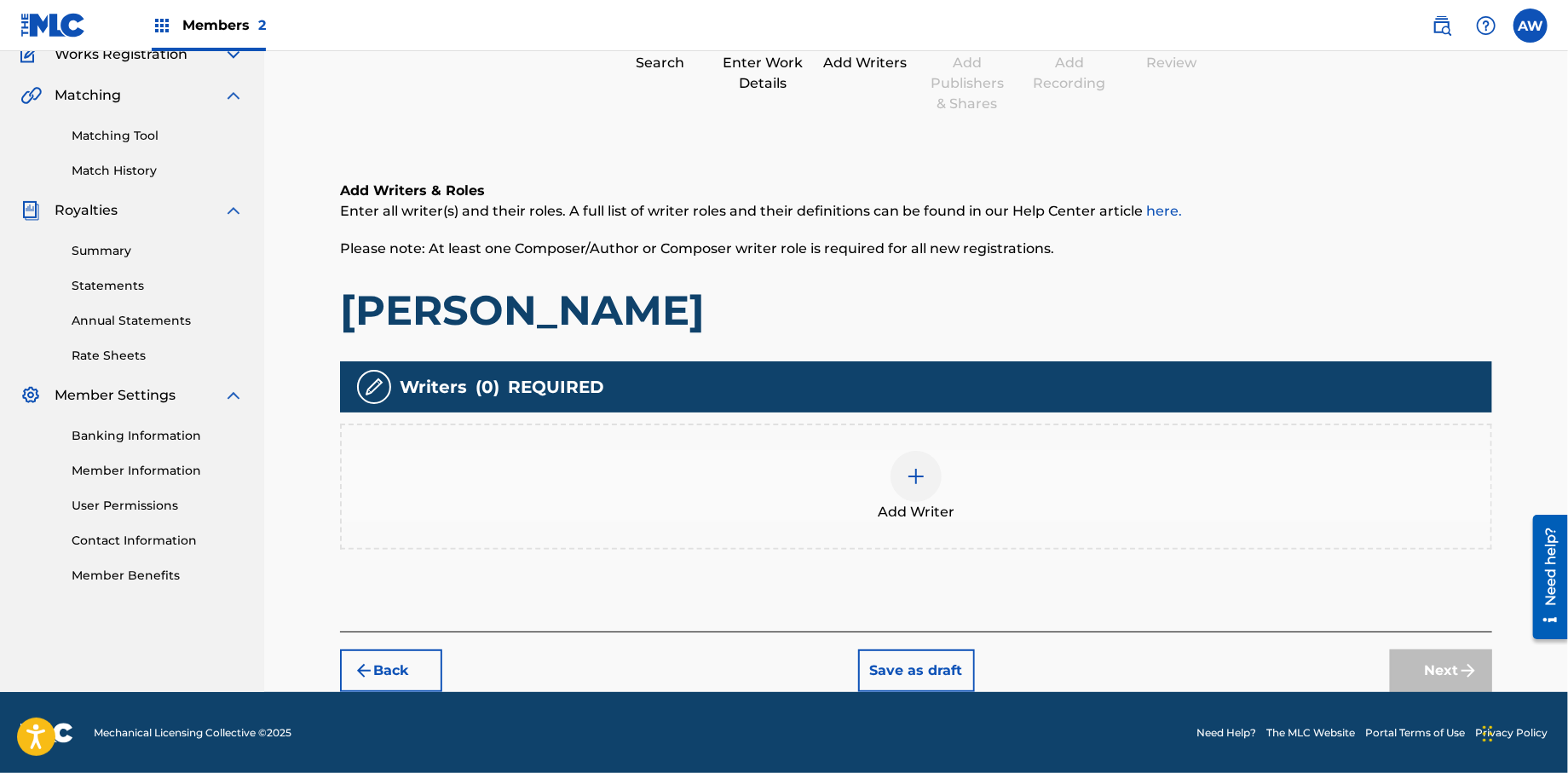
click at [915, 480] on img at bounding box center [916, 476] width 20 height 20
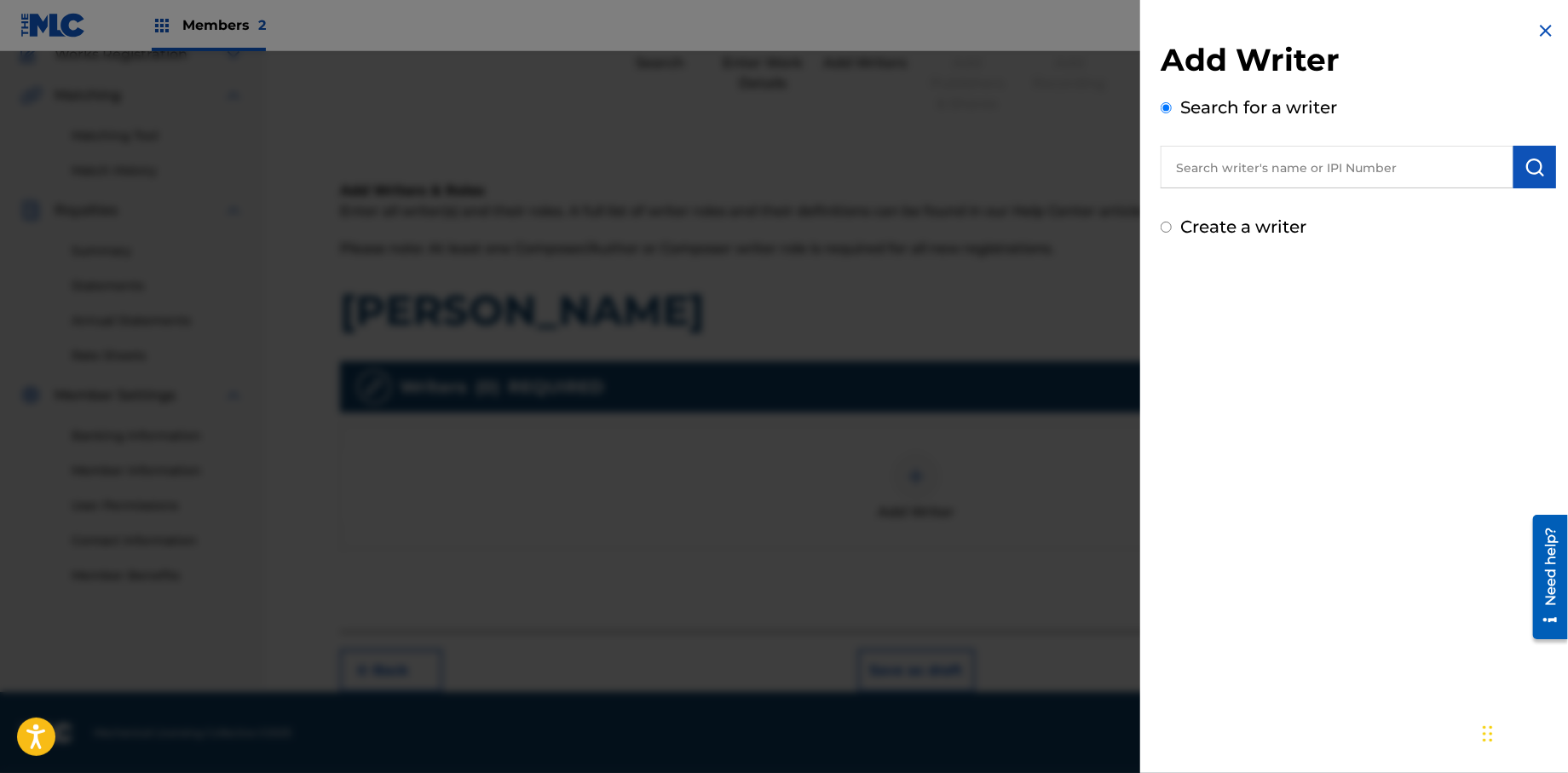
click at [1223, 178] on input "text" at bounding box center [1337, 167] width 353 height 42
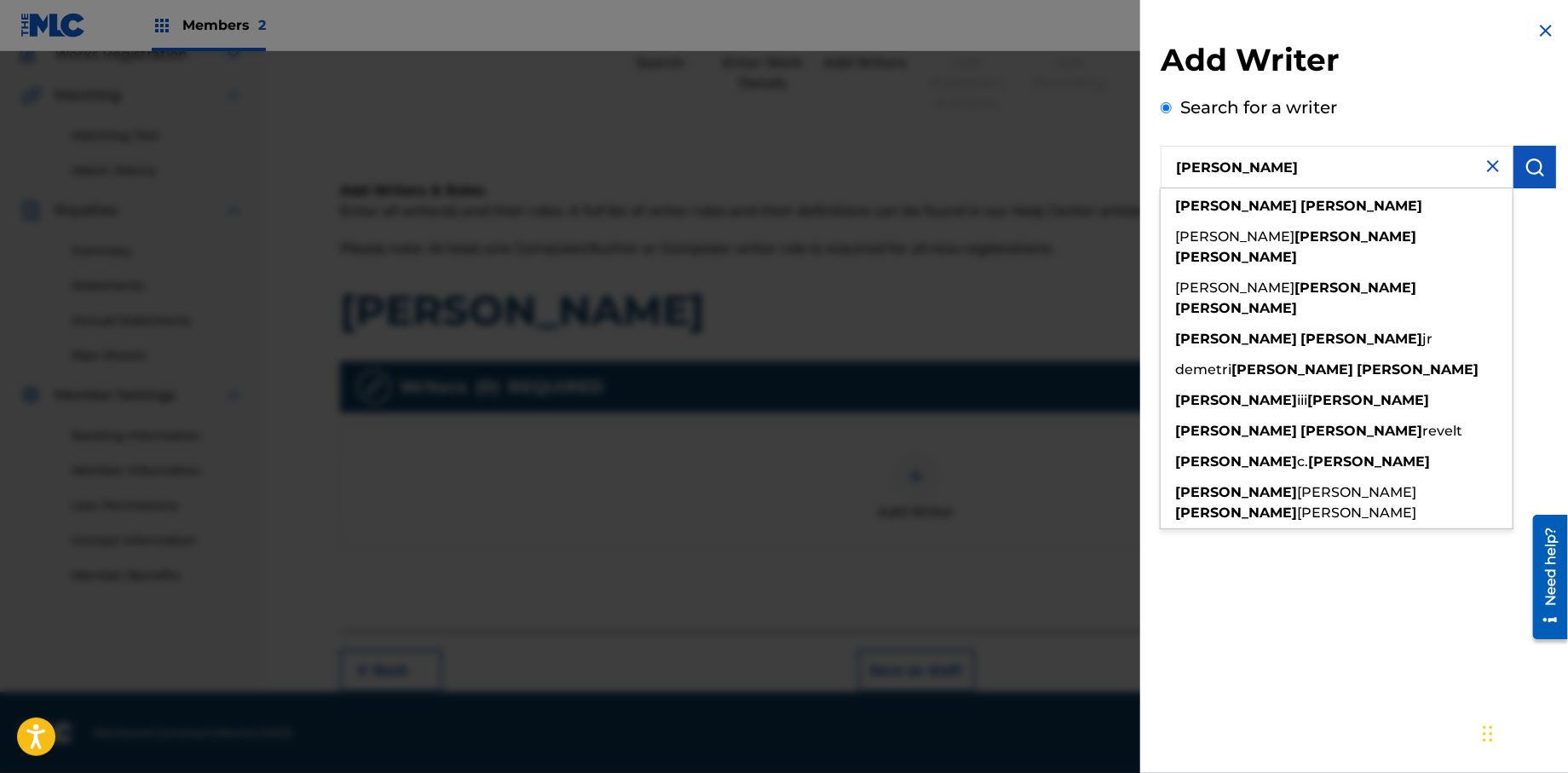
type input "[PERSON_NAME]"
click at [1525, 175] on img "submit" at bounding box center [1535, 167] width 20 height 20
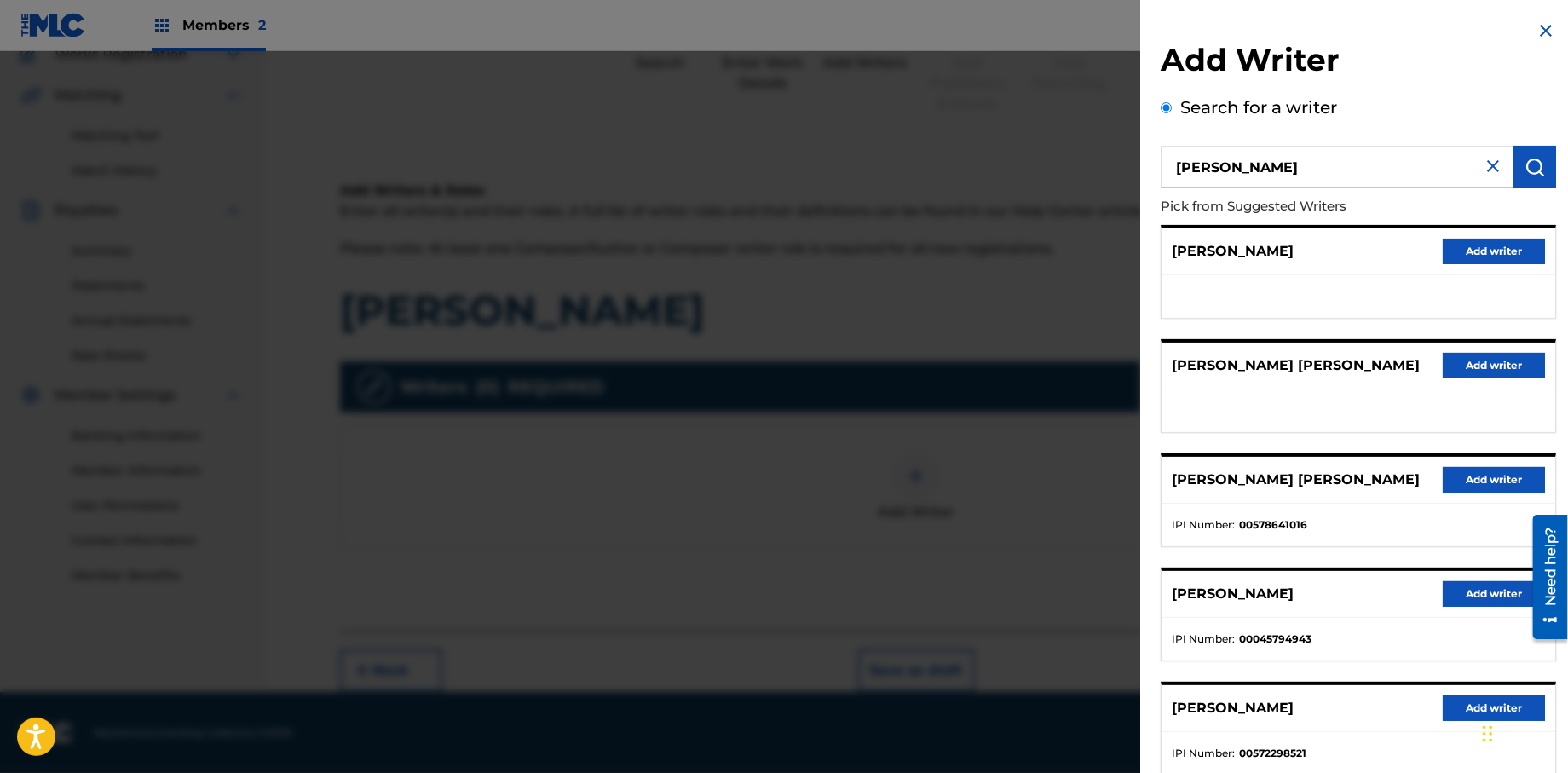
click at [1467, 706] on button "Add writer" at bounding box center [1494, 708] width 102 height 26
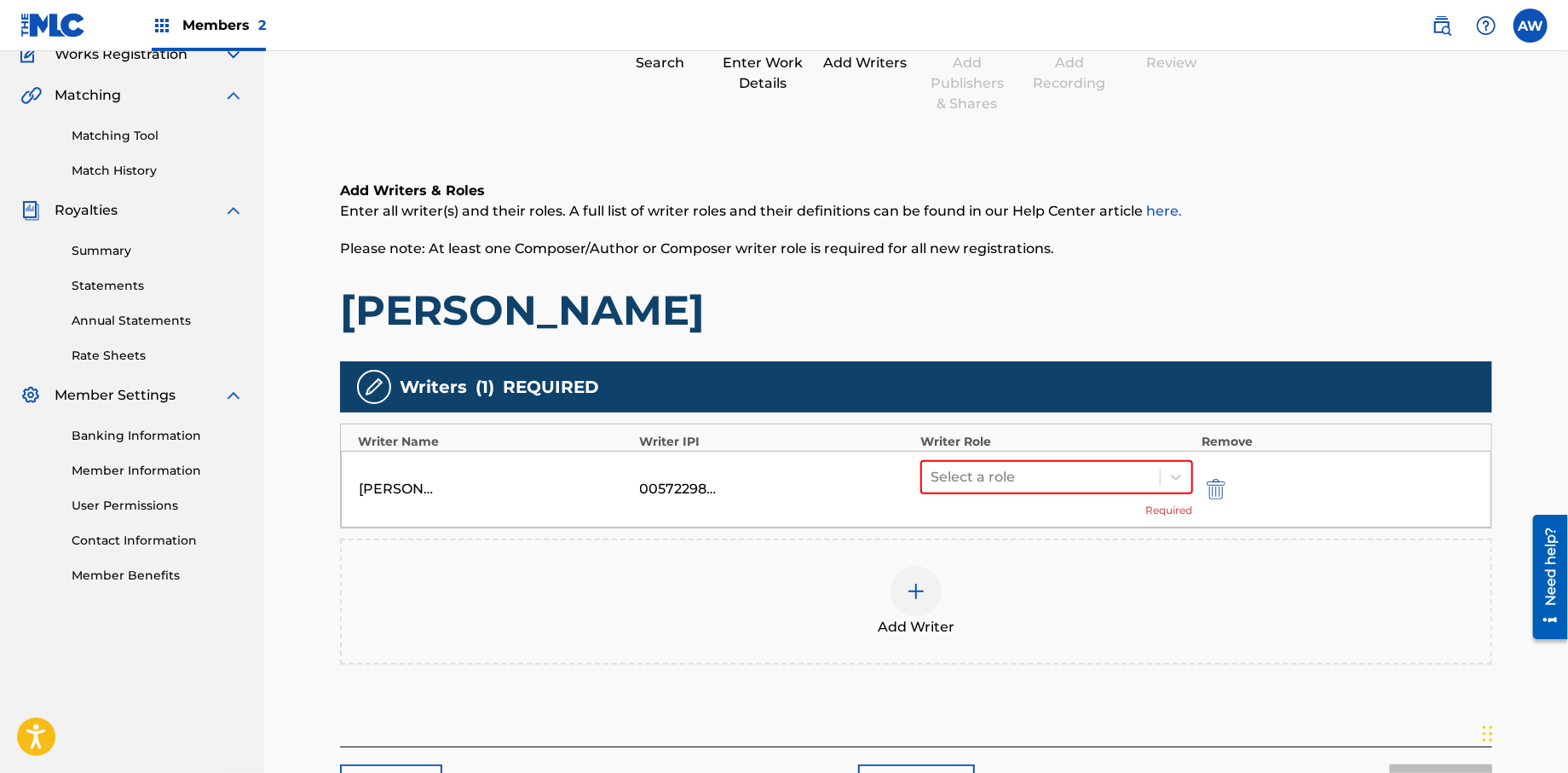
click at [917, 592] on img at bounding box center [916, 591] width 20 height 20
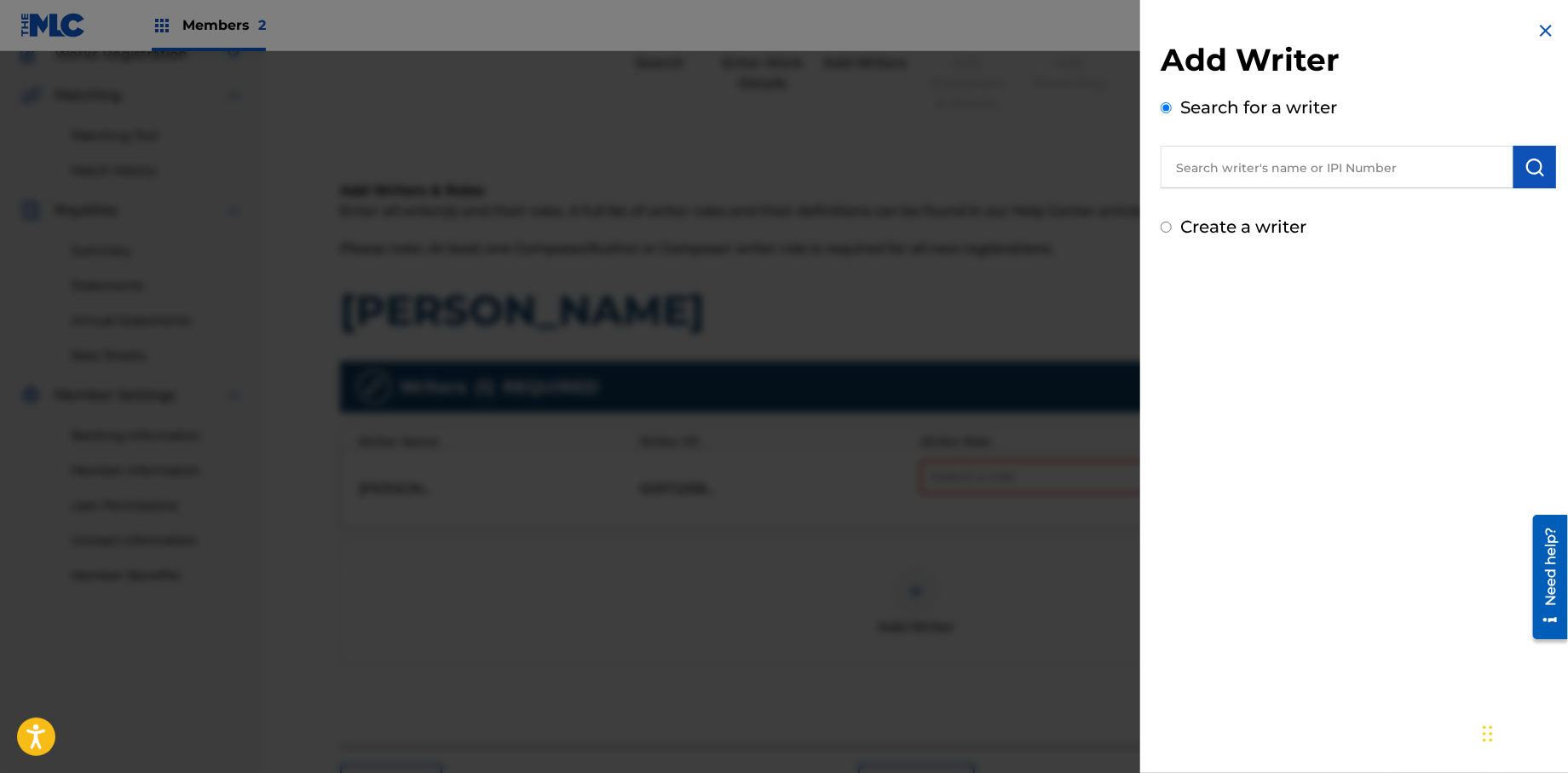
click at [1165, 223] on input "Create a writer" at bounding box center [1166, 227] width 11 height 11
radio input "false"
radio input "true"
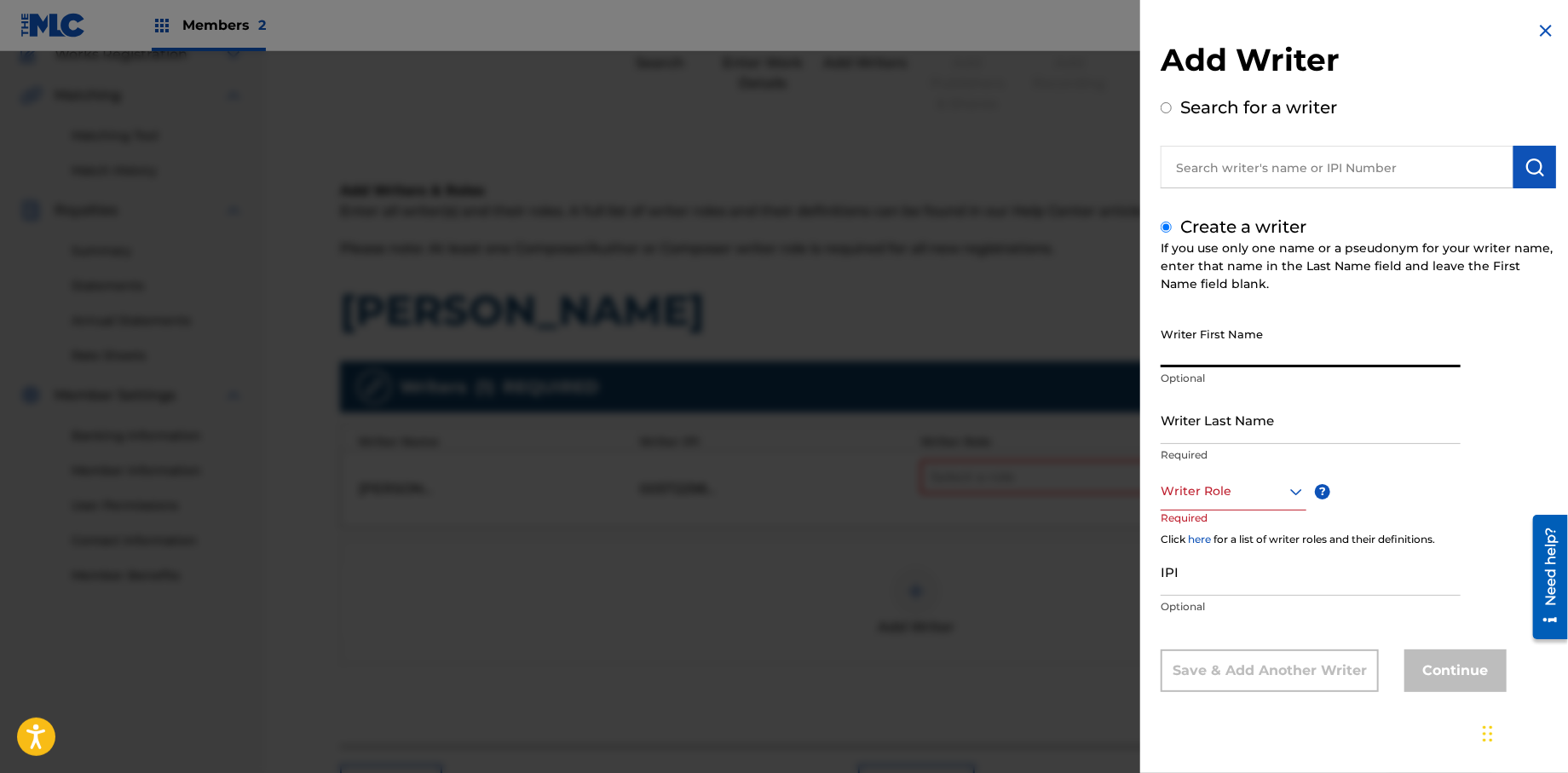
click at [1227, 351] on input "Writer First Name" at bounding box center [1311, 343] width 300 height 48
type input "[PERSON_NAME]"
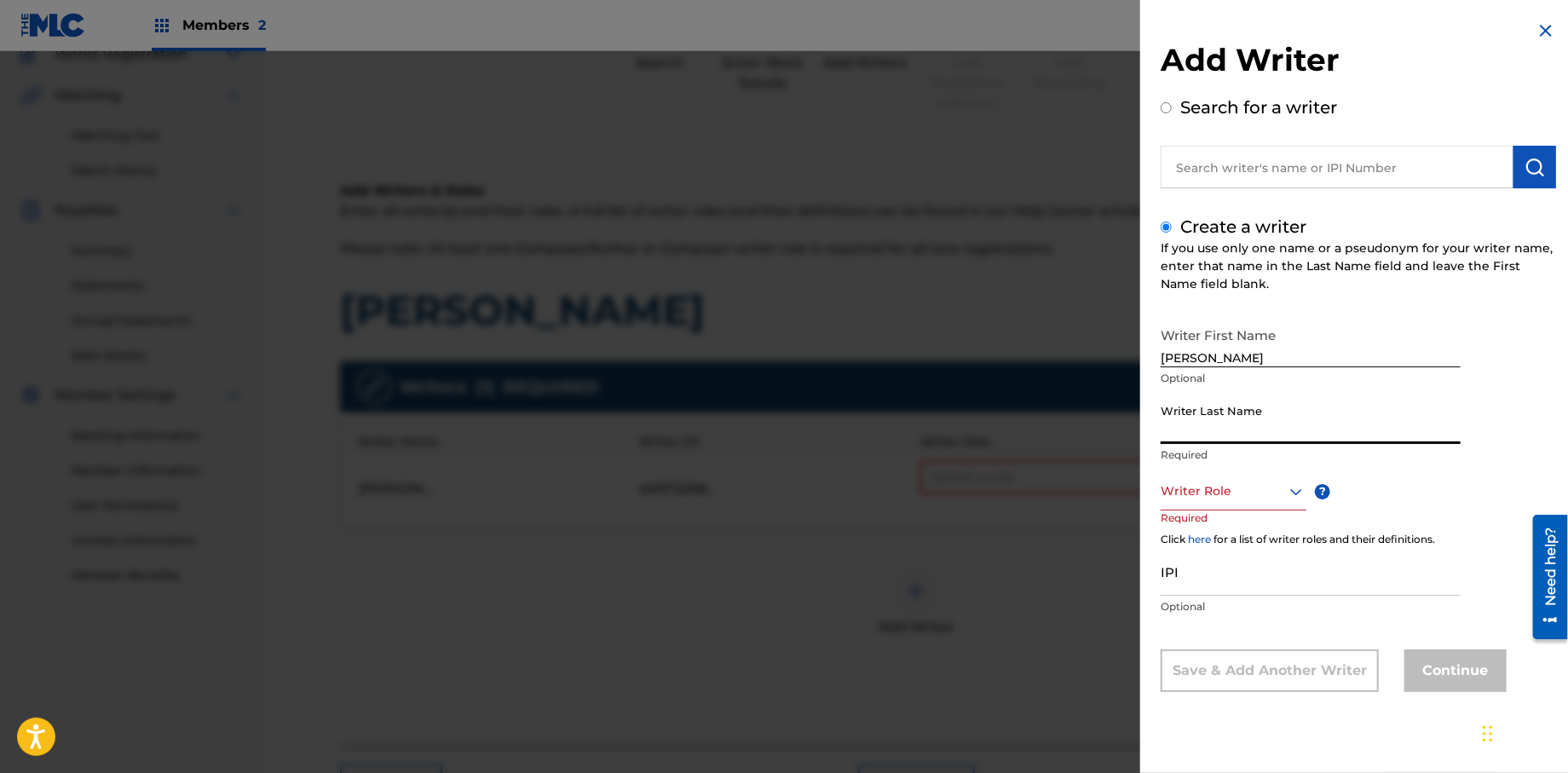
click at [1170, 438] on input "Writer Last Name" at bounding box center [1311, 420] width 300 height 48
type input "[PERSON_NAME]"
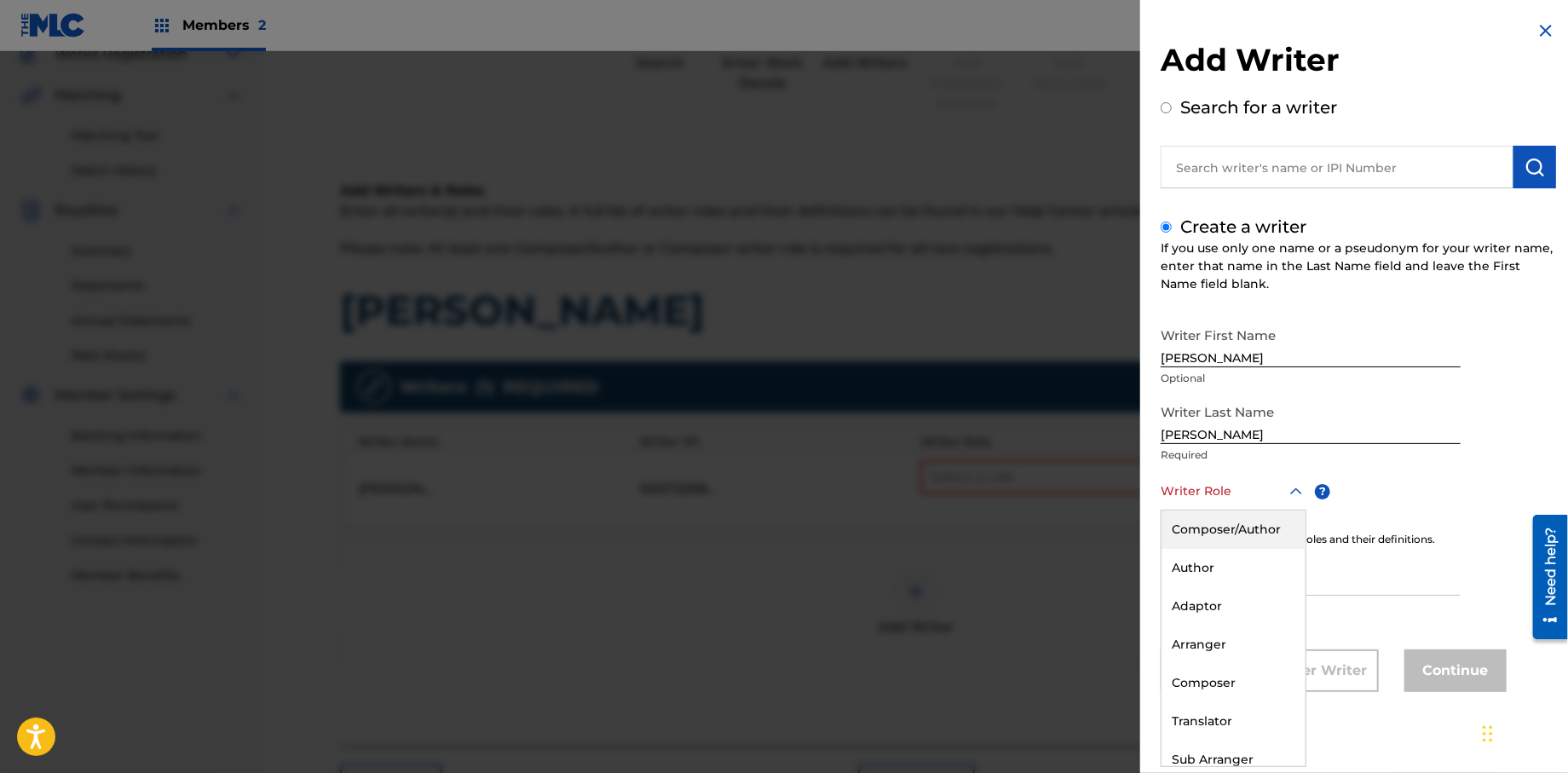
click at [1232, 505] on div "Writer Role" at bounding box center [1233, 492] width 145 height 39
click at [1198, 680] on div "Composer" at bounding box center [1233, 683] width 144 height 39
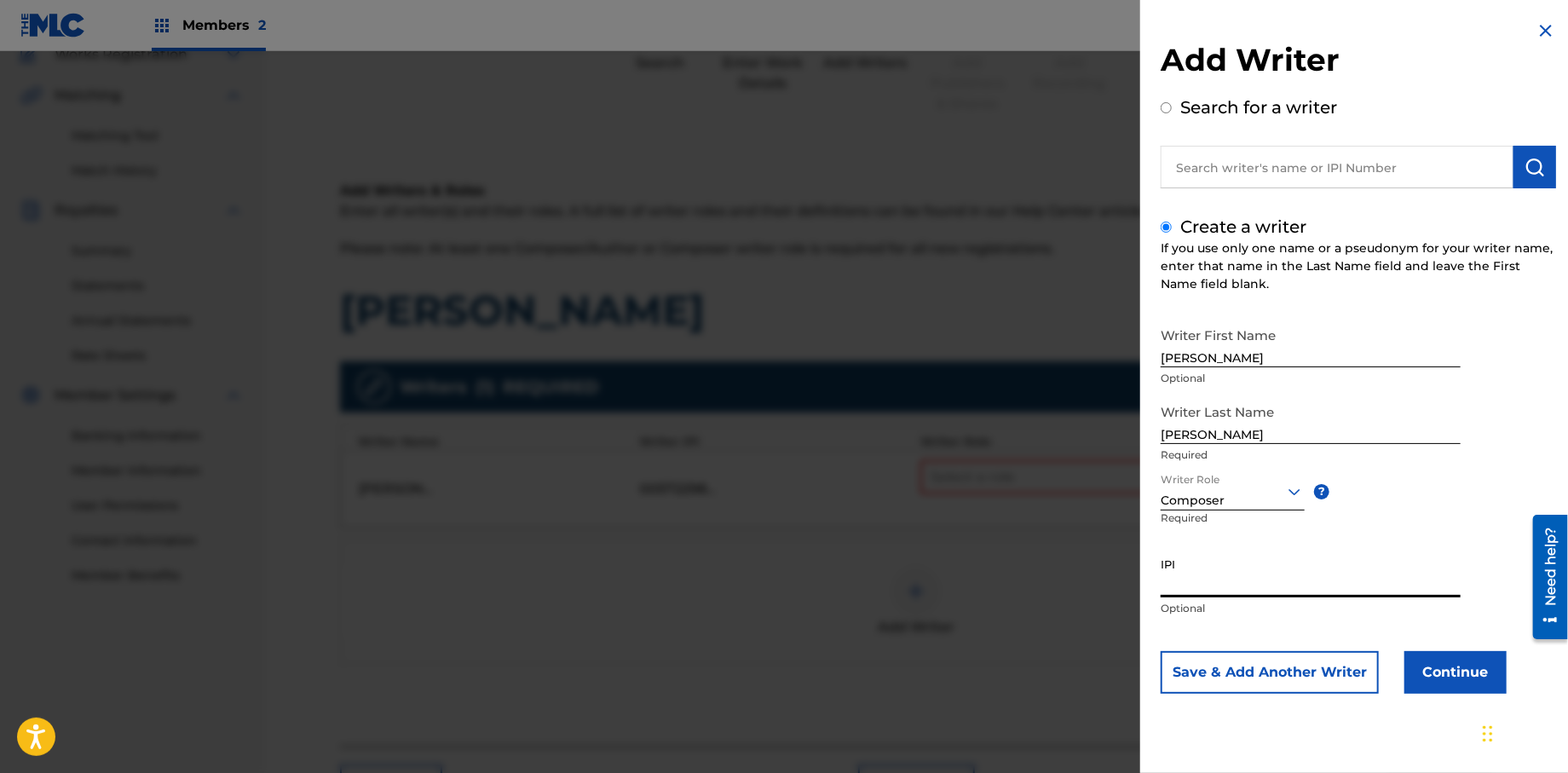
click at [1204, 586] on input "IPI" at bounding box center [1311, 573] width 300 height 48
type input "528264054"
click at [1427, 659] on button "Continue" at bounding box center [1456, 673] width 102 height 42
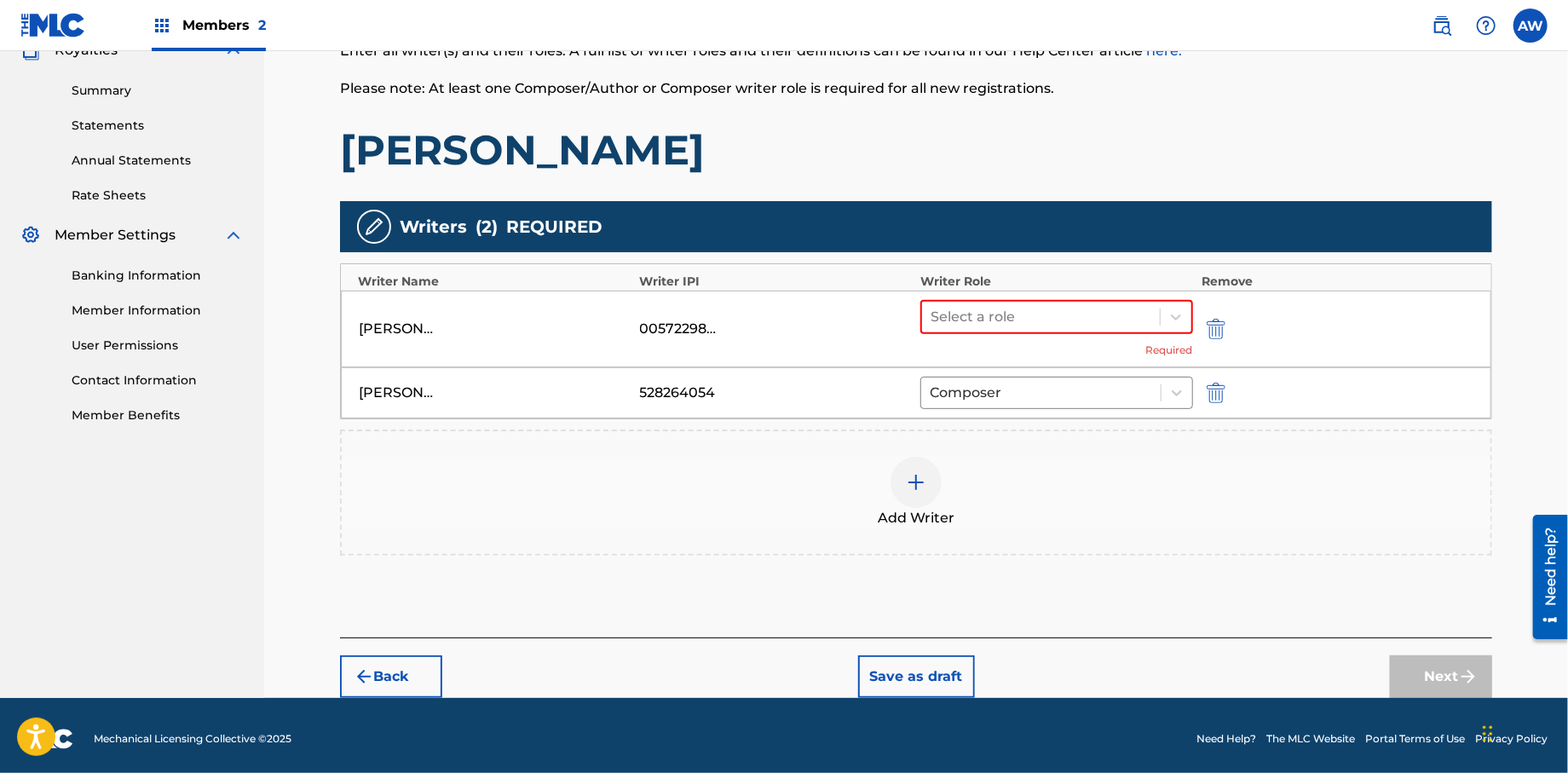
scroll to position [322, 0]
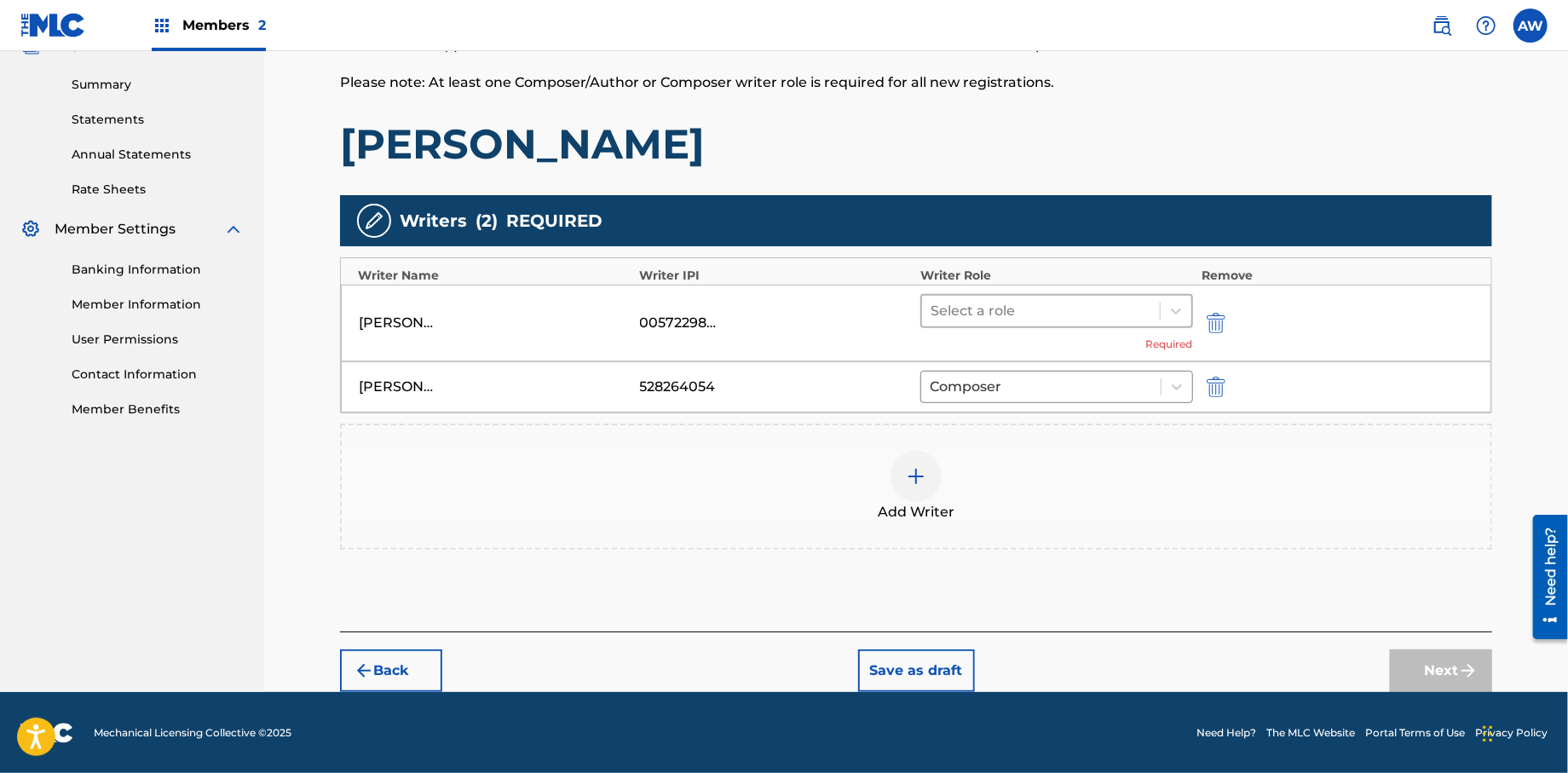
click at [976, 316] on div at bounding box center [1041, 310] width 220 height 24
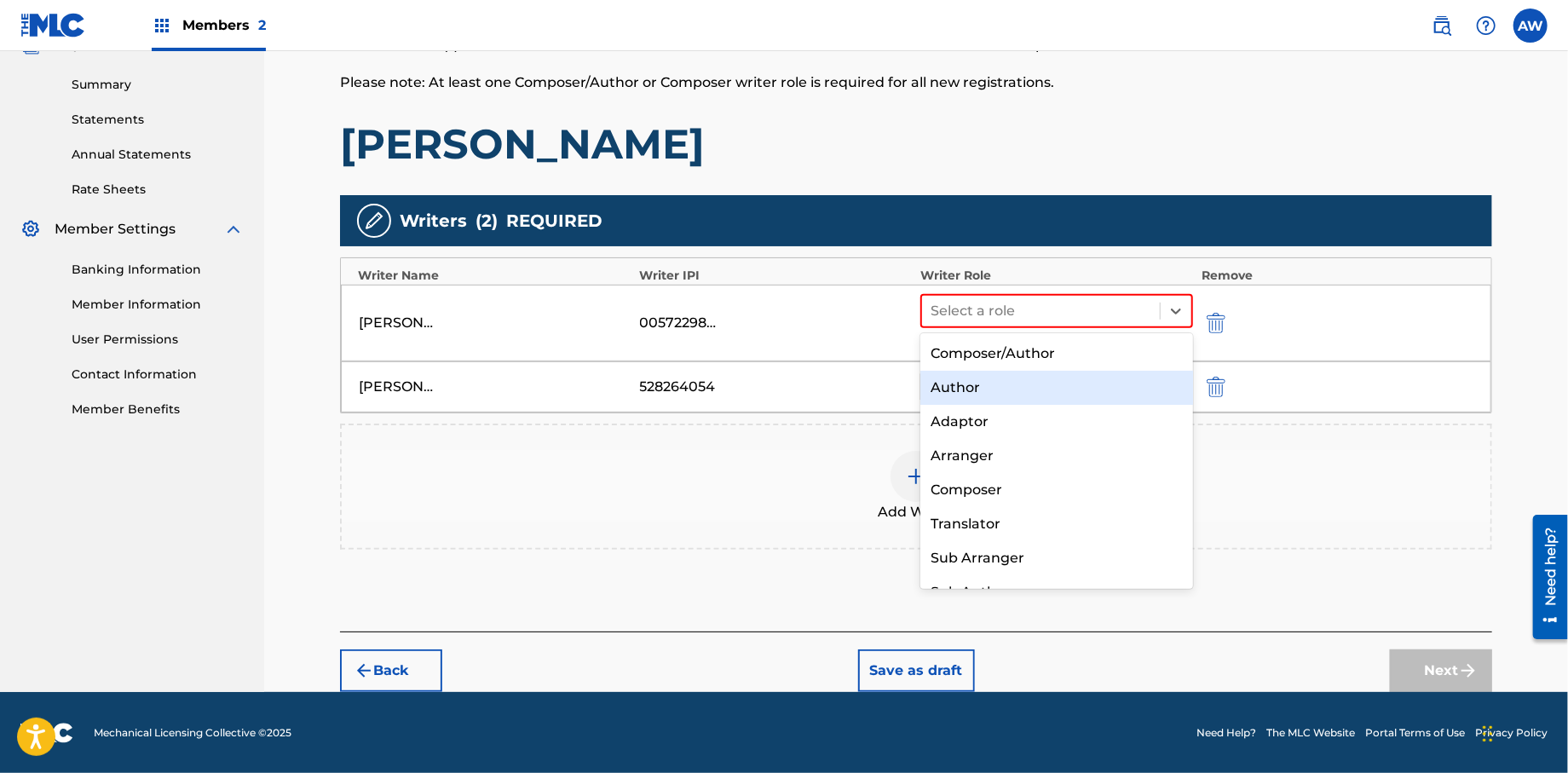
click at [959, 386] on div "Author" at bounding box center [1056, 388] width 272 height 34
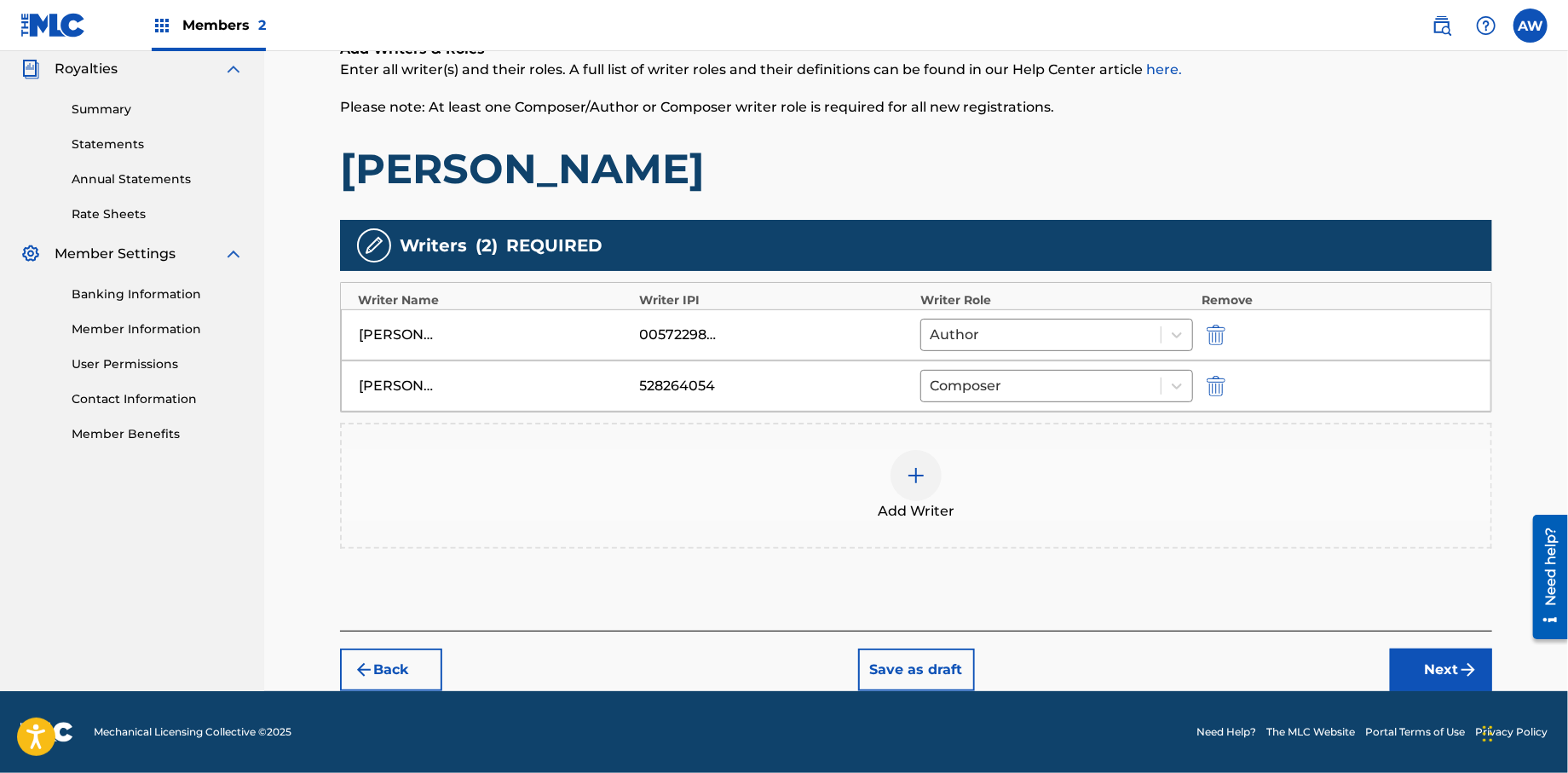
scroll to position [297, 0]
click at [1431, 669] on button "Next" at bounding box center [1441, 670] width 102 height 42
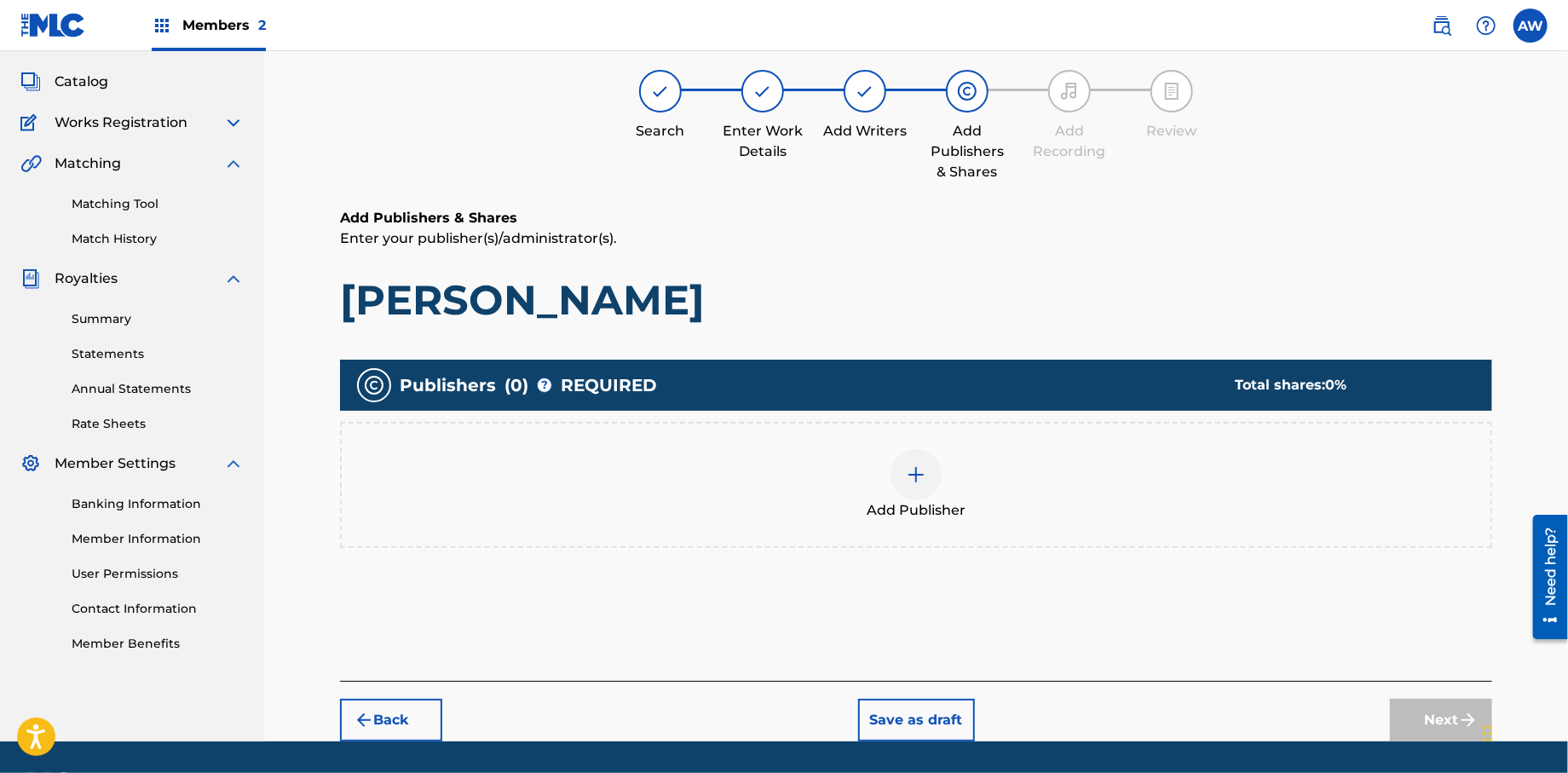
scroll to position [77, 0]
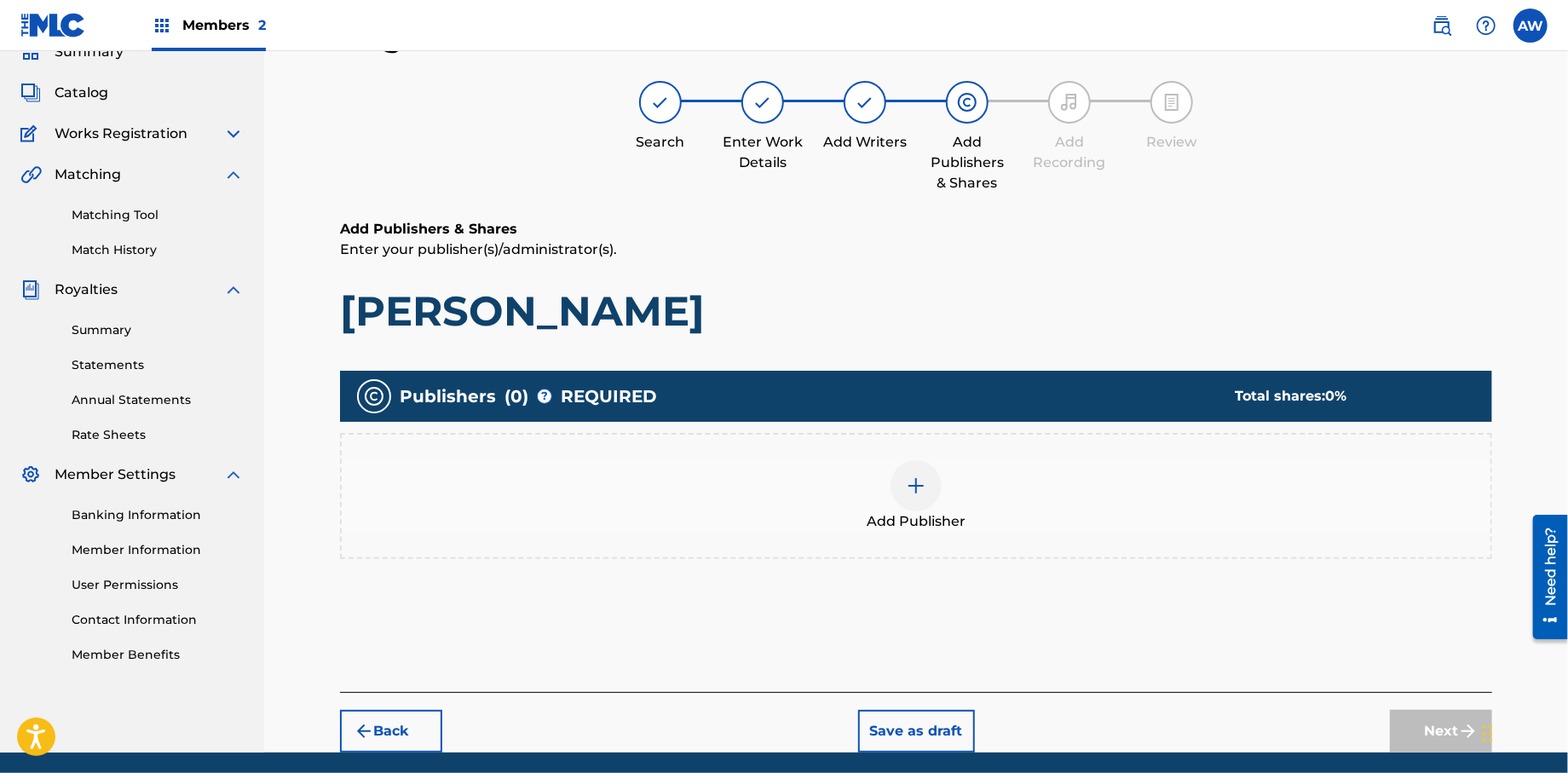
click at [908, 488] on img at bounding box center [916, 486] width 20 height 20
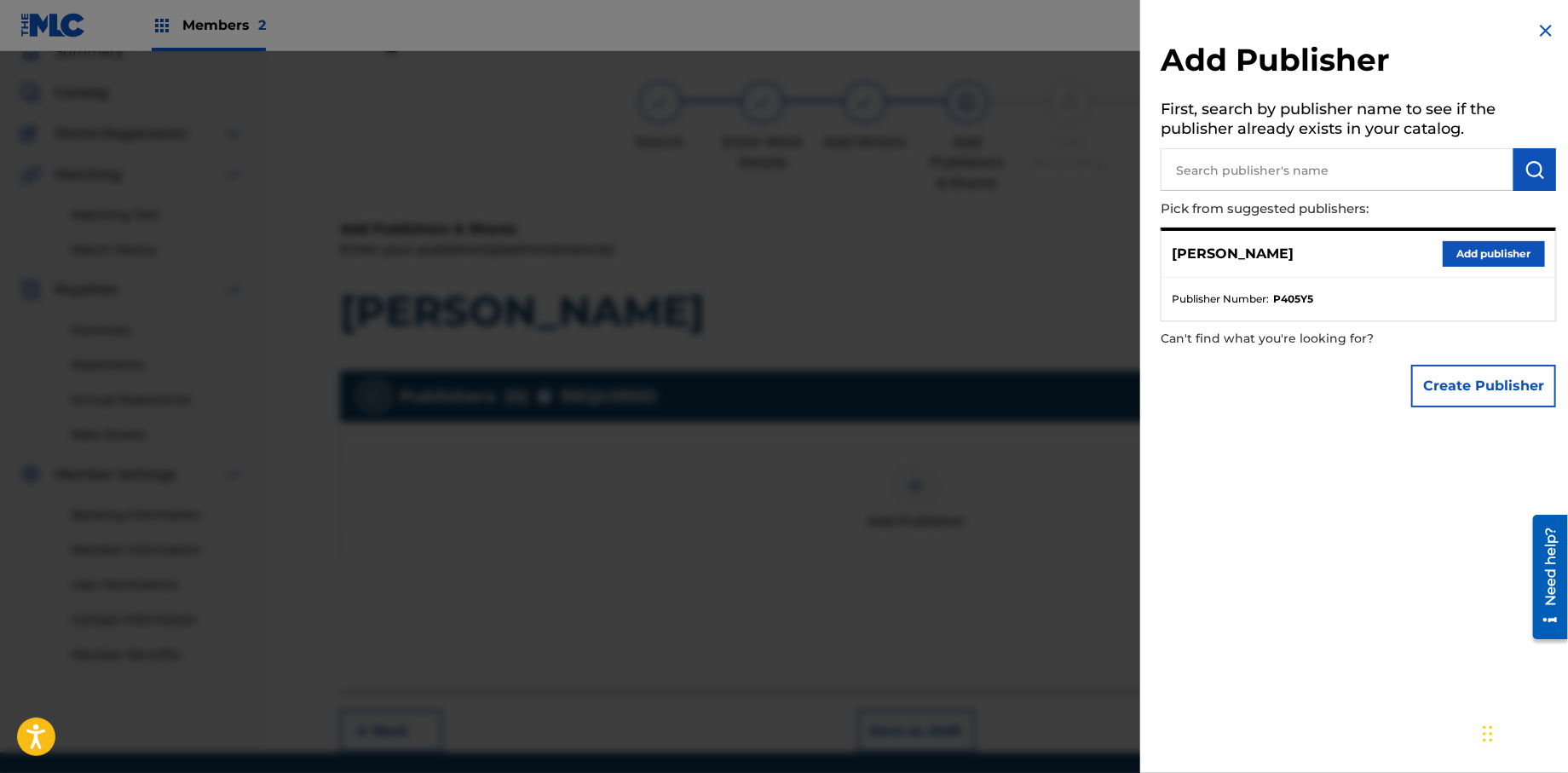
click at [1447, 385] on button "Create Publisher" at bounding box center [1483, 386] width 145 height 42
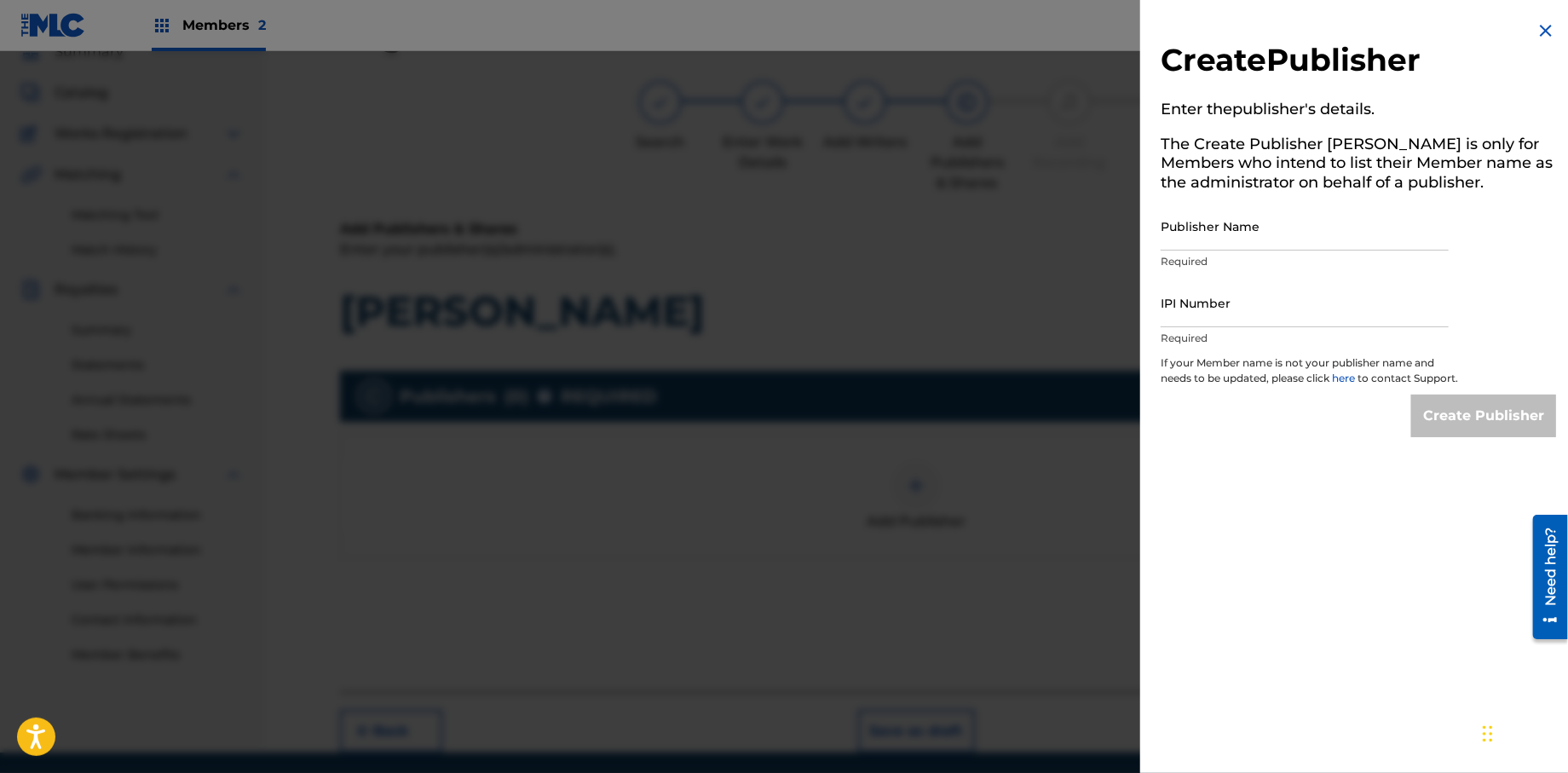
click at [1191, 227] on input "Publisher Name" at bounding box center [1304, 226] width 288 height 48
type input "Formula 51"
click at [1214, 308] on input "IPI Number" at bounding box center [1304, 302] width 288 height 48
type input "1106052708"
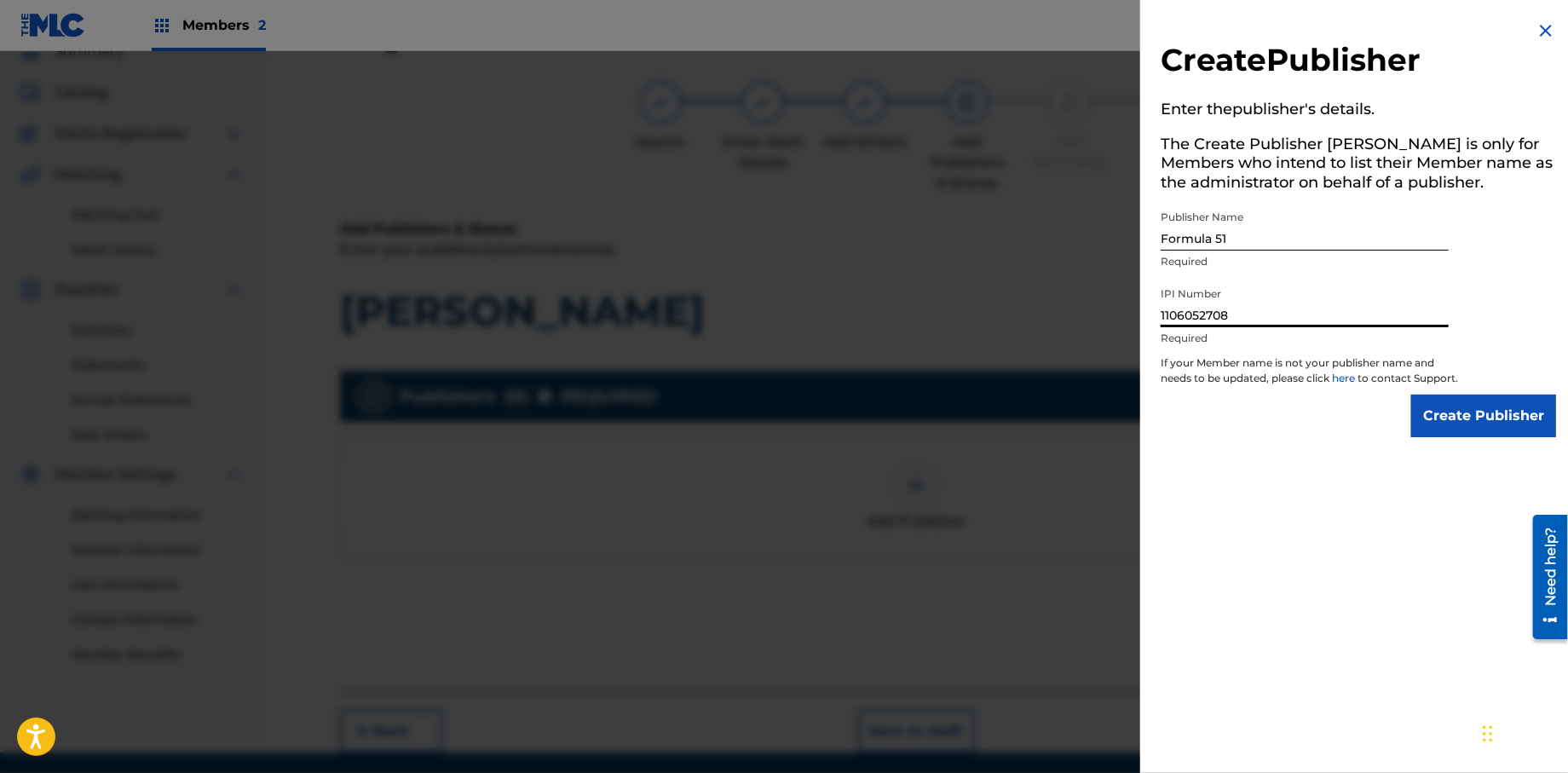
click at [1490, 434] on input "Create Publisher" at bounding box center [1483, 416] width 145 height 42
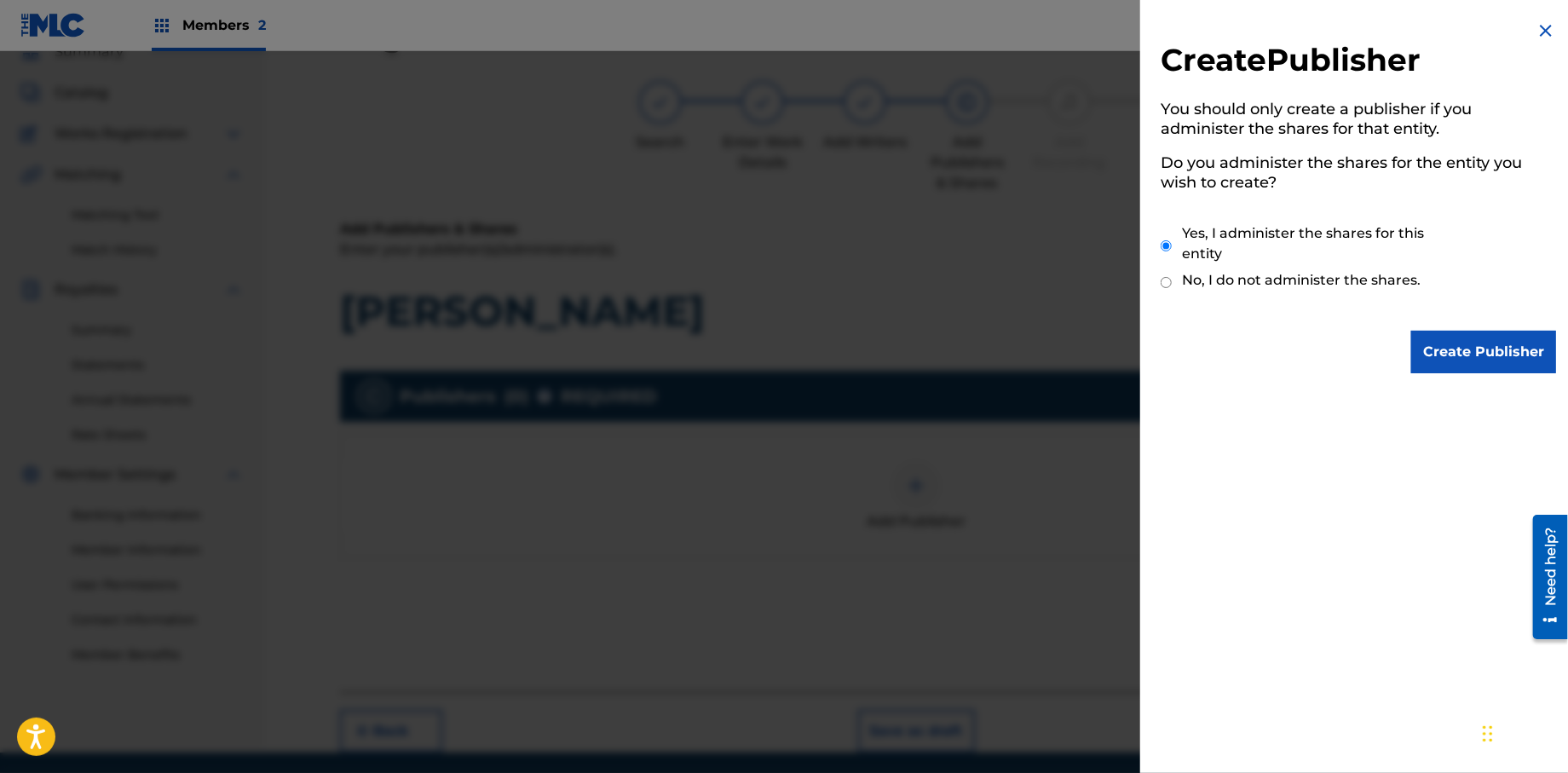
click at [1483, 352] on input "Create Publisher" at bounding box center [1483, 352] width 145 height 42
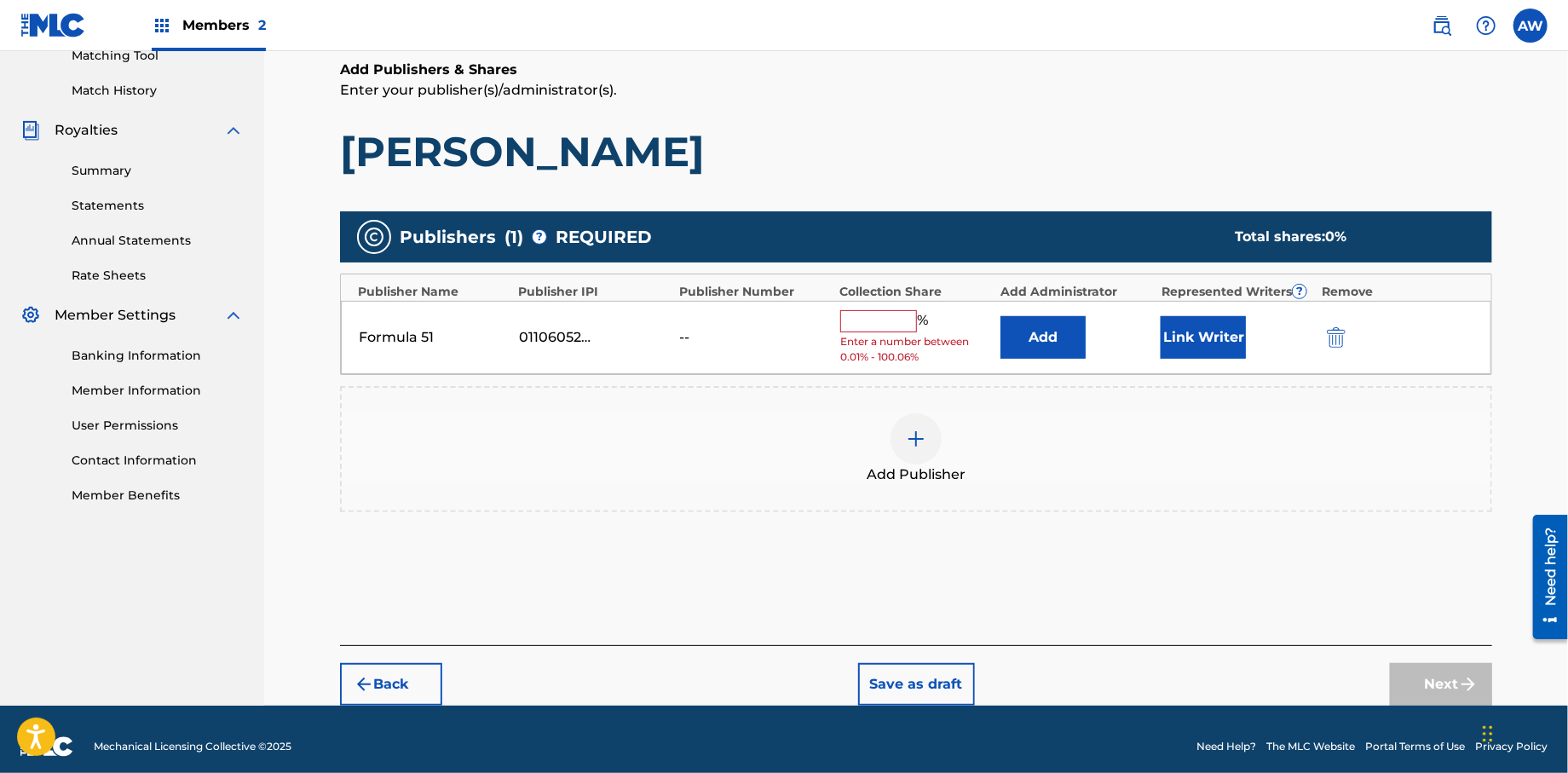
scroll to position [249, 0]
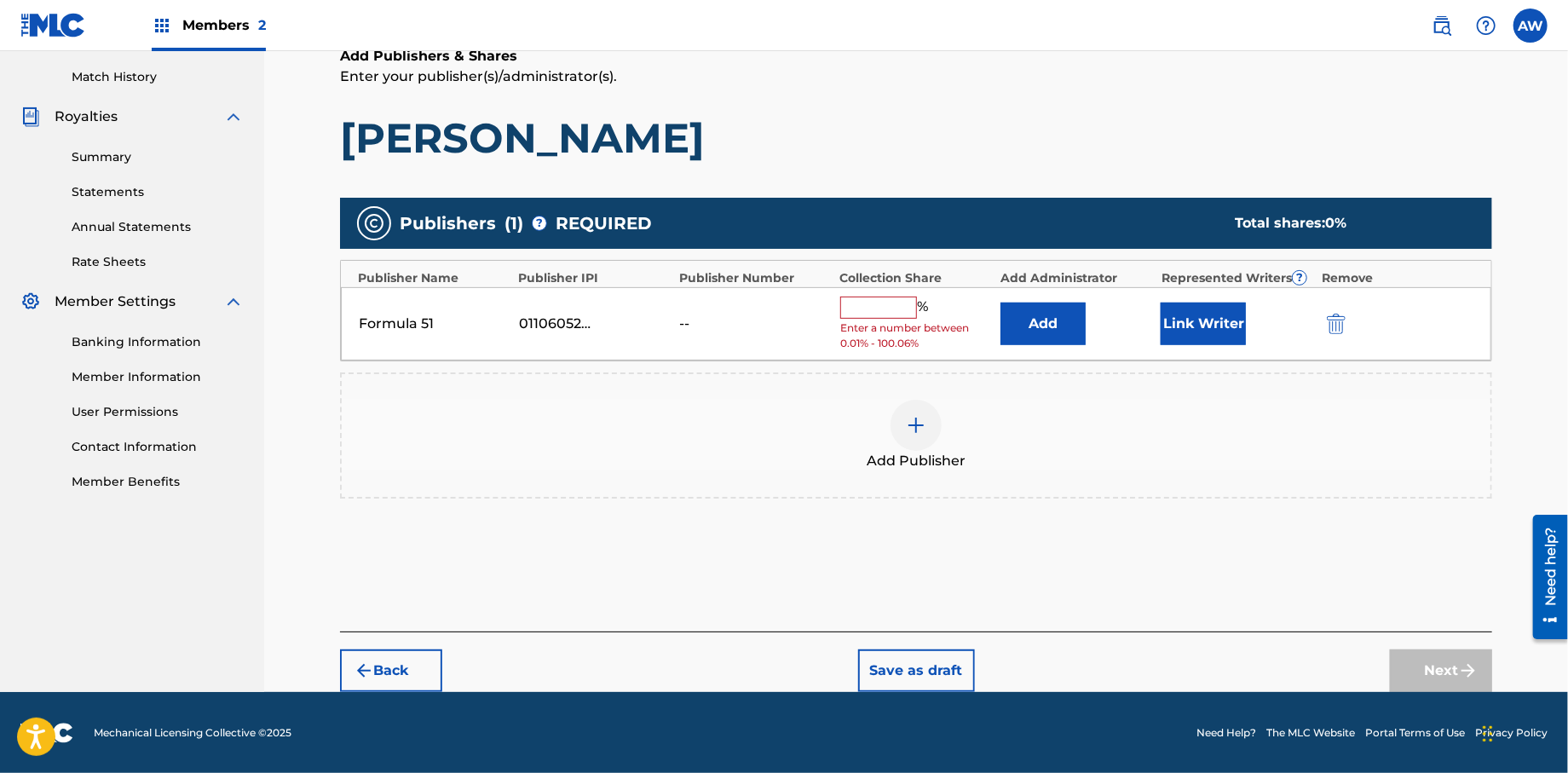
click at [870, 305] on input "text" at bounding box center [878, 307] width 77 height 22
type input "100"
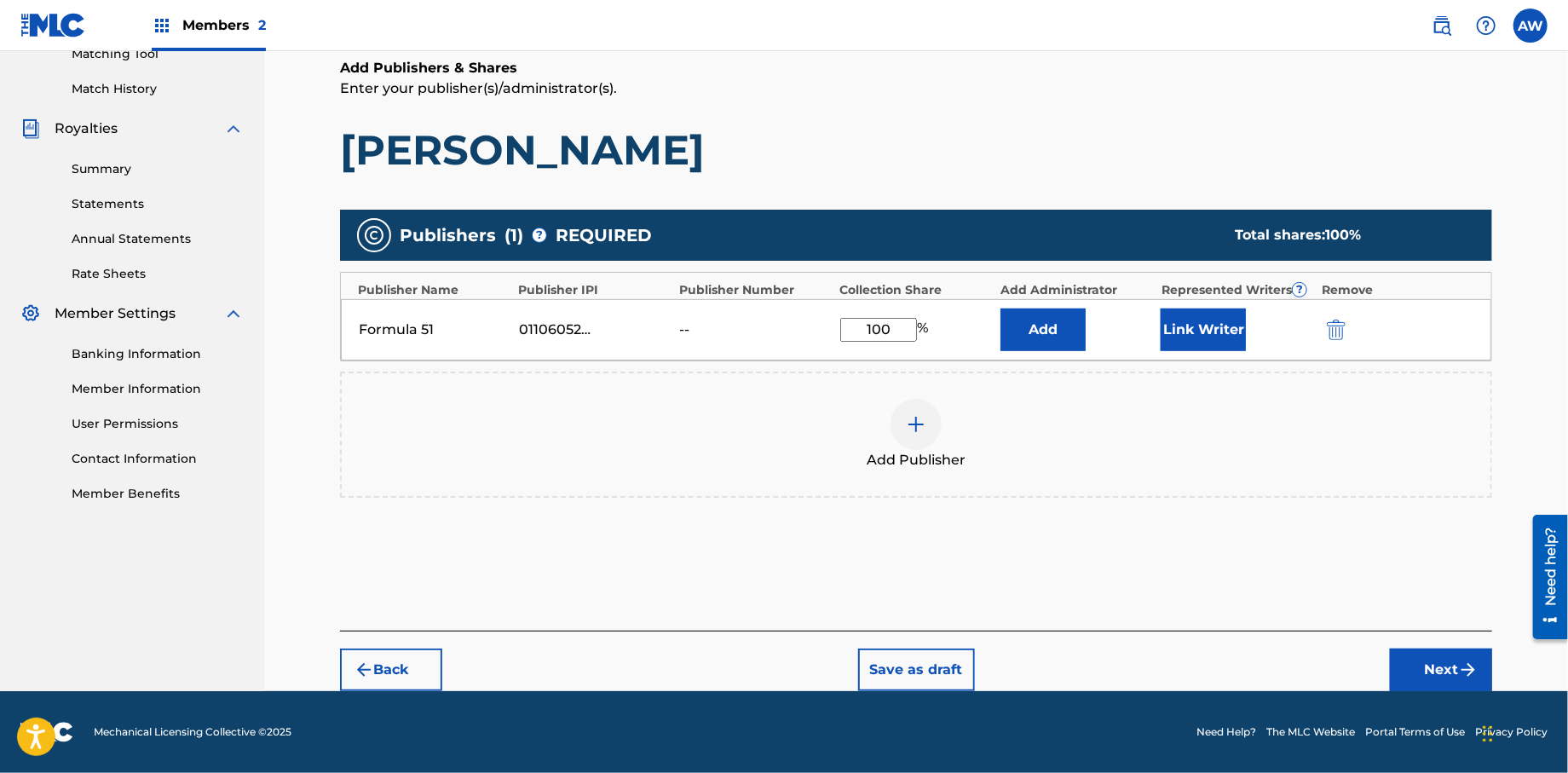
scroll to position [237, 0]
click at [1408, 664] on button "Next" at bounding box center [1441, 671] width 102 height 42
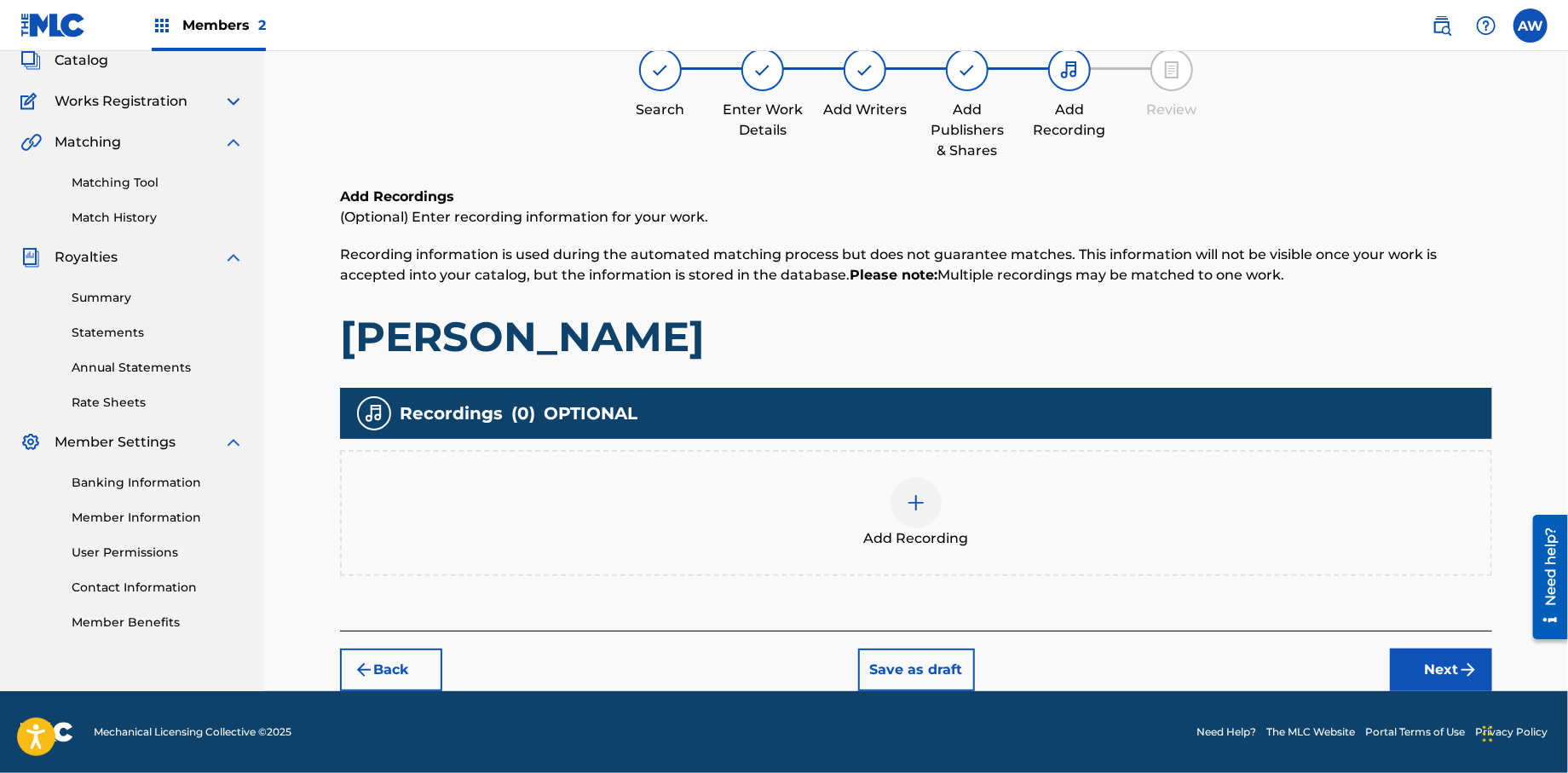
scroll to position [77, 0]
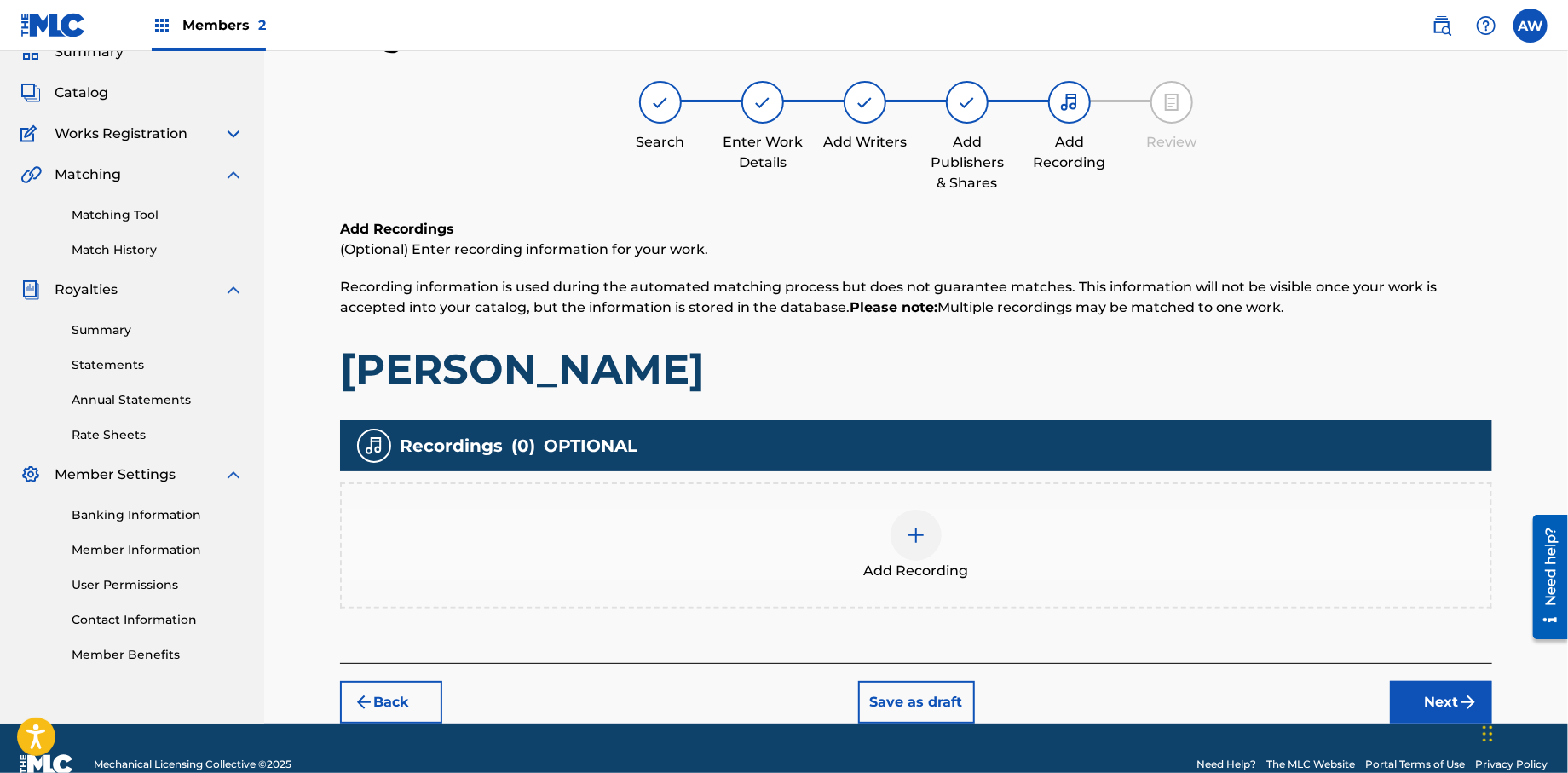
click at [914, 533] on img at bounding box center [916, 535] width 20 height 20
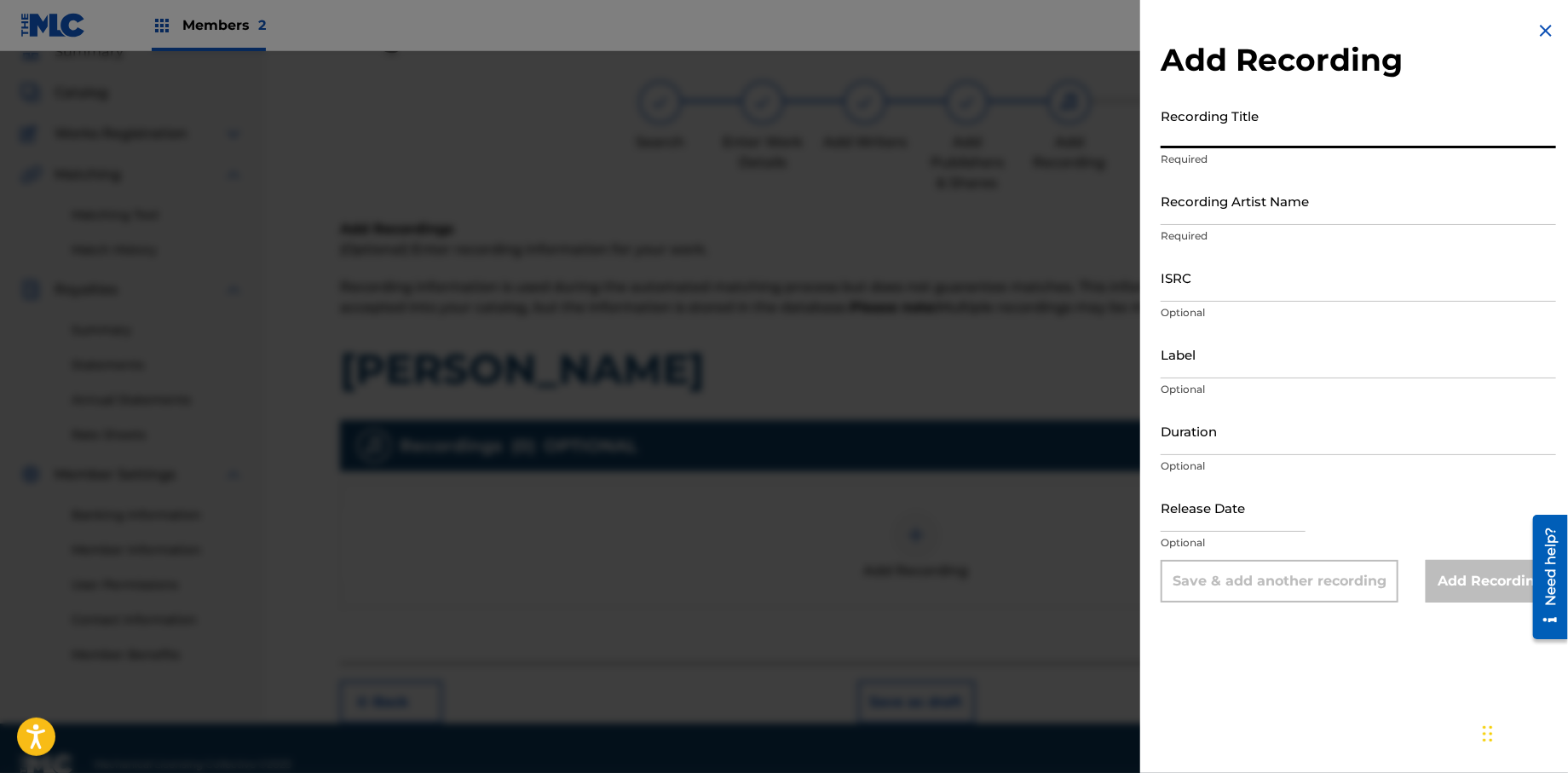
click at [1219, 145] on input "Recording Title" at bounding box center [1358, 123] width 396 height 48
type input "Papers, Vol. 1"
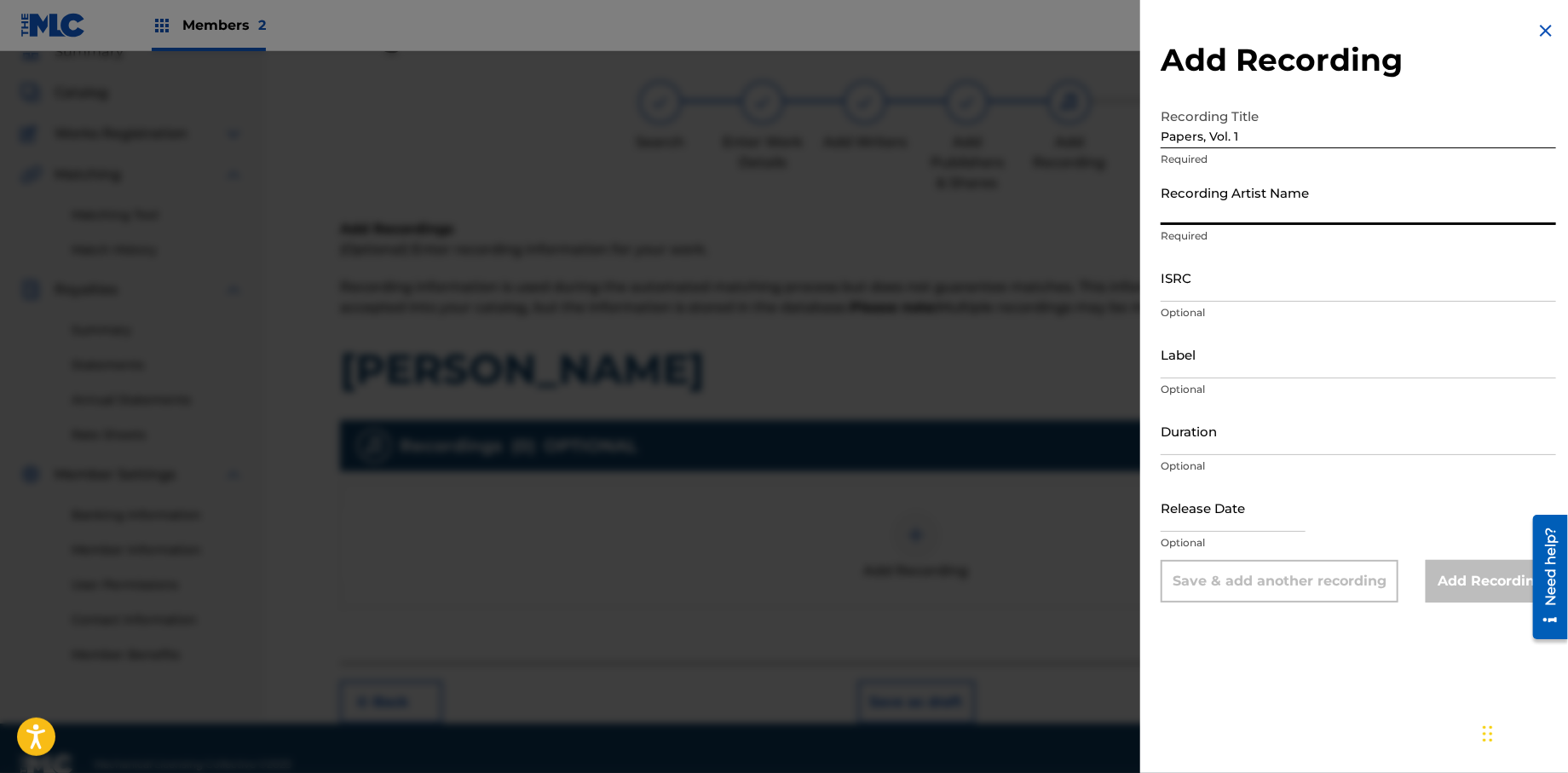
click at [1250, 214] on input "Recording Artist Name" at bounding box center [1358, 200] width 396 height 48
type input "T-Rock"
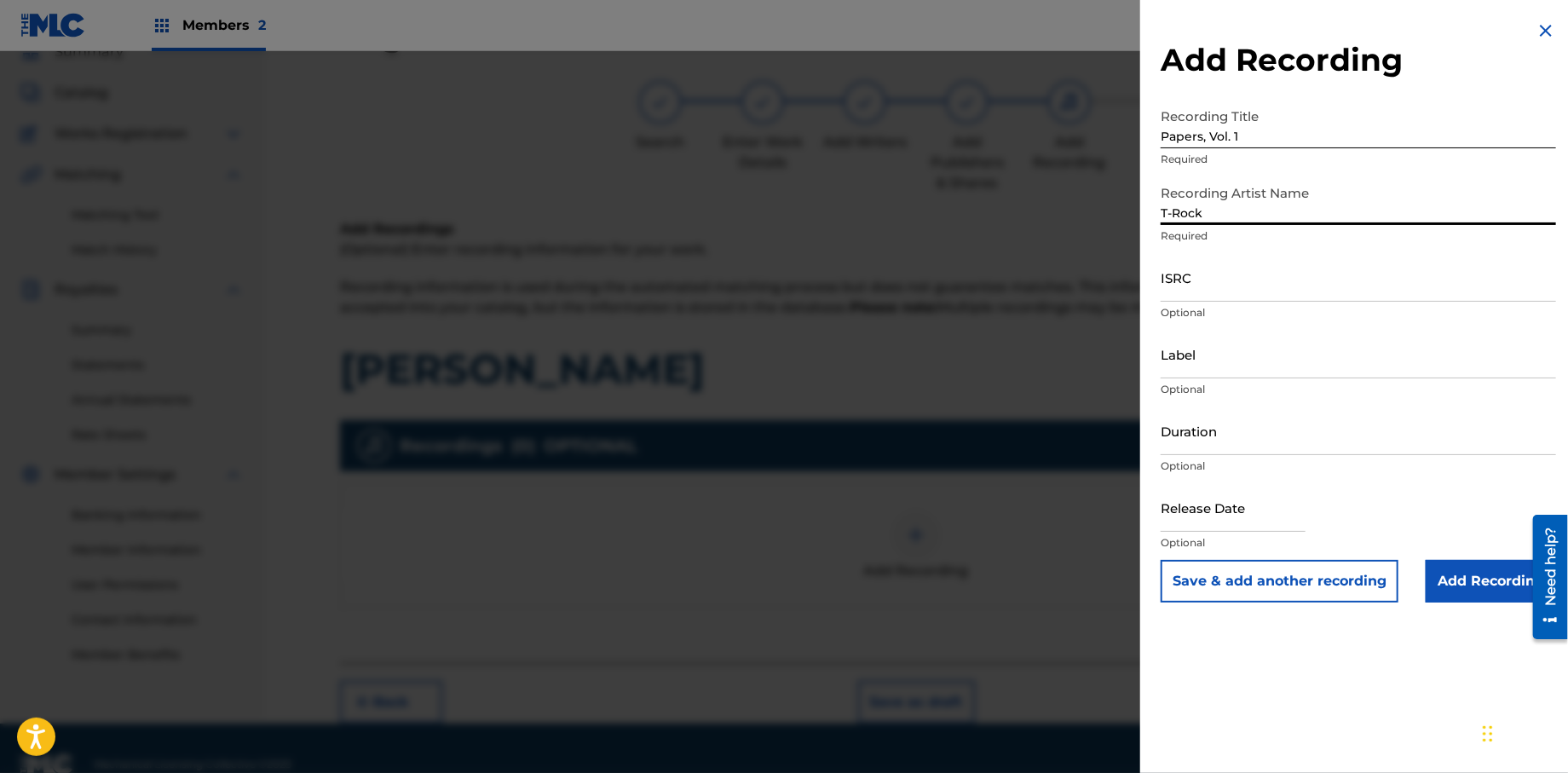
click at [1226, 517] on input "text" at bounding box center [1233, 507] width 145 height 48
select select "7"
select select "2025"
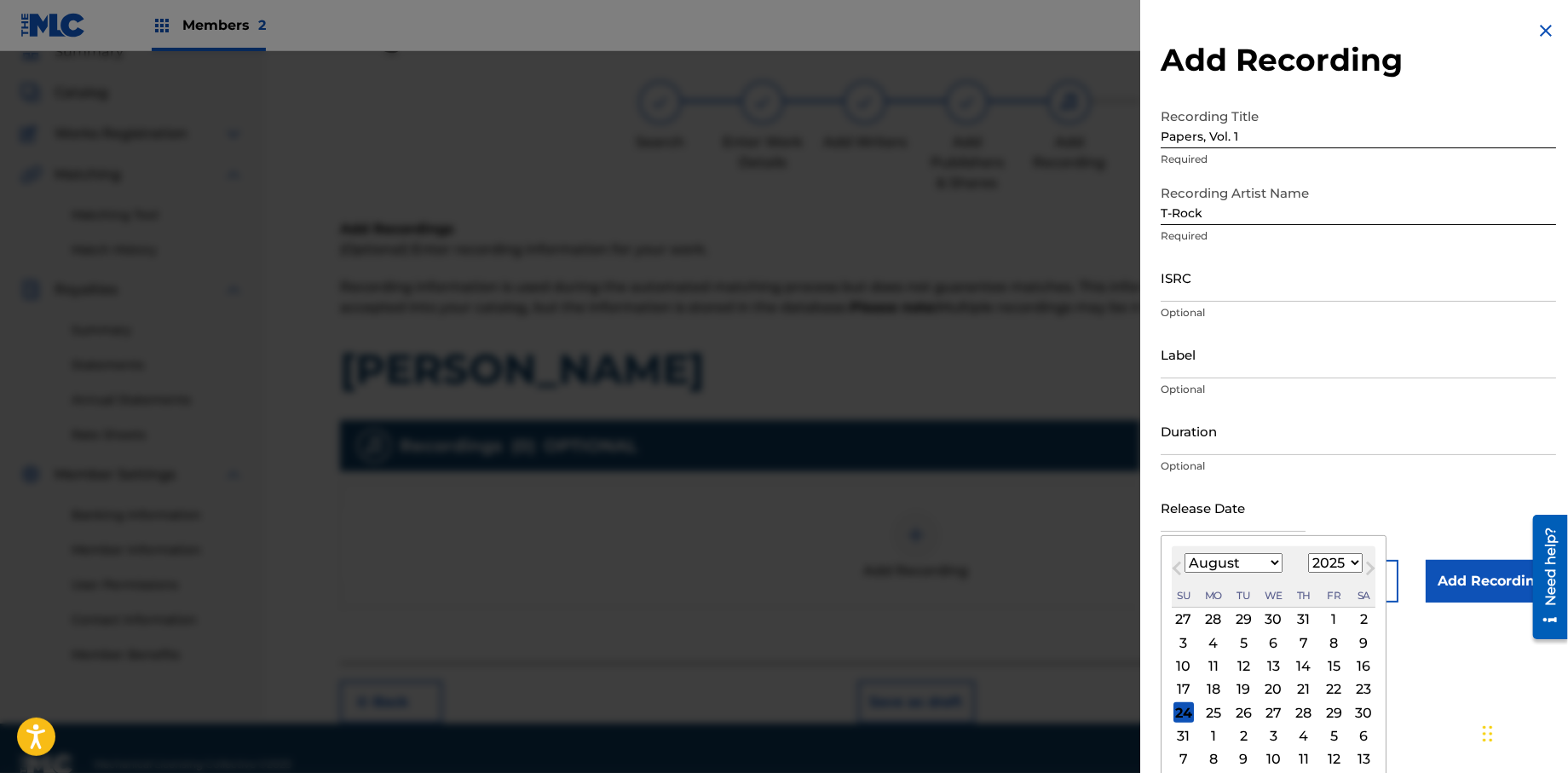
type input "[DATE]"
select select "0"
select select "2013"
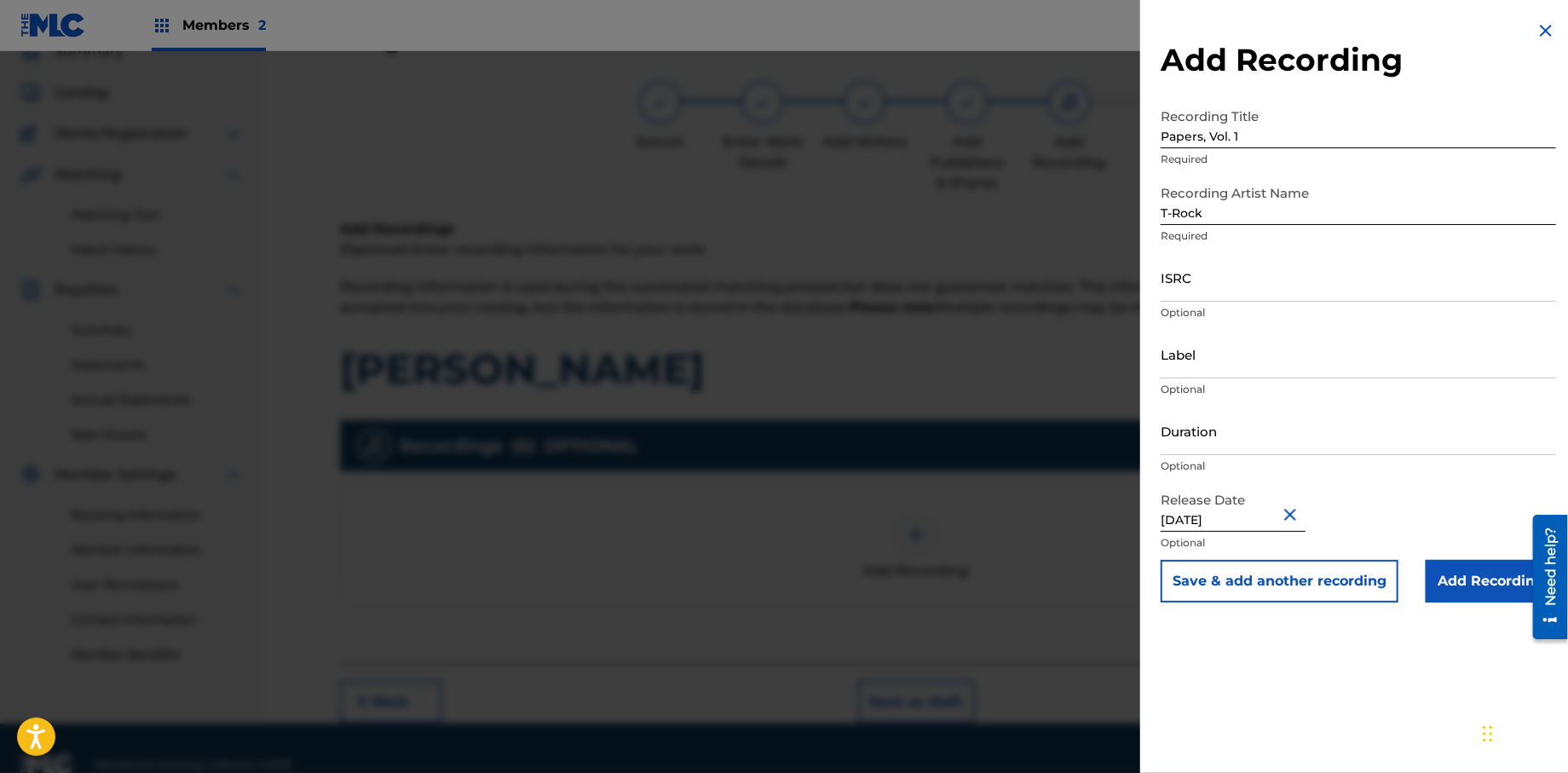
click at [1427, 574] on input "Add Recording" at bounding box center [1491, 581] width 130 height 42
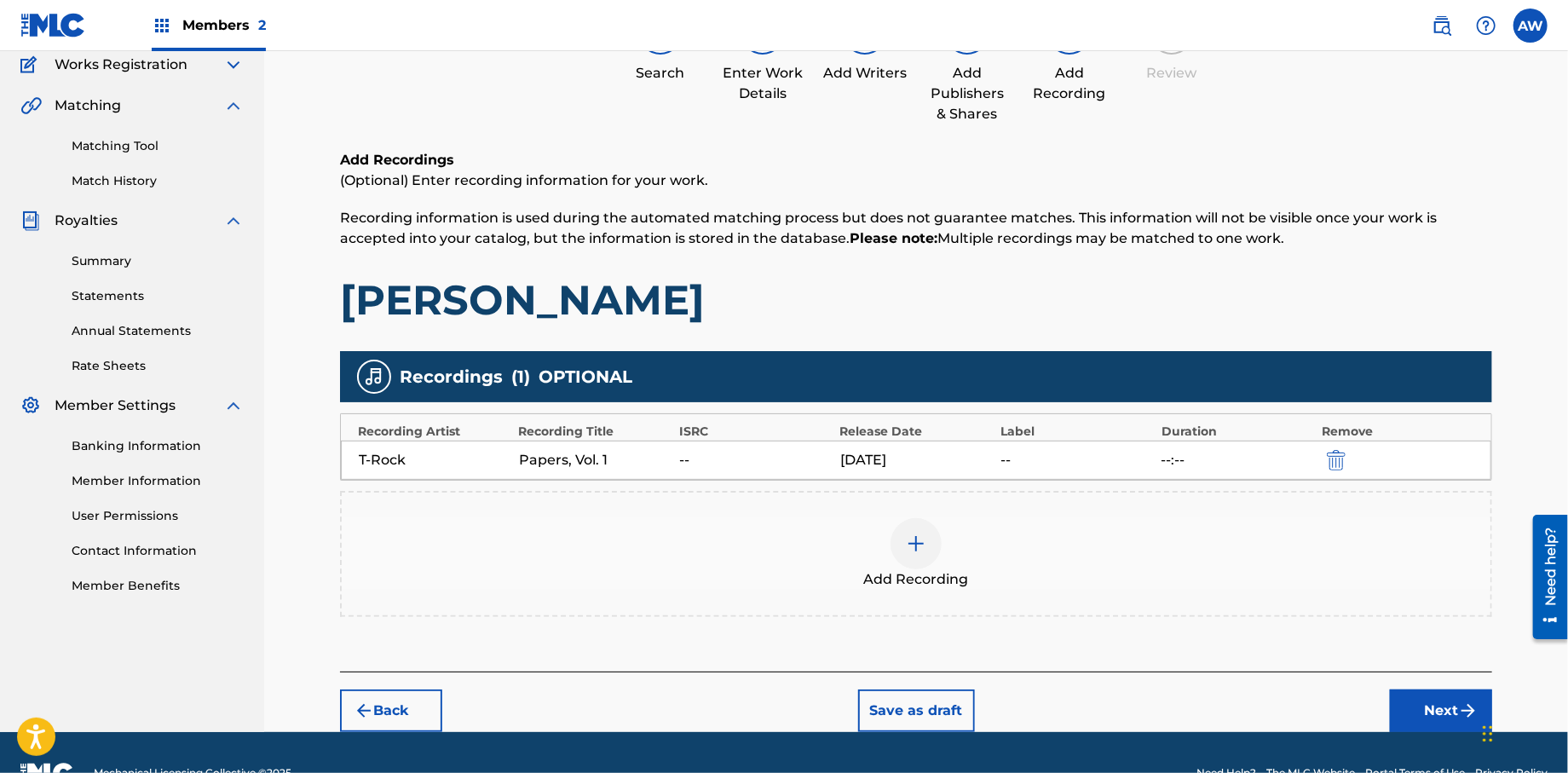
scroll to position [186, 0]
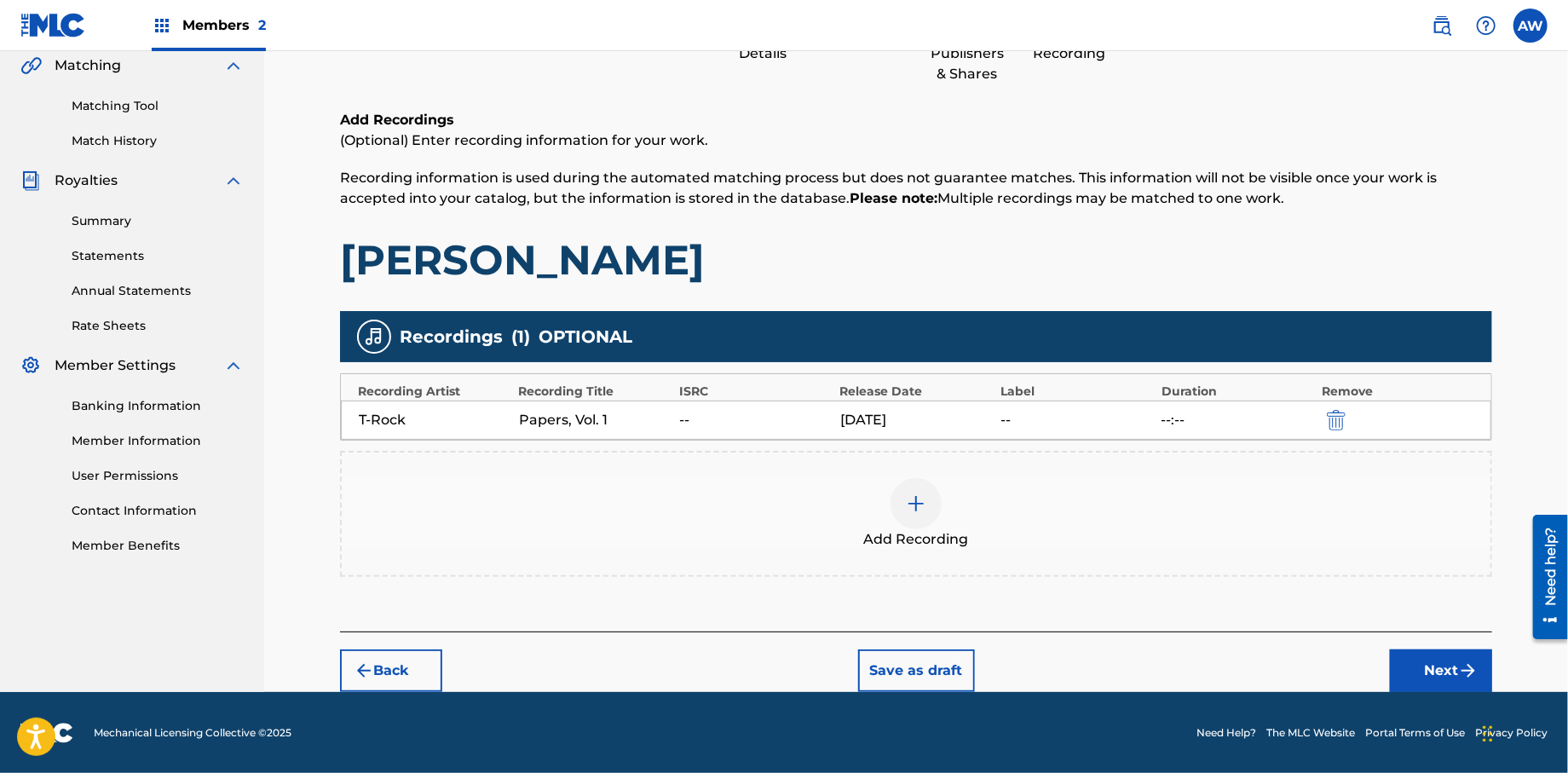
click at [1445, 672] on button "Next" at bounding box center [1441, 671] width 102 height 42
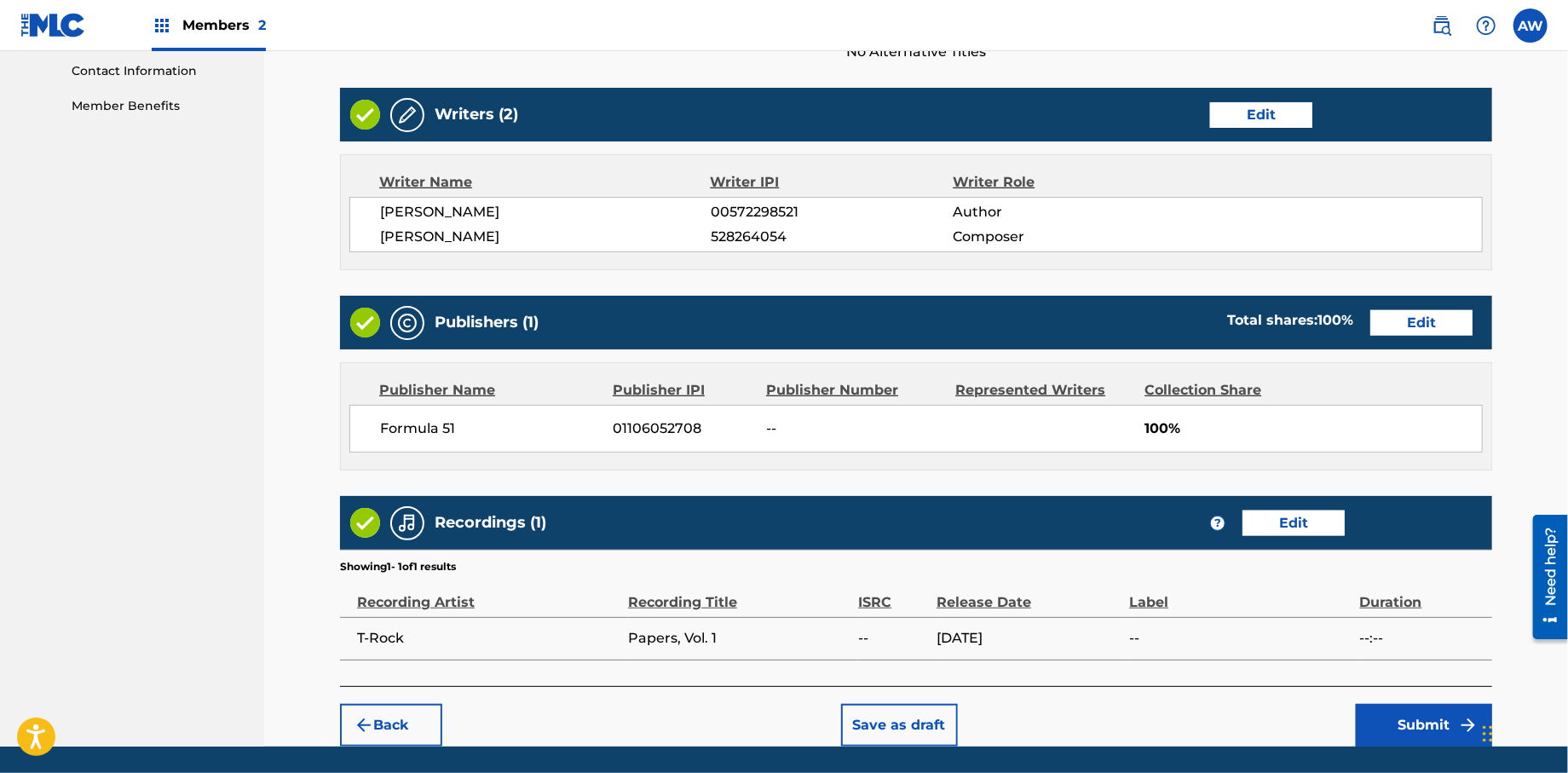
scroll to position [637, 0]
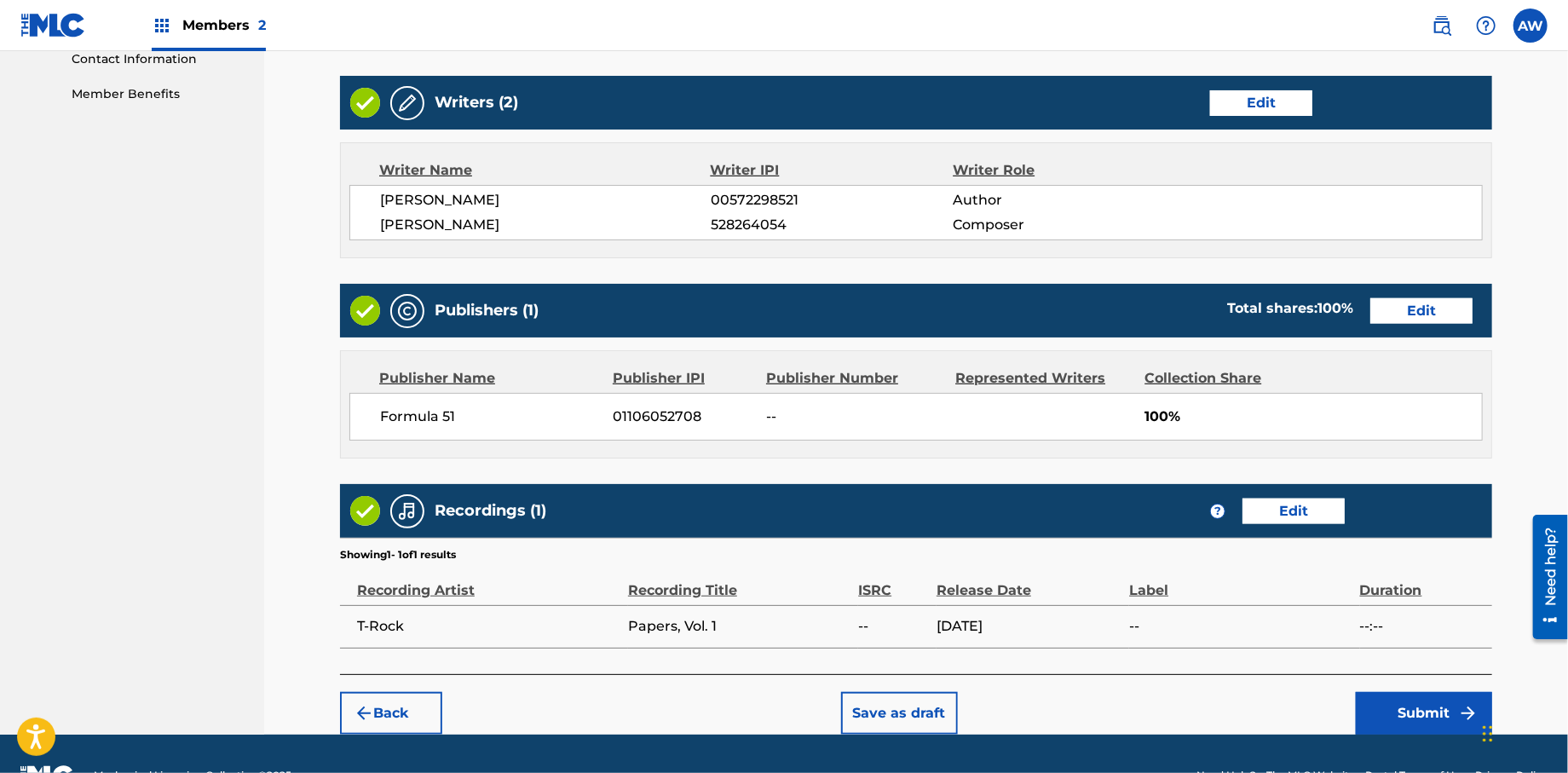
click at [1413, 702] on button "Submit" at bounding box center [1423, 713] width 137 height 42
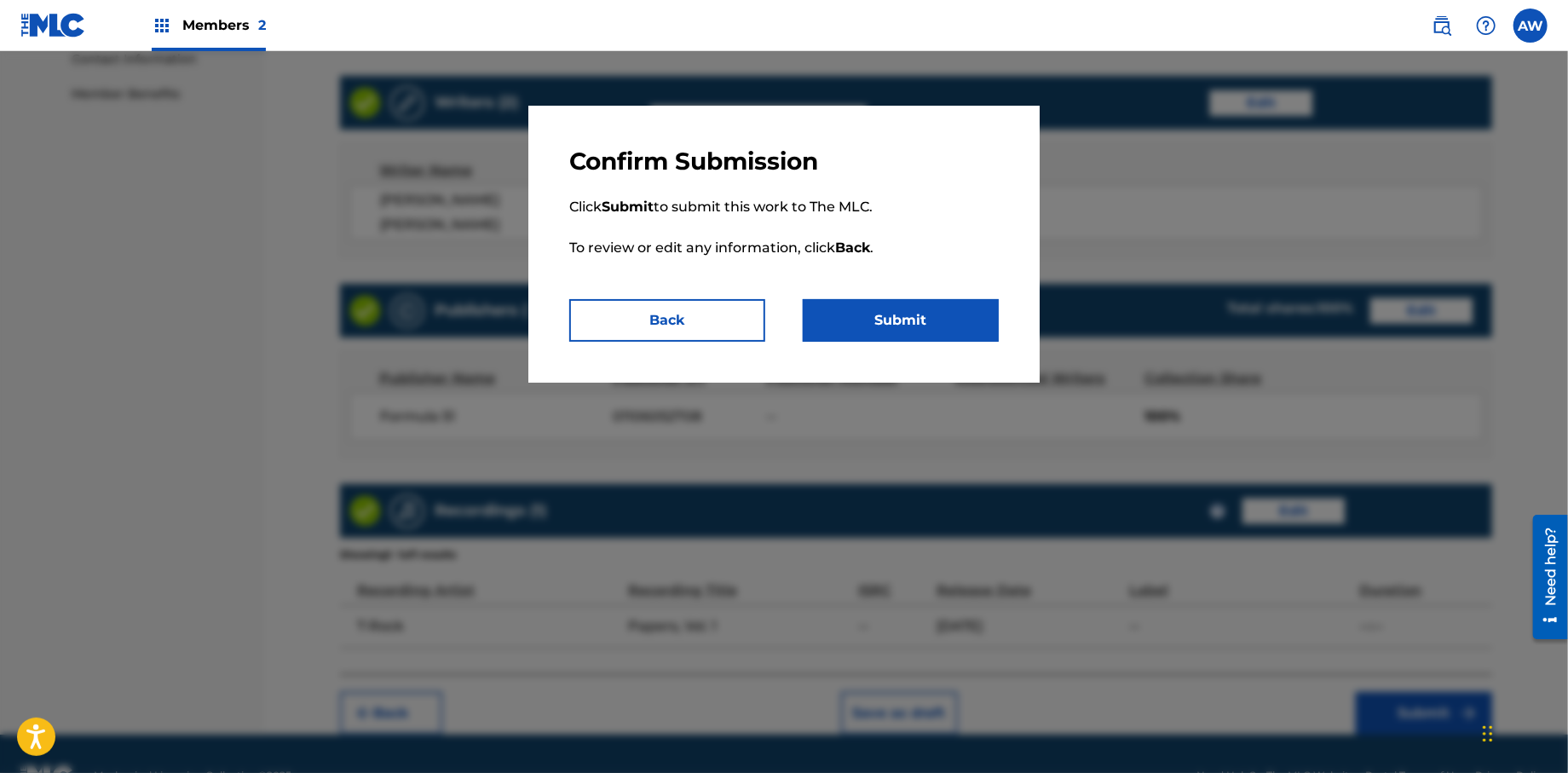
click at [918, 328] on button "Submit" at bounding box center [901, 320] width 196 height 42
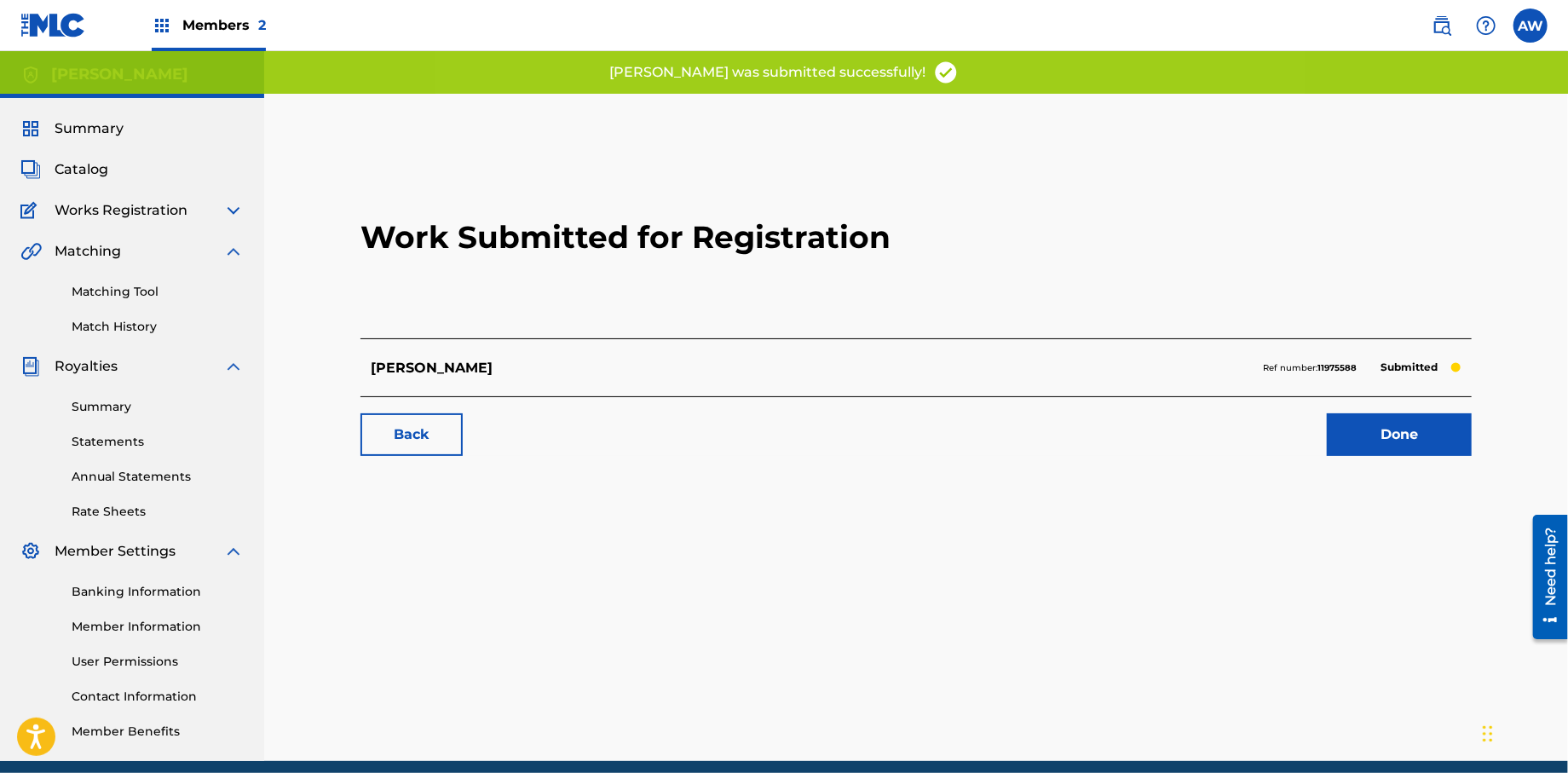
click at [1400, 437] on link "Done" at bounding box center [1400, 435] width 145 height 42
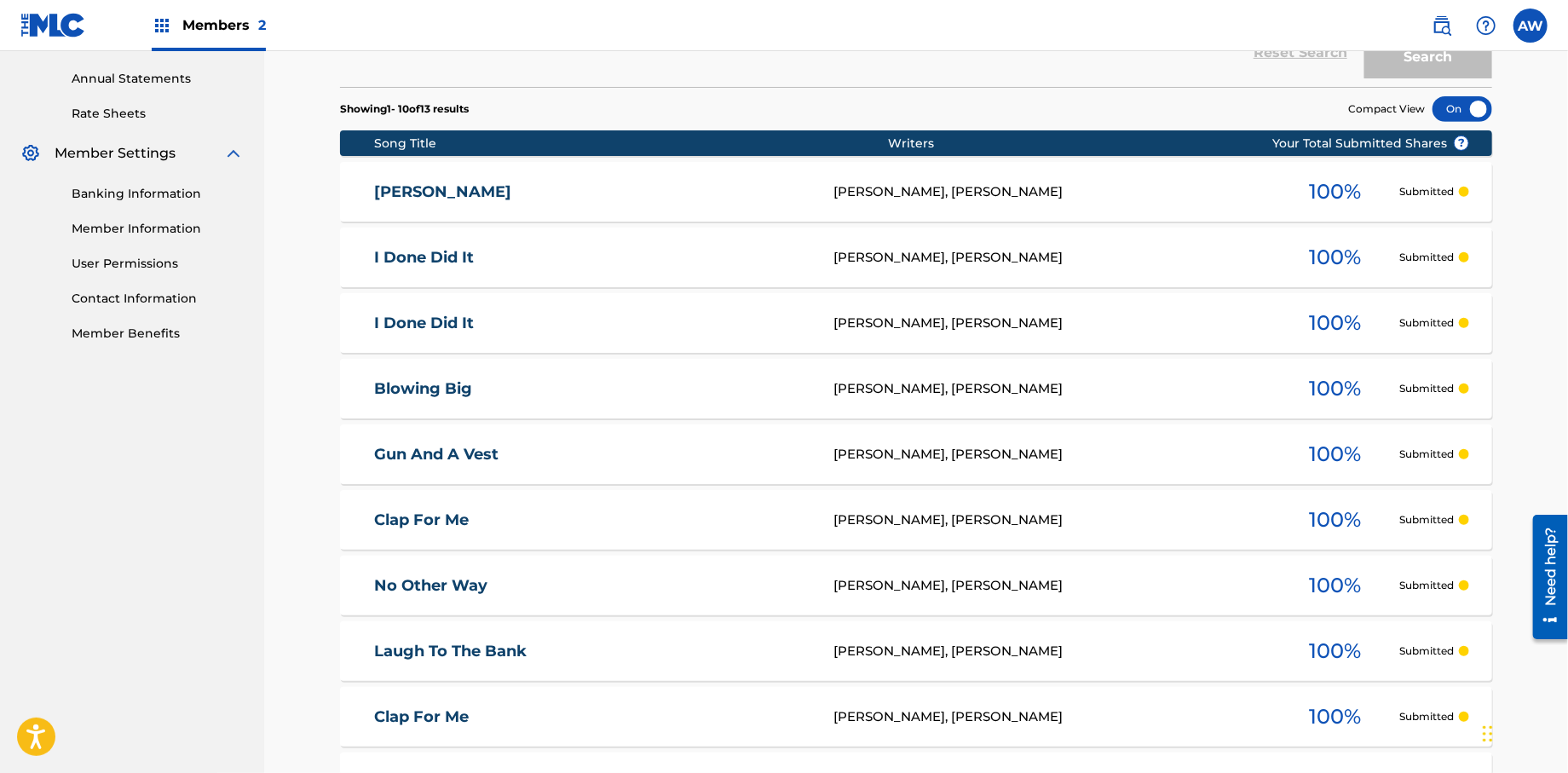
scroll to position [387, 0]
